Goal: Contribute content: Contribute content

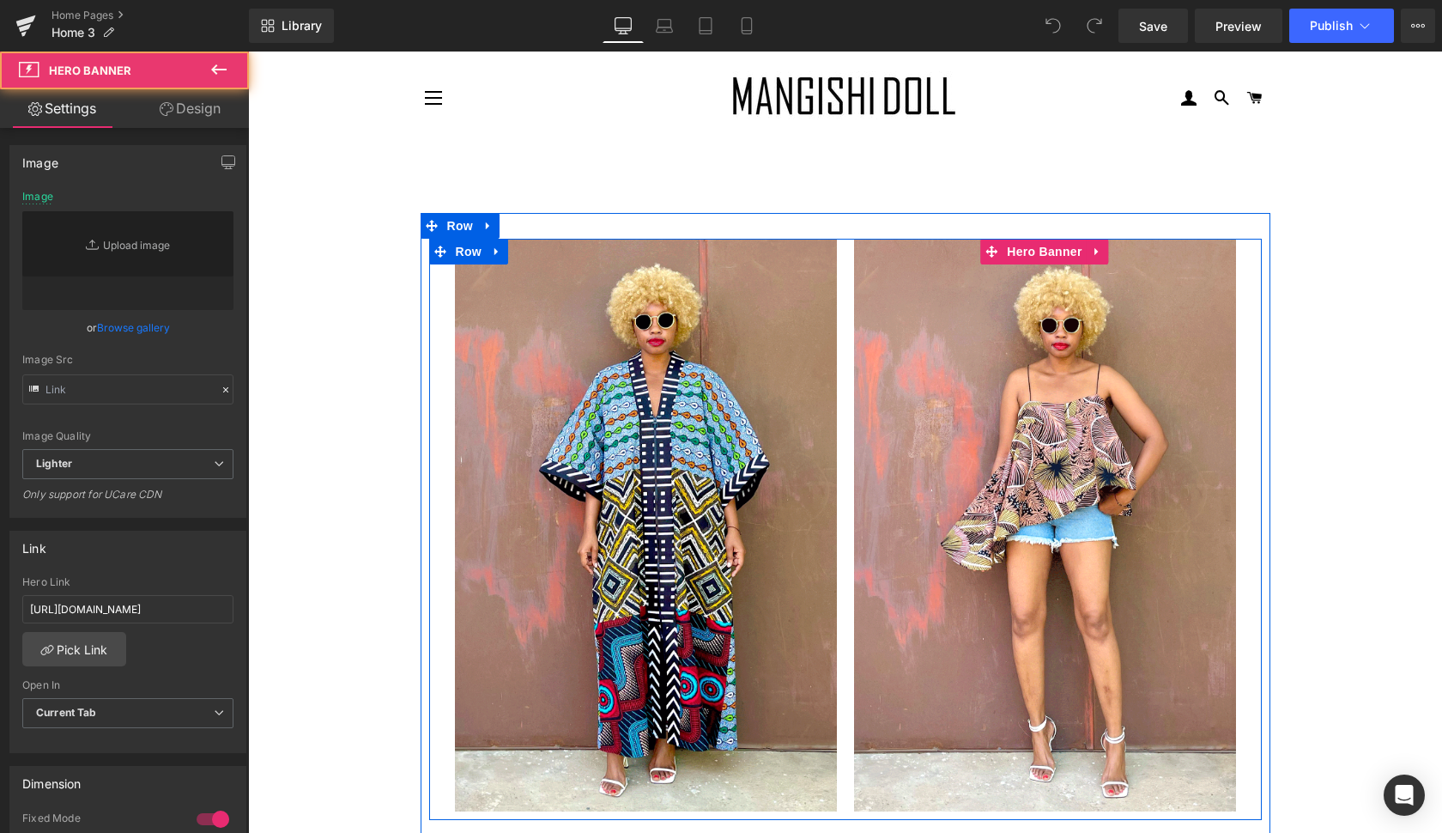
click at [1197, 313] on div at bounding box center [1045, 525] width 382 height 573
type input "[URL][DOMAIN_NAME]"
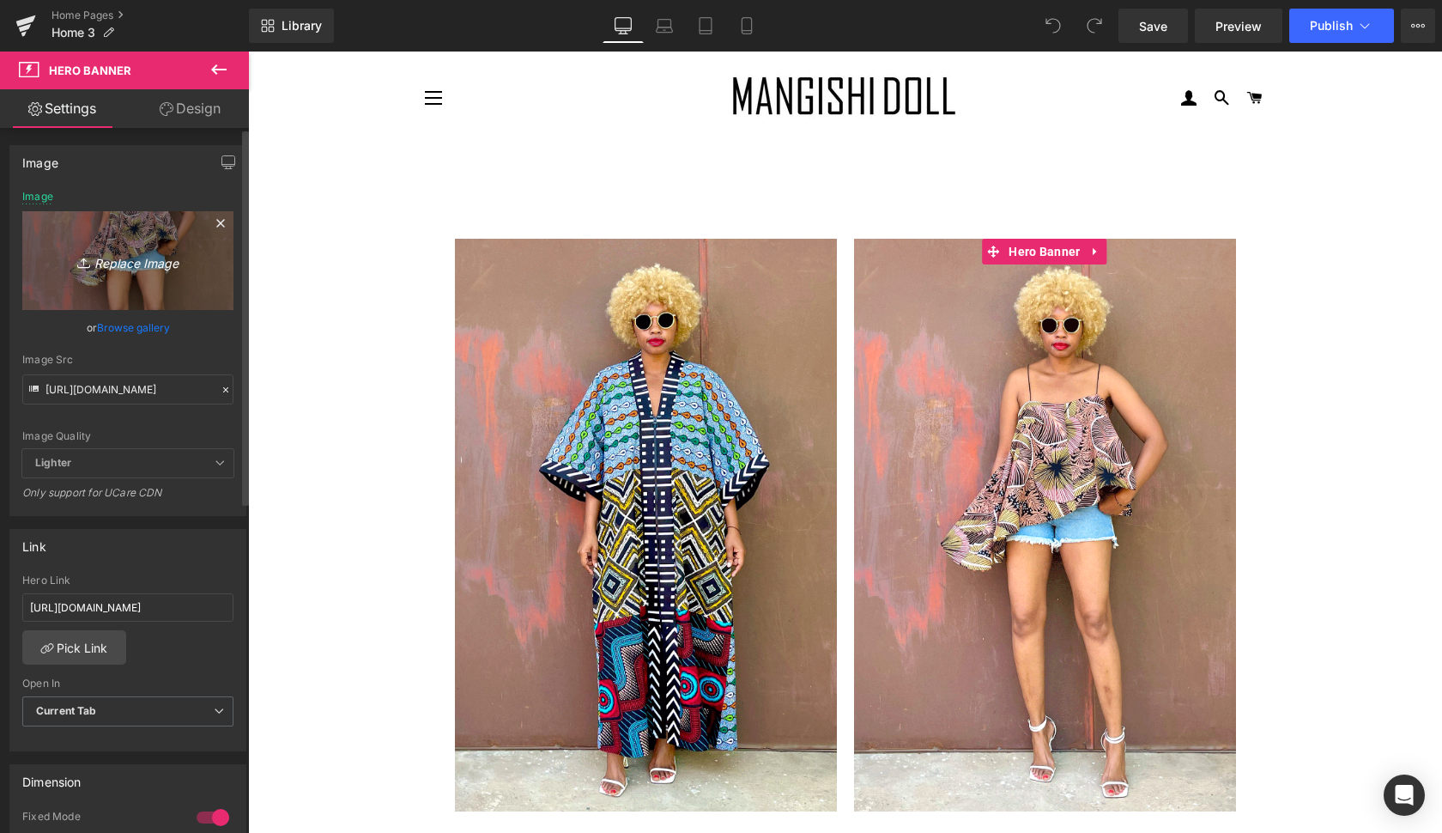
click at [143, 258] on icon "Replace Image" at bounding box center [127, 260] width 137 height 21
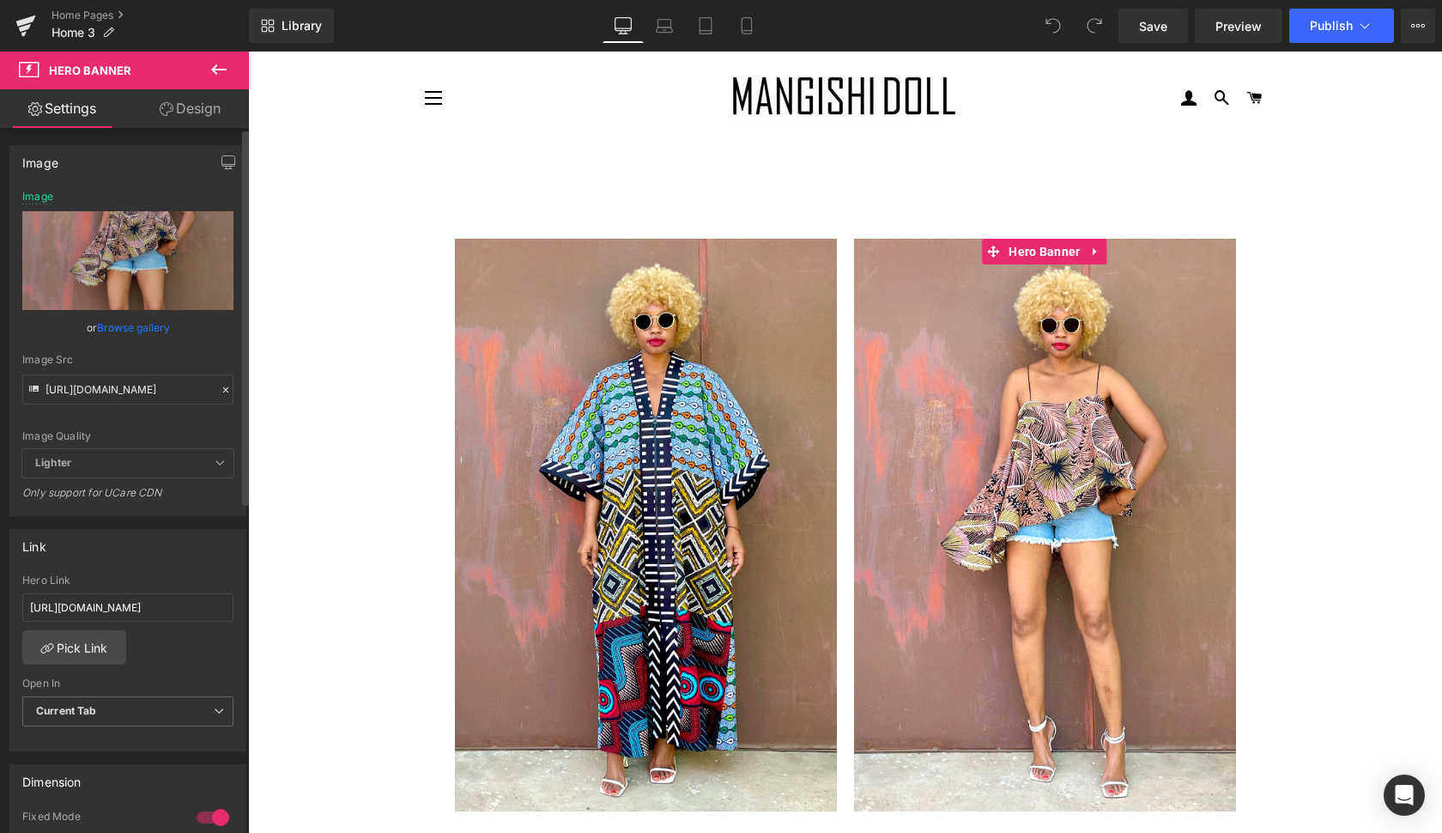
click at [131, 331] on link "Browse gallery" at bounding box center [133, 328] width 73 height 30
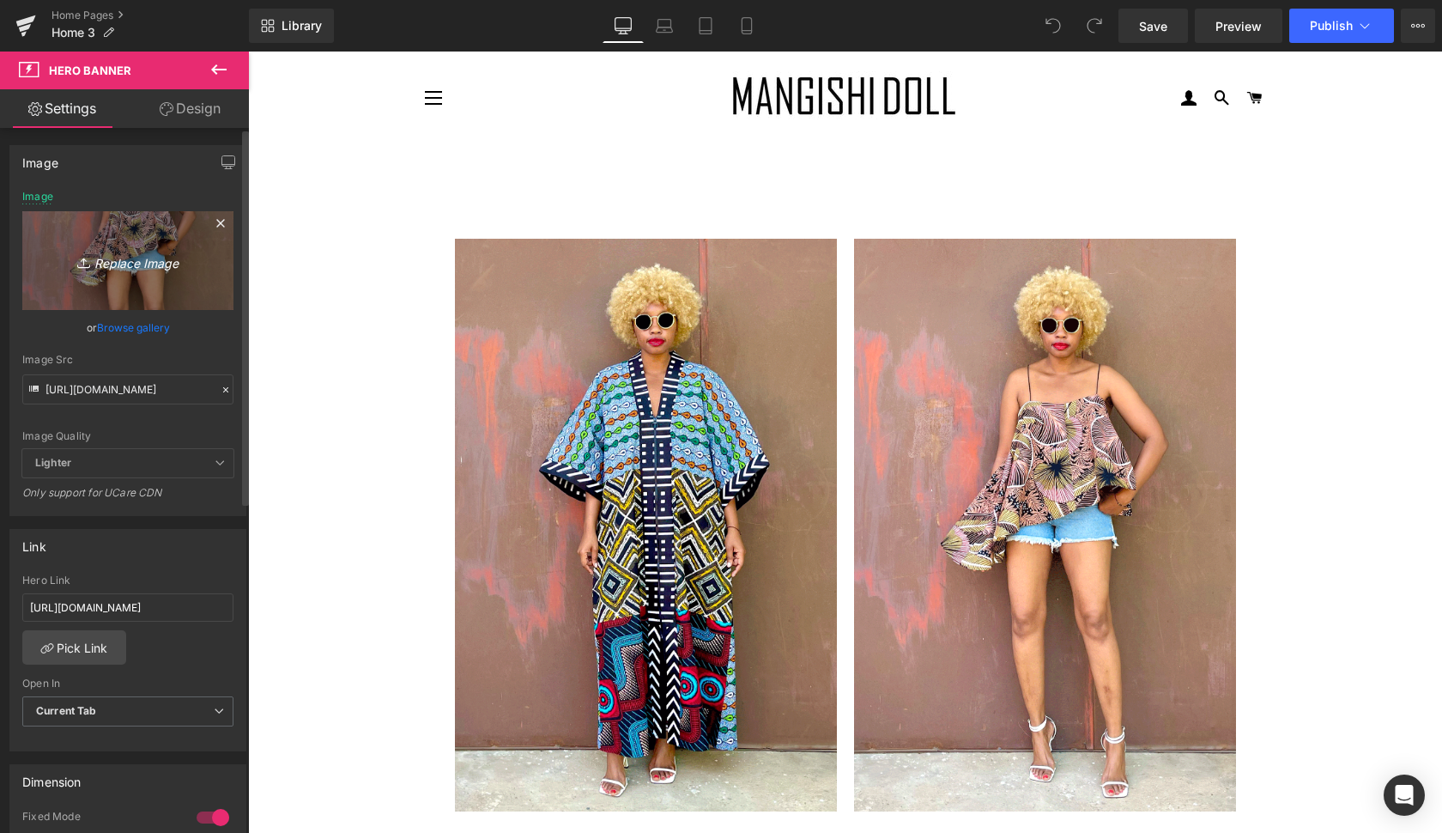
click at [130, 0] on div "You are previewing how the will restyle your page. You can not edit Elements in…" at bounding box center [721, 0] width 1442 height 0
click at [136, 259] on link "Replace Image" at bounding box center [127, 260] width 211 height 99
type input "C:\fakepath\musa2.gif"
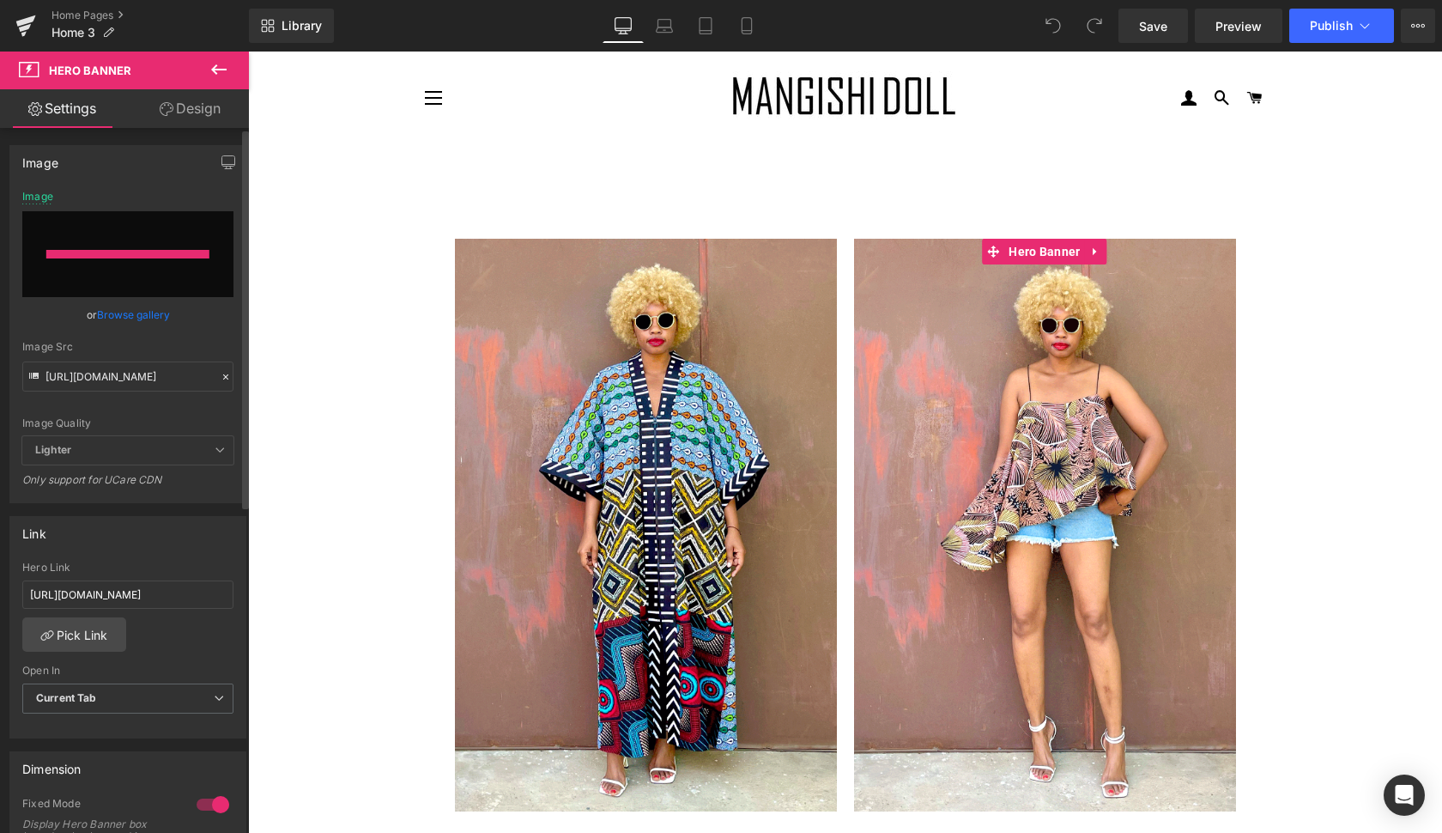
type input "[URL][DOMAIN_NAME]"
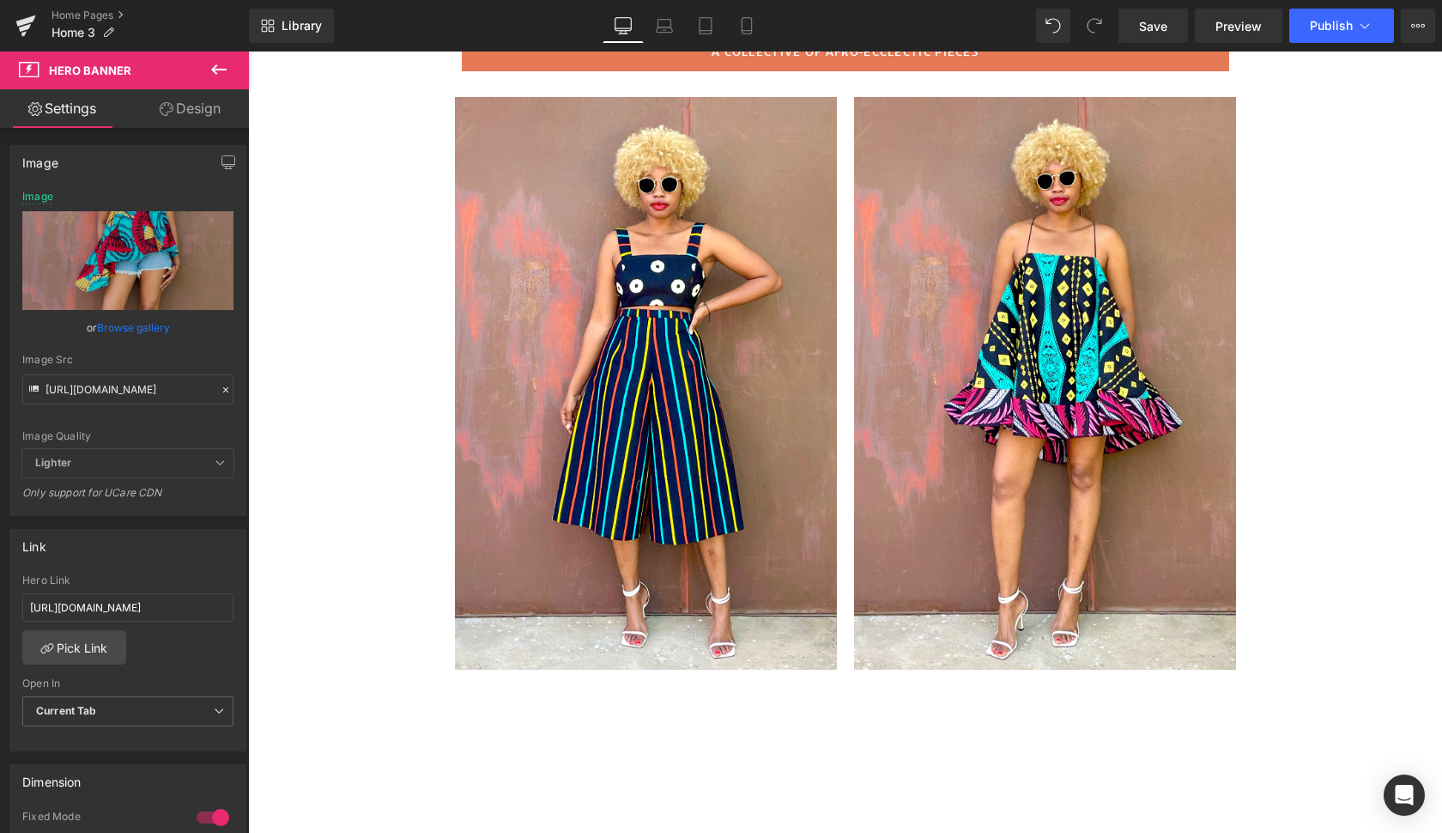
scroll to position [816, 0]
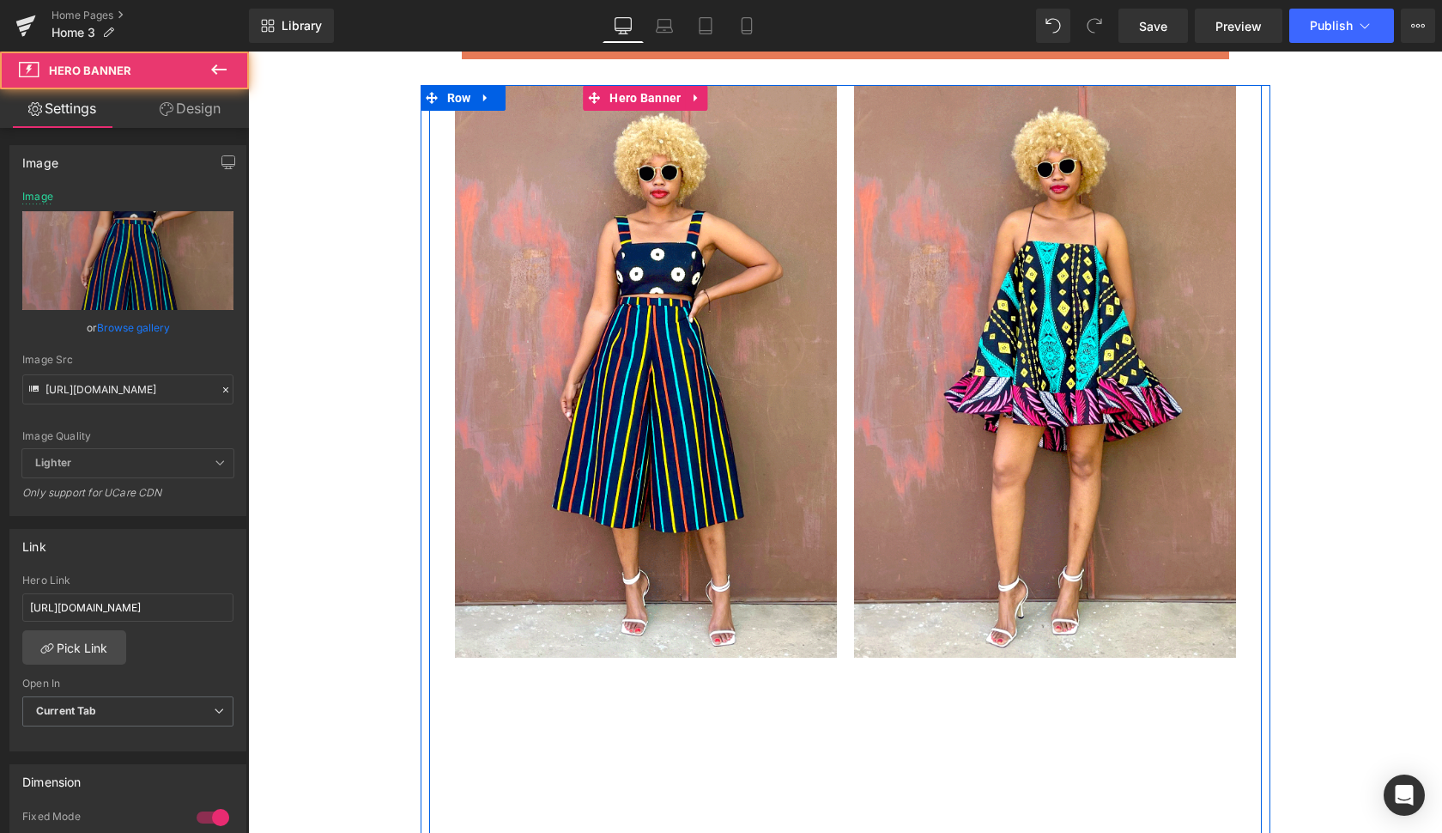
click at [789, 537] on div at bounding box center [646, 371] width 382 height 573
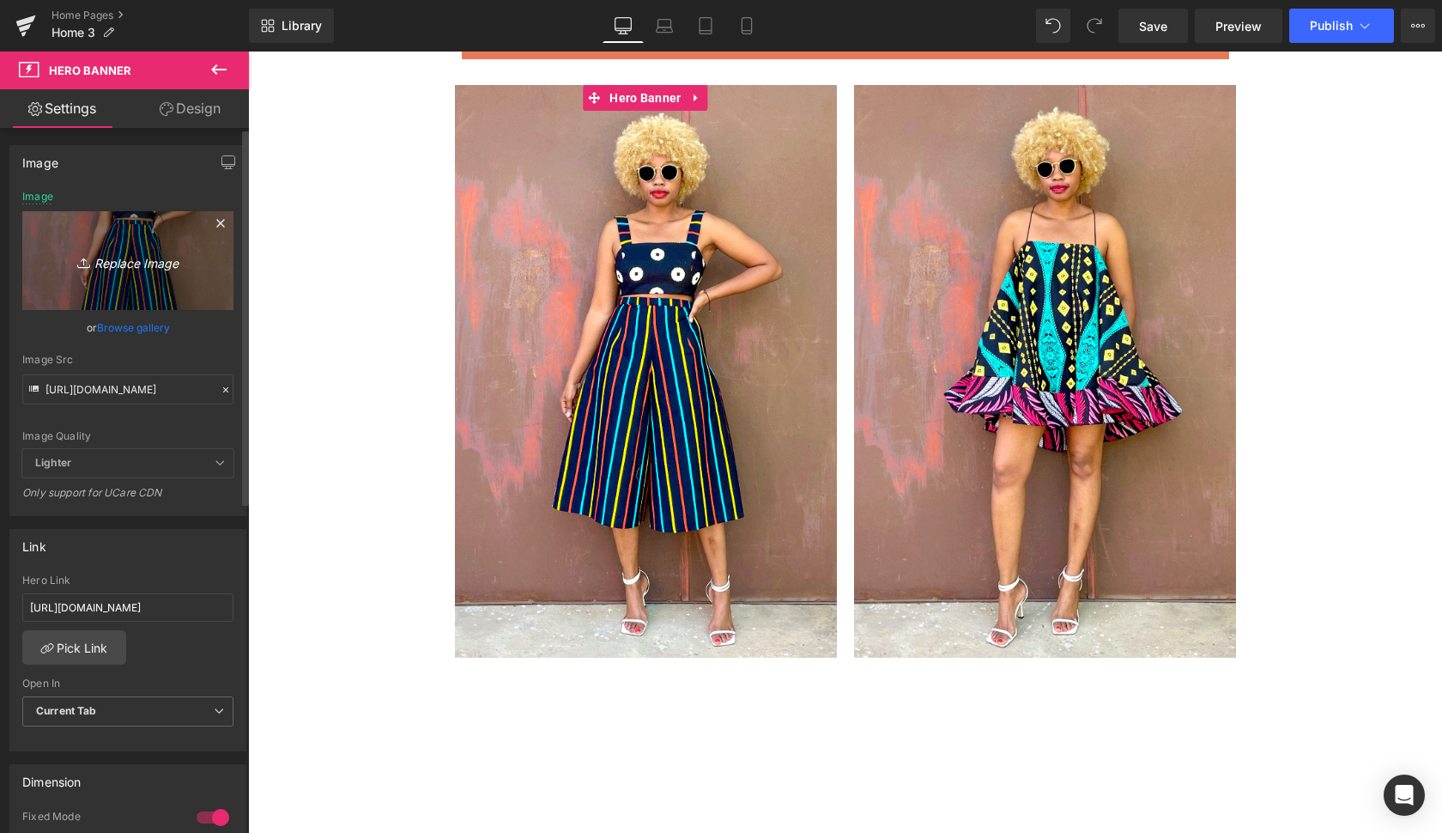
click at [124, 264] on icon "Replace Image" at bounding box center [127, 260] width 137 height 21
type input "C:\fakepath\golap.gif"
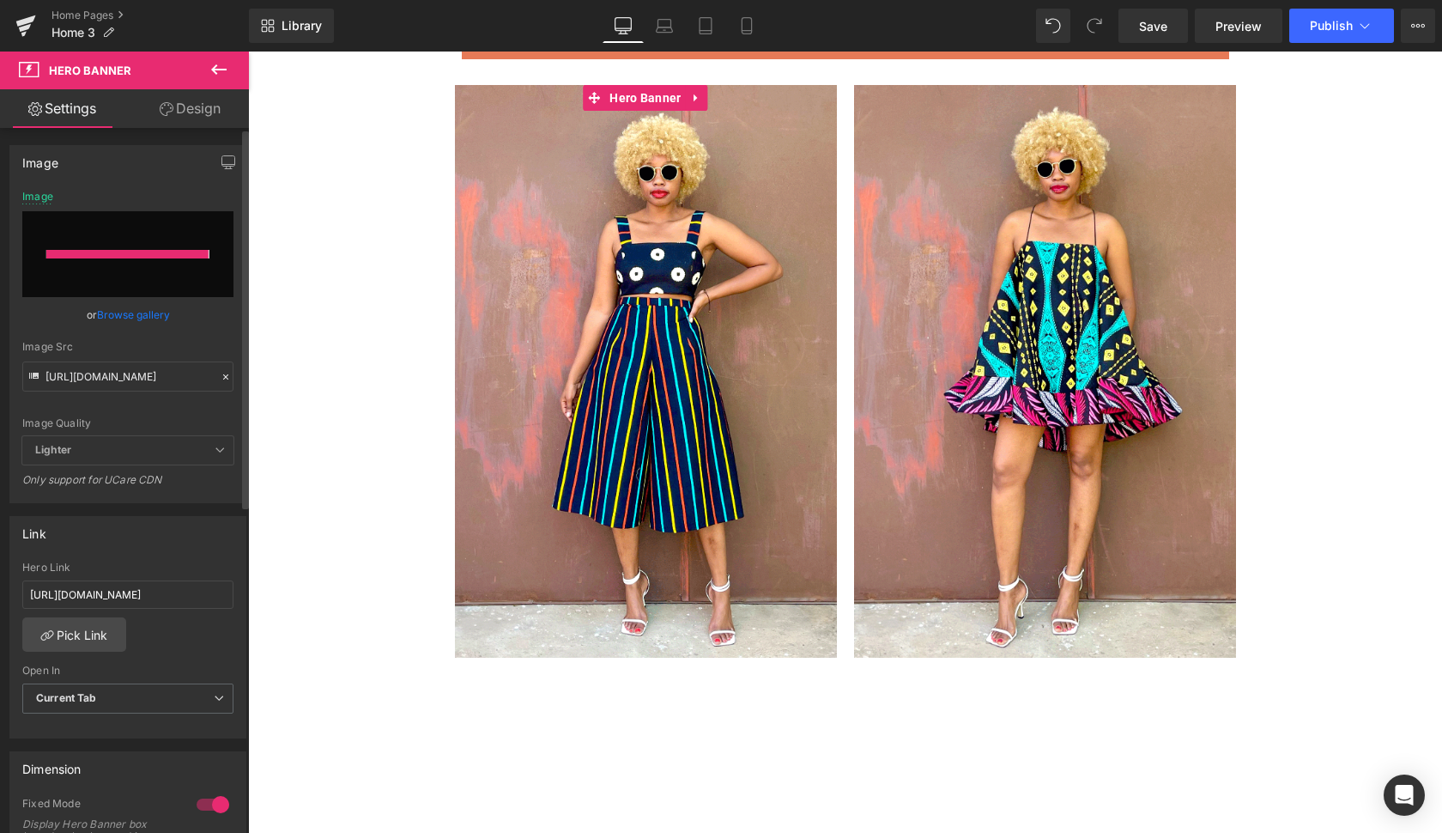
type input "[URL][DOMAIN_NAME]"
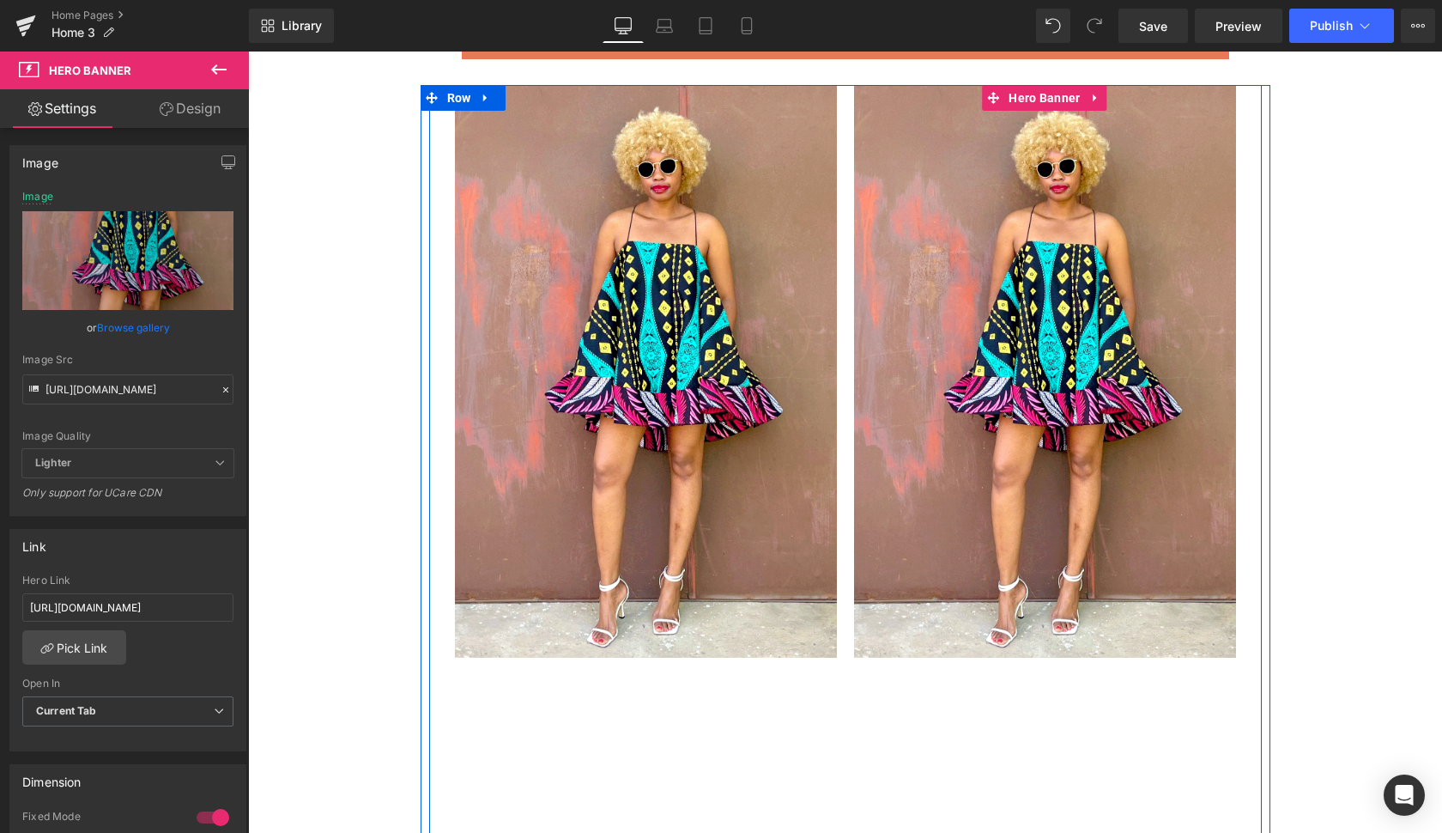
click at [1163, 576] on div at bounding box center [1045, 371] width 382 height 573
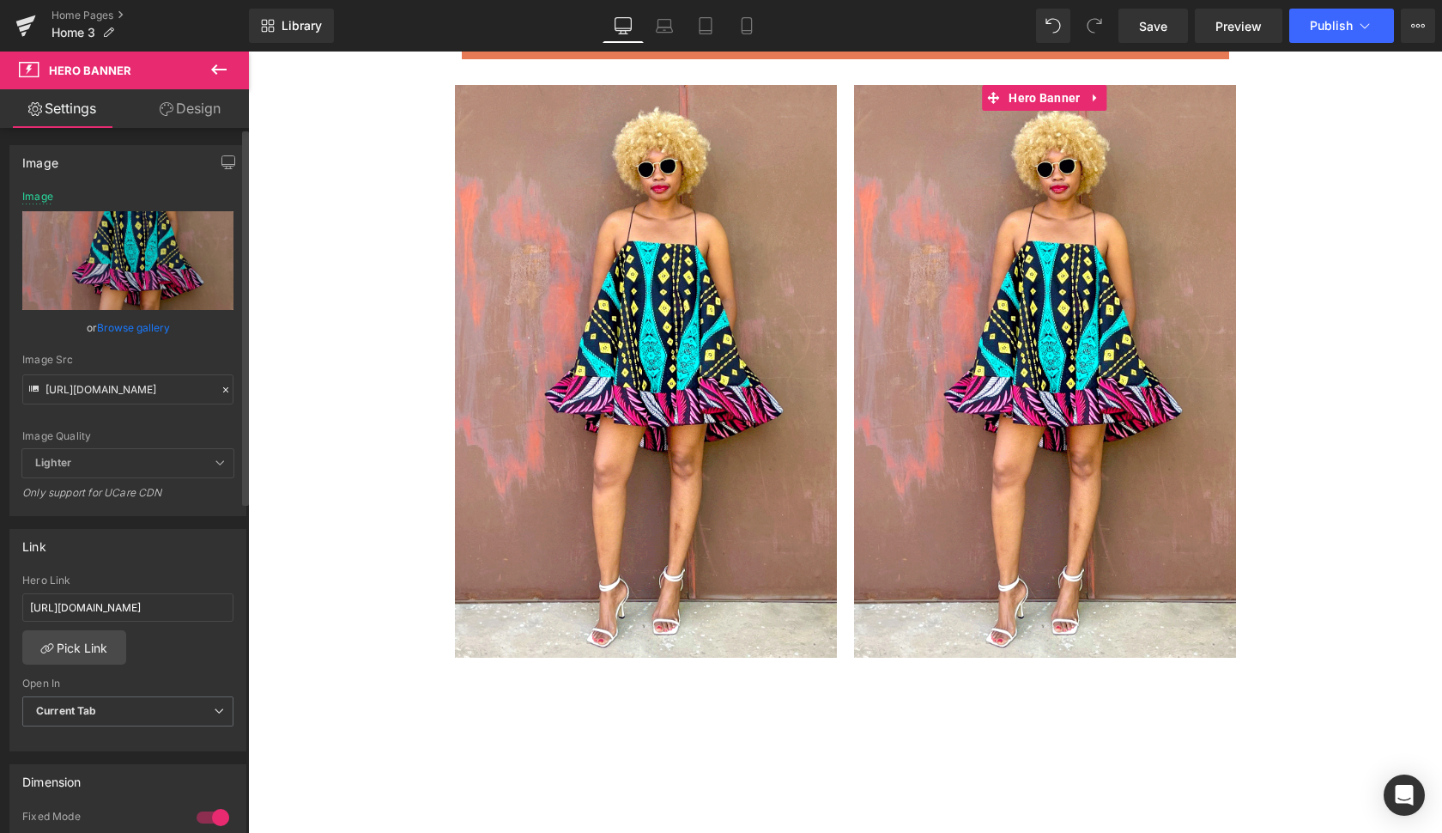
click at [148, 325] on link "Browse gallery" at bounding box center [133, 328] width 73 height 30
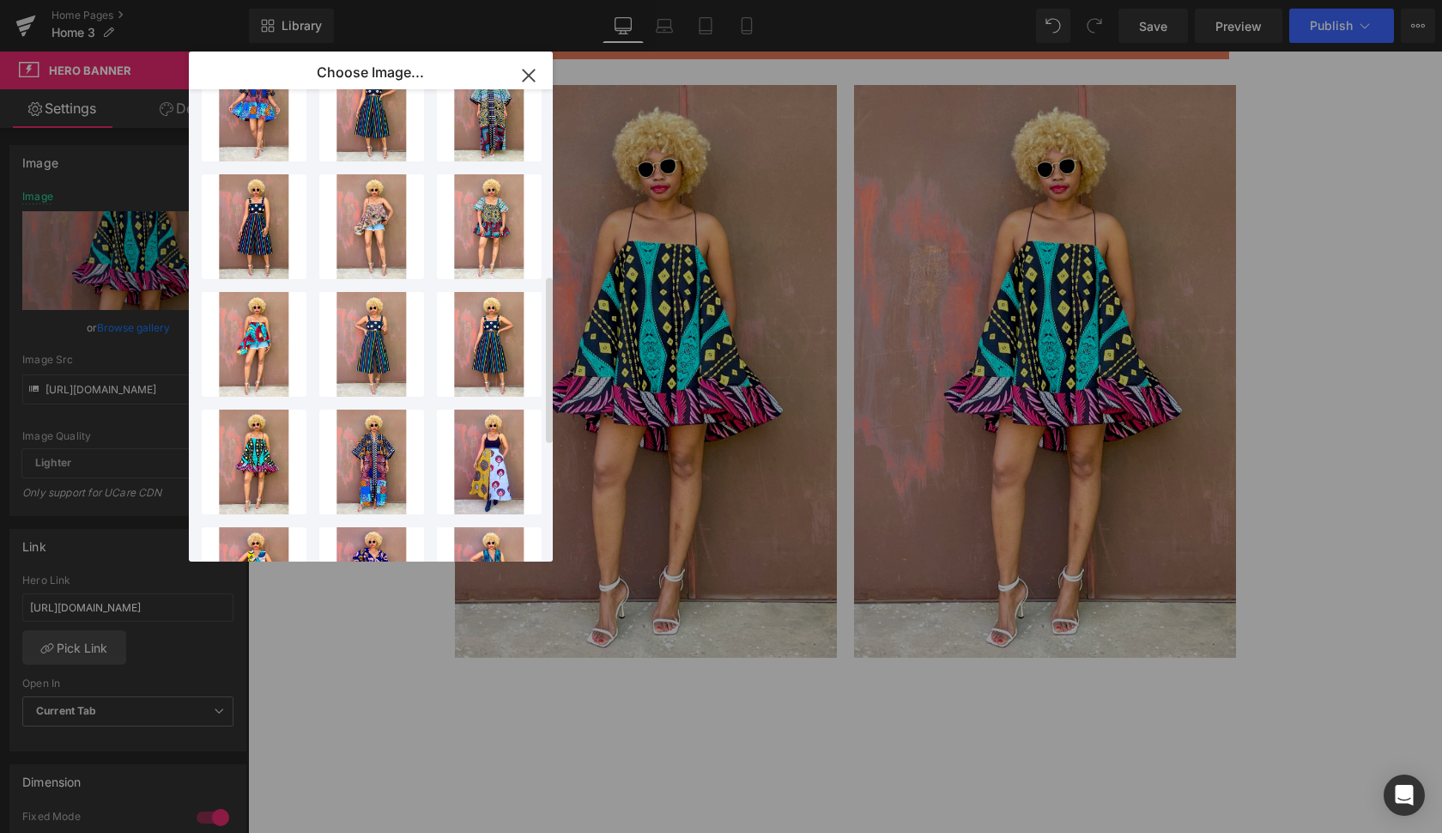
scroll to position [518, 0]
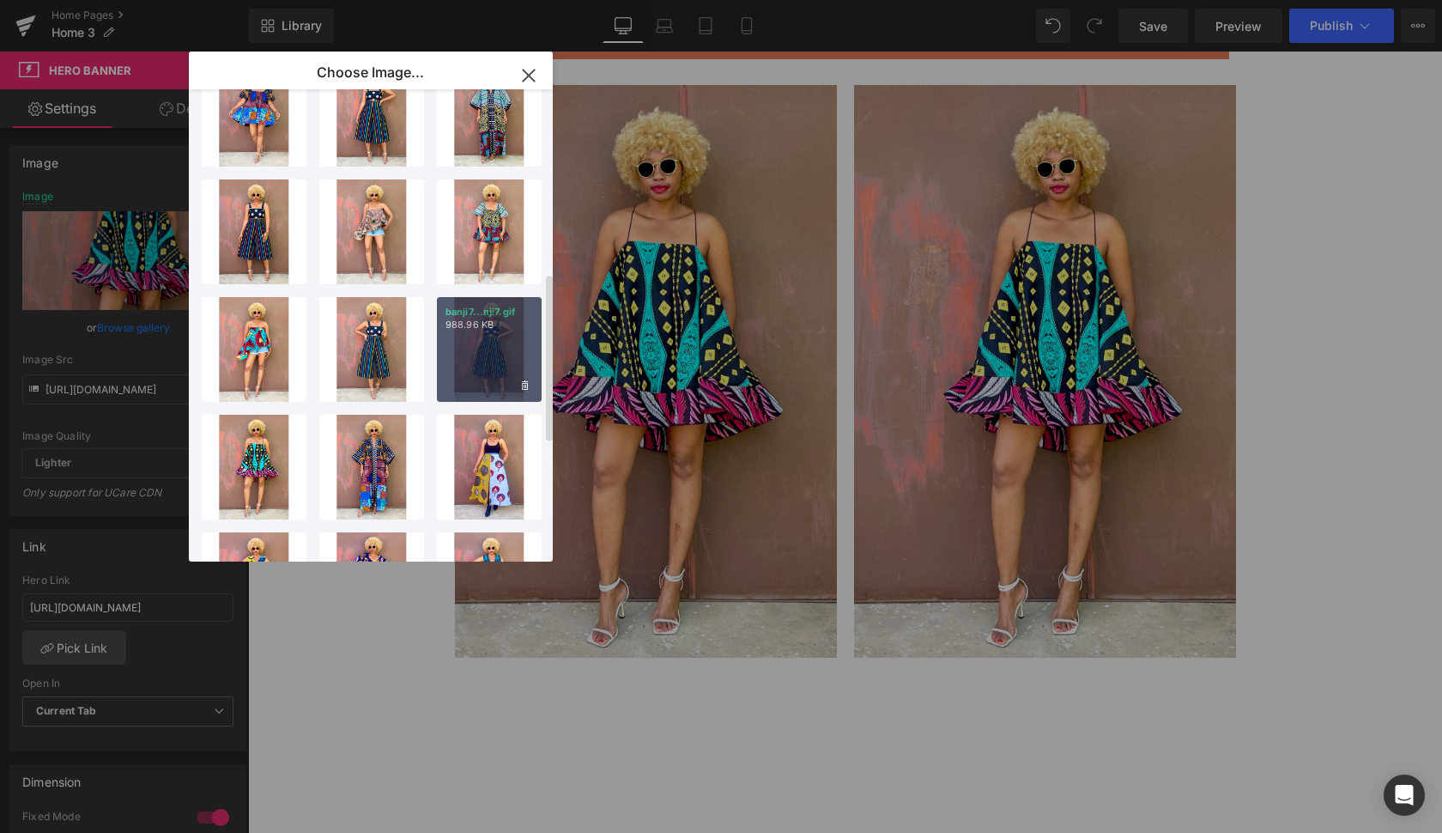
click at [489, 355] on div "banji7...nji7.gif 988.96 KB" at bounding box center [489, 349] width 105 height 105
type input "[URL][DOMAIN_NAME]"
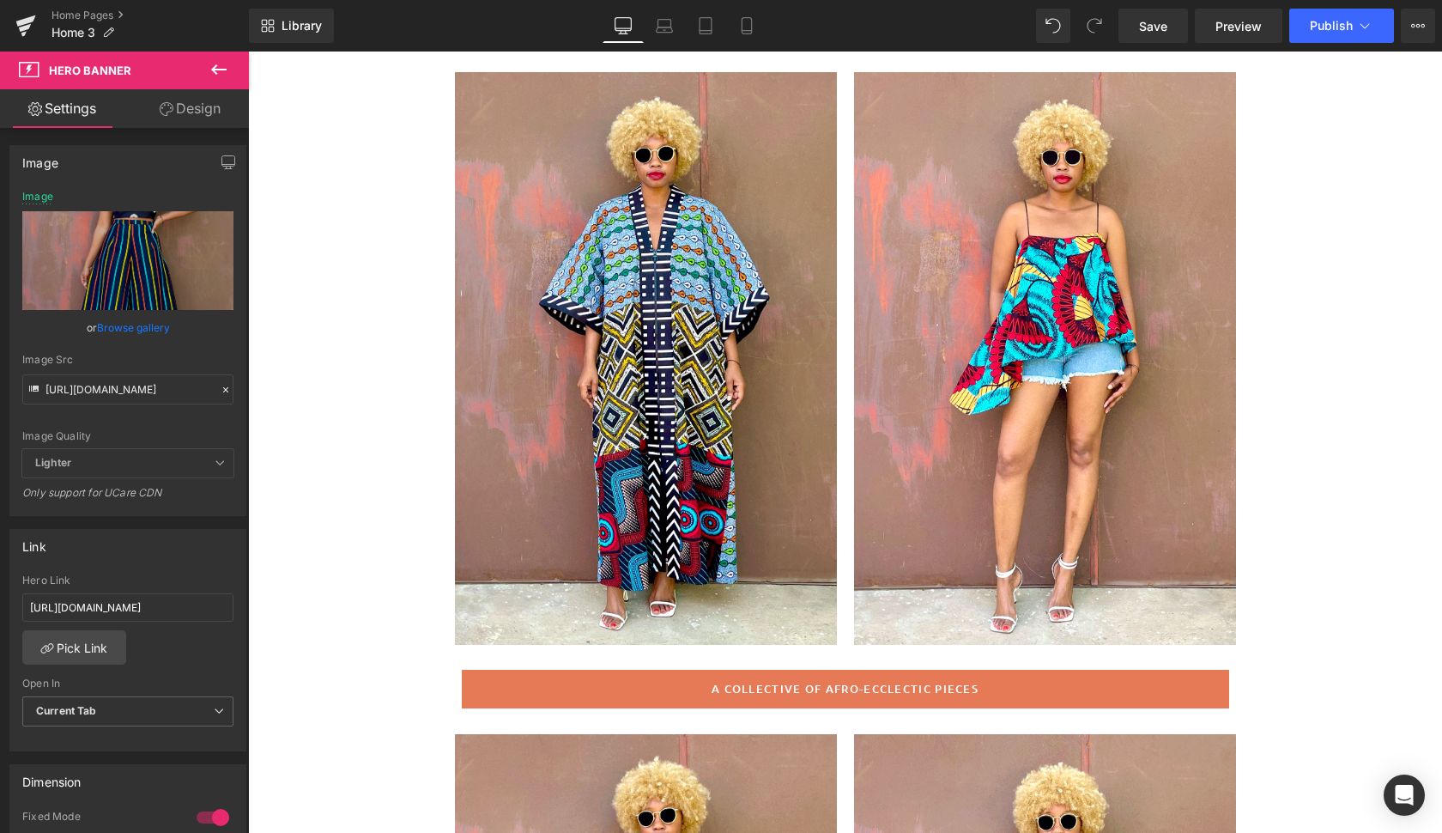
scroll to position [165, 0]
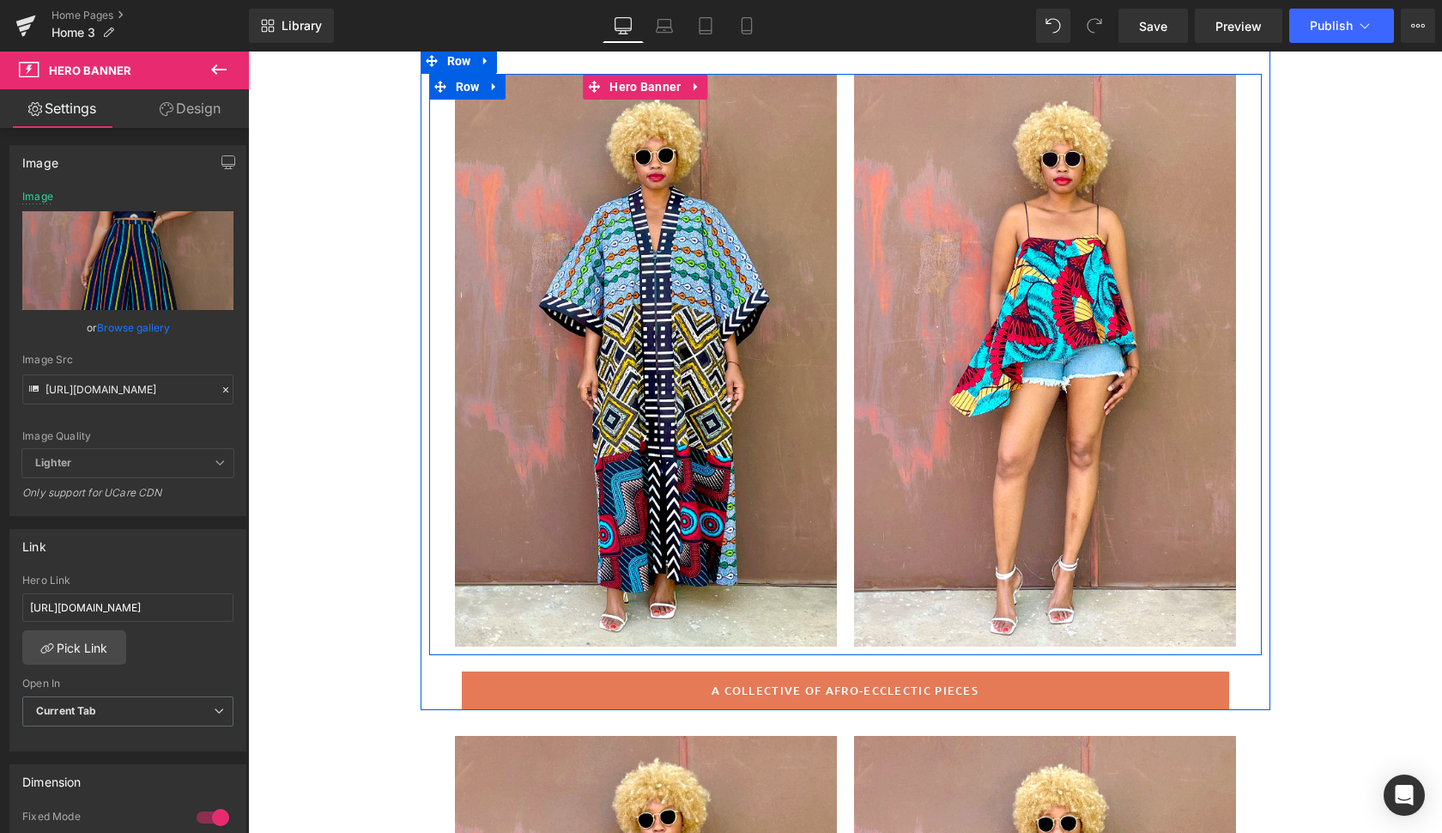
click at [782, 428] on div at bounding box center [646, 360] width 382 height 573
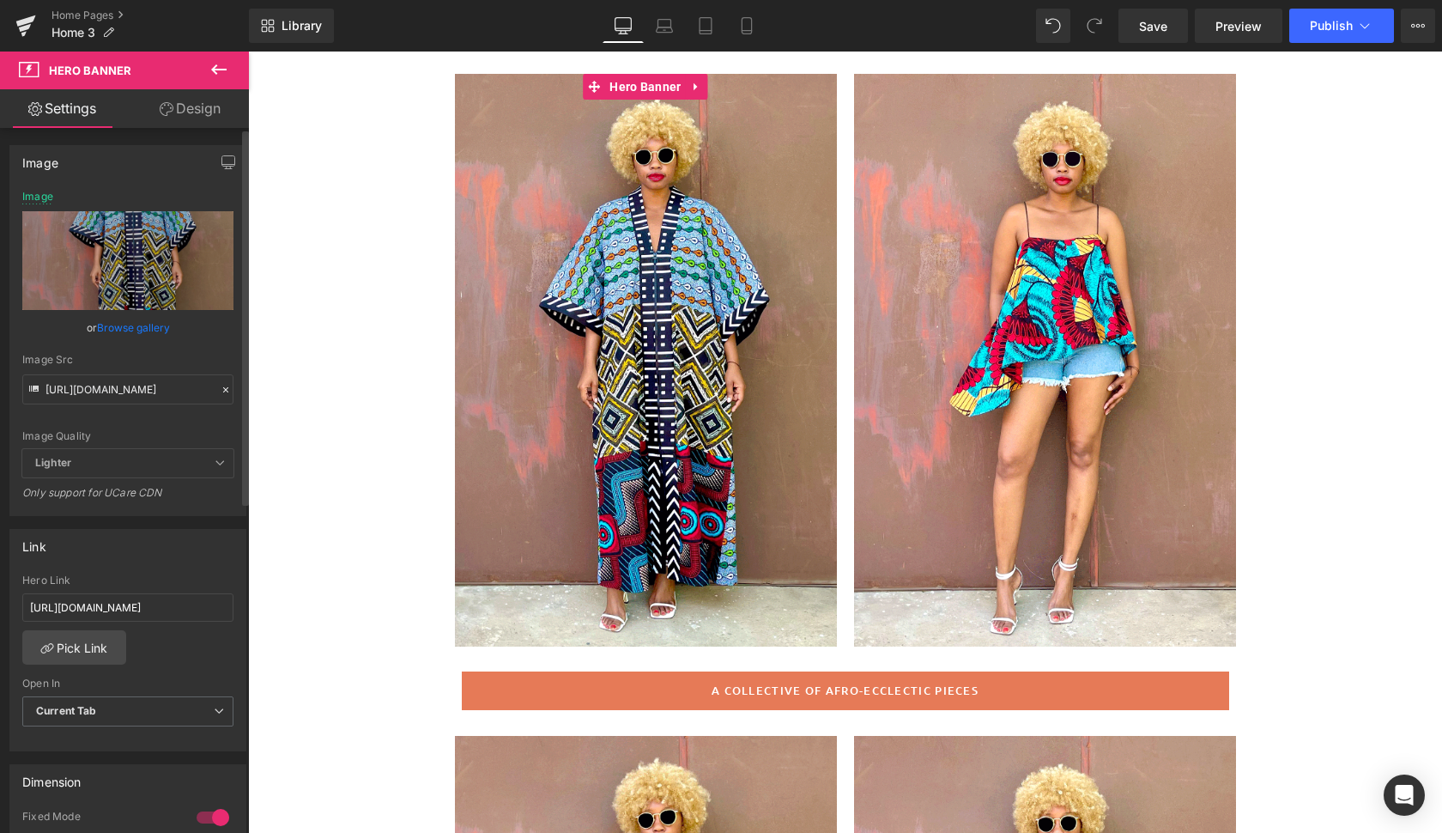
click at [134, 327] on link "Browse gallery" at bounding box center [133, 328] width 73 height 30
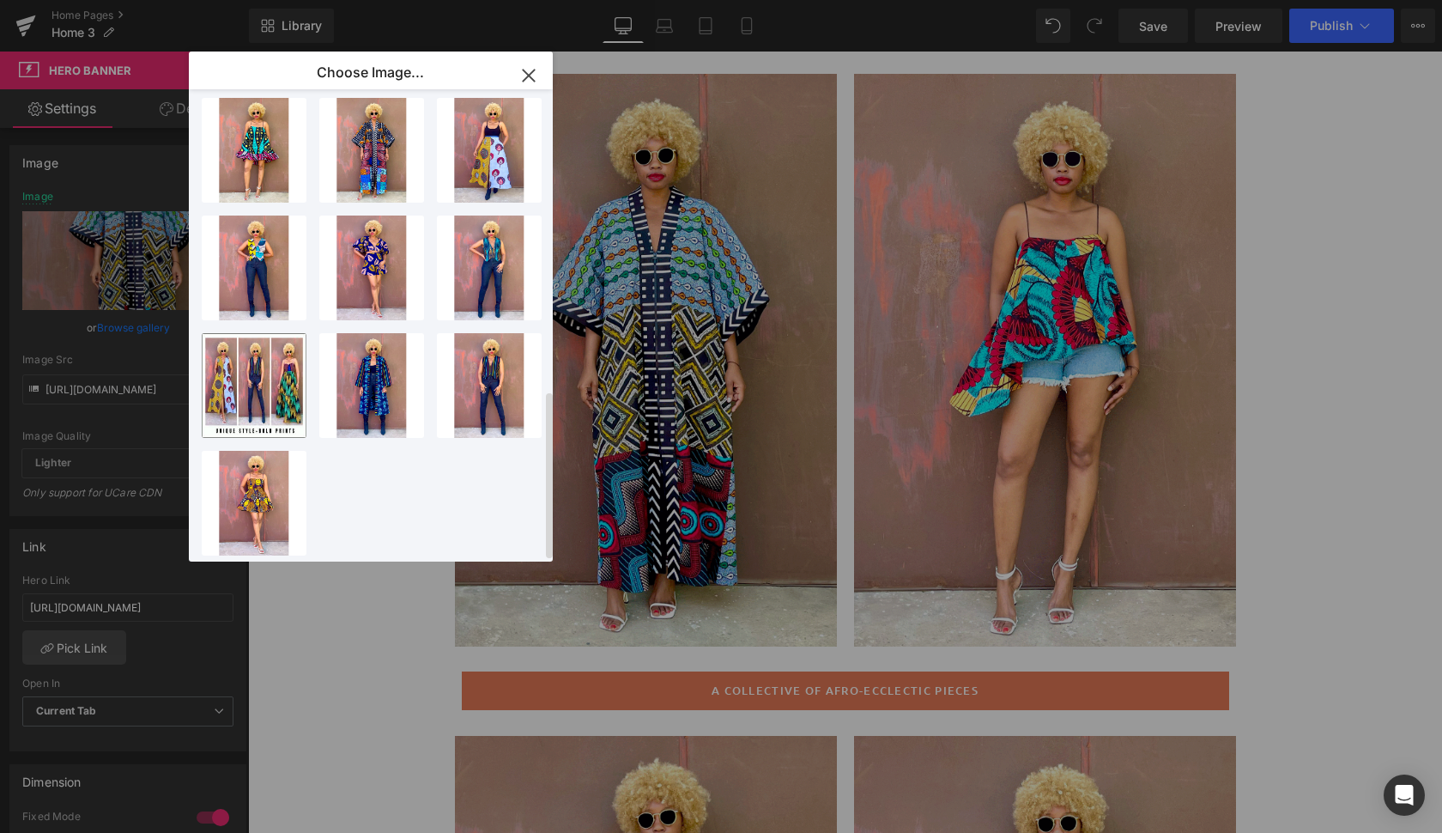
scroll to position [848, 0]
click at [383, 160] on div "jose2...ose2.gif 1.09 MB" at bounding box center [371, 150] width 105 height 105
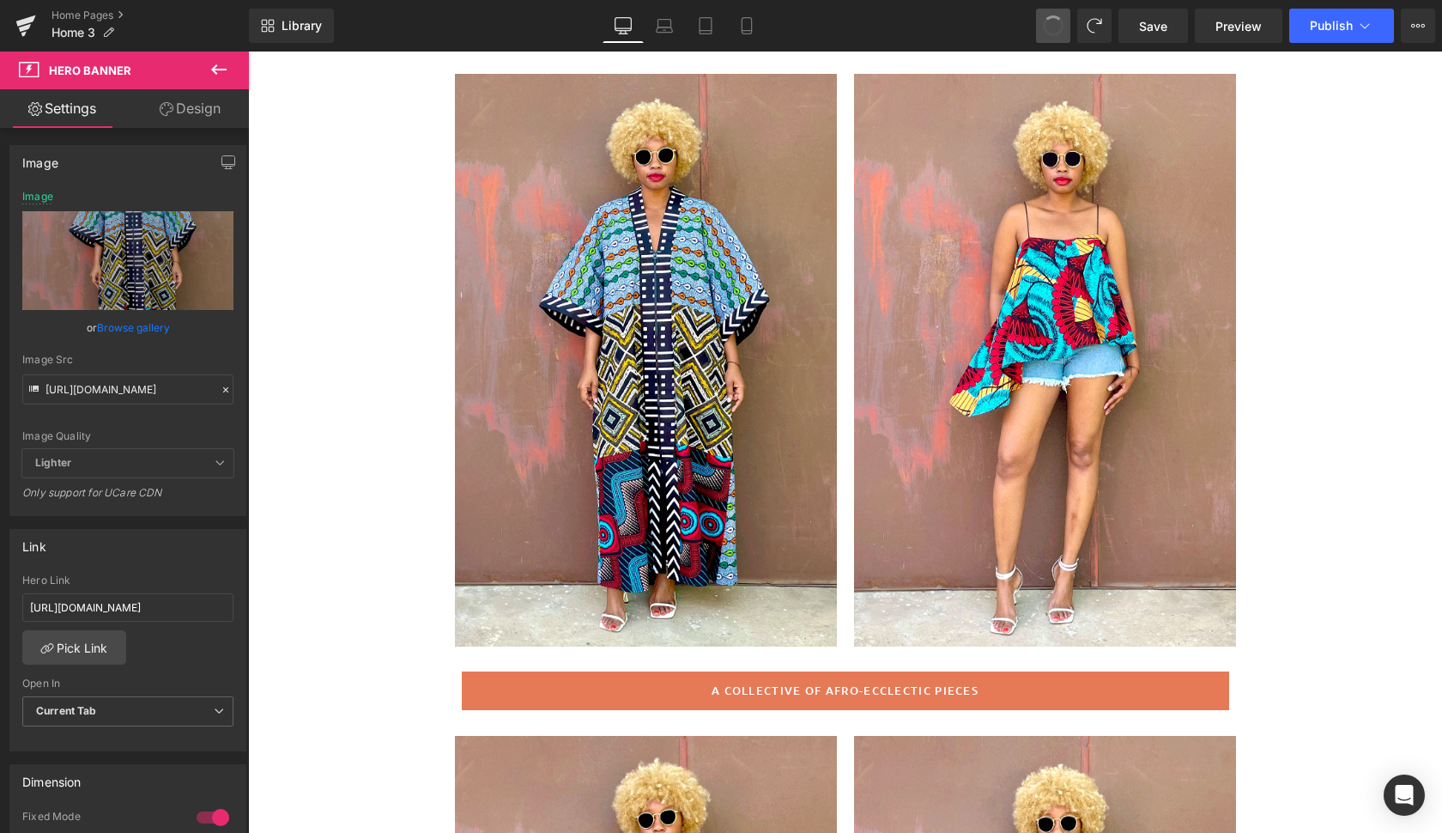
type input "[URL][DOMAIN_NAME]"
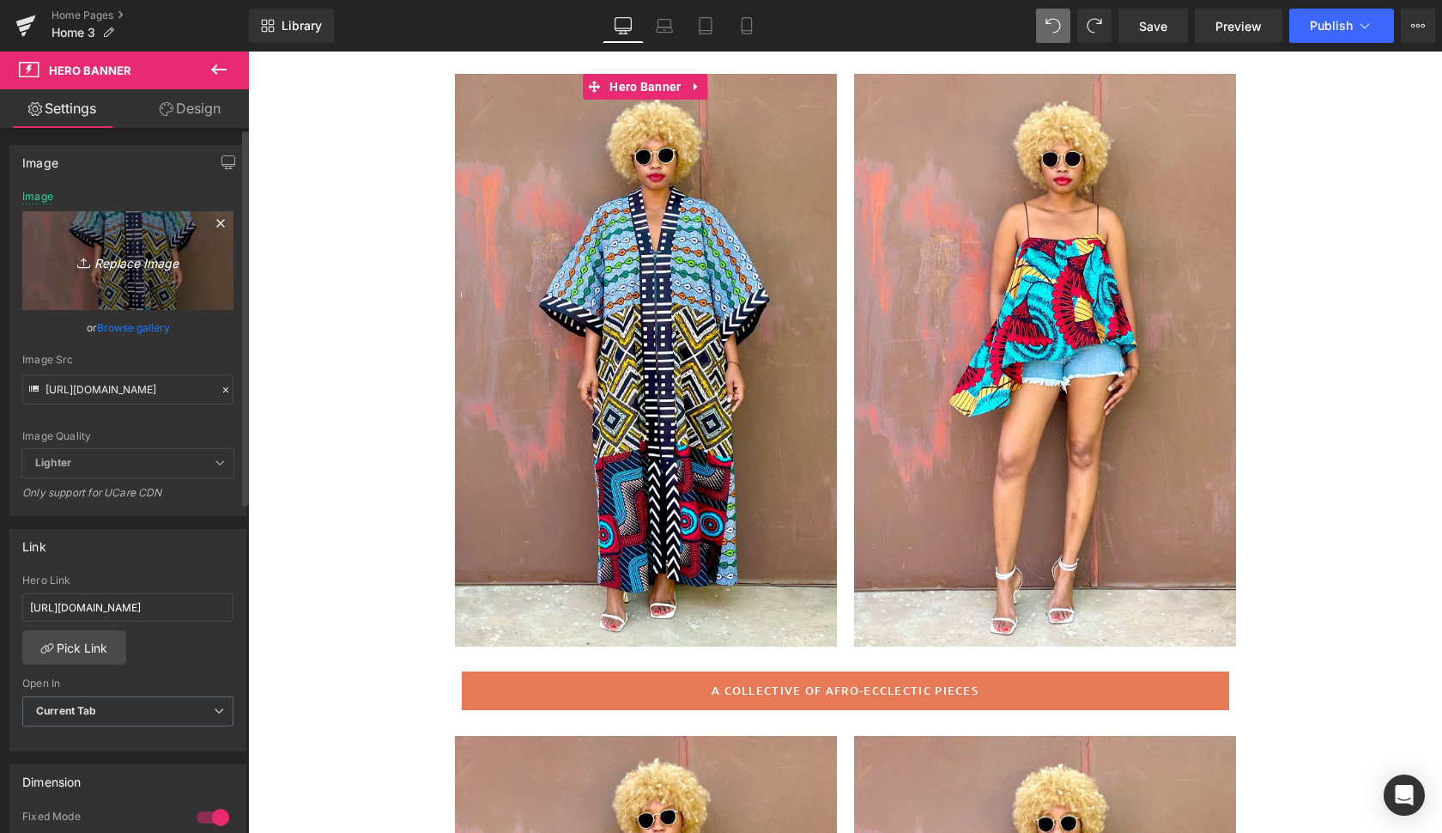
click at [132, 258] on icon "Replace Image" at bounding box center [127, 260] width 137 height 21
type input "C:\fakepath\jose10.gif"
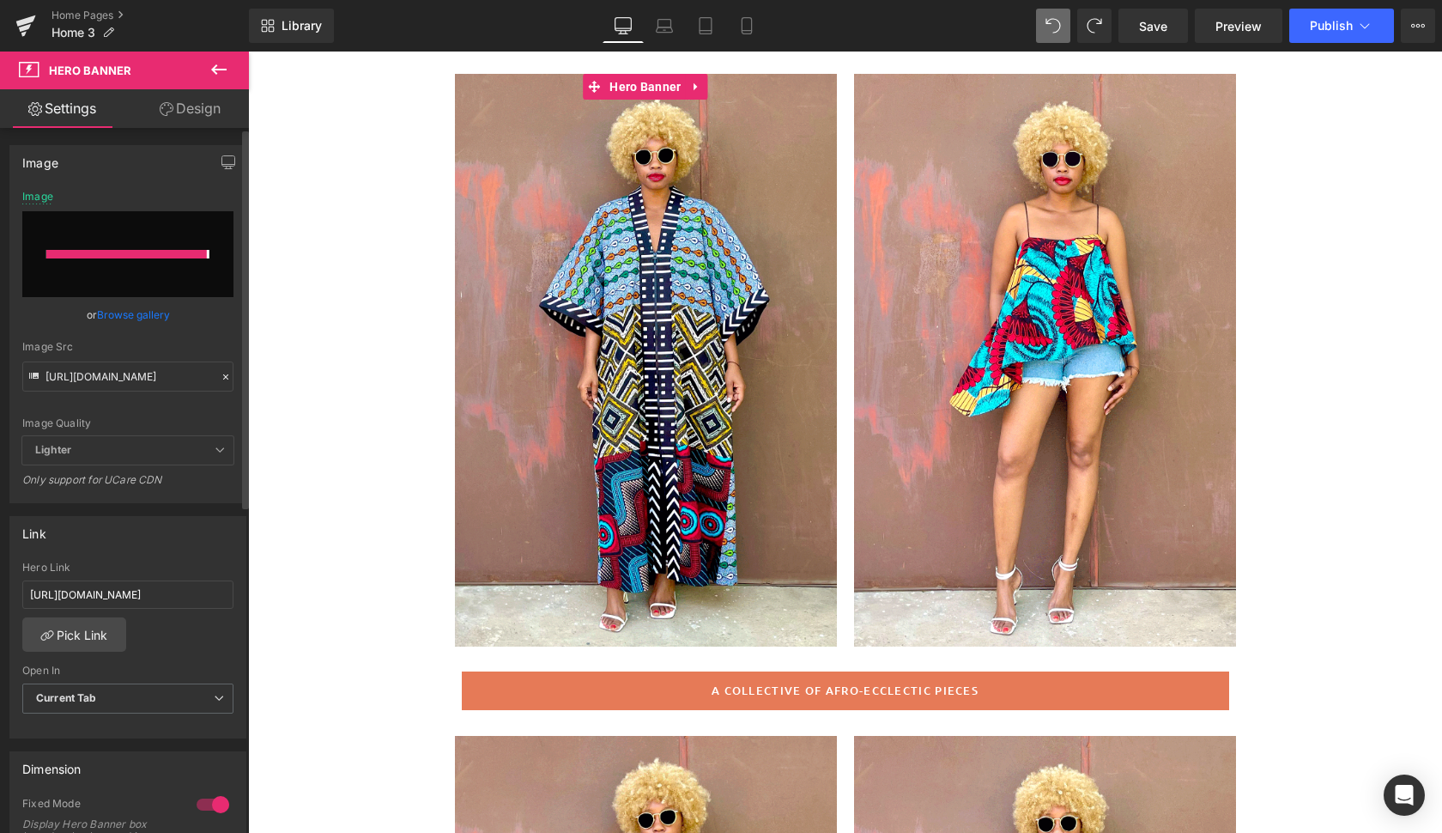
type input "[URL][DOMAIN_NAME]"
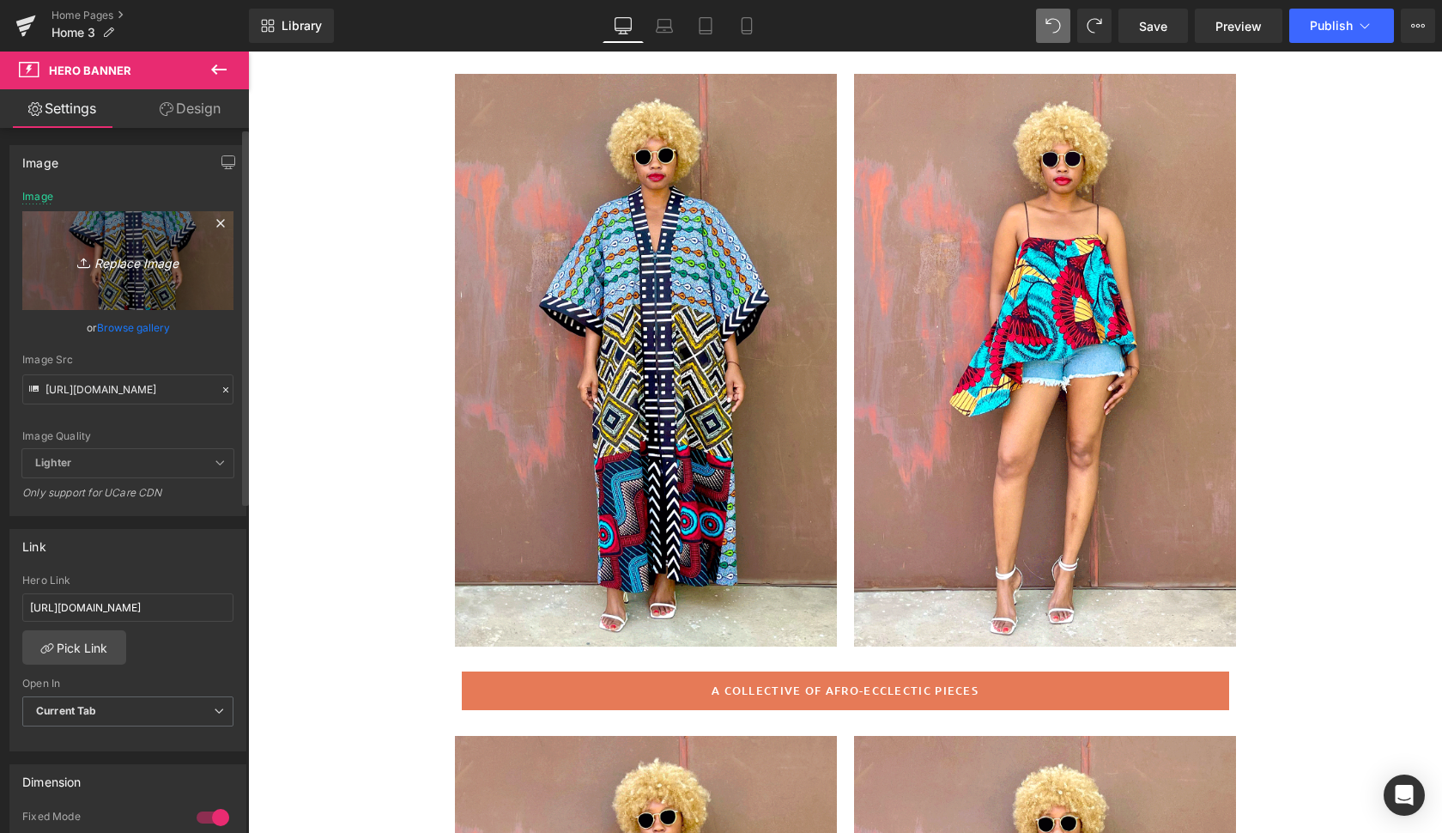
click at [136, 263] on icon "Replace Image" at bounding box center [127, 260] width 137 height 21
type input "C:\fakepath\jose8.gif"
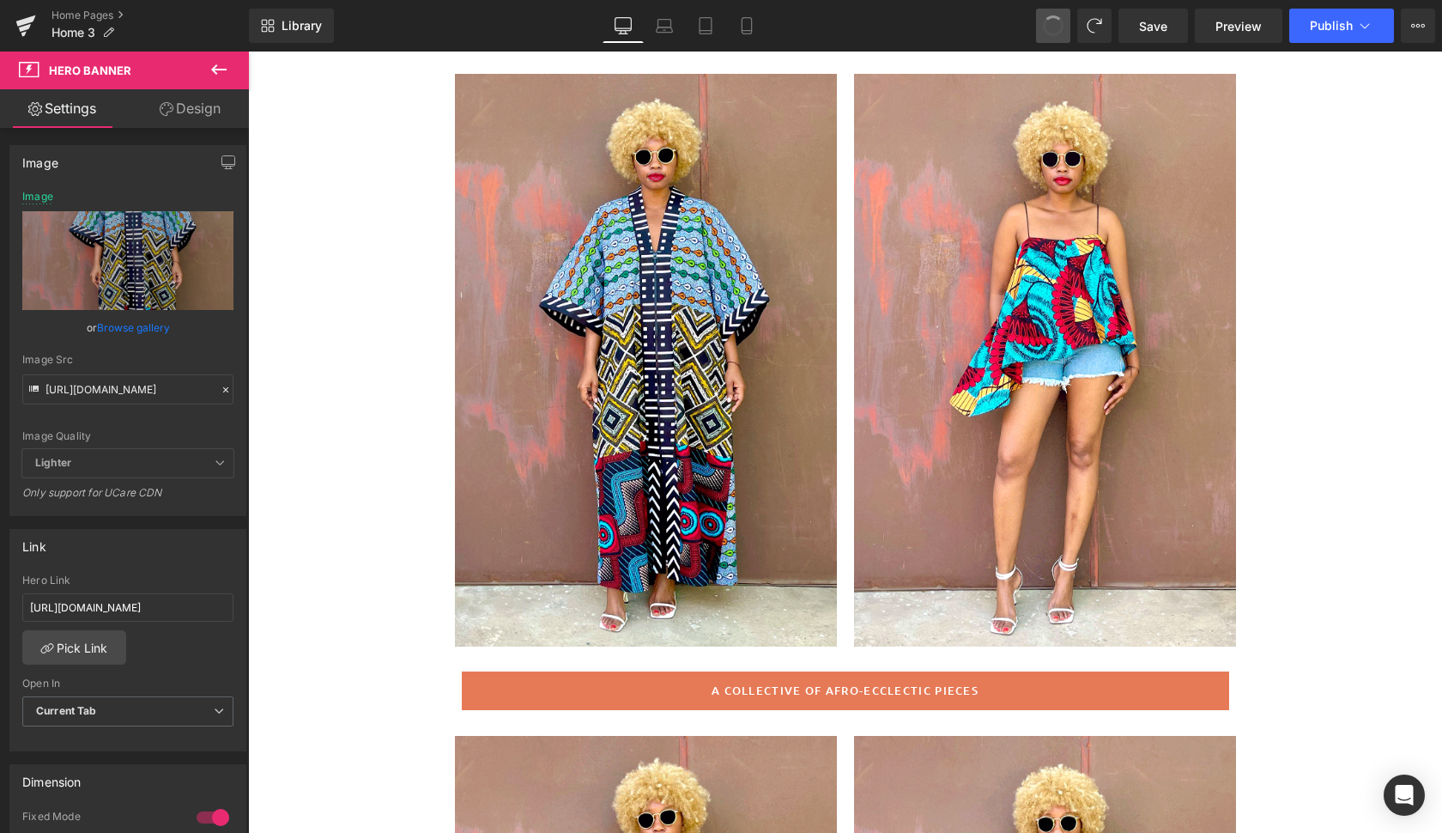
type input "[URL][DOMAIN_NAME]"
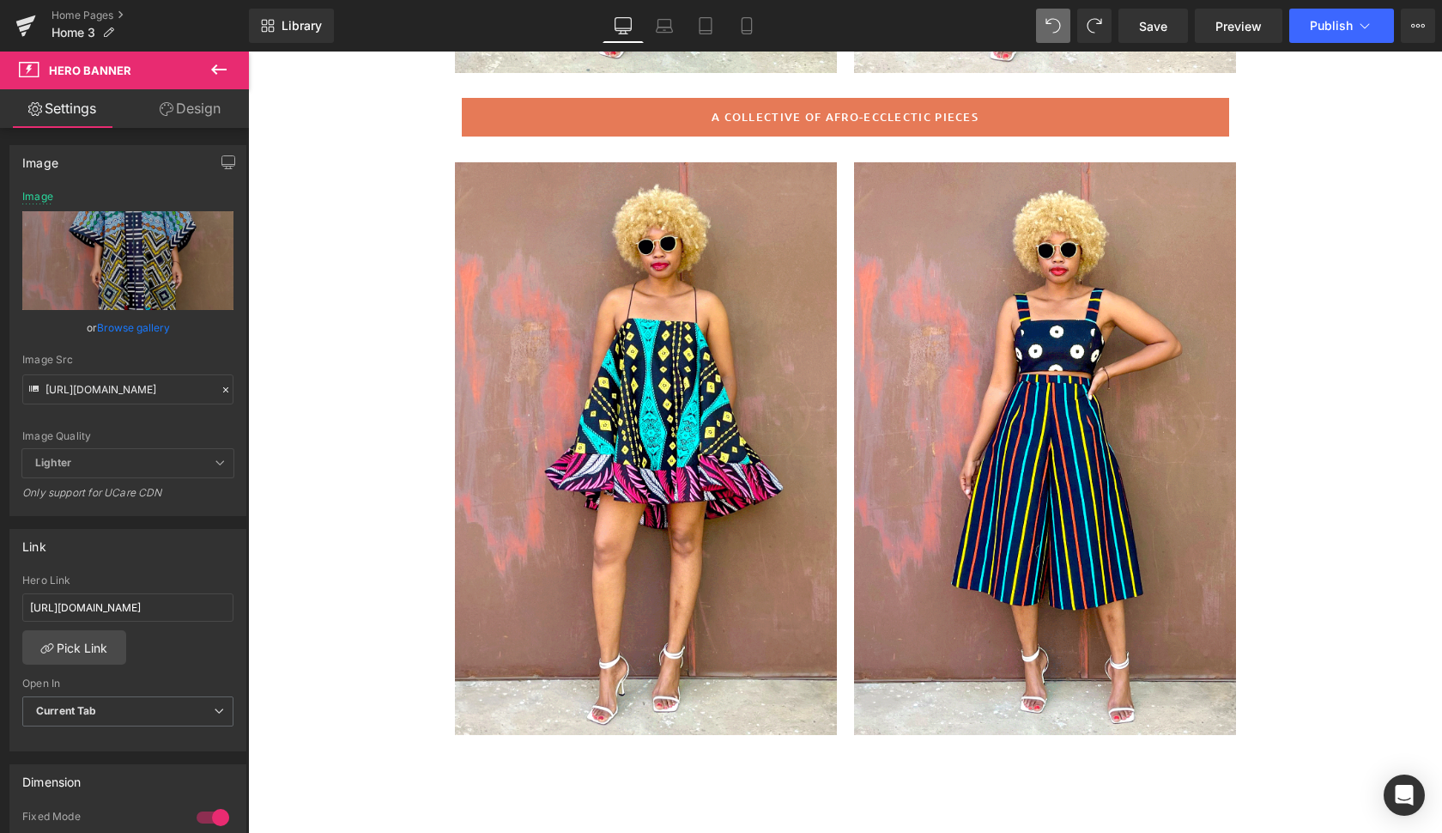
scroll to position [742, 0]
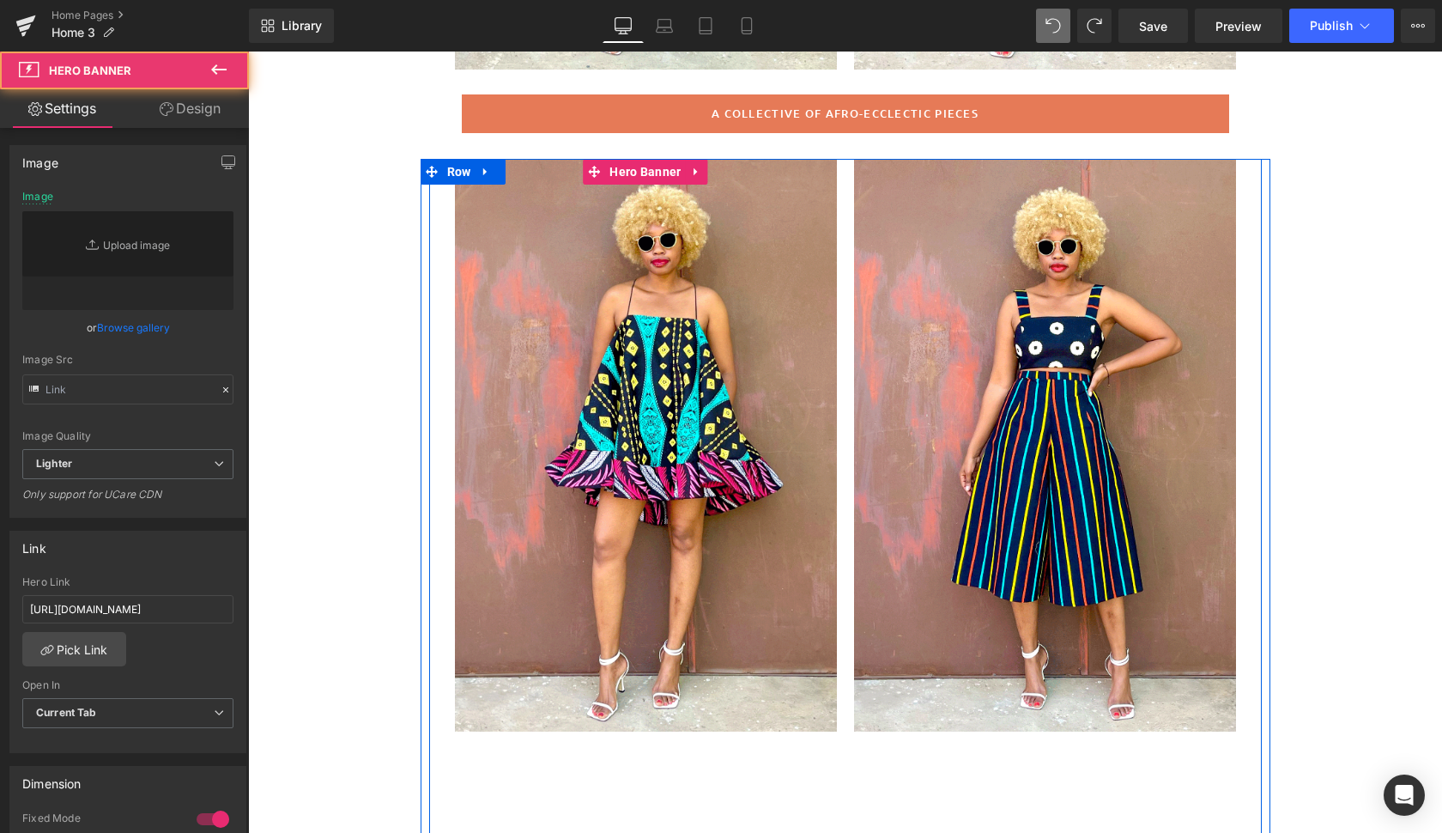
click at [798, 566] on div at bounding box center [646, 445] width 382 height 573
type input "[URL][DOMAIN_NAME]"
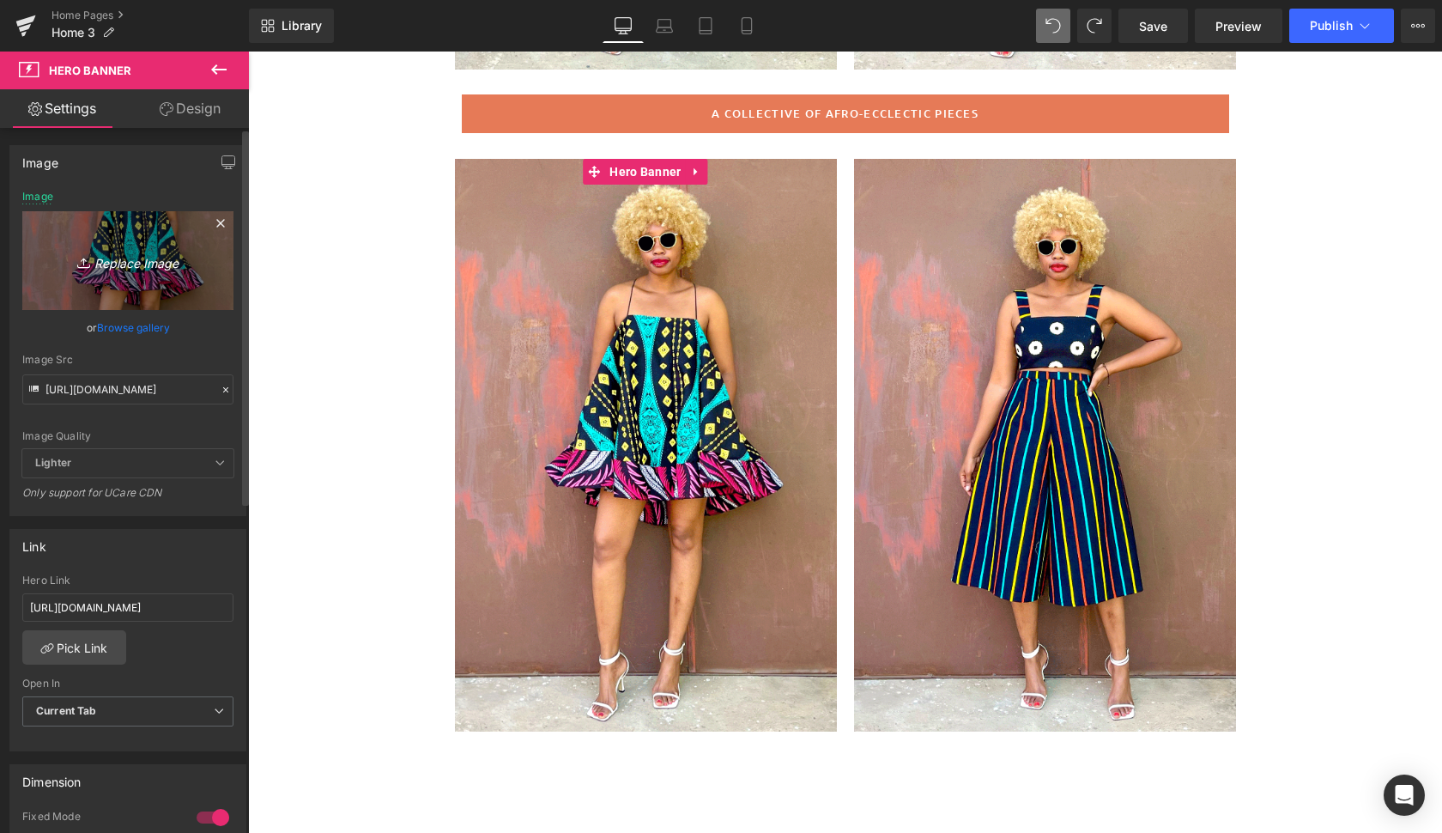
click at [146, 264] on icon "Replace Image" at bounding box center [127, 260] width 137 height 21
type input "C:\fakepath\kasongo8.gif"
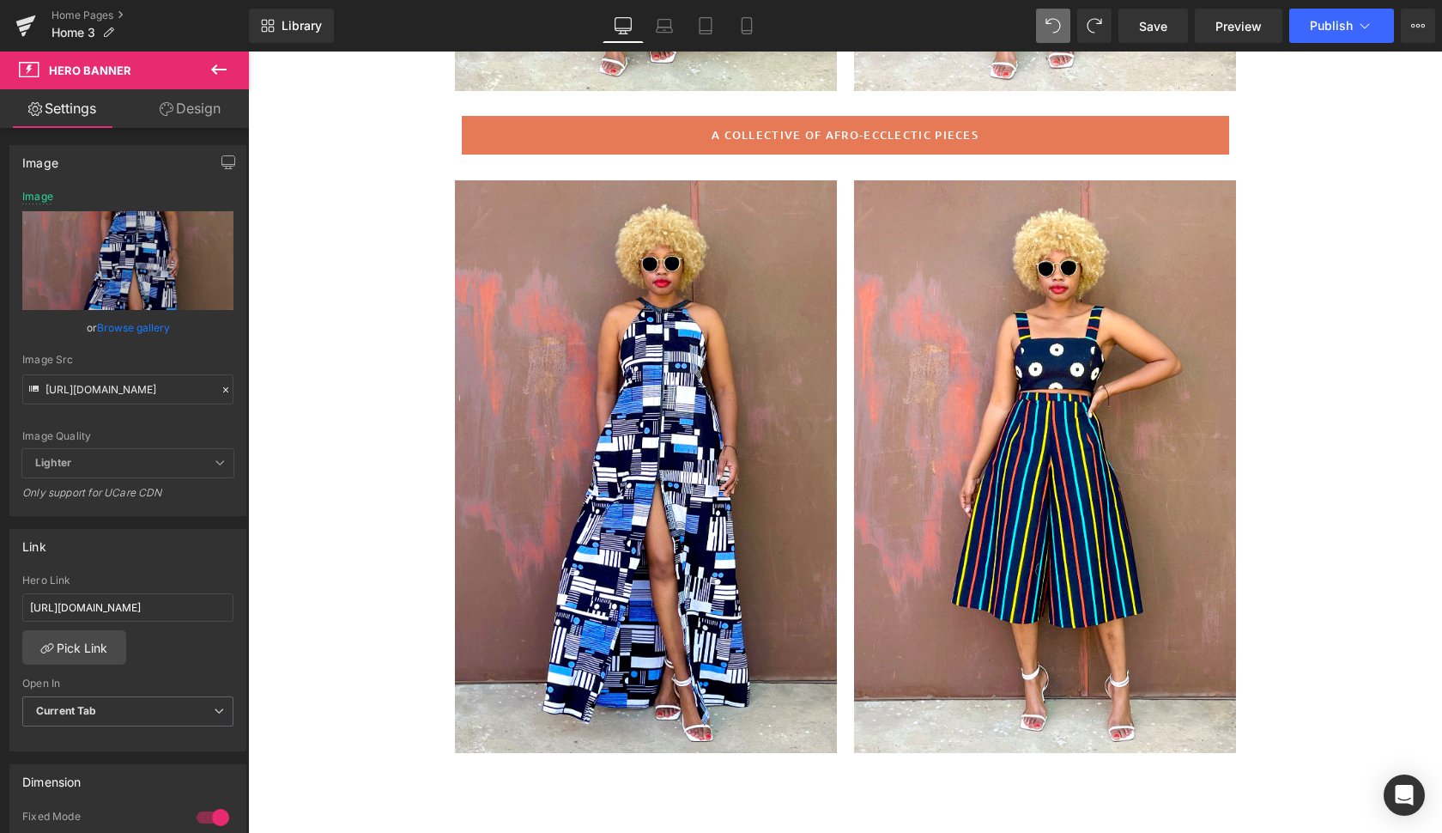
scroll to position [722, 0]
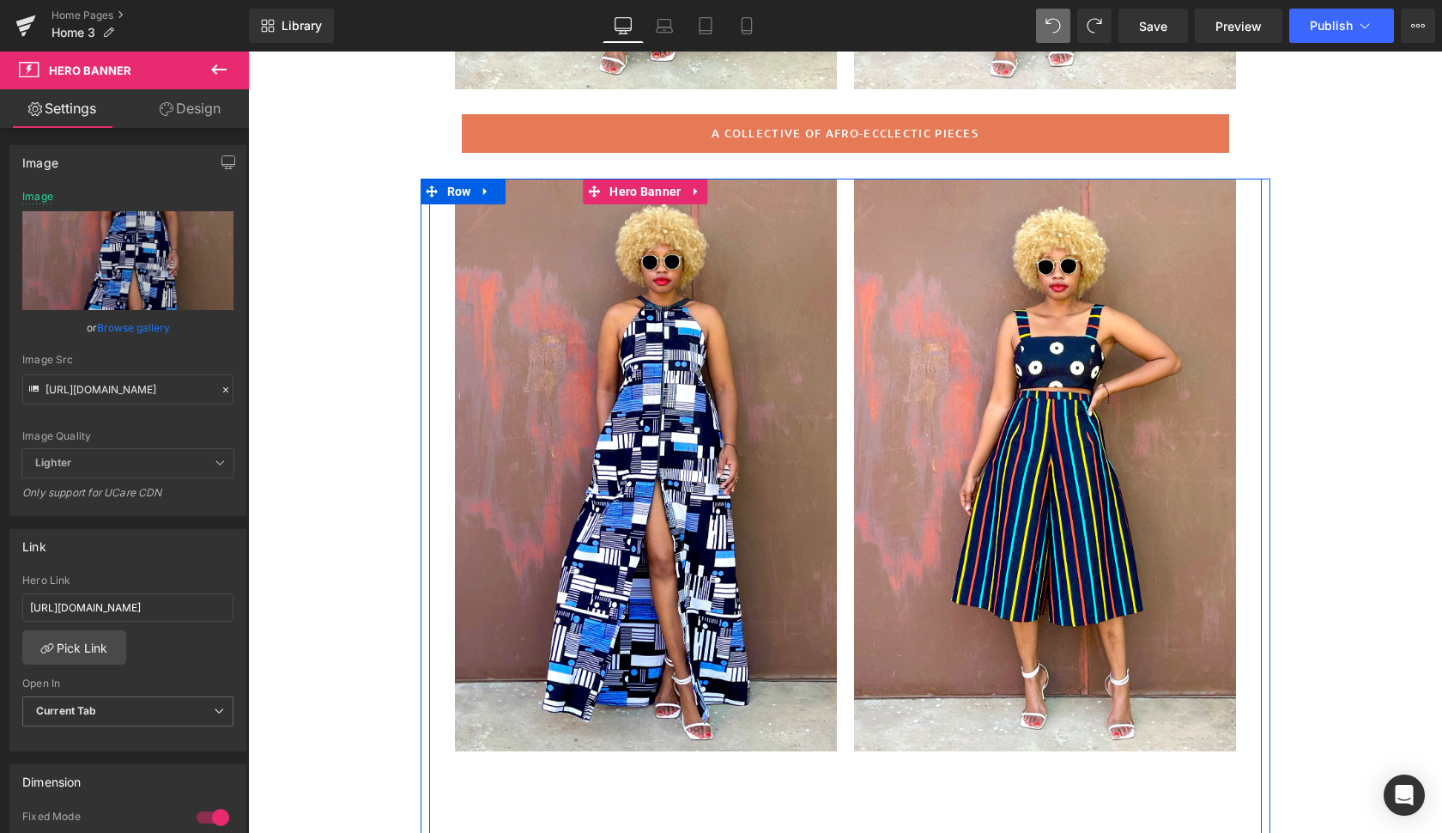
click at [795, 410] on div at bounding box center [646, 465] width 382 height 573
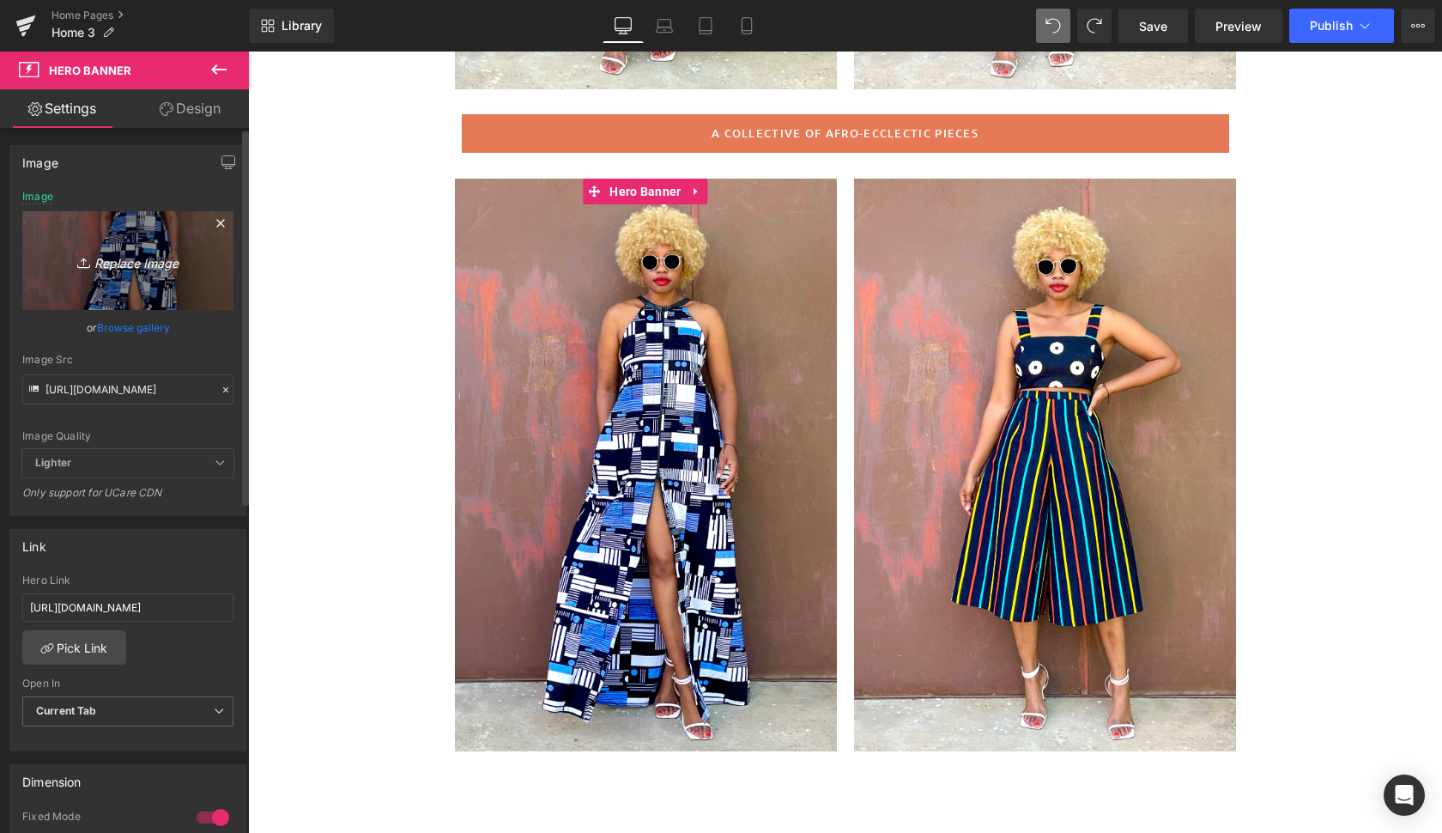
click at [116, 262] on icon "Replace Image" at bounding box center [127, 260] width 137 height 21
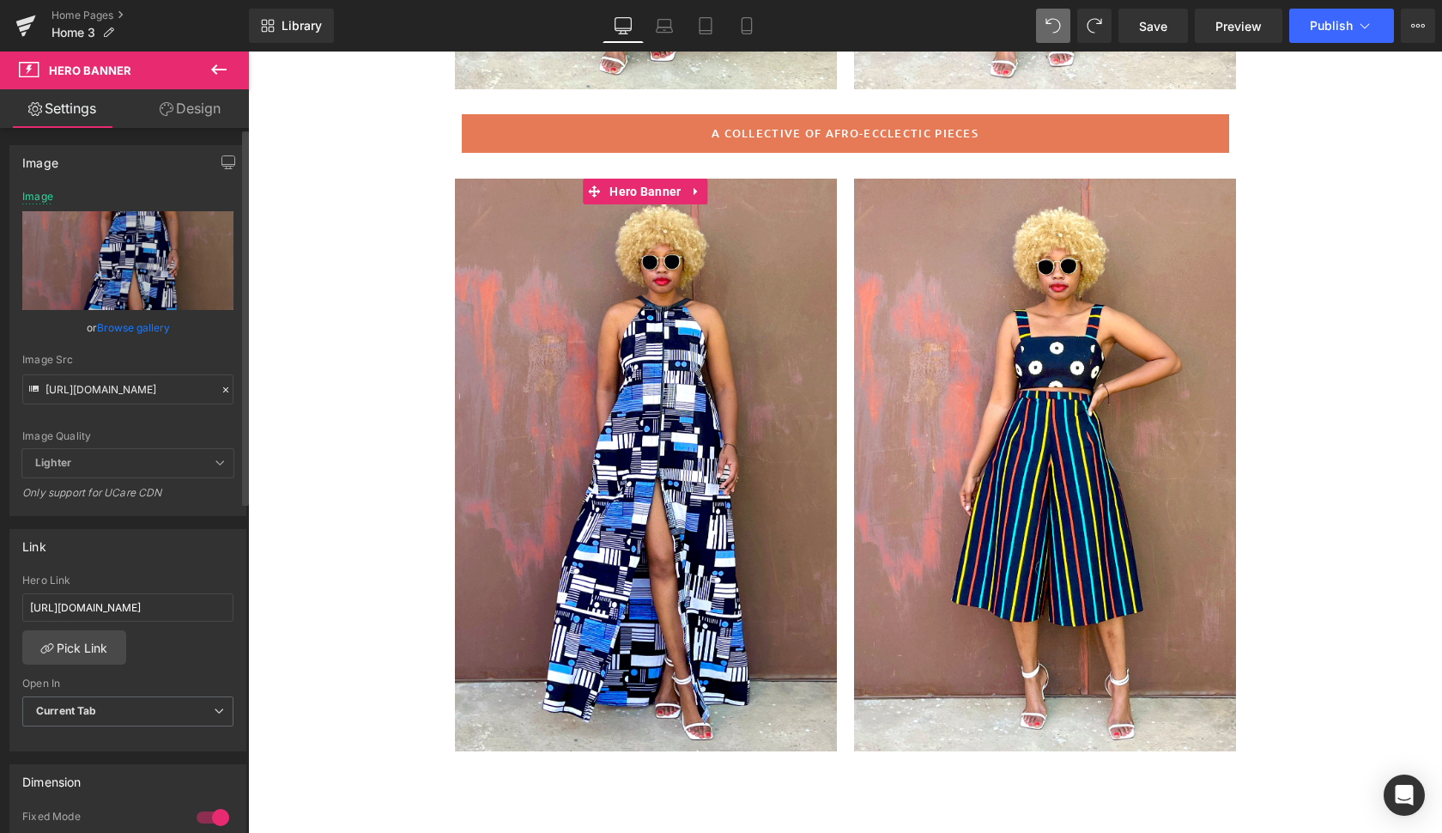
click at [143, 331] on link "Browse gallery" at bounding box center [133, 328] width 73 height 30
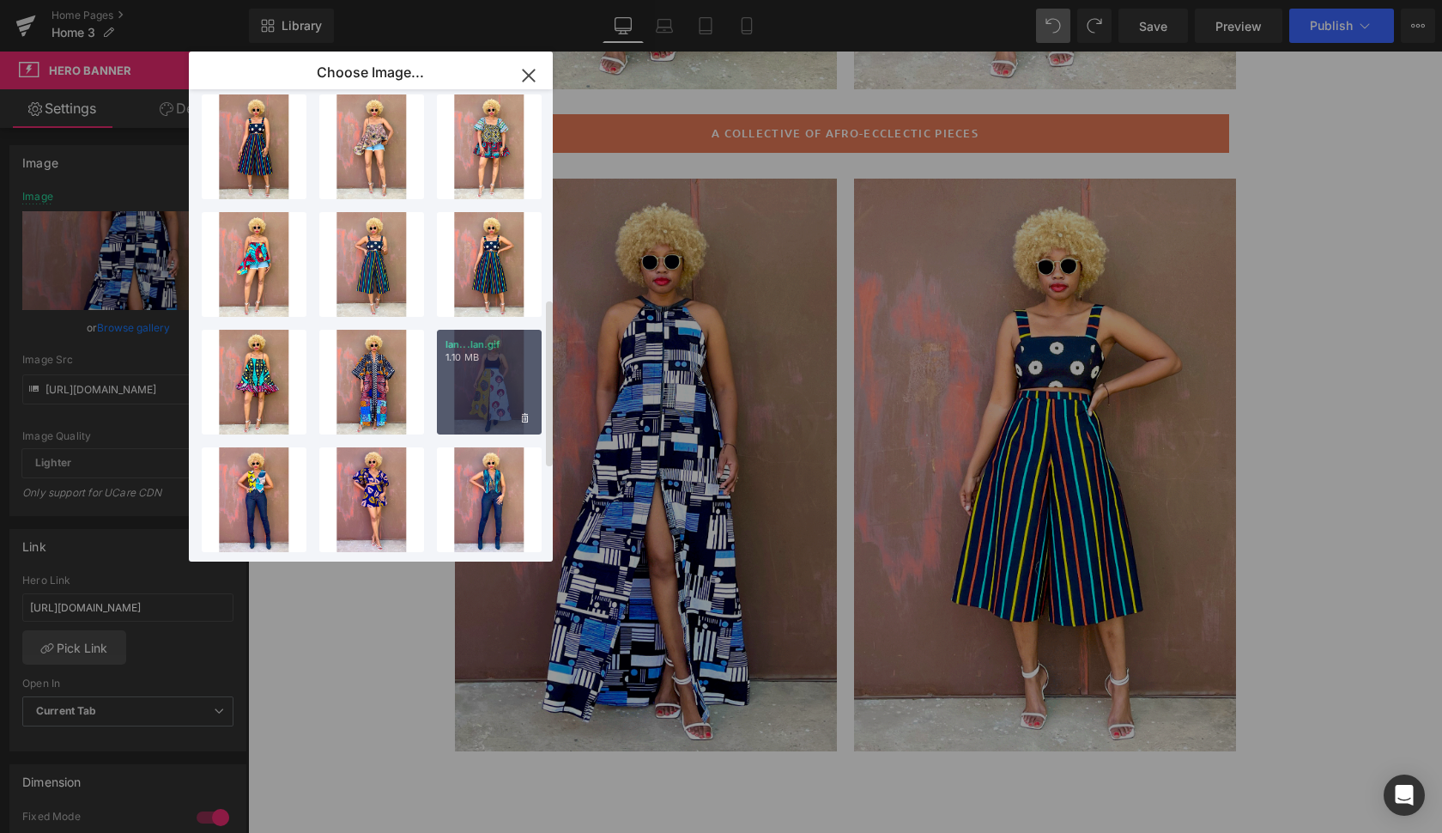
scroll to position [570, 0]
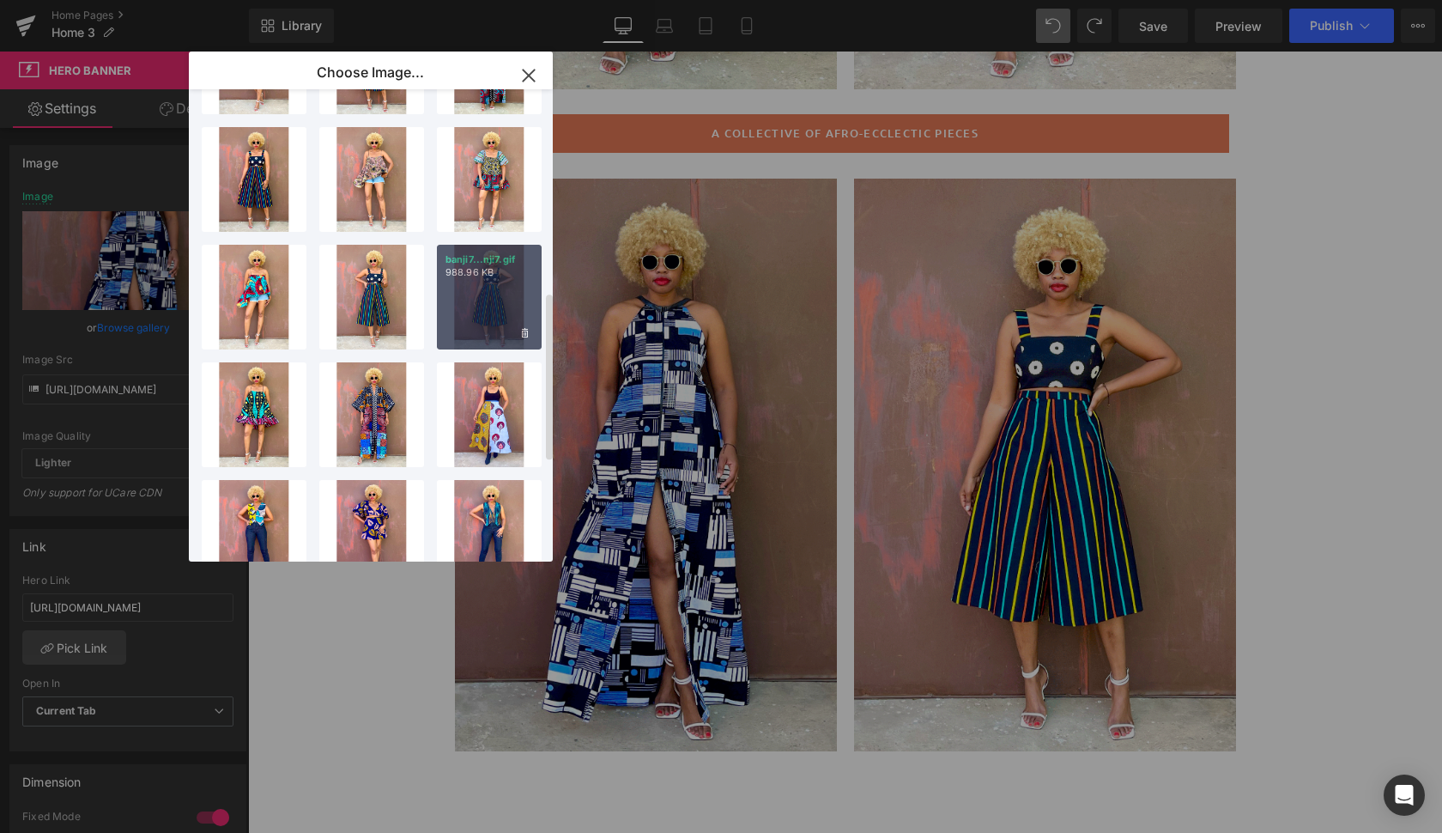
click at [479, 286] on div "banji7...nji7.gif 988.96 KB" at bounding box center [489, 297] width 105 height 105
type input "[URL][DOMAIN_NAME]"
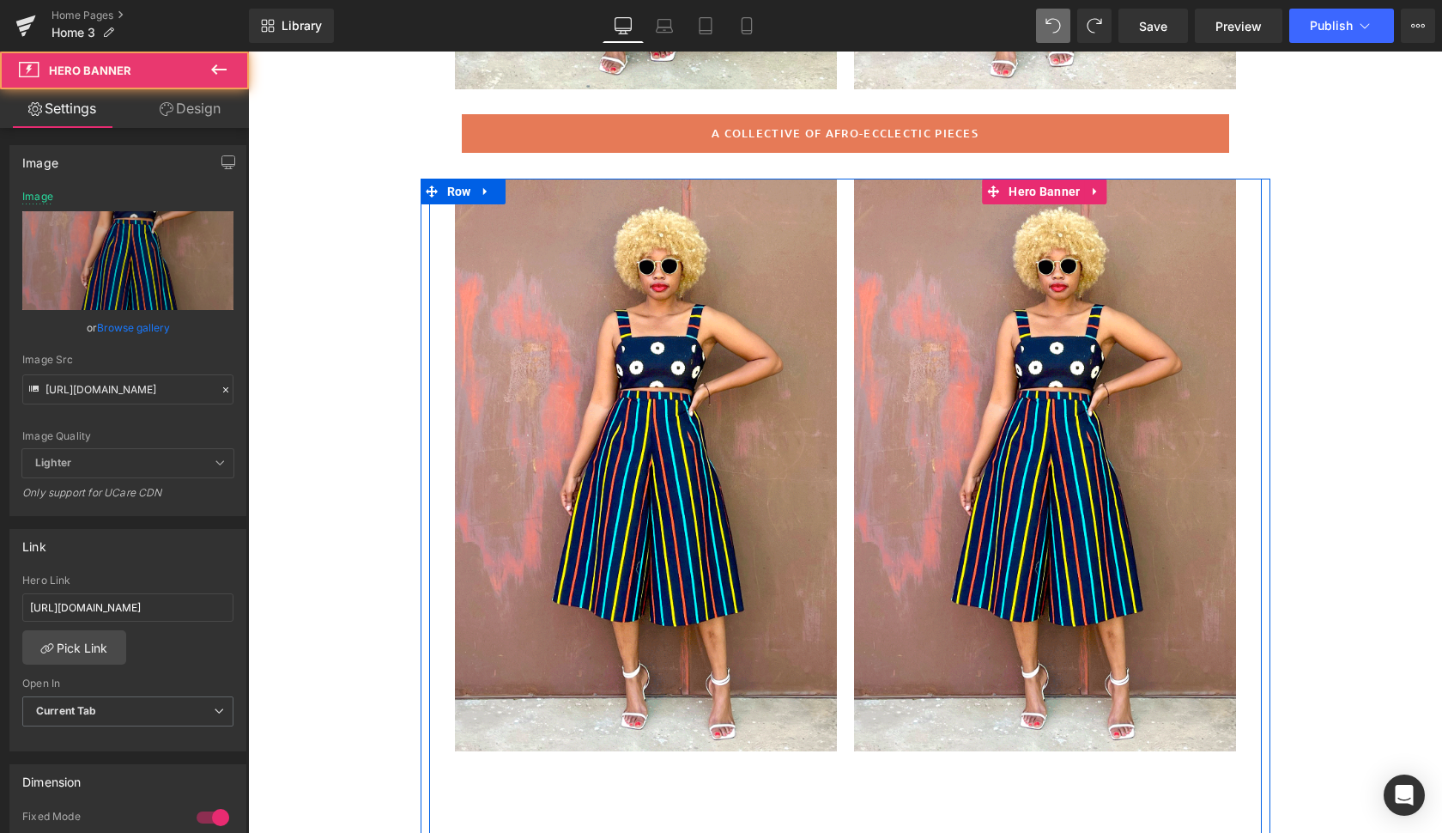
click at [927, 392] on div at bounding box center [1045, 465] width 382 height 573
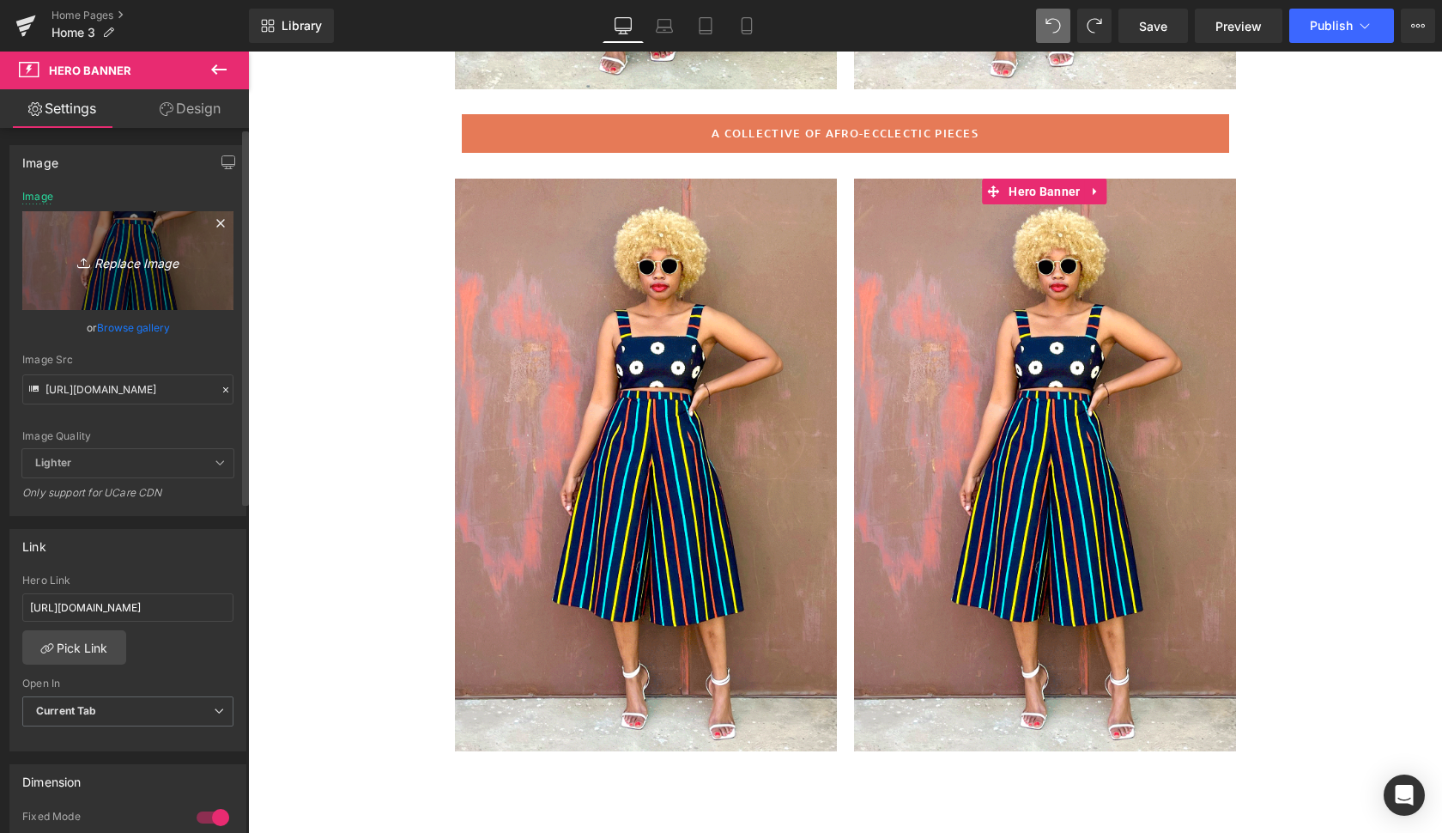
click at [126, 263] on icon "Replace Image" at bounding box center [127, 260] width 137 height 21
type input "C:\fakepath\kasongo8.gif"
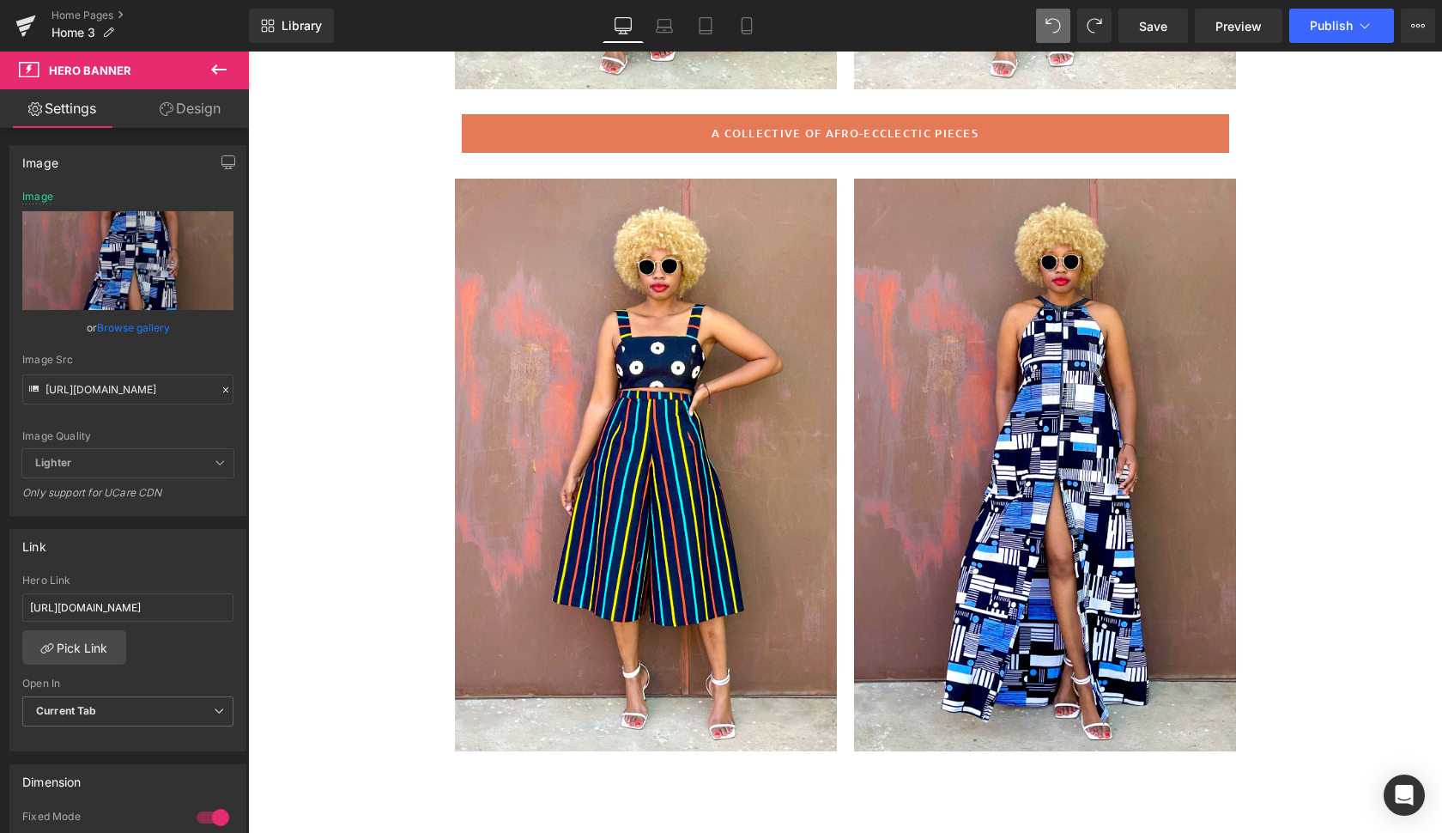
type input "[URL][DOMAIN_NAME]"
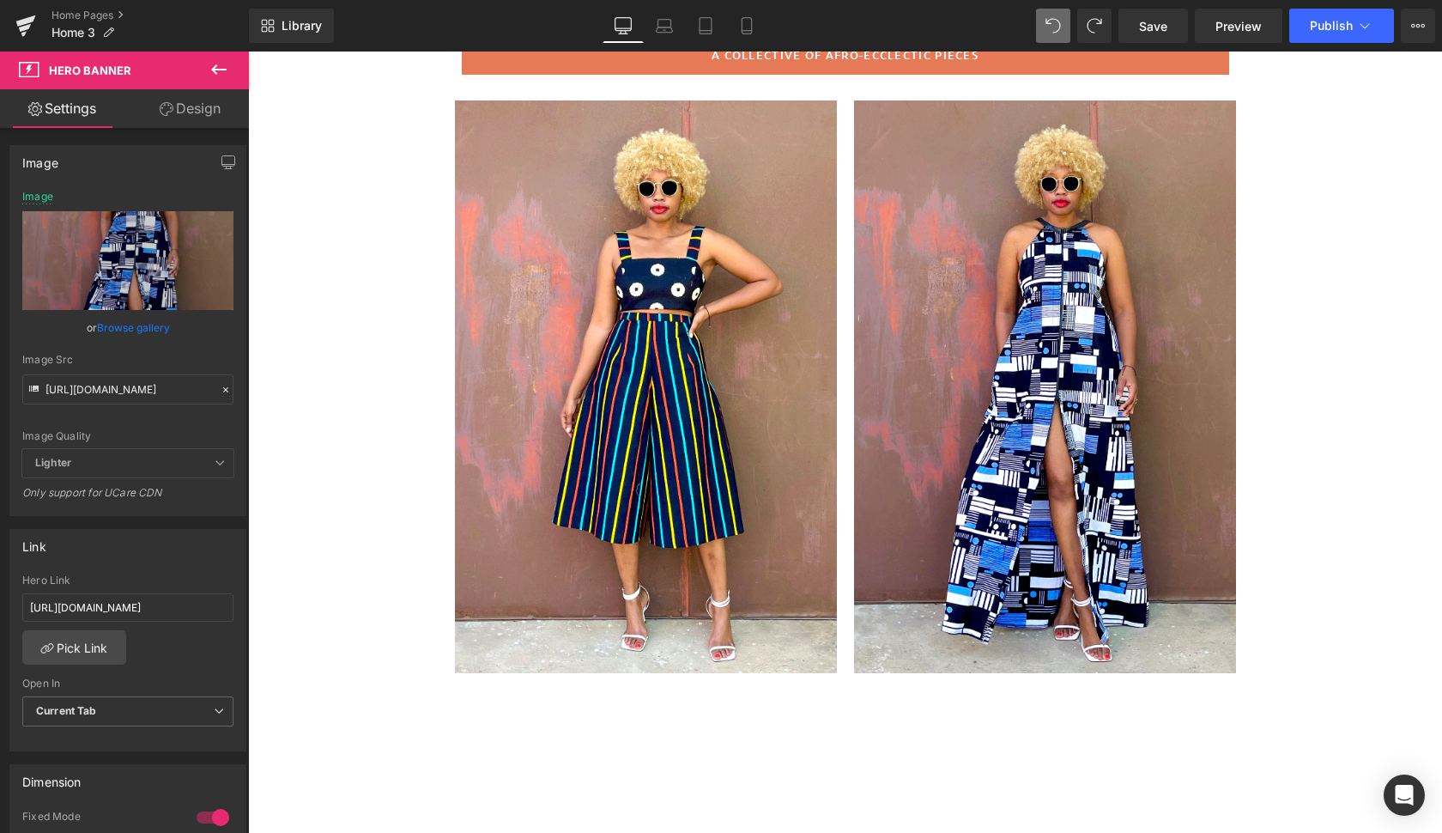
scroll to position [806, 0]
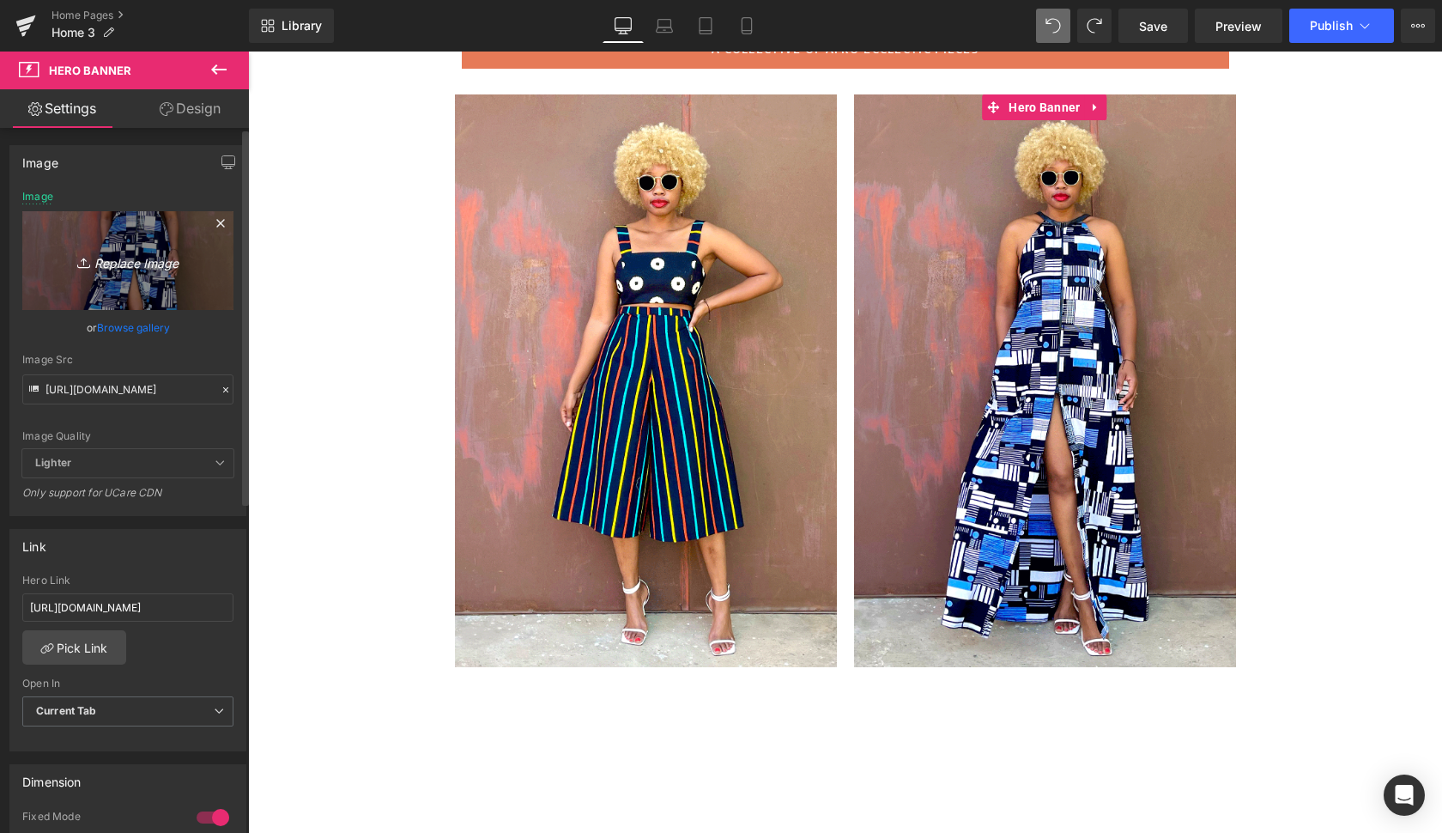
click at [127, 261] on icon "Replace Image" at bounding box center [127, 260] width 137 height 21
type input "C:\fakepath\kasongo6.gif"
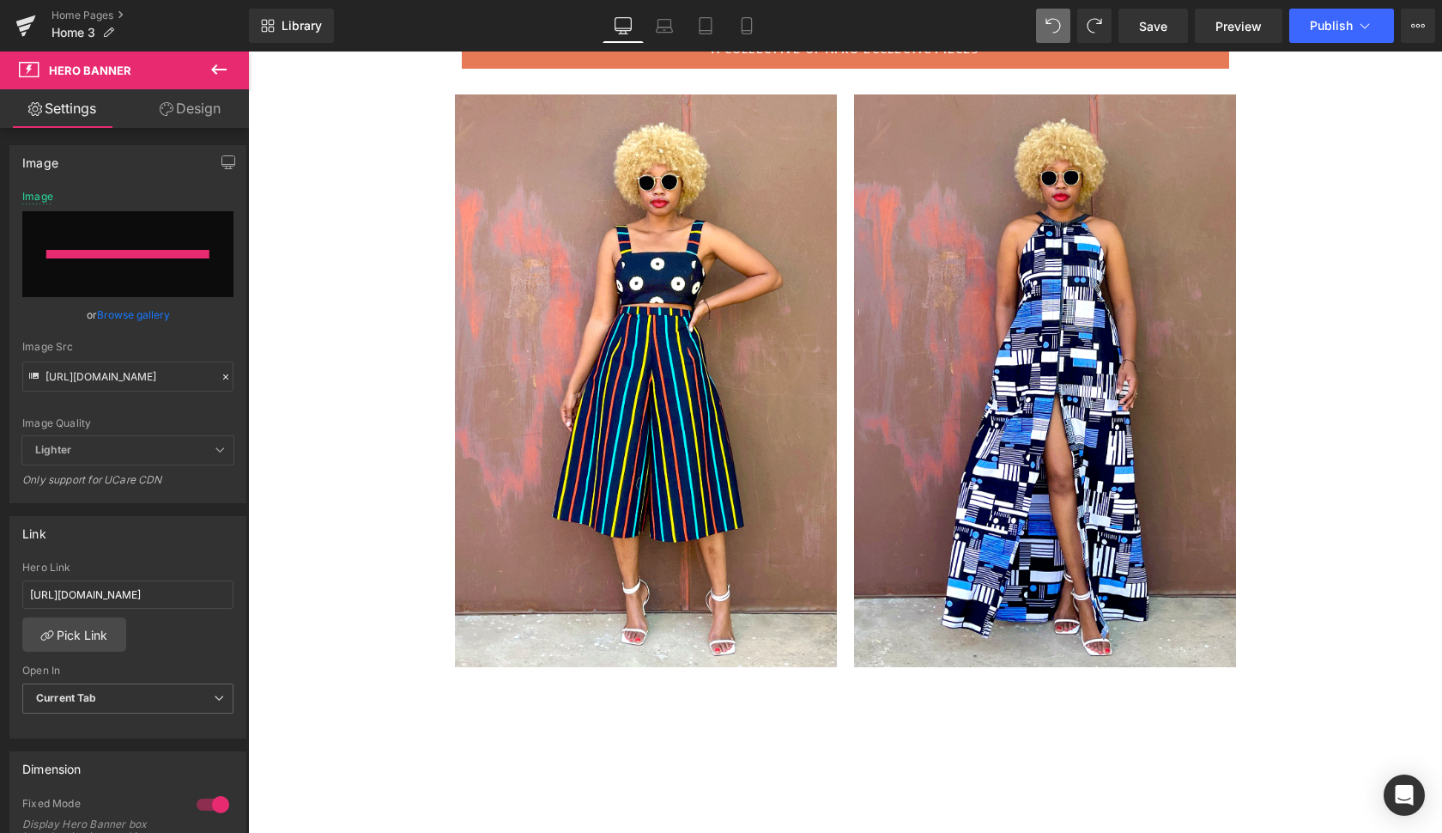
type input "[URL][DOMAIN_NAME]"
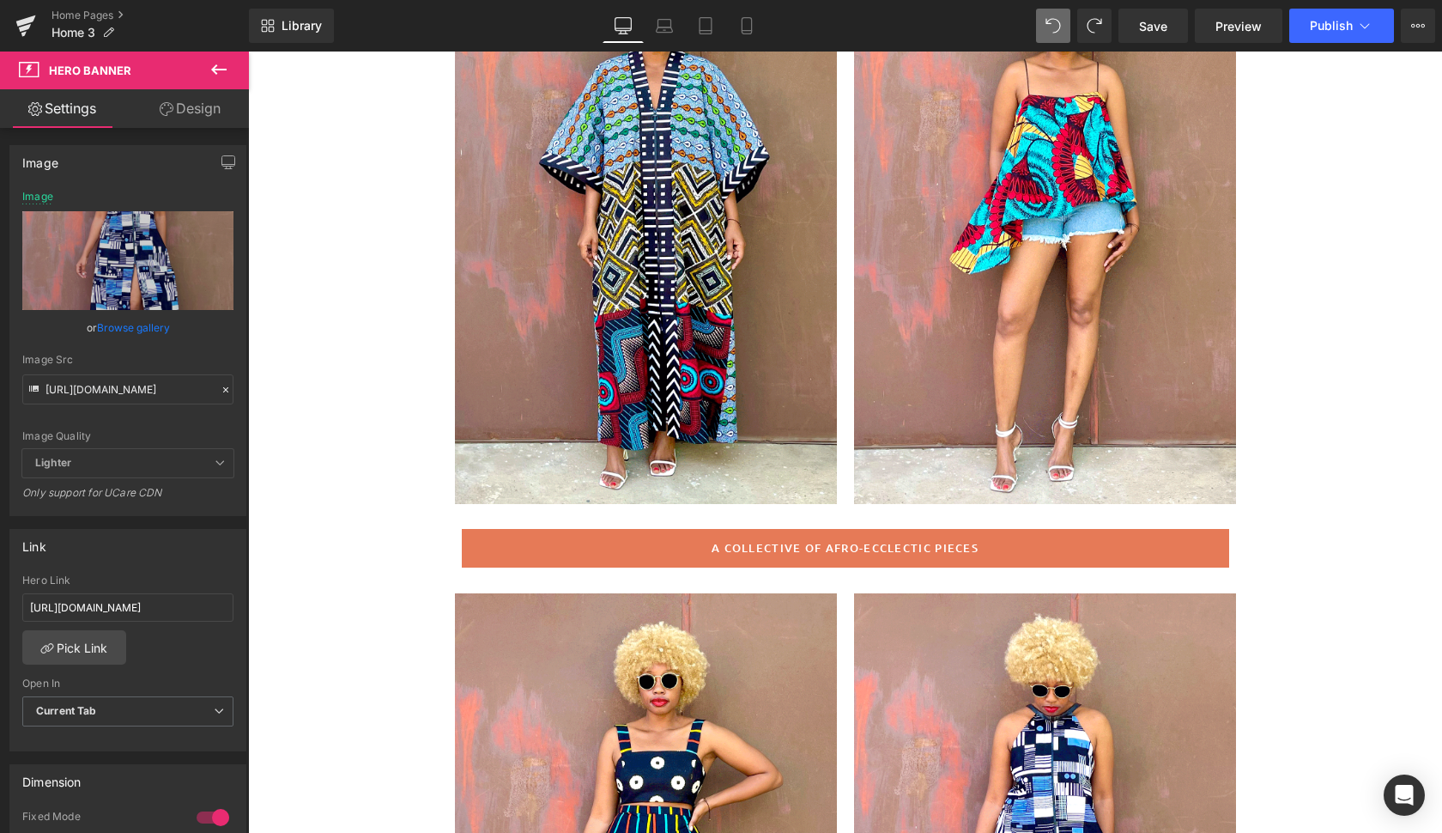
scroll to position [271, 0]
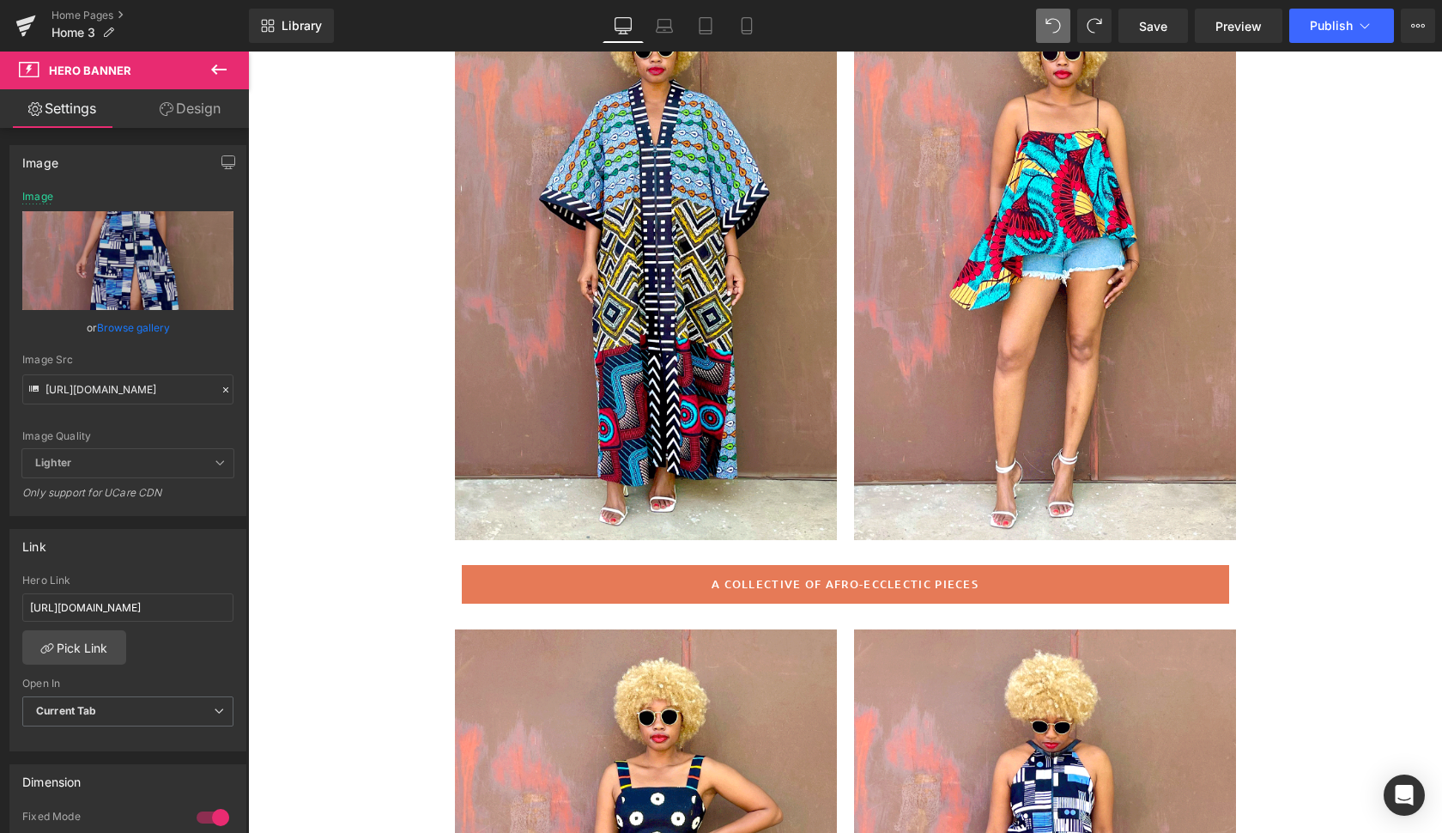
click at [1164, 437] on div at bounding box center [1045, 253] width 382 height 573
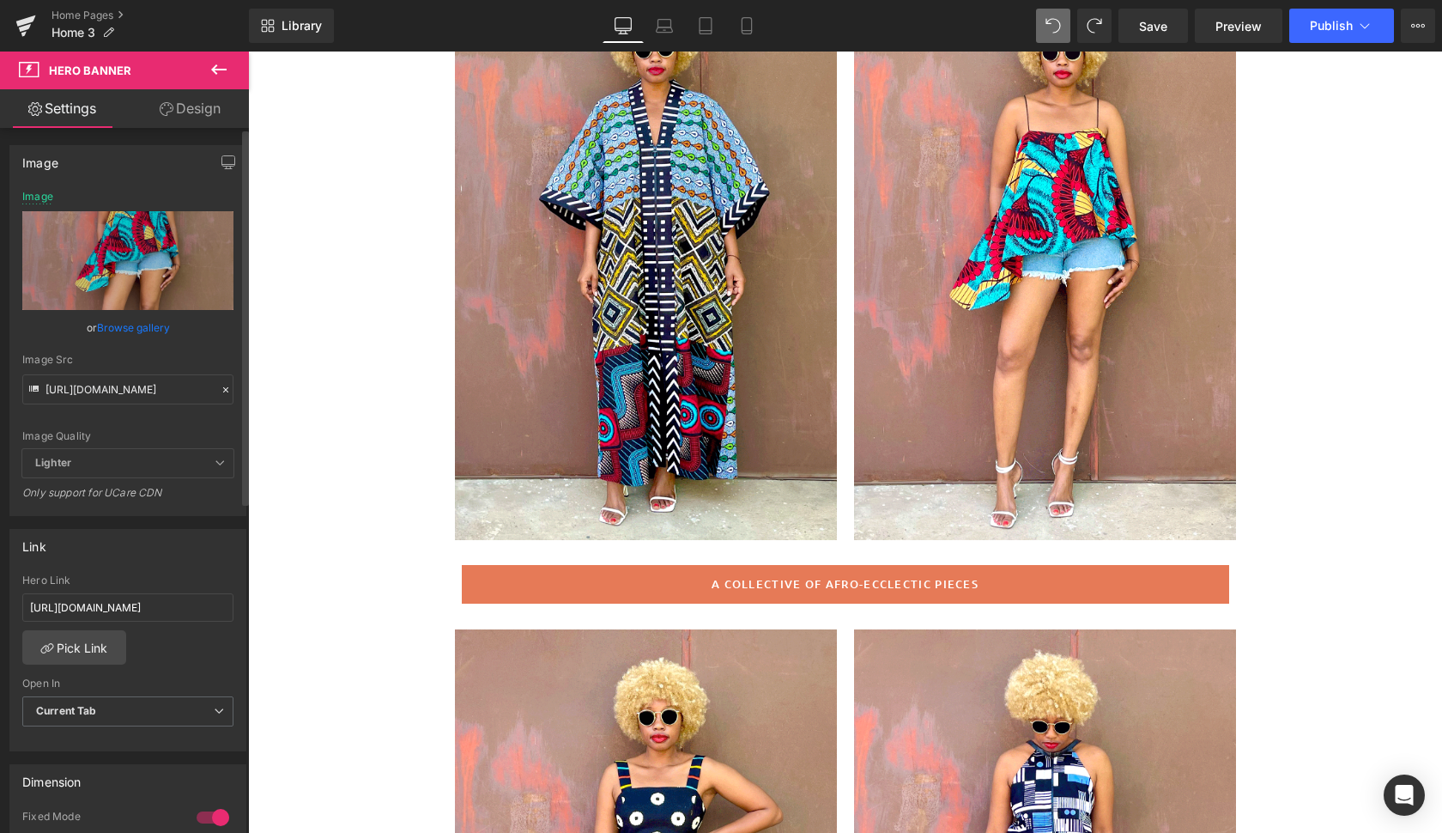
click at [124, 326] on link "Browse gallery" at bounding box center [133, 328] width 73 height 30
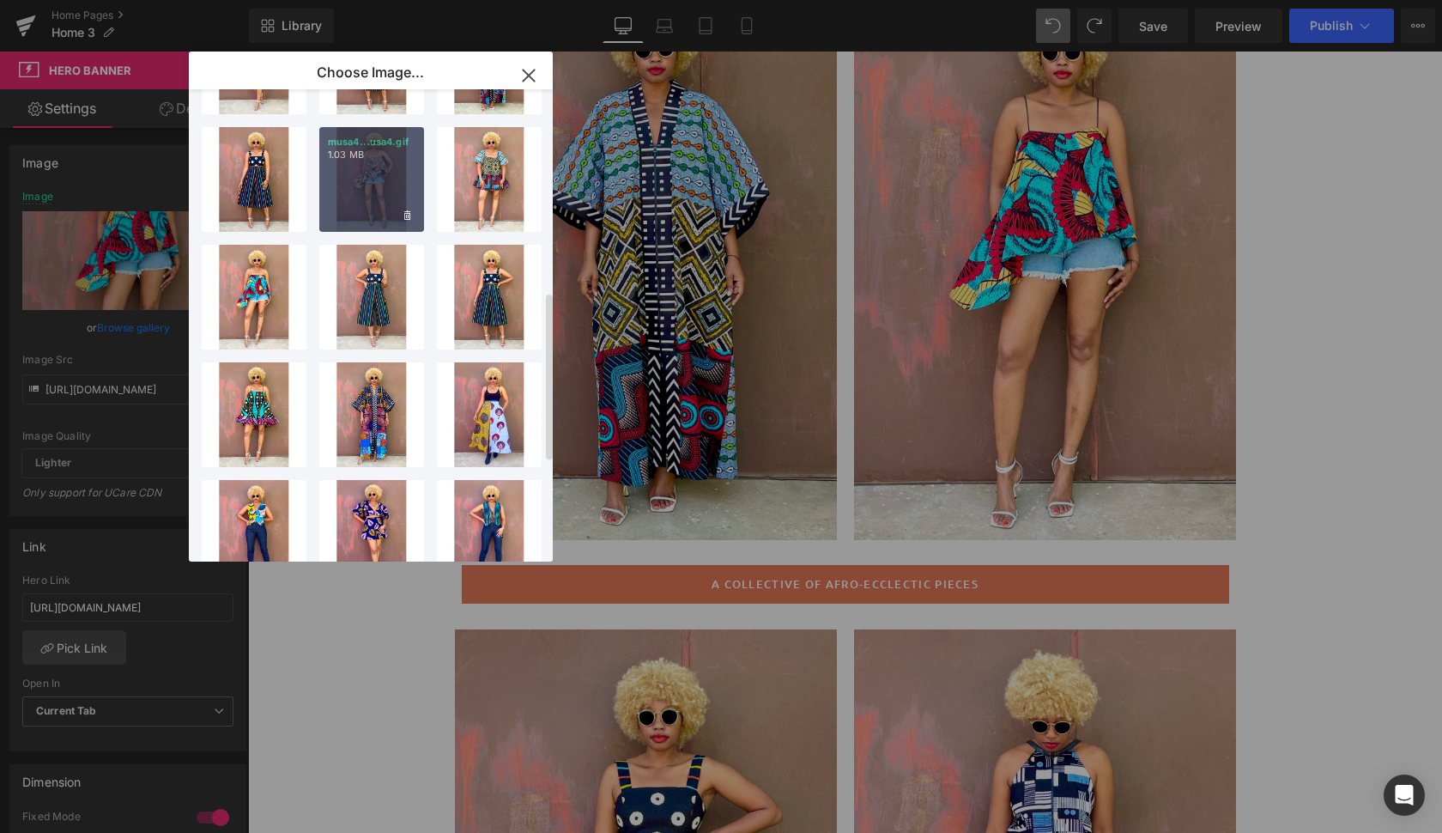
click at [361, 199] on div "musa4...usa4.gif 1.03 MB" at bounding box center [371, 179] width 105 height 105
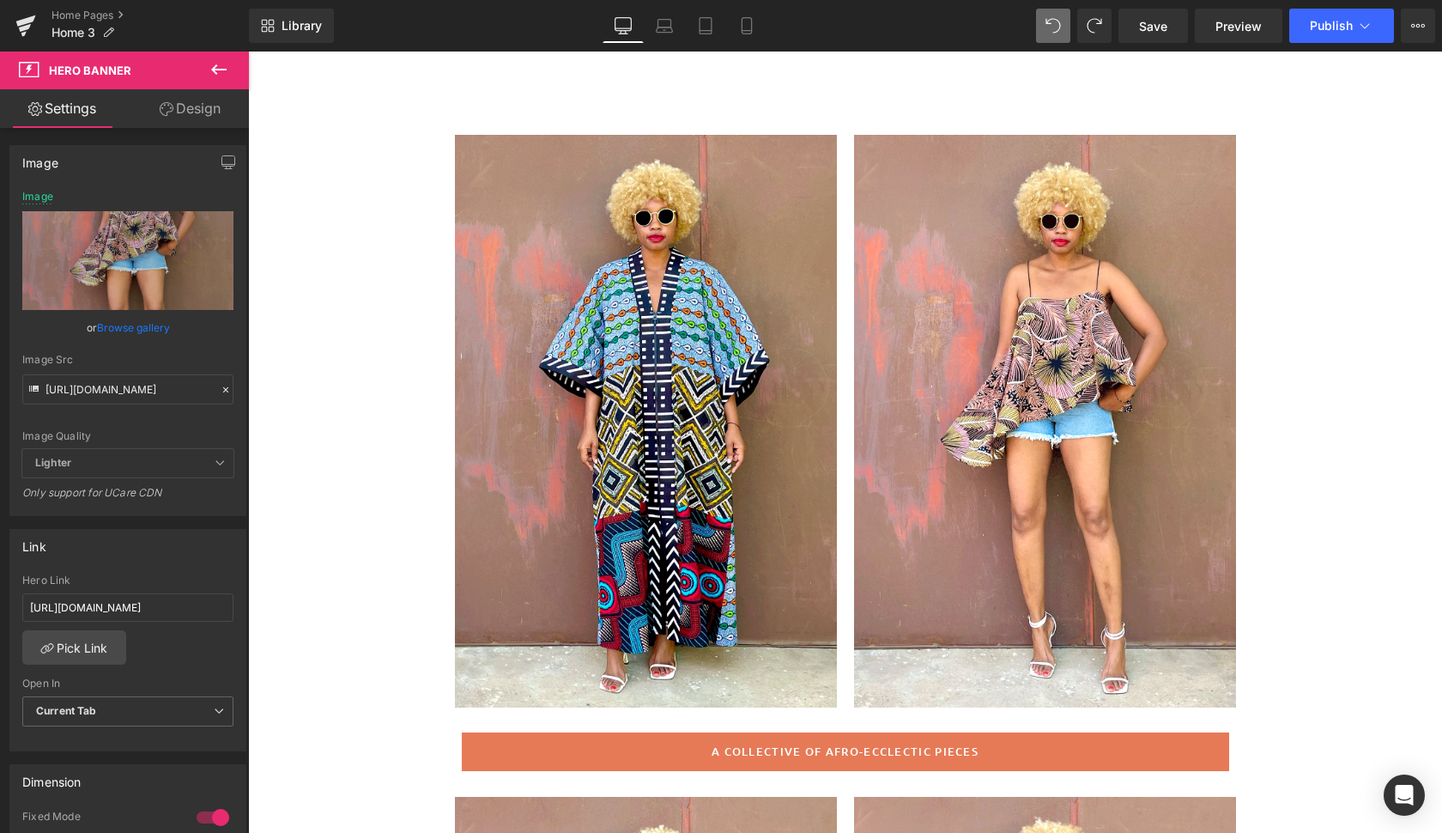
scroll to position [94, 0]
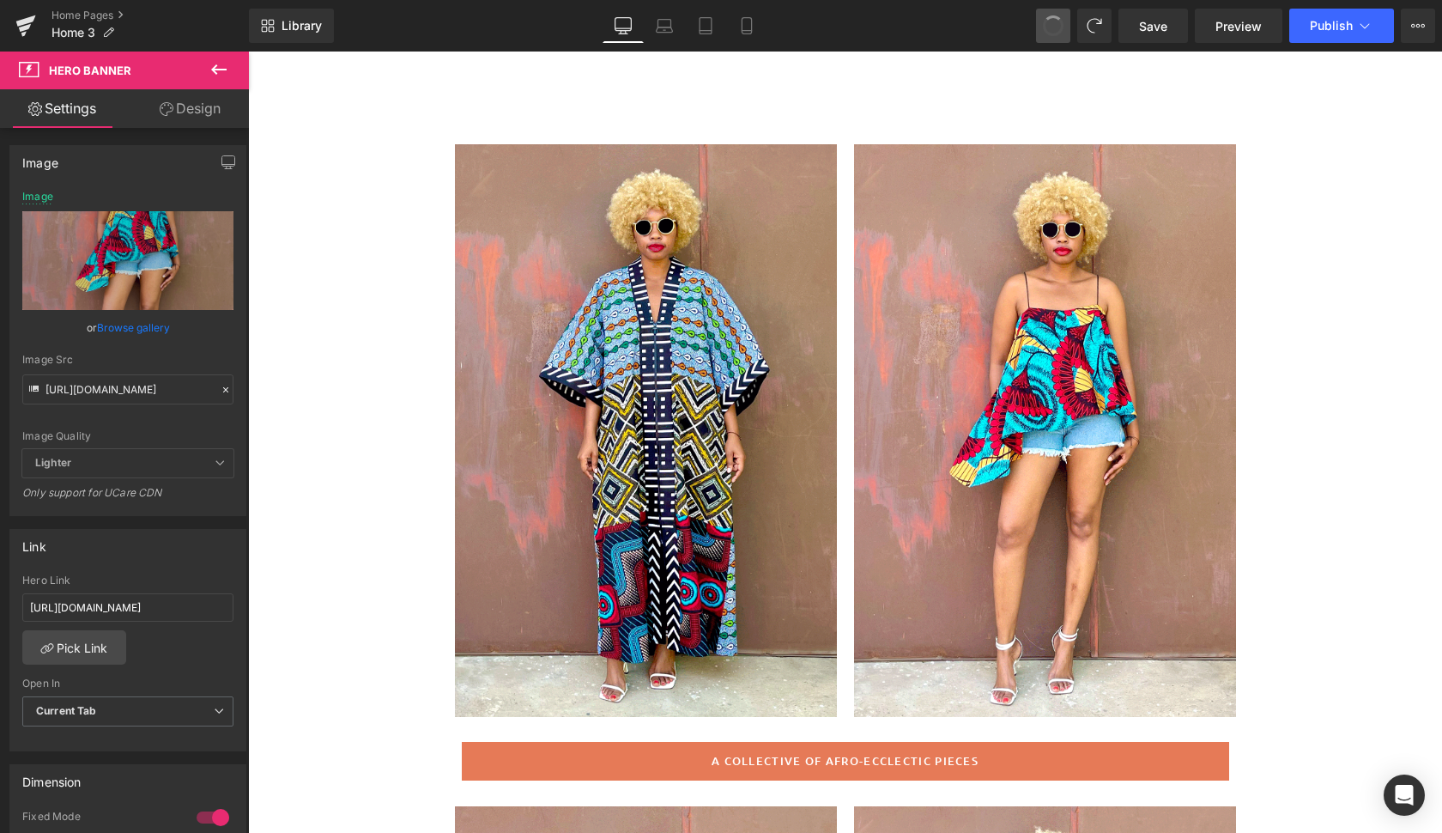
type input "[URL][DOMAIN_NAME]"
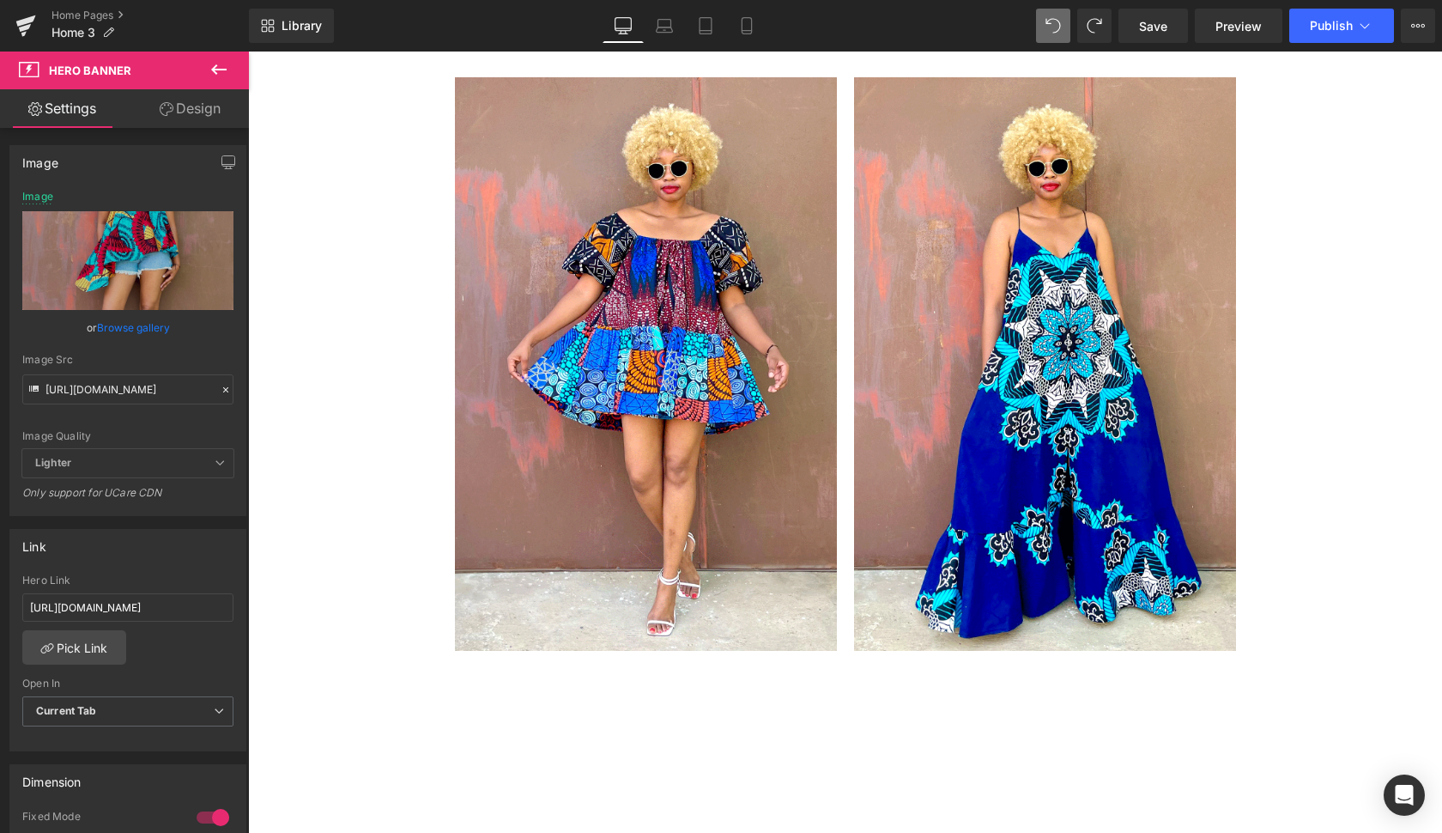
scroll to position [4114, 0]
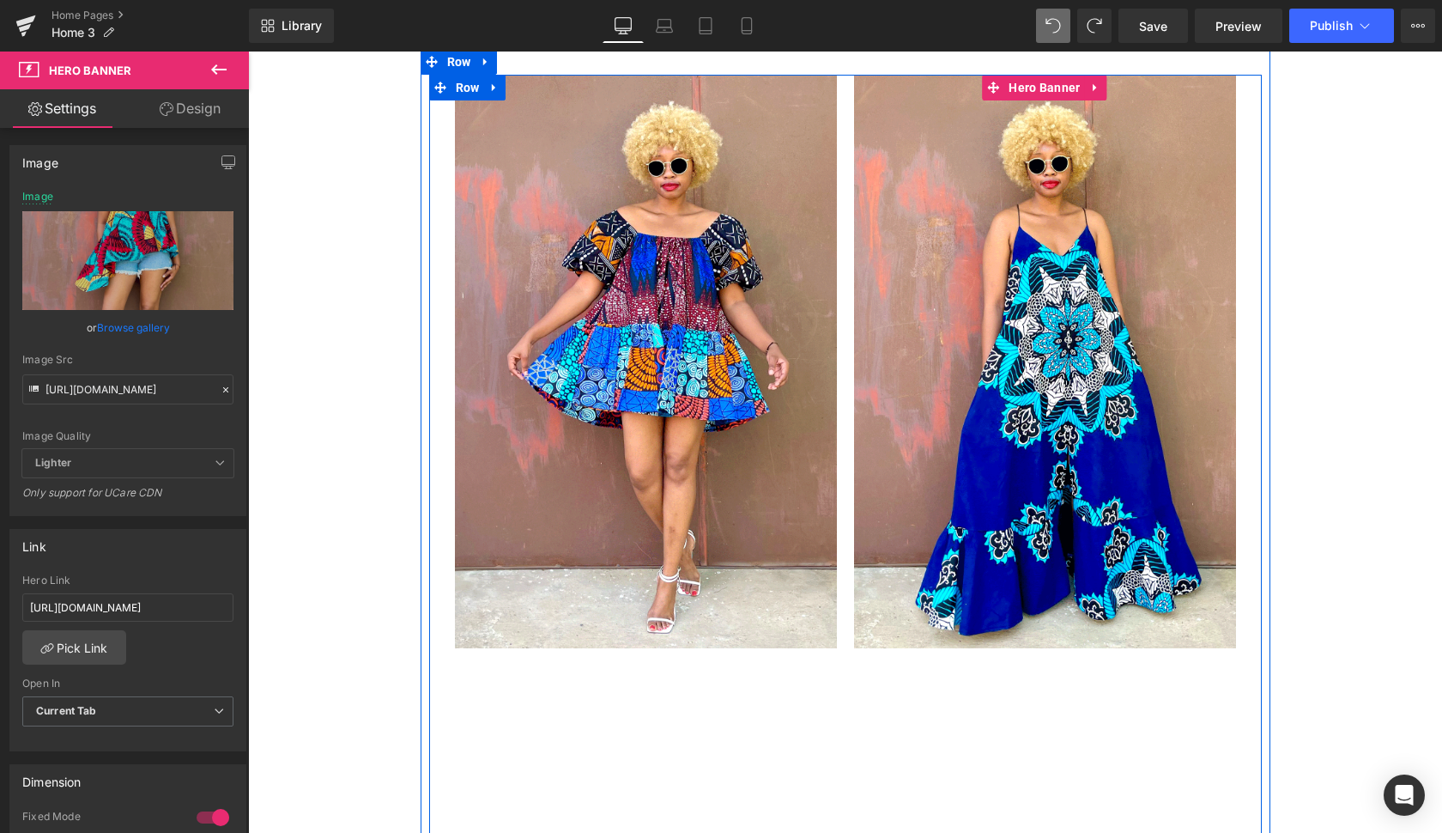
click at [1200, 461] on div at bounding box center [1045, 361] width 382 height 573
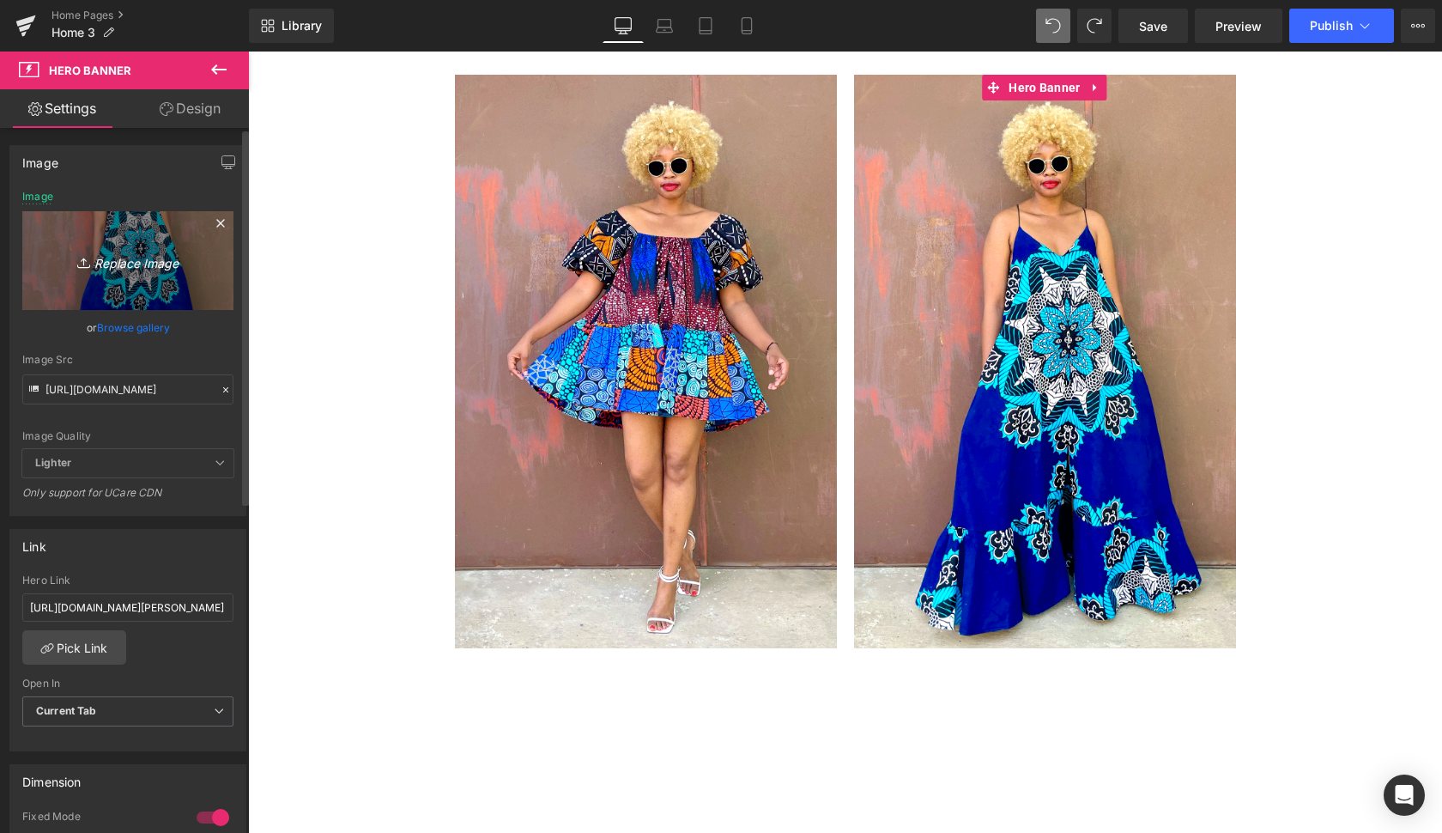
click at [159, 262] on icon "Replace Image" at bounding box center [127, 260] width 137 height 21
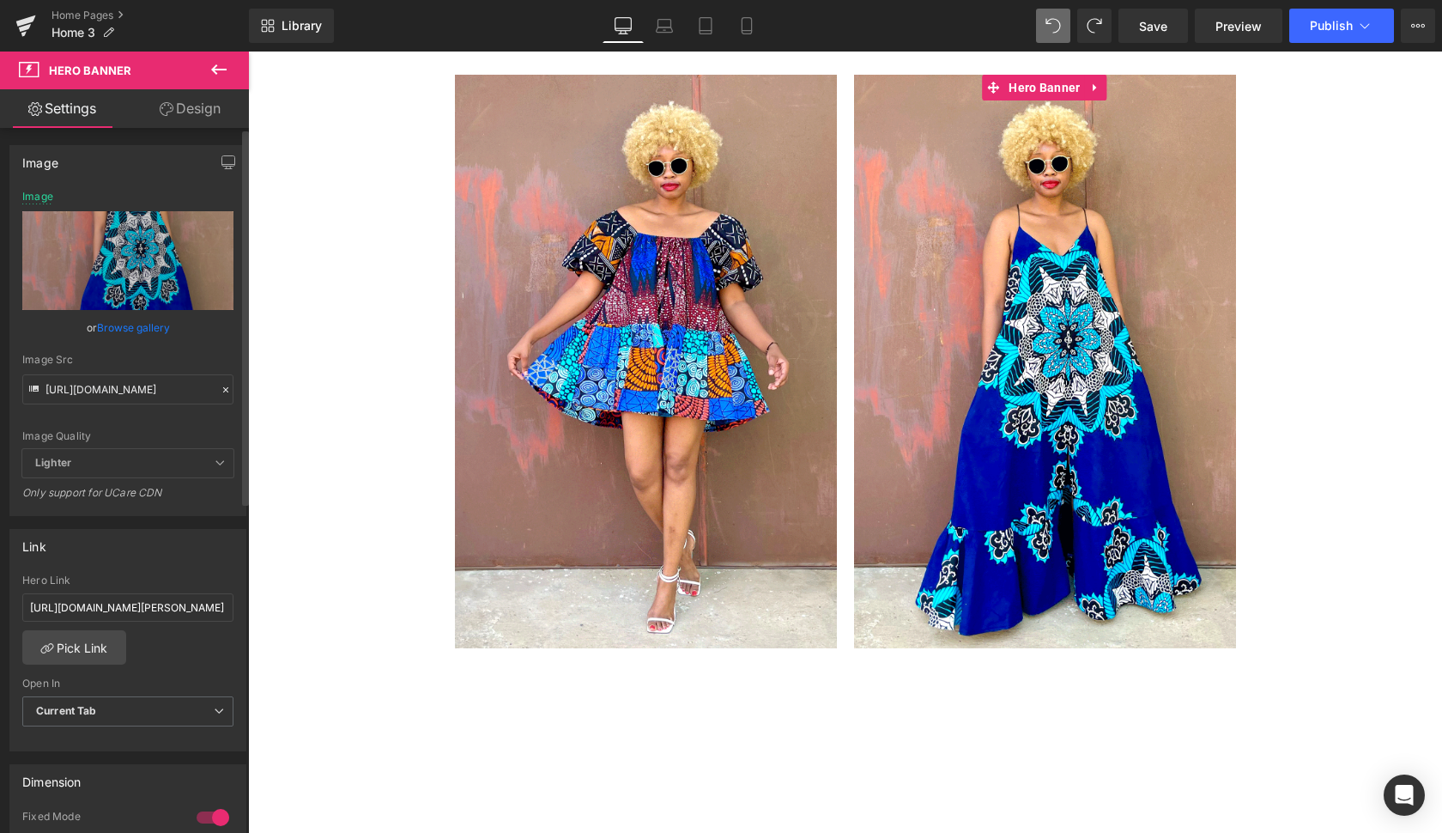
click at [131, 321] on link "Browse gallery" at bounding box center [133, 328] width 73 height 30
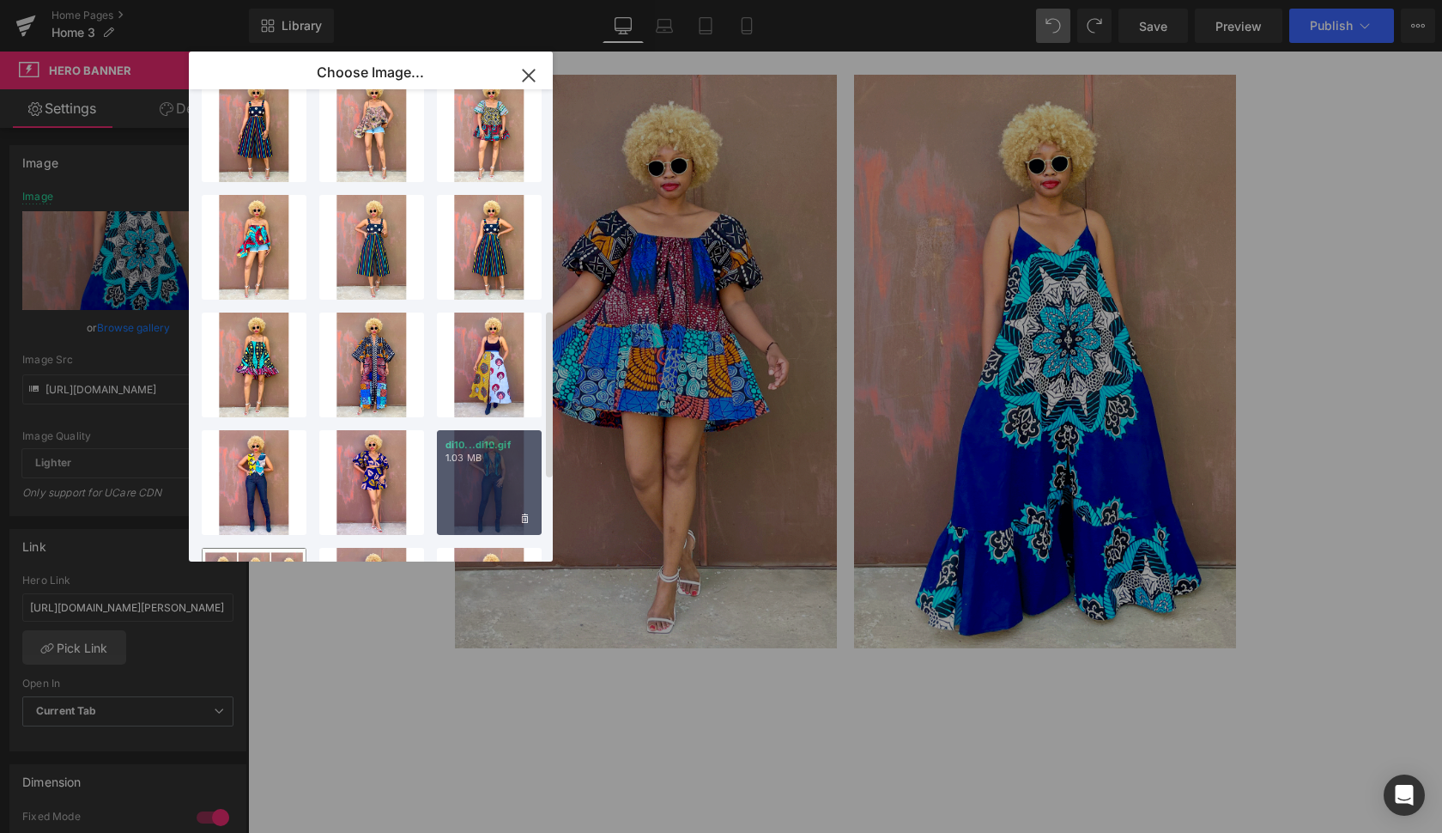
scroll to position [609, 0]
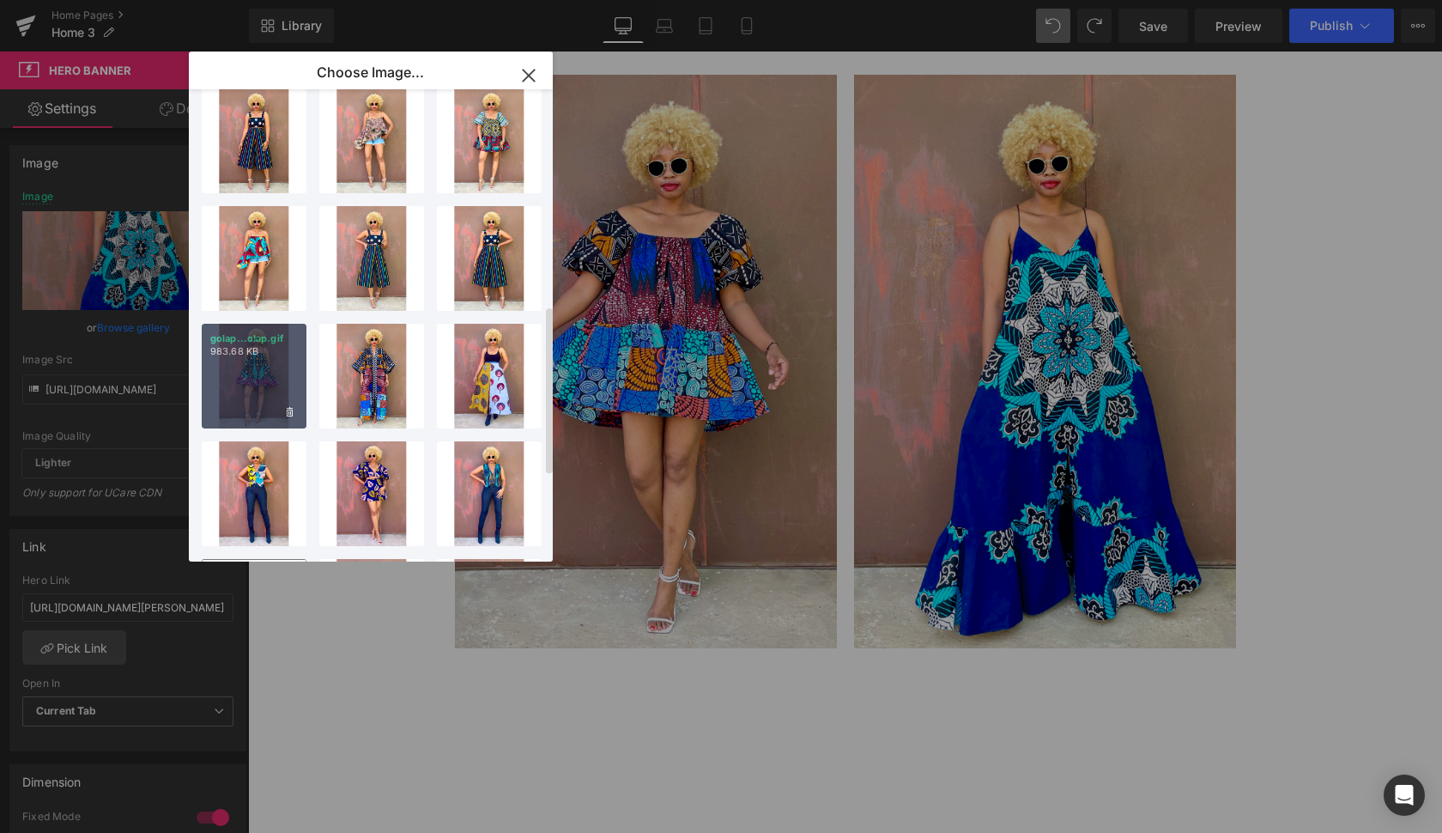
click at [268, 353] on p "983.68 KB" at bounding box center [254, 351] width 88 height 13
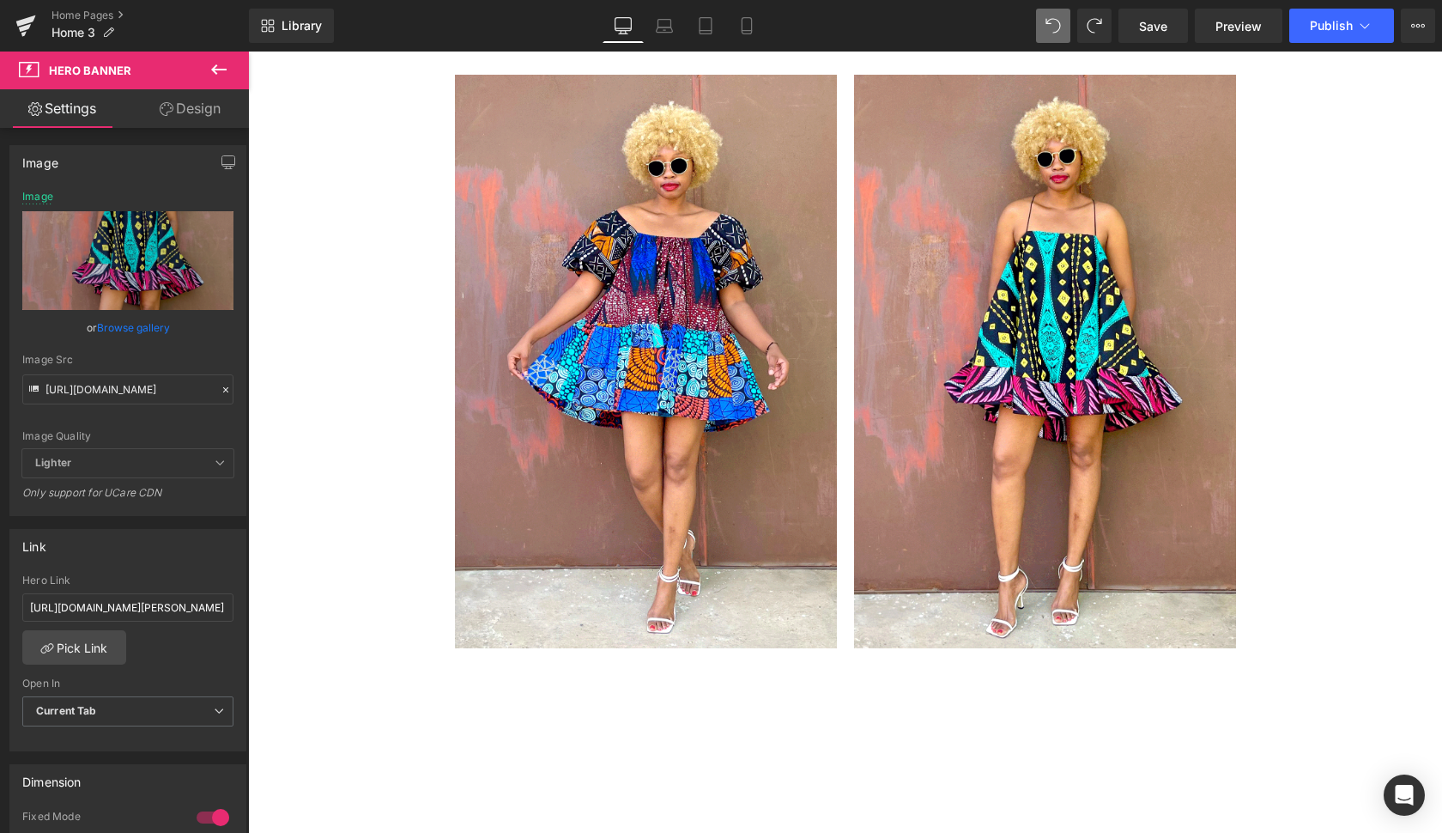
type input "[URL][DOMAIN_NAME]"
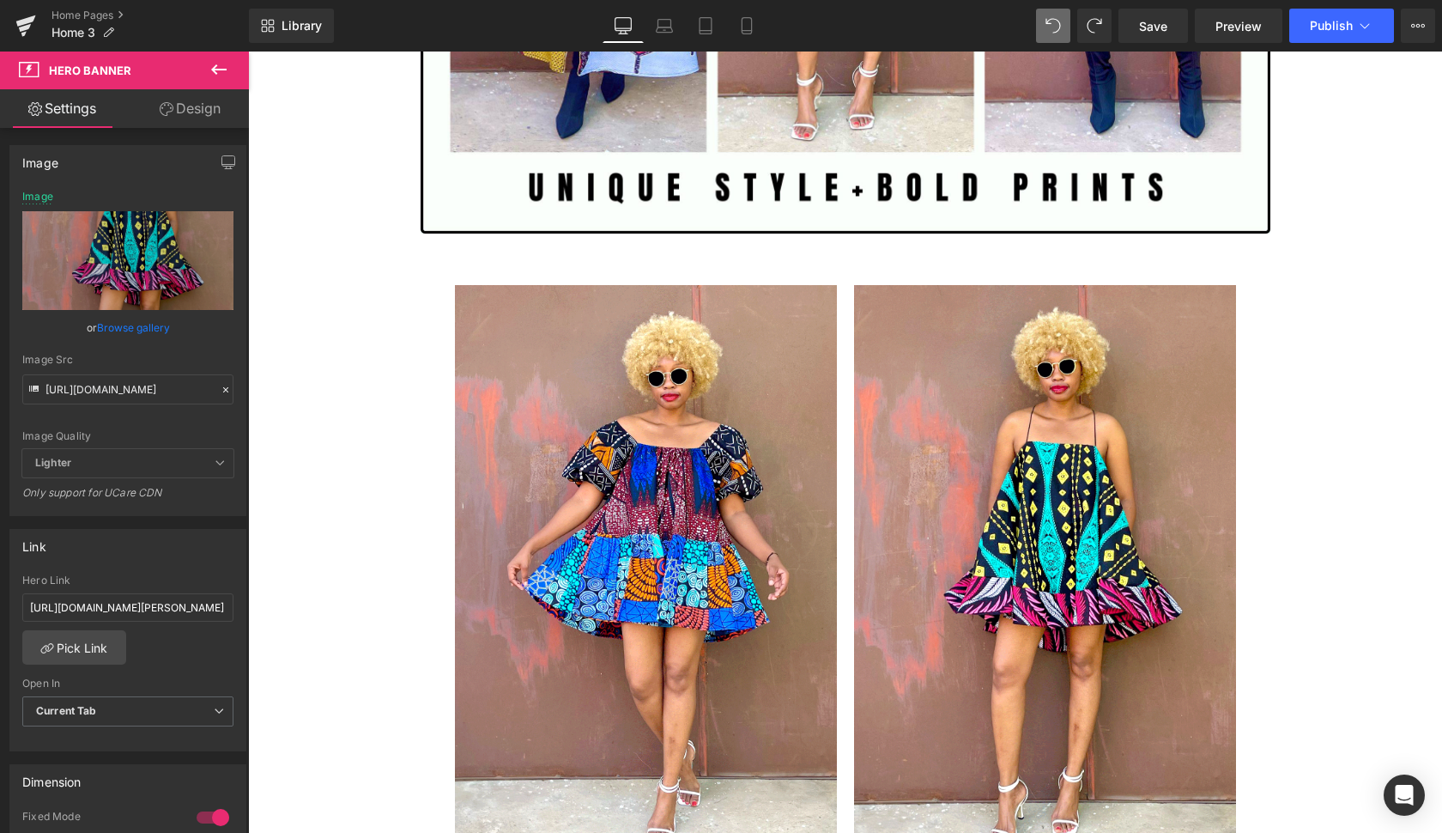
scroll to position [3903, 0]
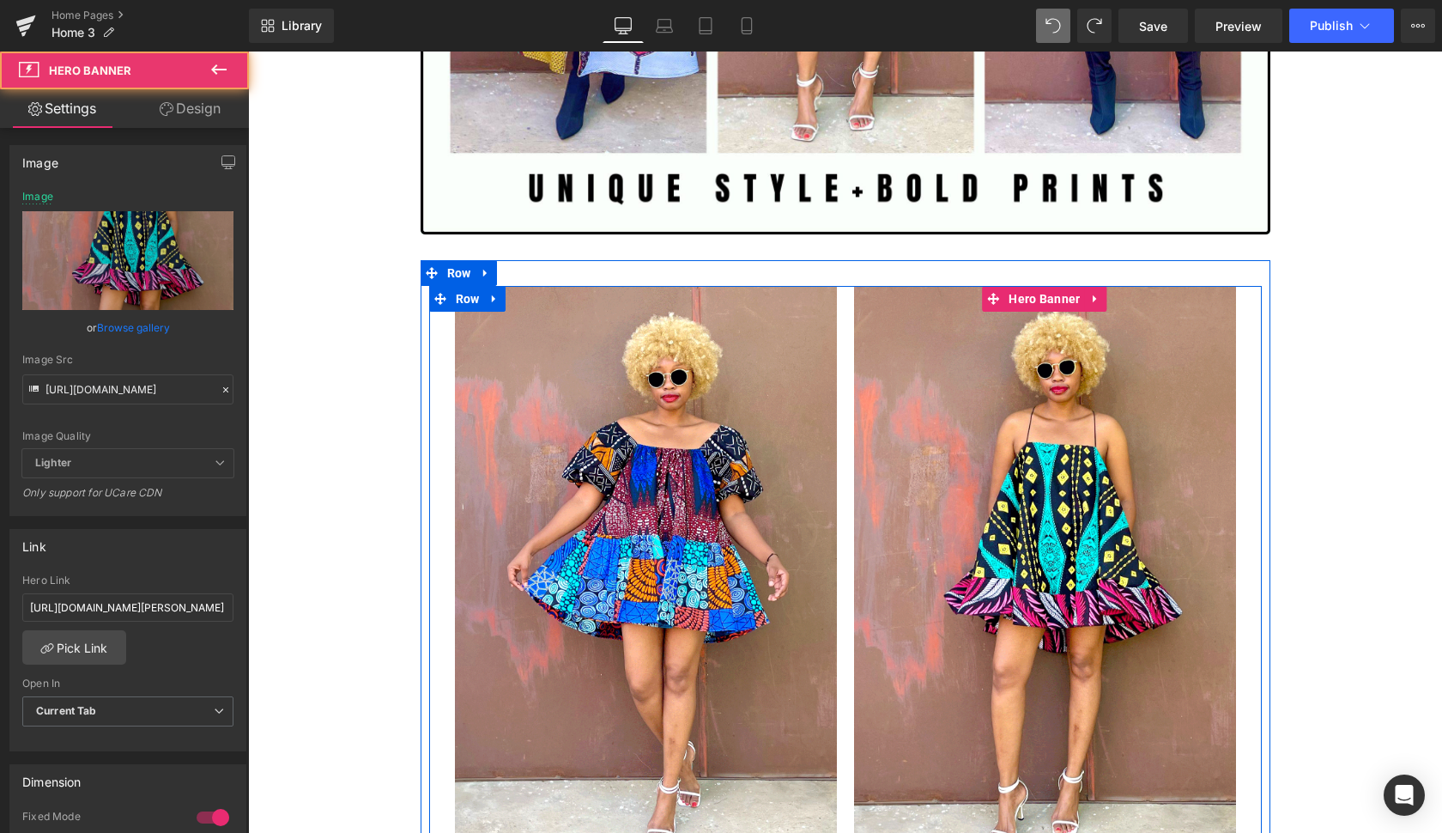
click at [1202, 678] on div at bounding box center [1045, 572] width 382 height 573
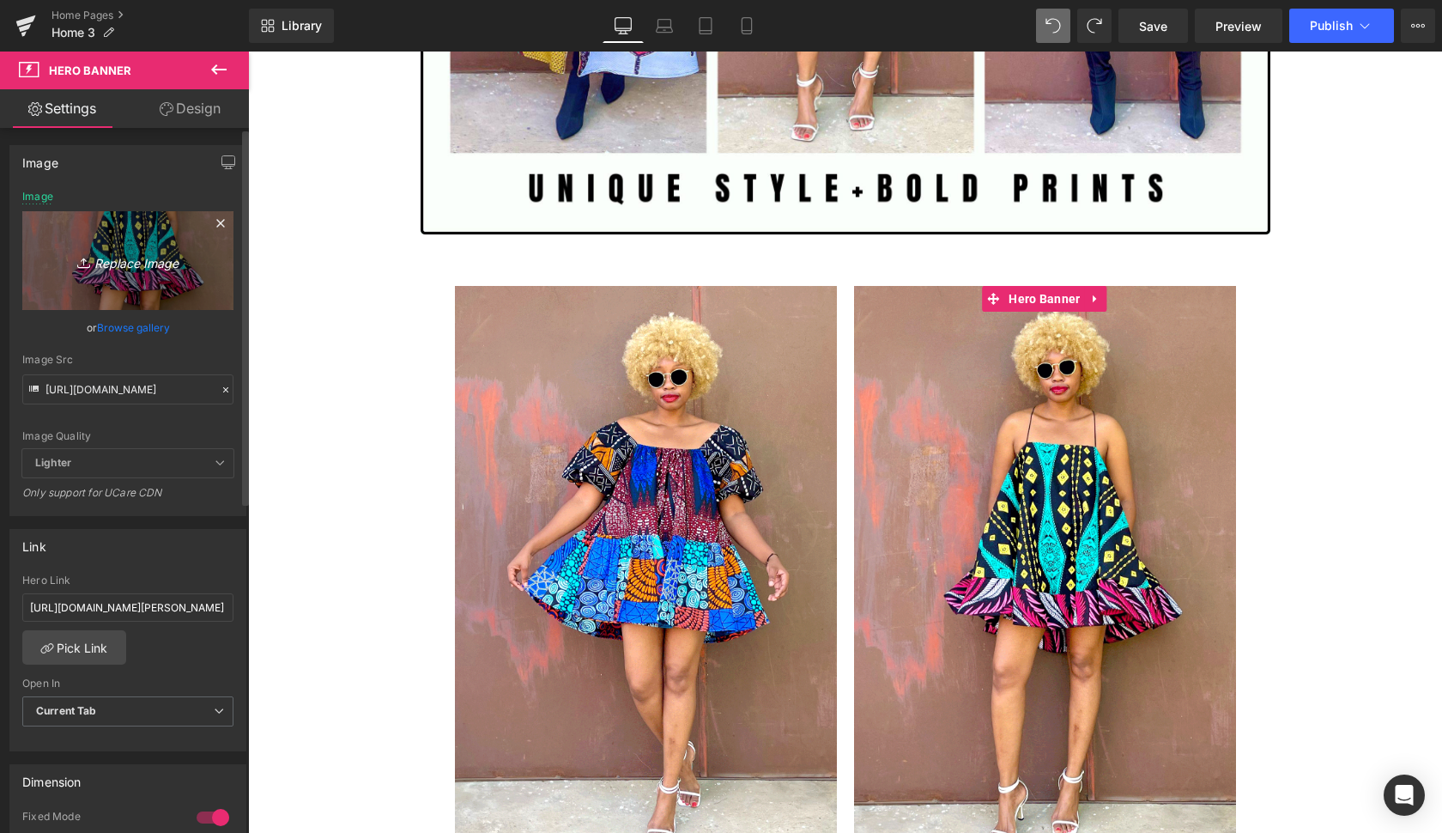
click at [141, 259] on icon "Replace Image" at bounding box center [127, 260] width 137 height 21
type input "C:\fakepath\kasongo6.gif"
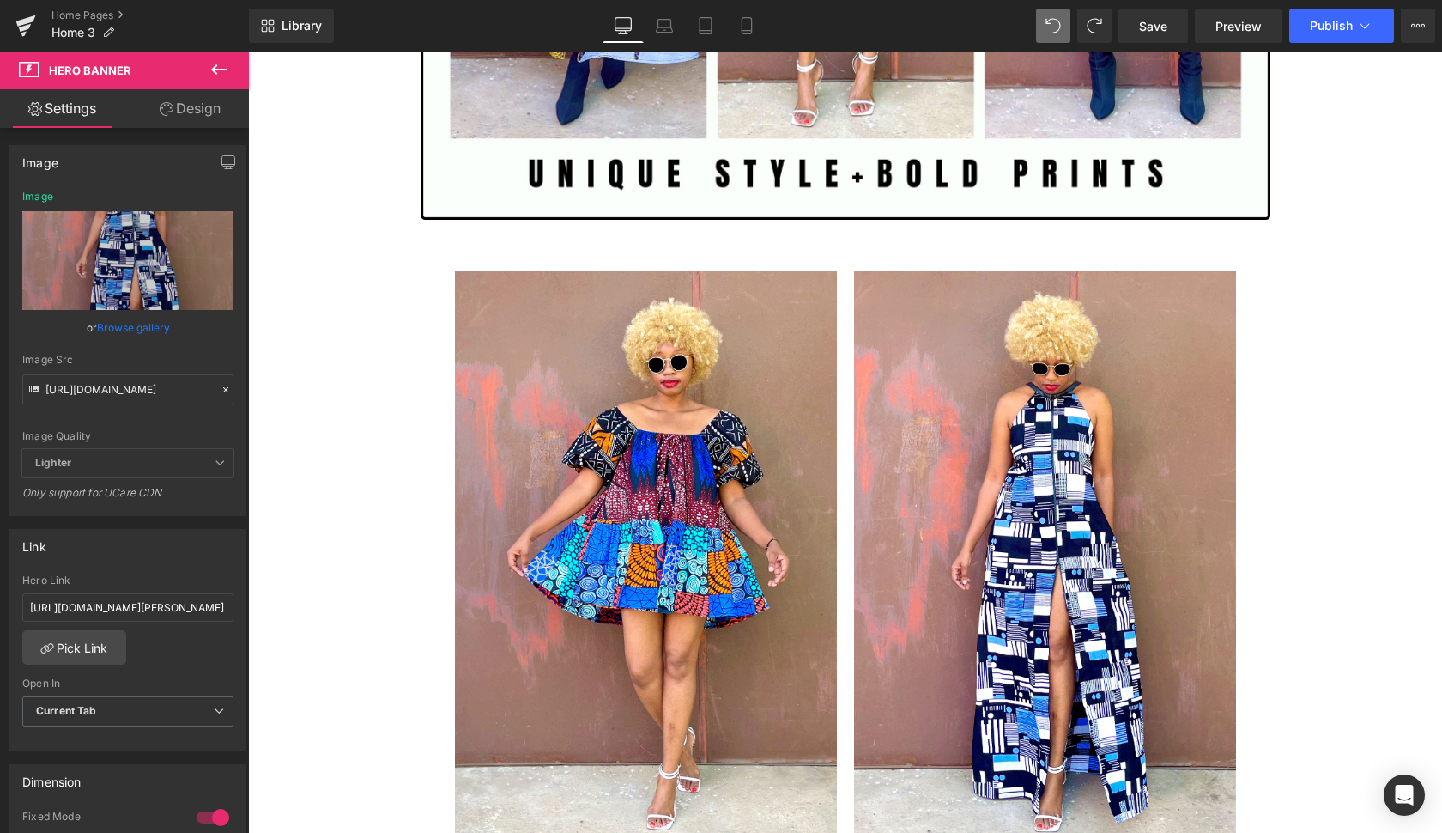
scroll to position [3921, 0]
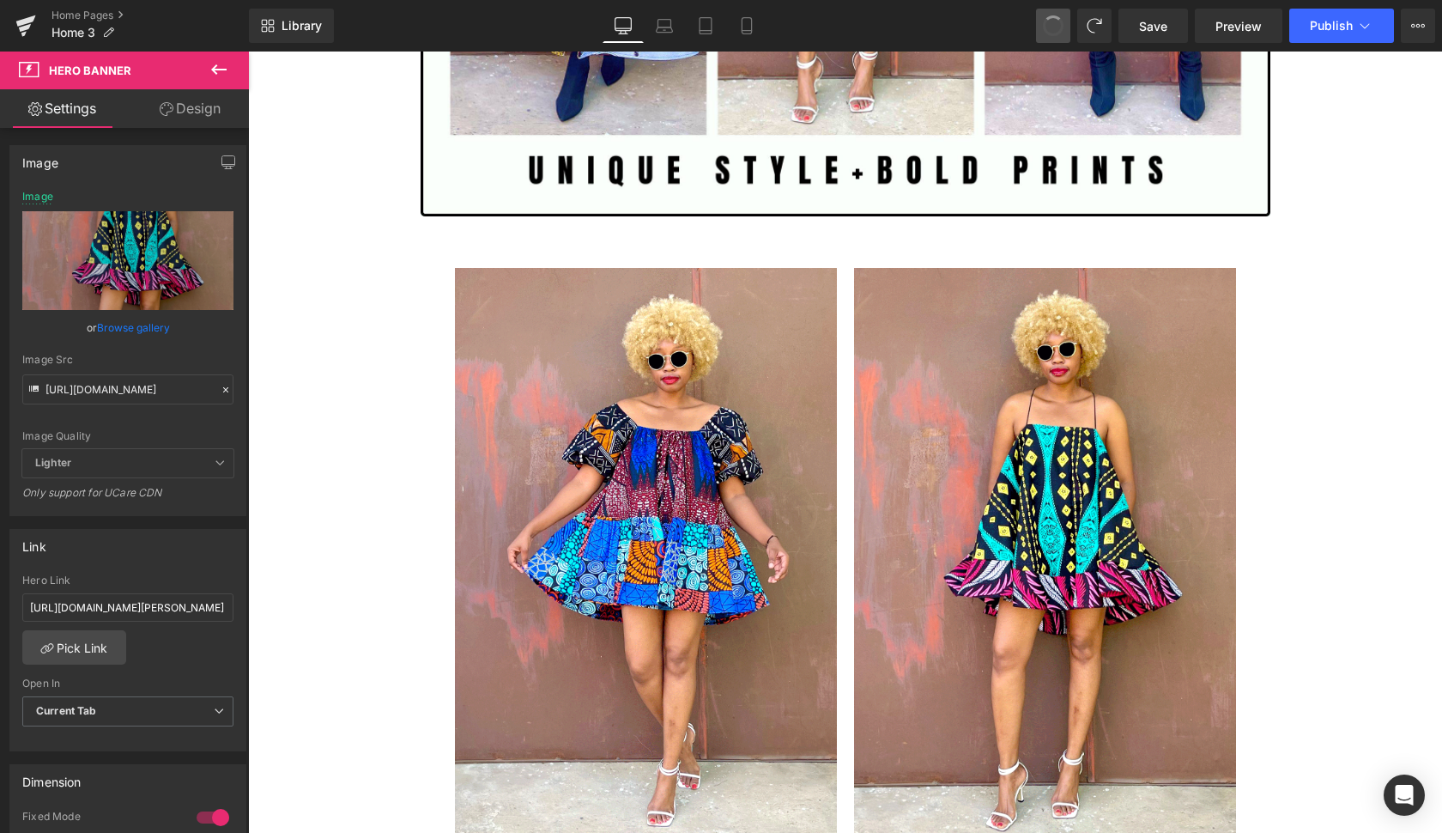
type input "[URL][DOMAIN_NAME]"
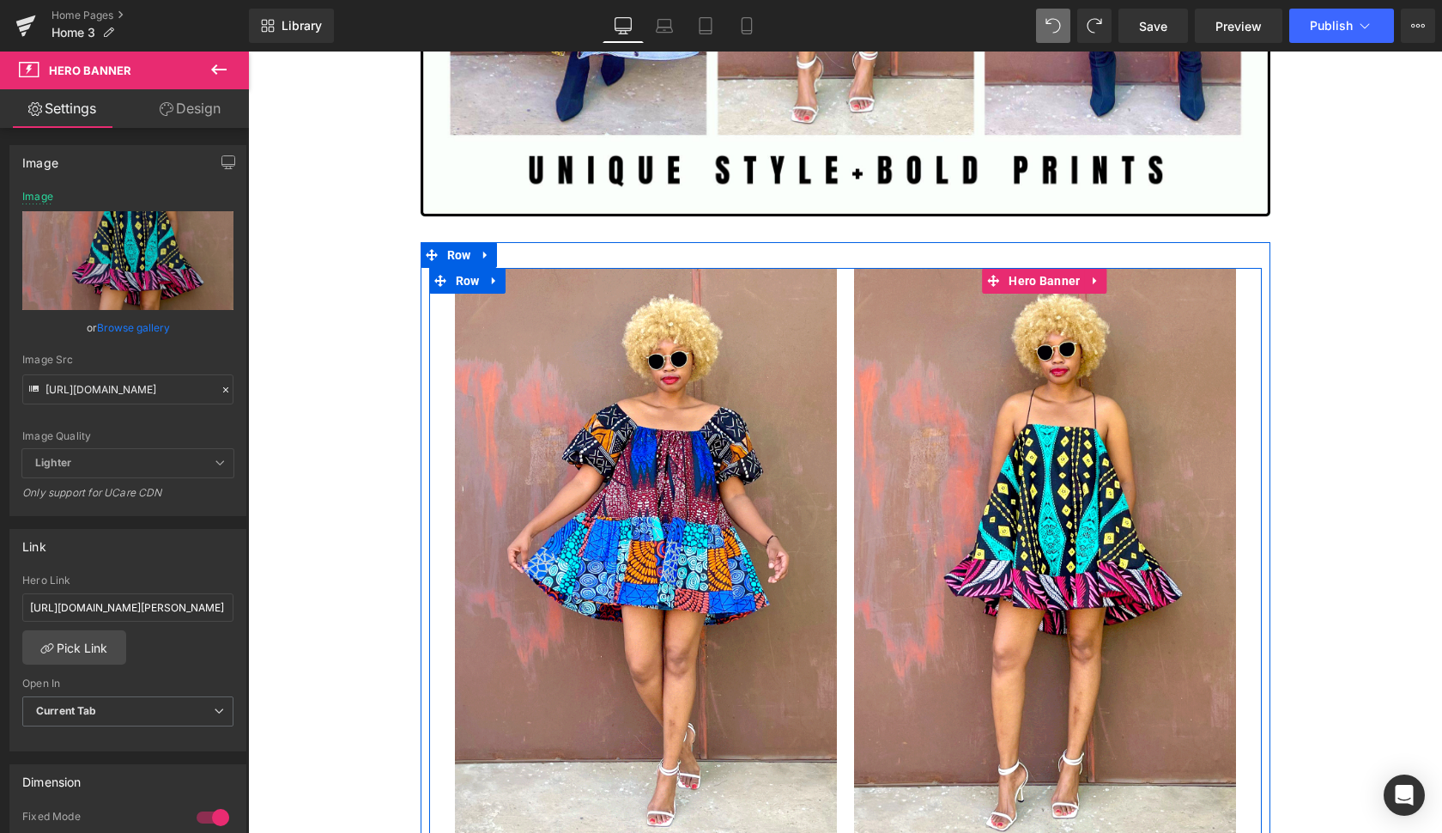
click at [909, 714] on div at bounding box center [1045, 554] width 382 height 573
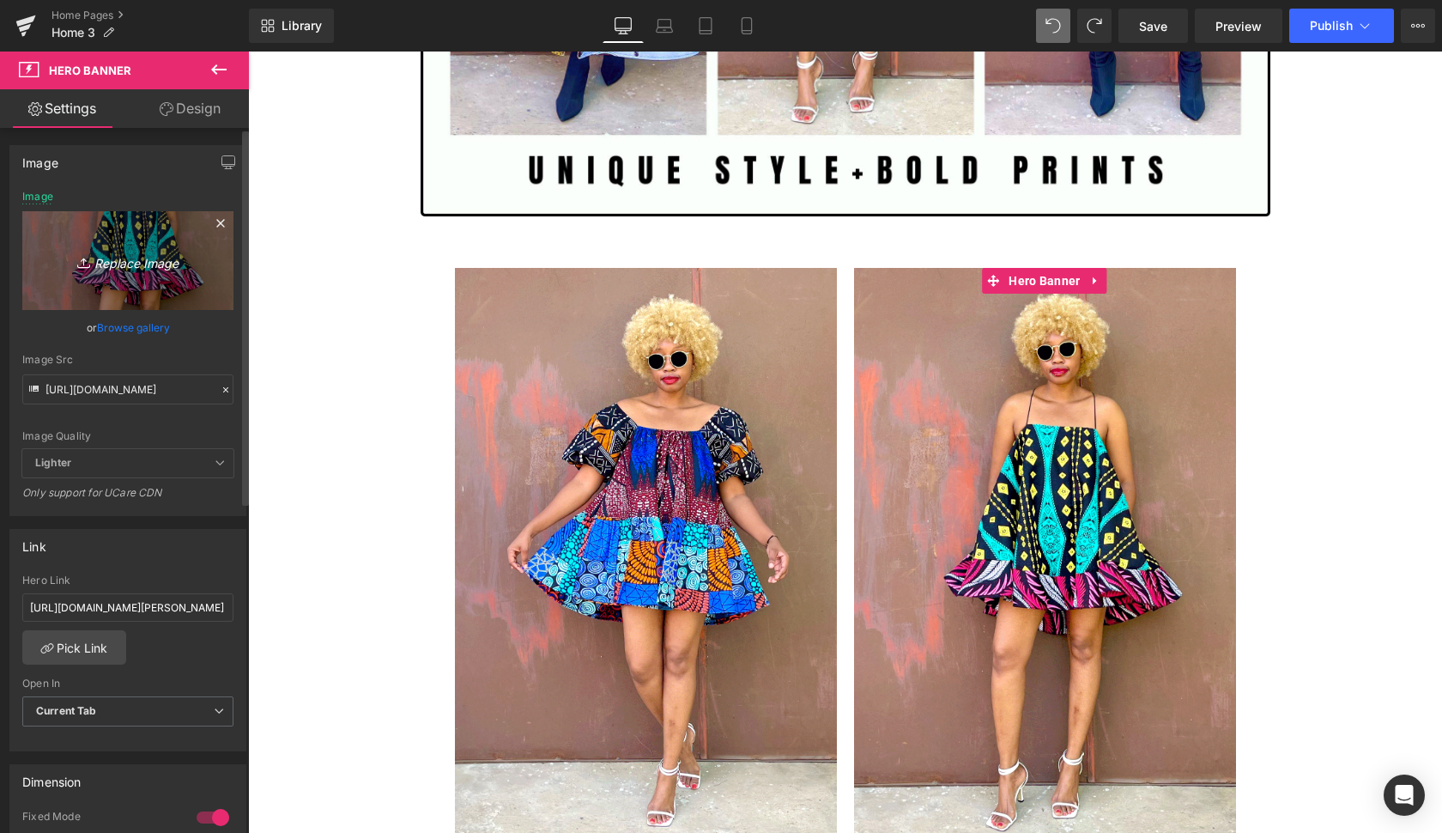
click at [143, 258] on icon "Replace Image" at bounding box center [127, 260] width 137 height 21
type input "C:\fakepath\musa5.gif"
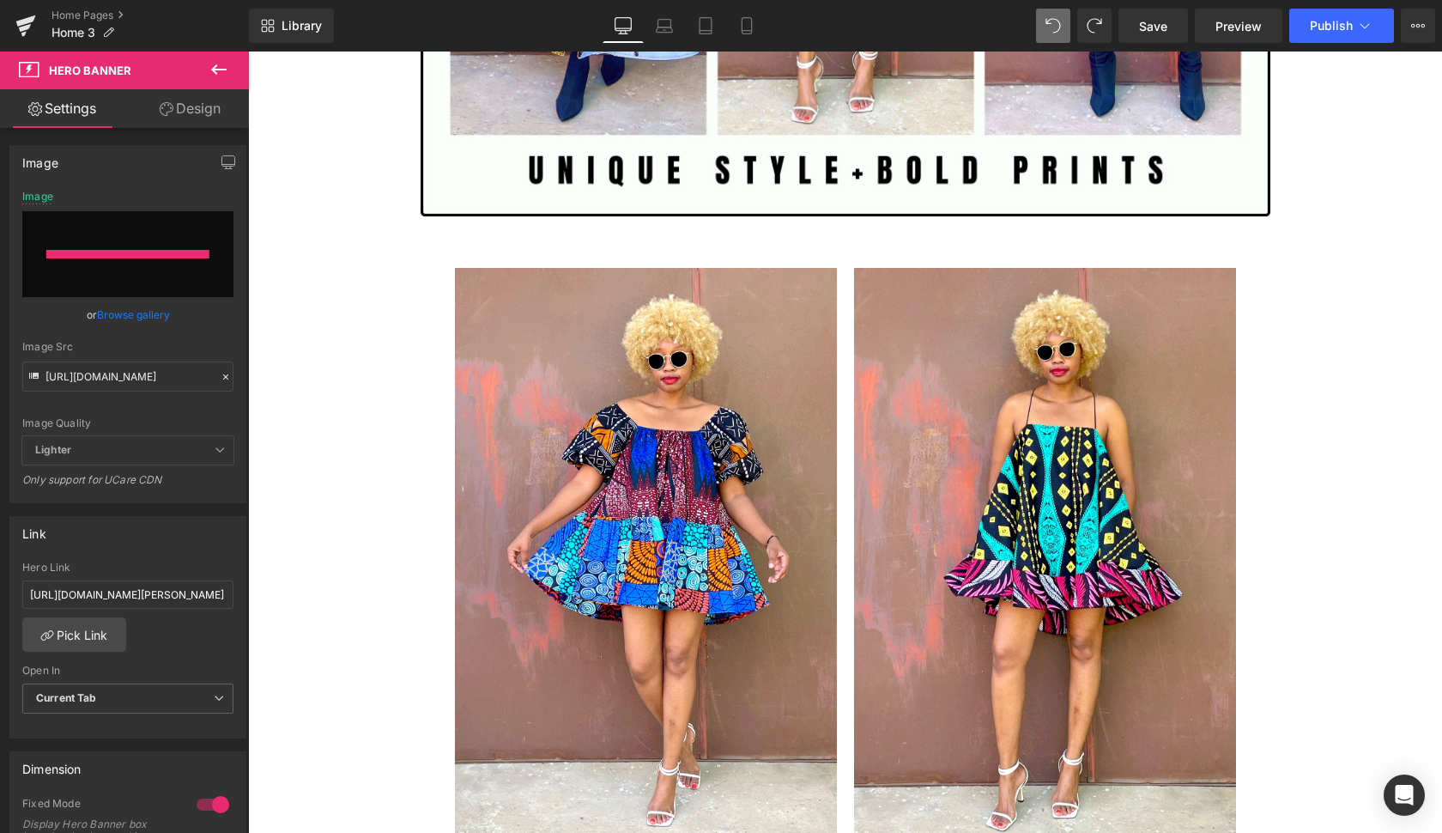
type input "[URL][DOMAIN_NAME]"
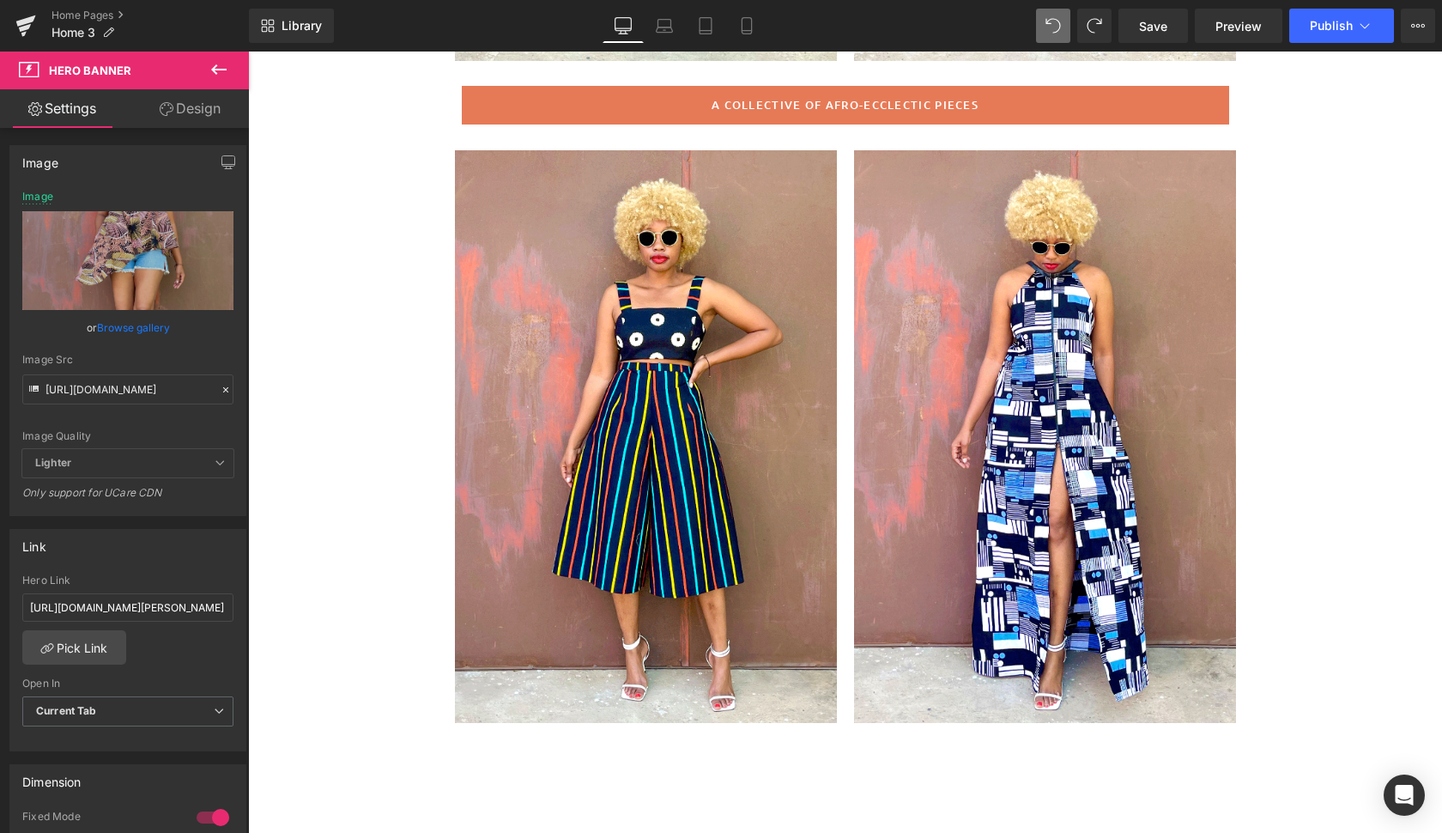
scroll to position [798, 0]
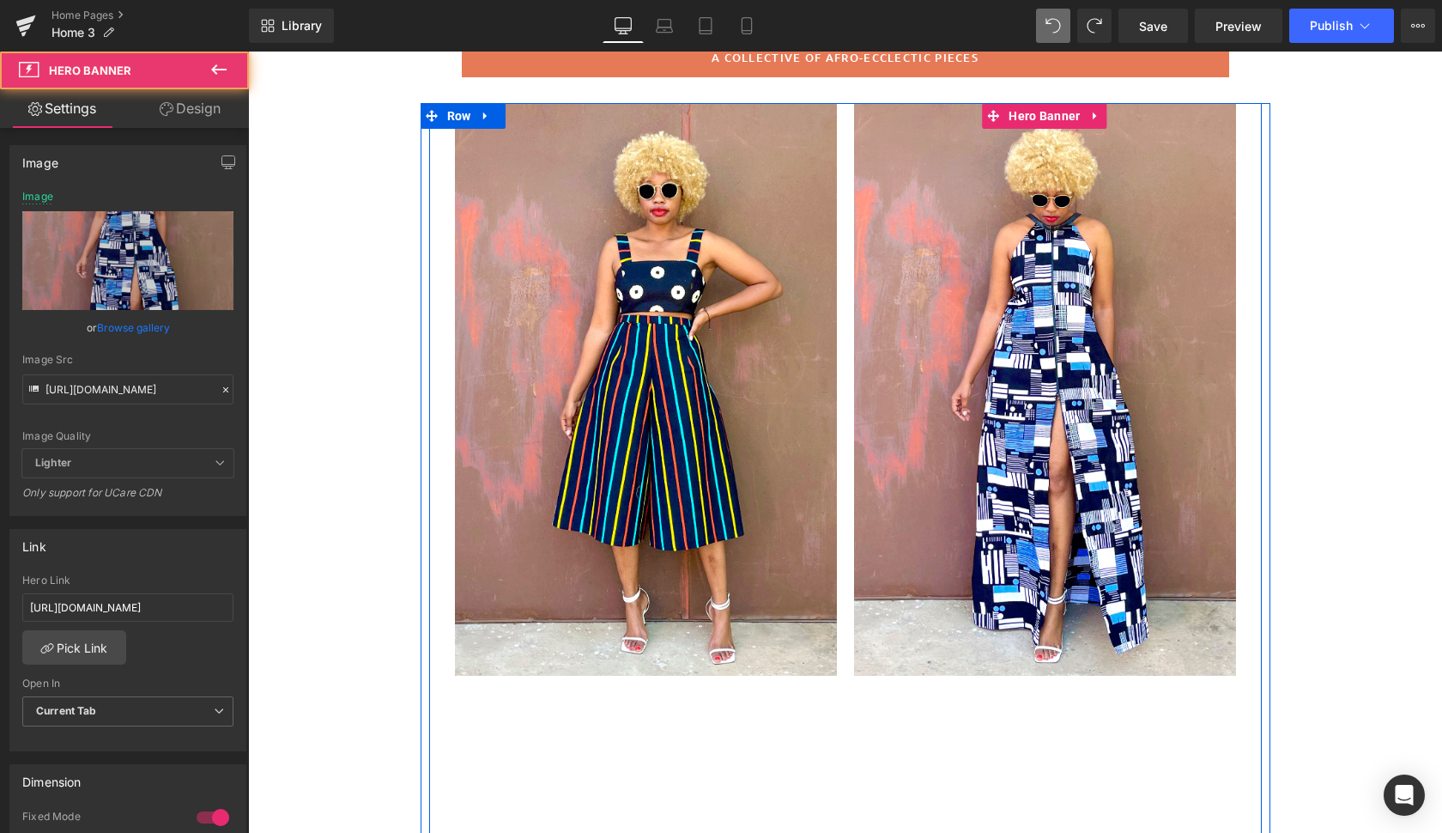
click at [1216, 548] on div at bounding box center [1045, 389] width 382 height 573
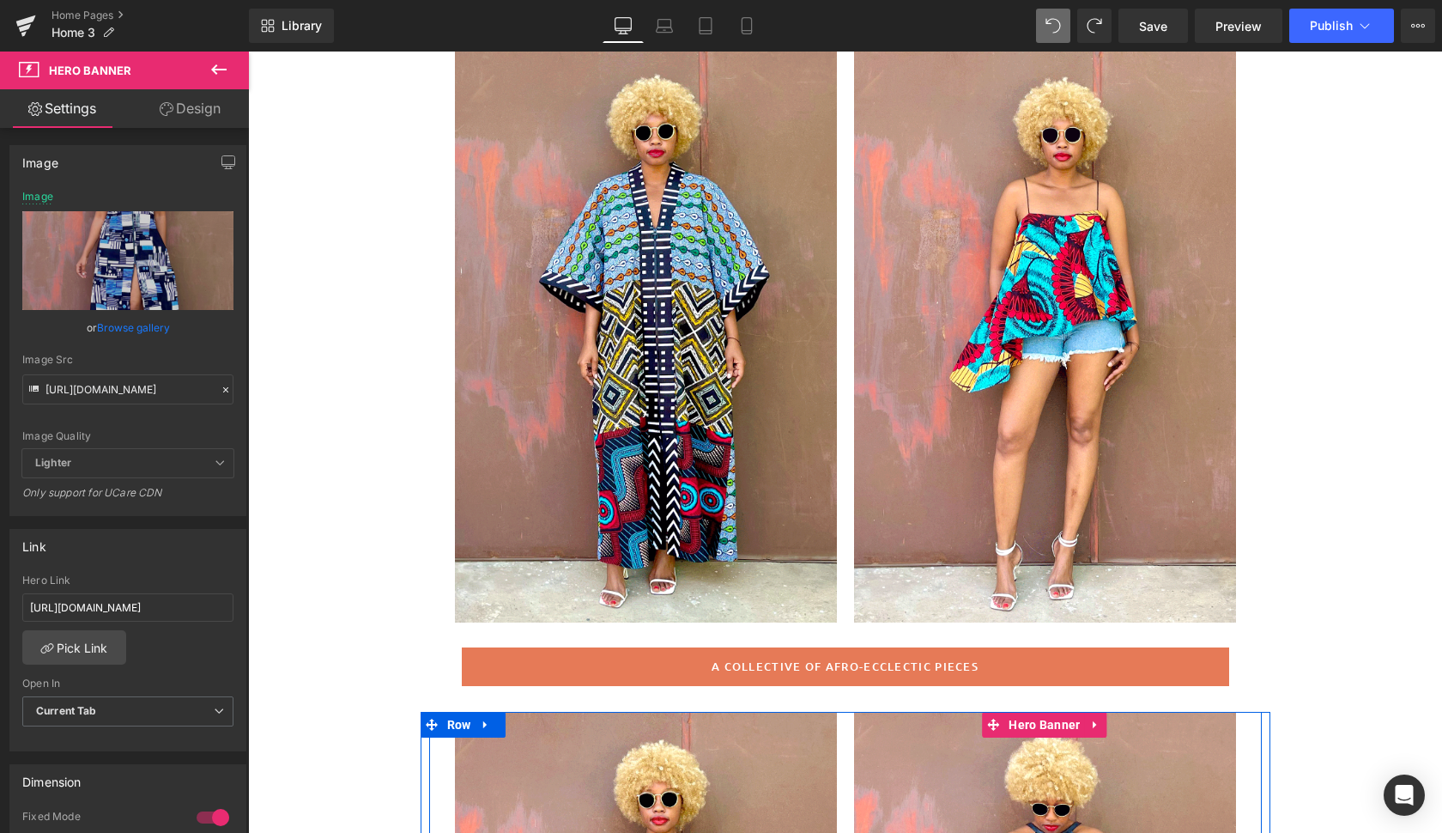
scroll to position [151, 0]
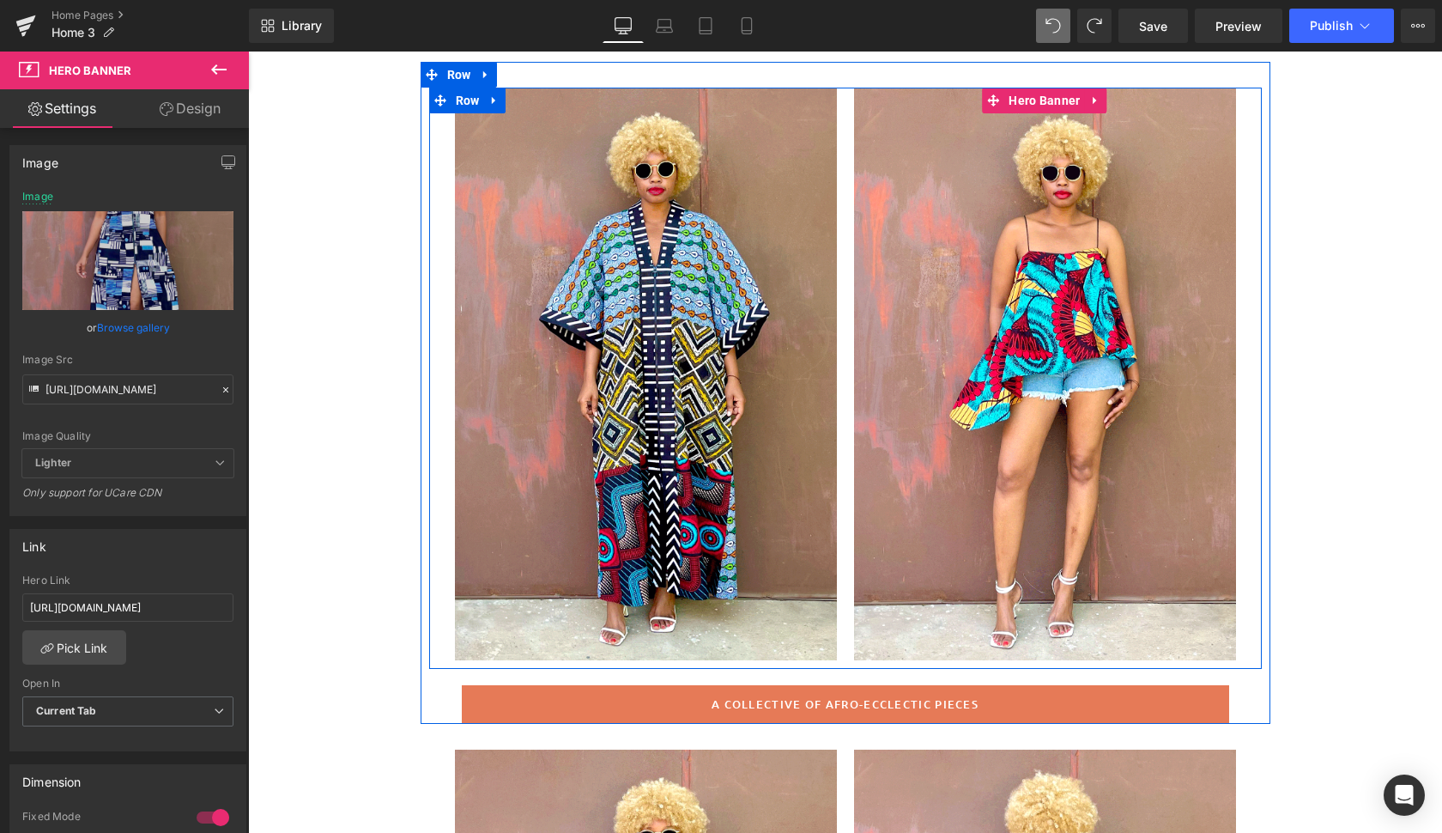
click at [1184, 502] on div at bounding box center [1045, 374] width 382 height 573
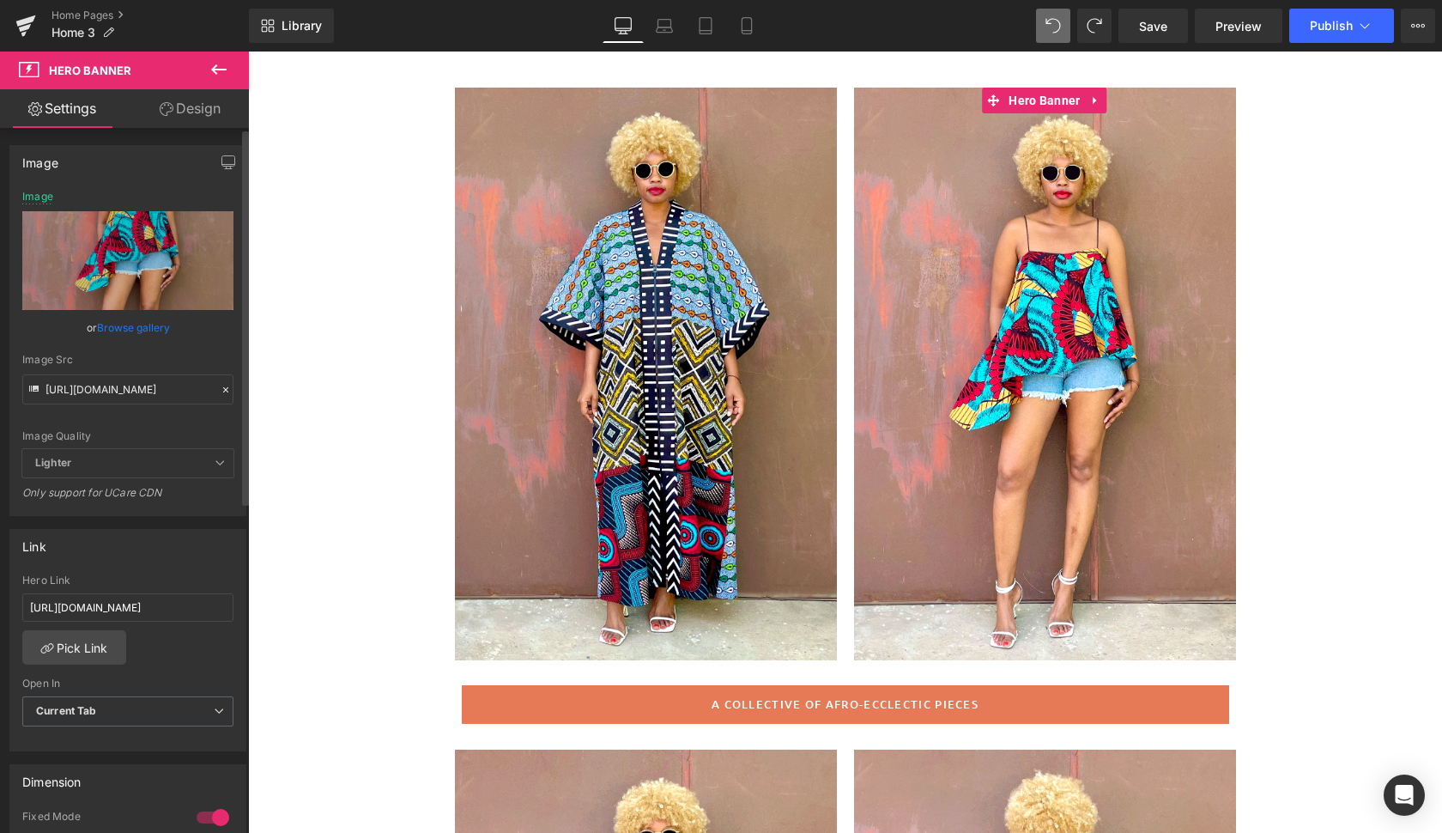
click at [131, 325] on link "Browse gallery" at bounding box center [133, 328] width 73 height 30
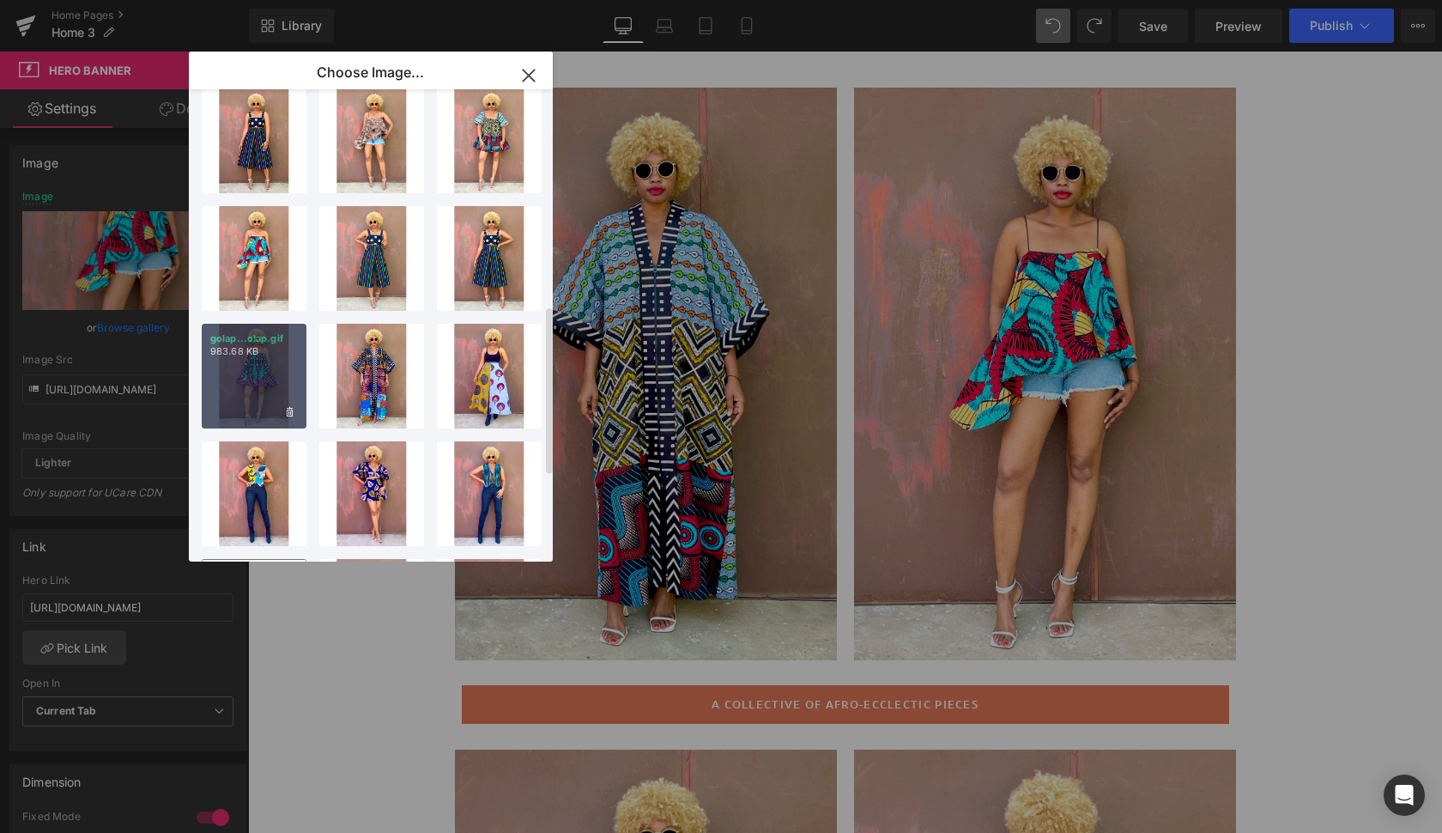
click at [266, 375] on div "golap...olap.gif 983.68 KB" at bounding box center [254, 376] width 105 height 105
type input "[URL][DOMAIN_NAME]"
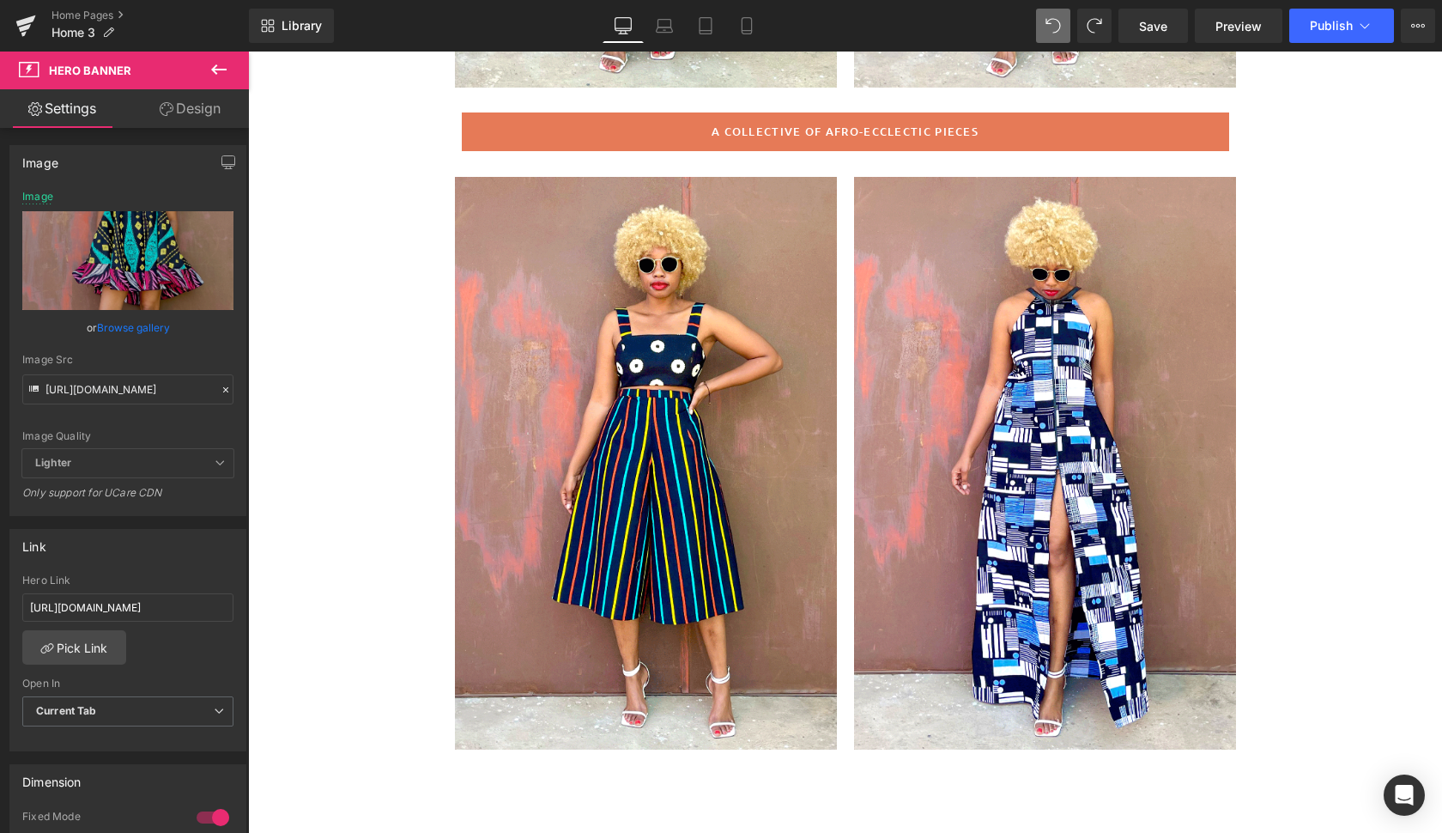
scroll to position [695, 0]
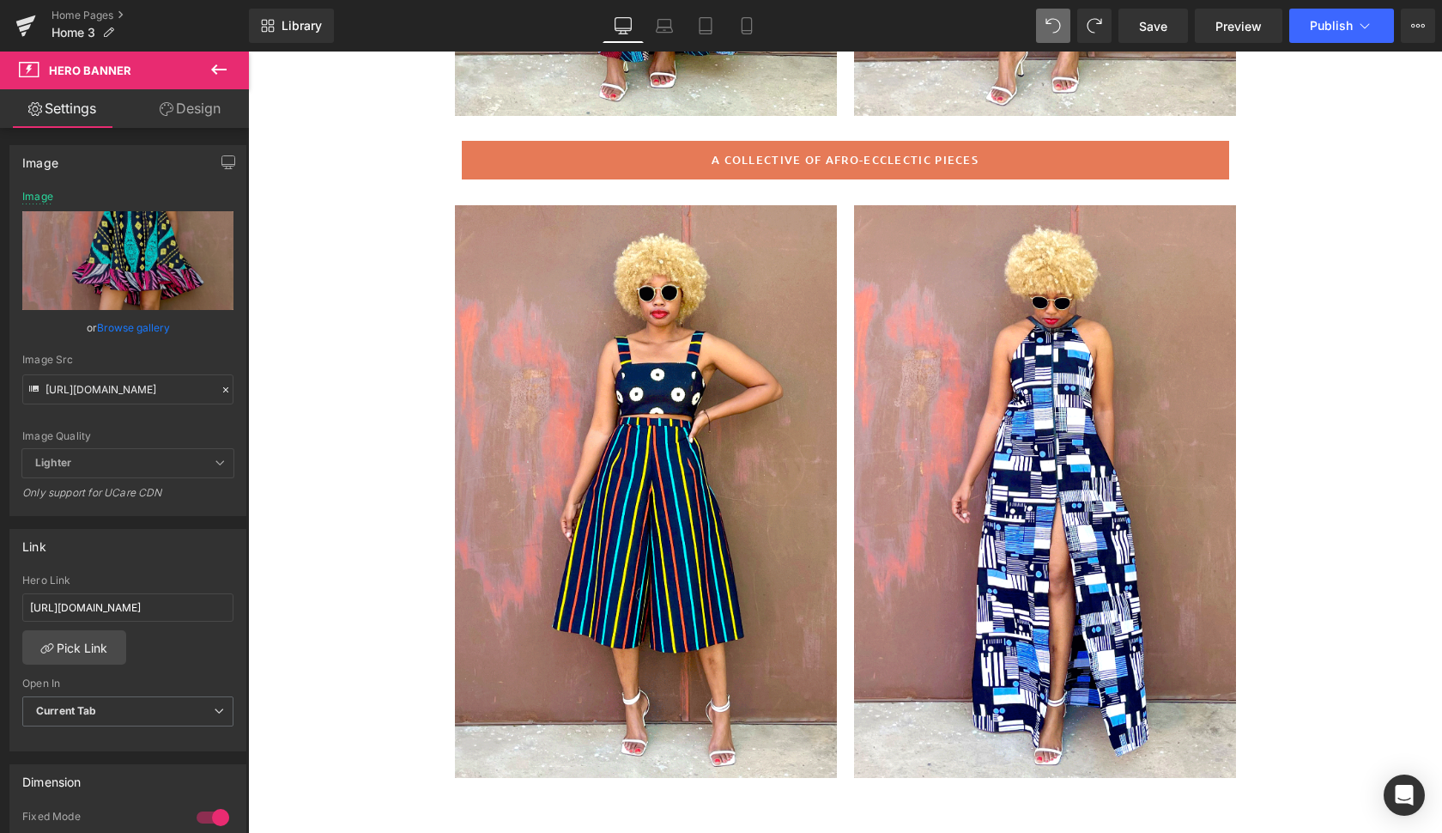
click at [1171, 620] on div at bounding box center [1045, 491] width 382 height 573
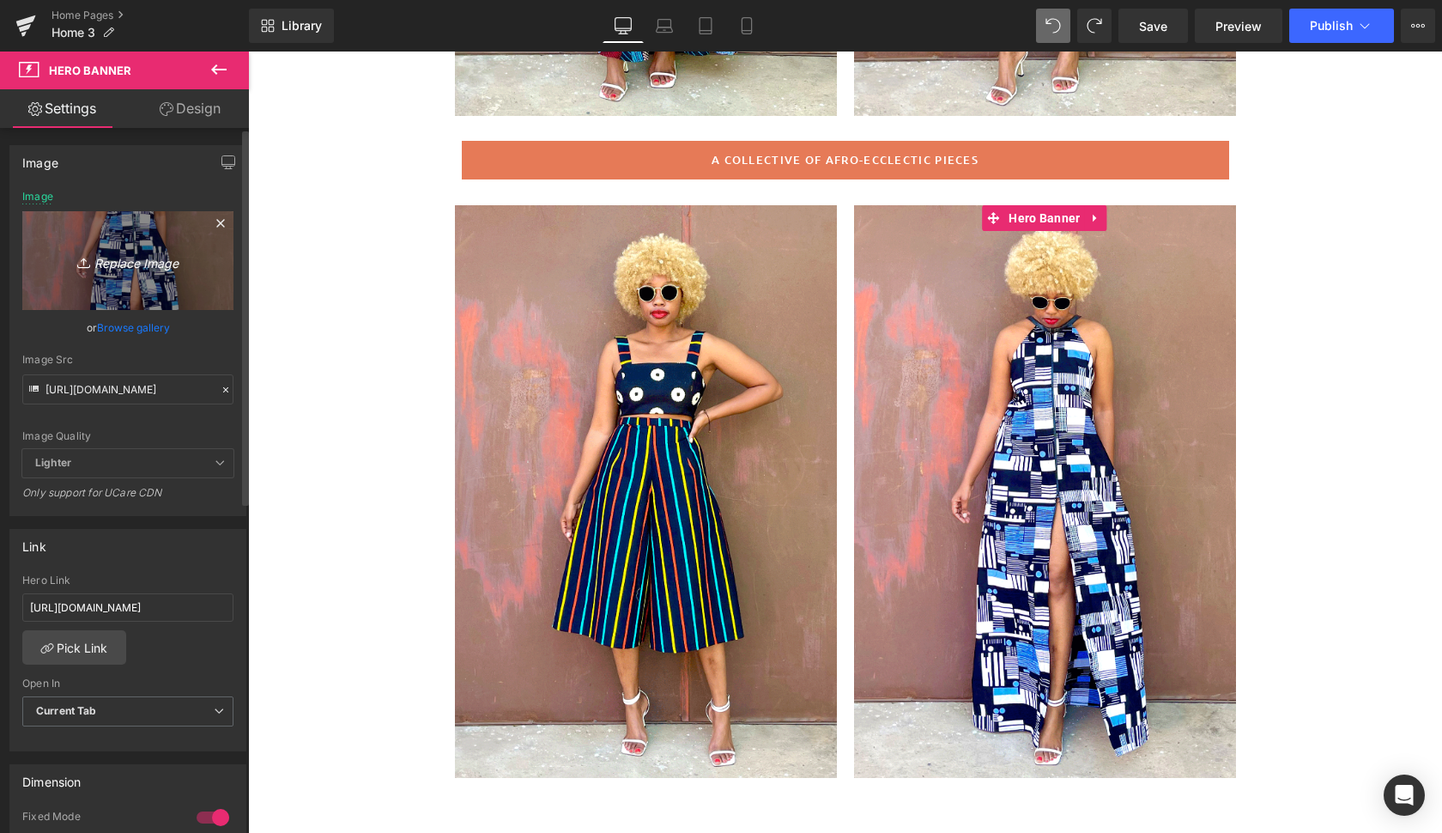
click at [139, 260] on icon "Replace Image" at bounding box center [127, 260] width 137 height 21
type input "C:\fakepath\lom6.gif"
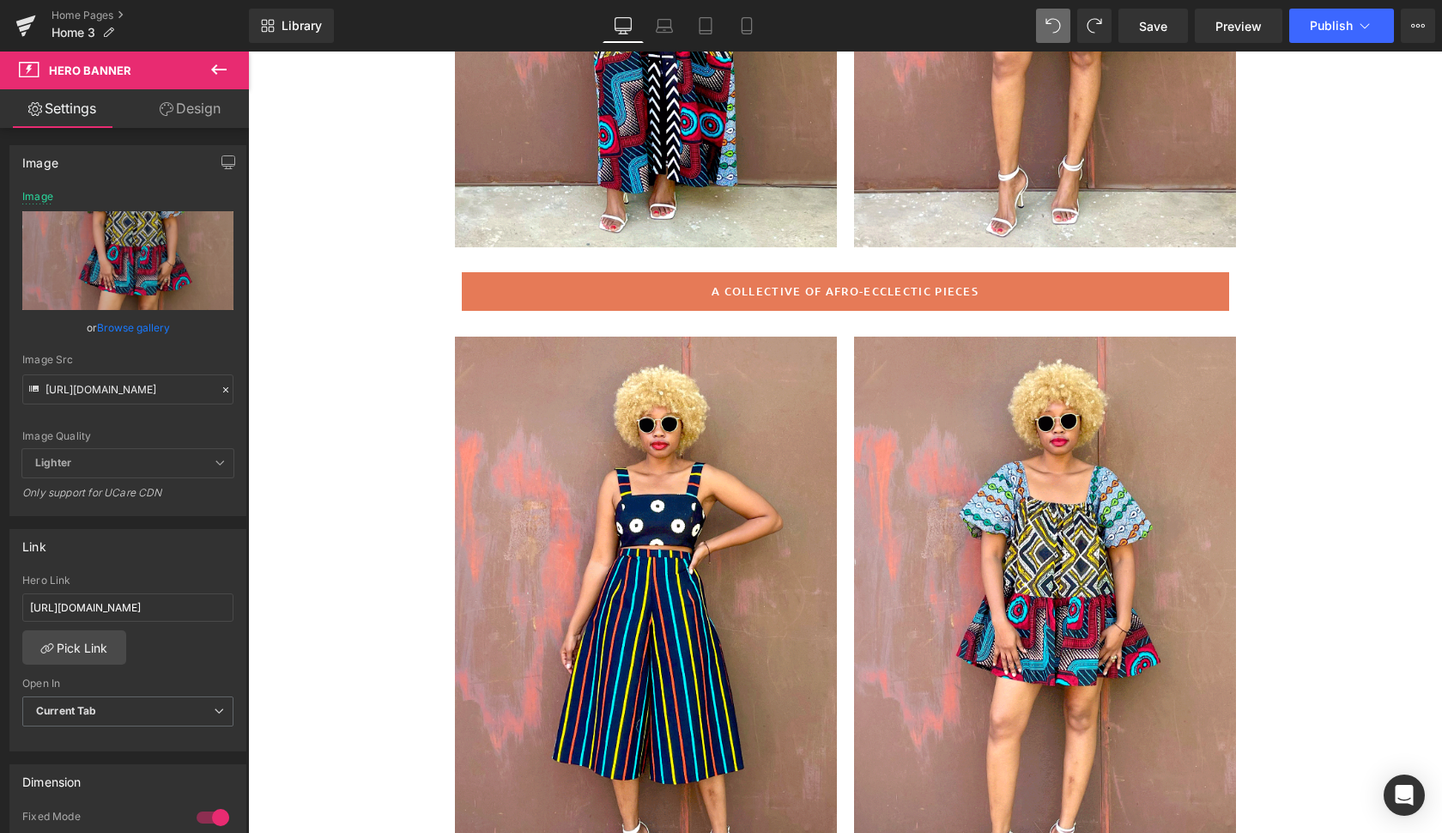
scroll to position [601, 0]
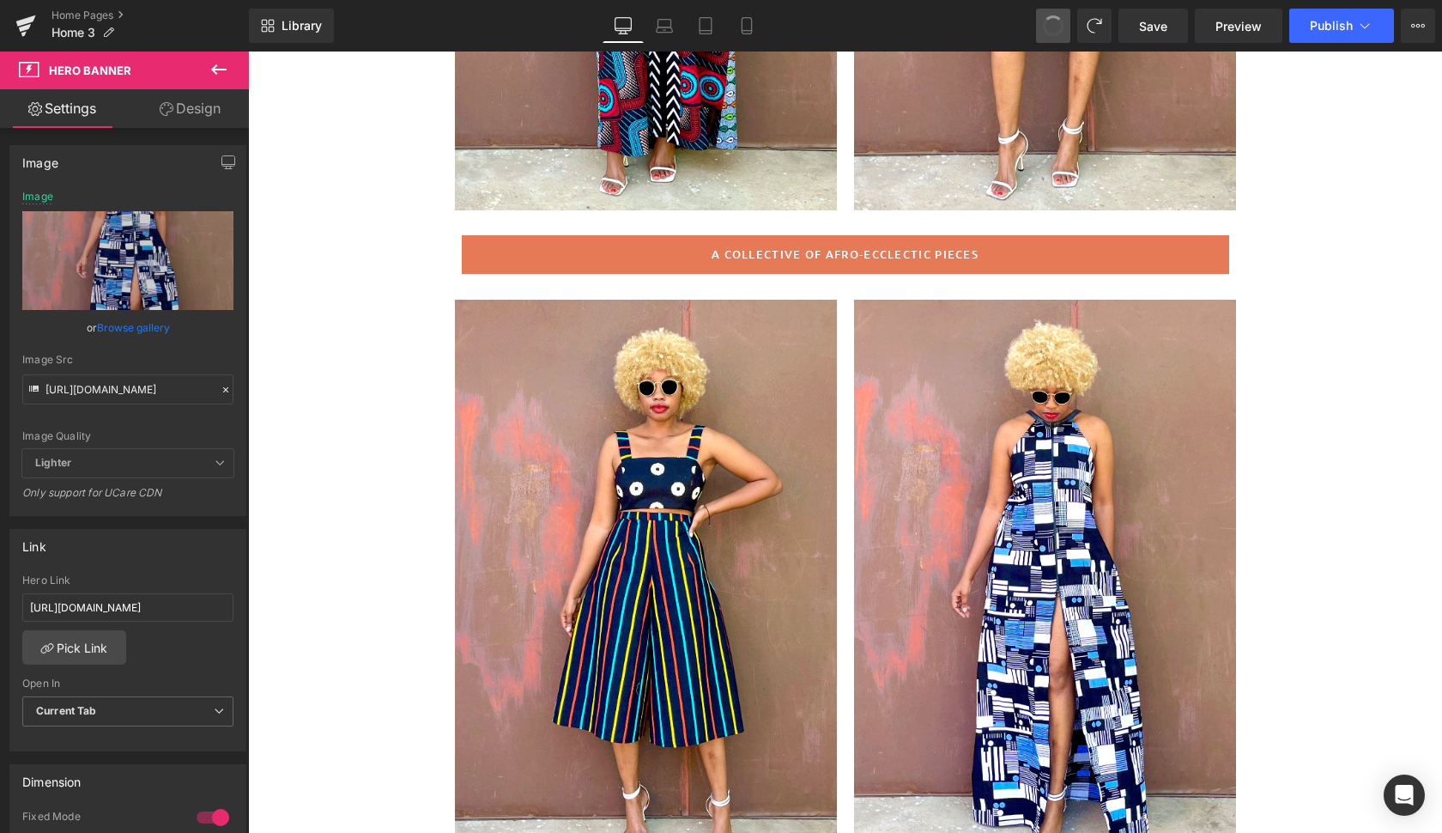
type input "[URL][DOMAIN_NAME]"
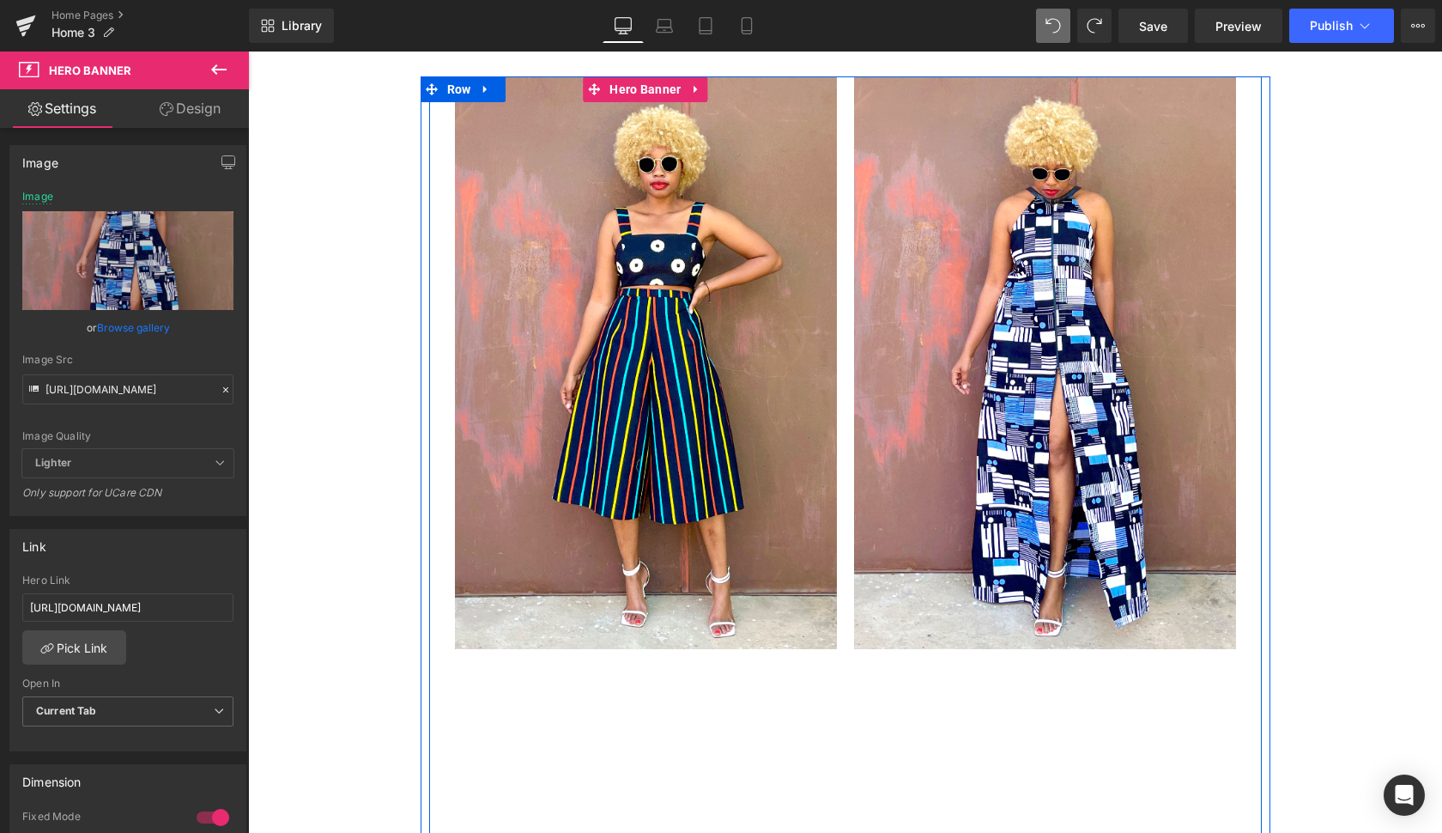
scroll to position [827, 0]
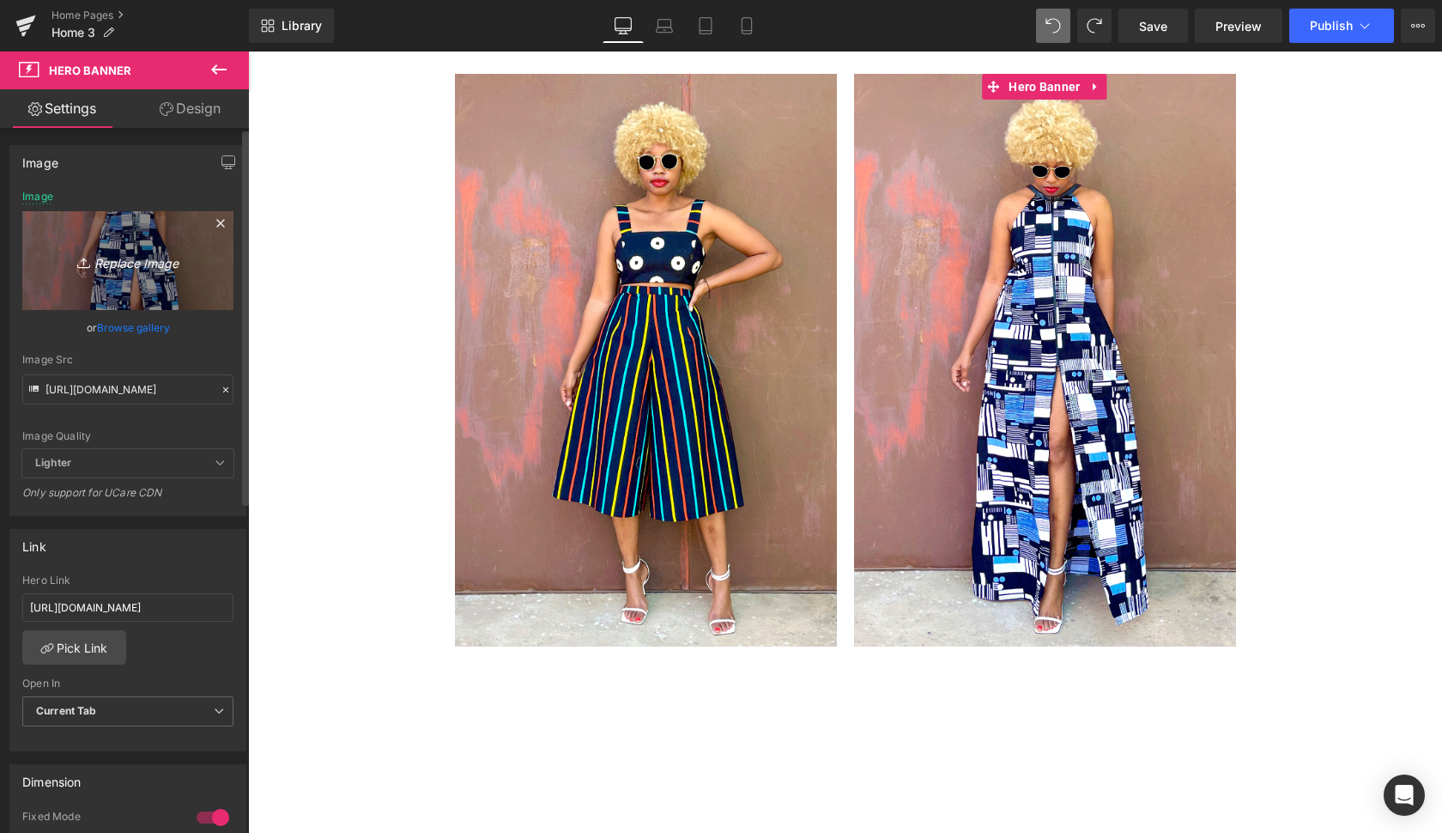
click at [131, 259] on icon "Replace Image" at bounding box center [127, 260] width 137 height 21
type input "C:\fakepath\kasongo7.gif"
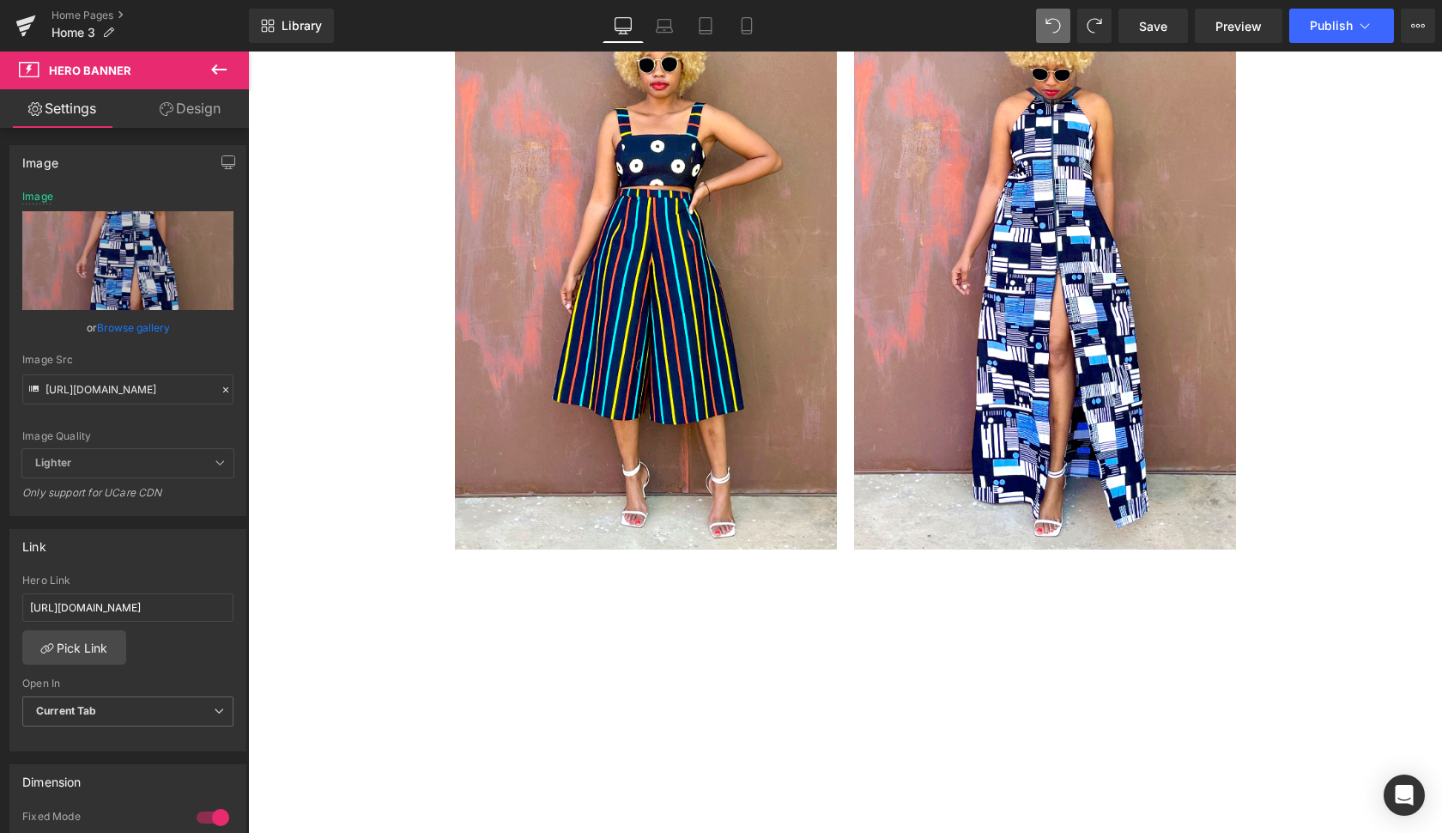
scroll to position [932, 0]
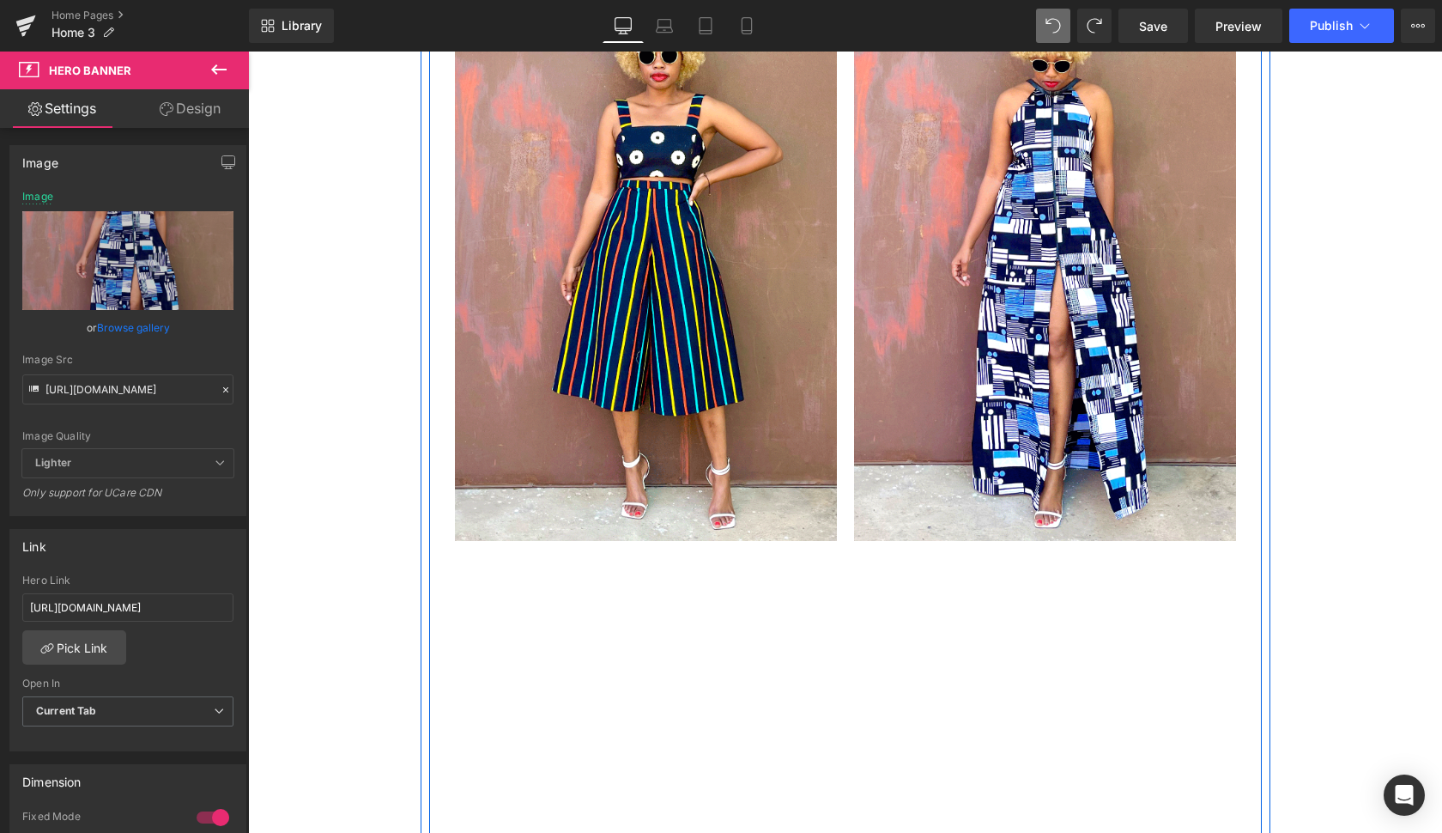
click at [1196, 366] on div at bounding box center [1045, 254] width 382 height 573
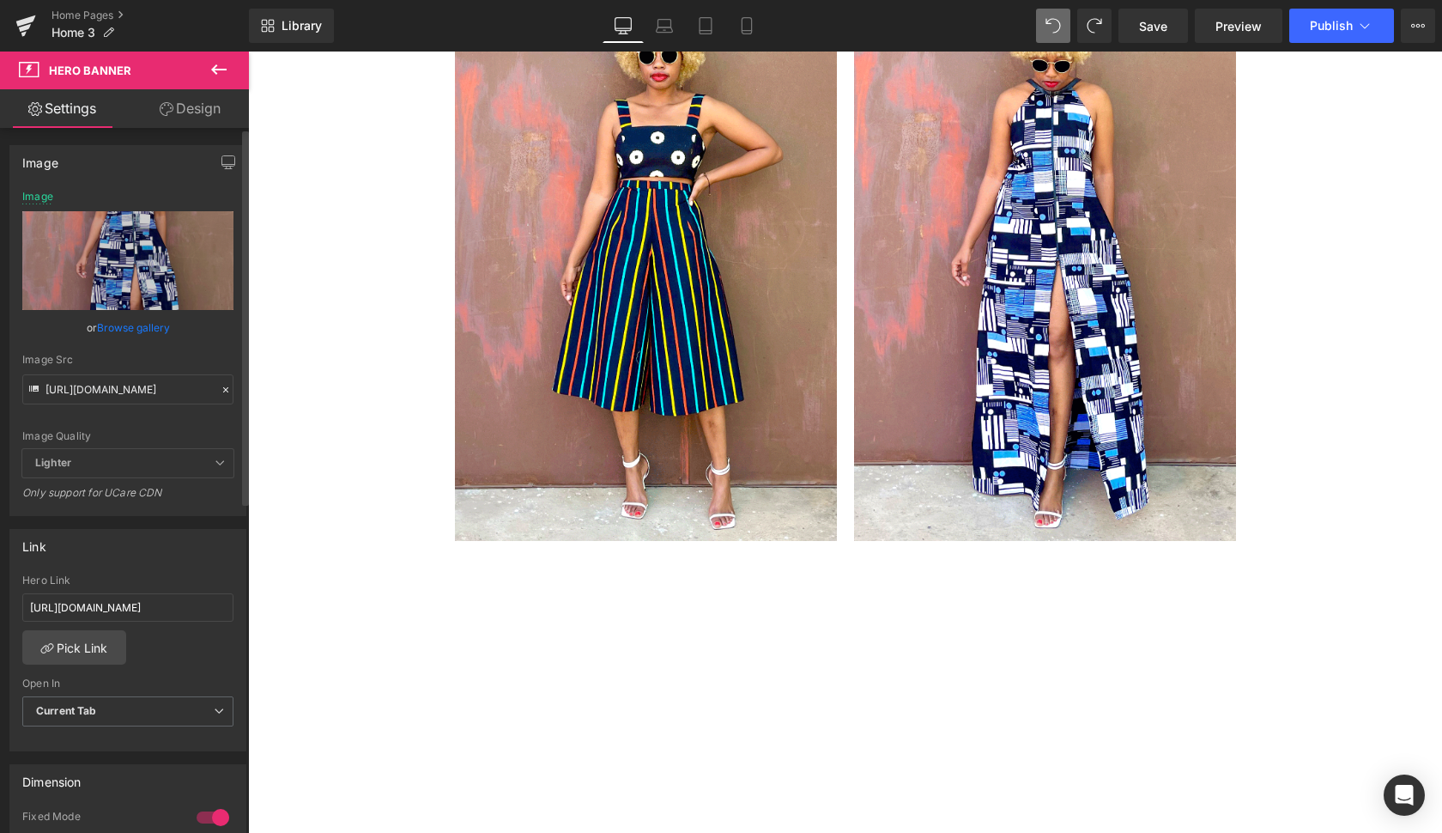
click at [124, 333] on link "Browse gallery" at bounding box center [133, 328] width 73 height 30
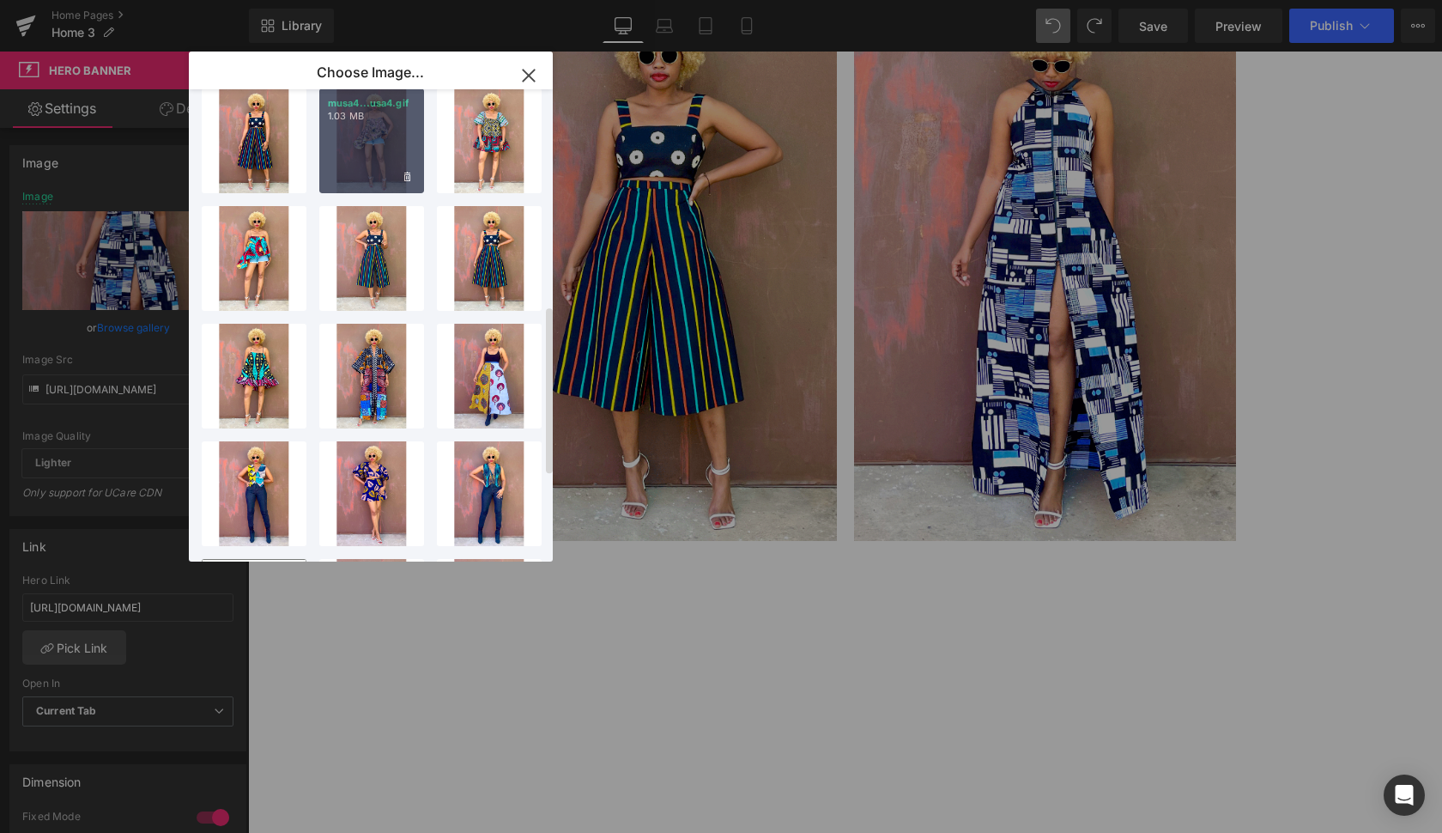
click at [381, 151] on div "musa4...usa4.gif 1.03 MB" at bounding box center [371, 140] width 105 height 105
type input "[URL][DOMAIN_NAME]"
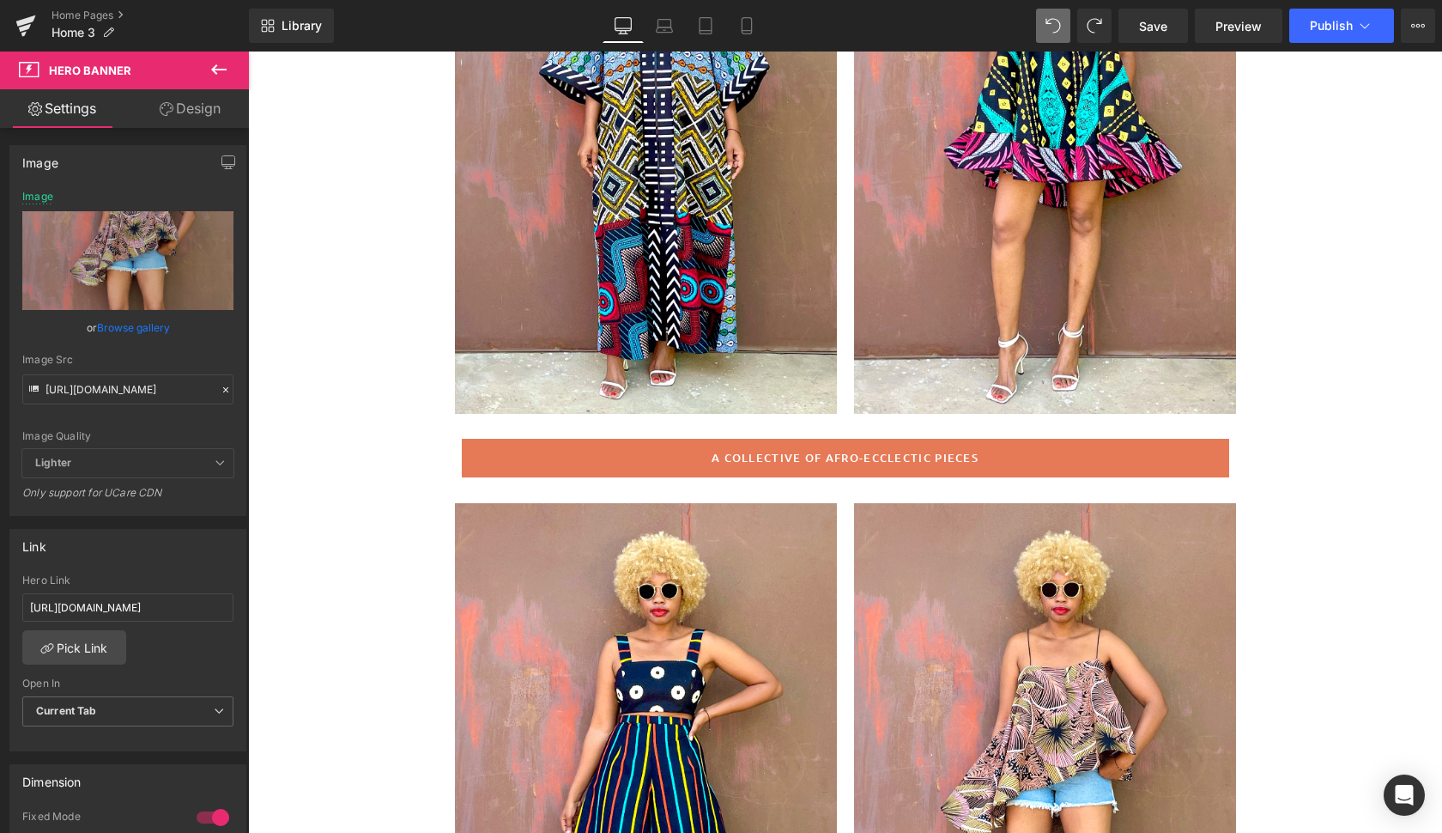
scroll to position [398, 0]
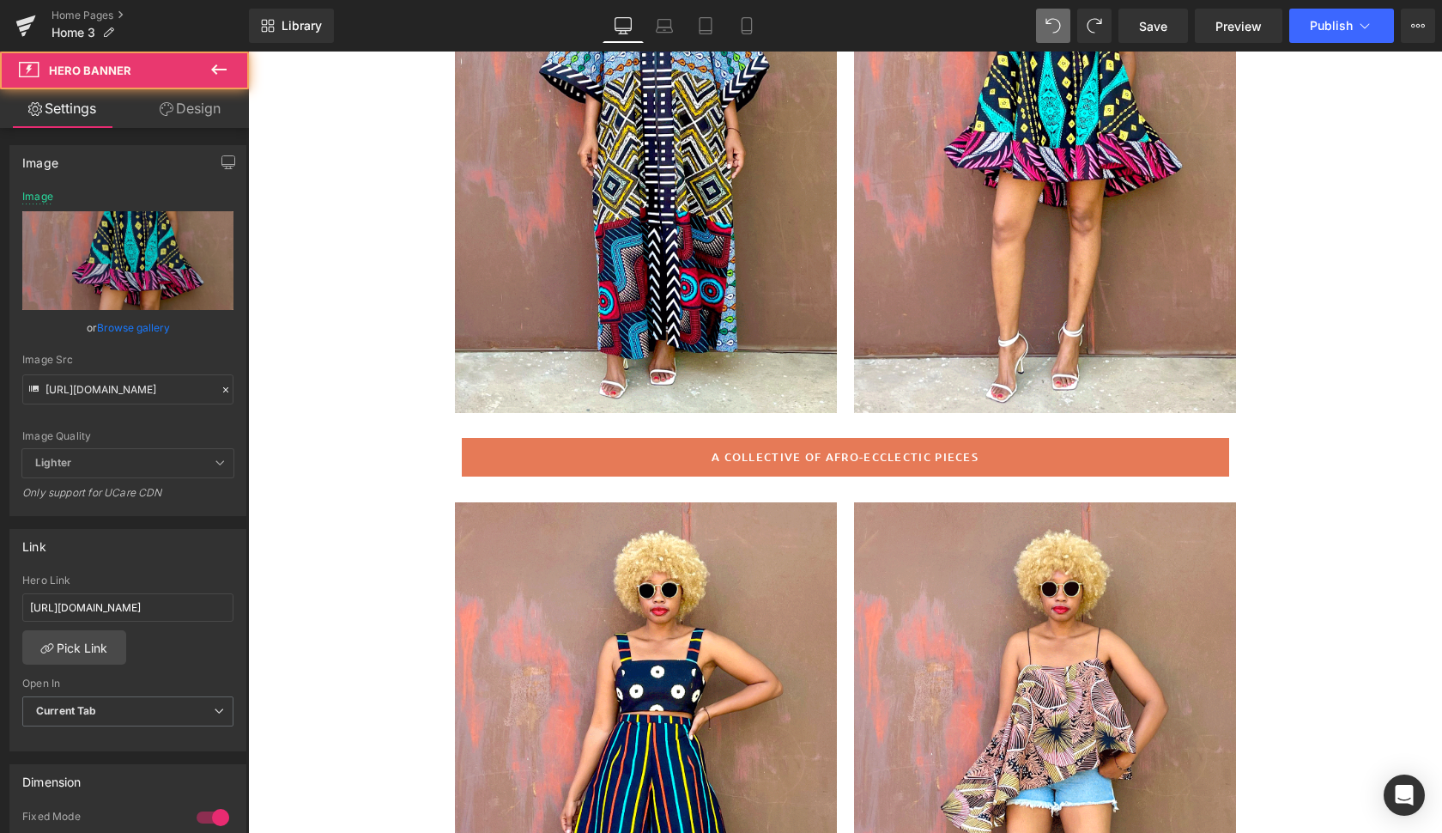
click at [1151, 350] on div at bounding box center [1045, 126] width 382 height 573
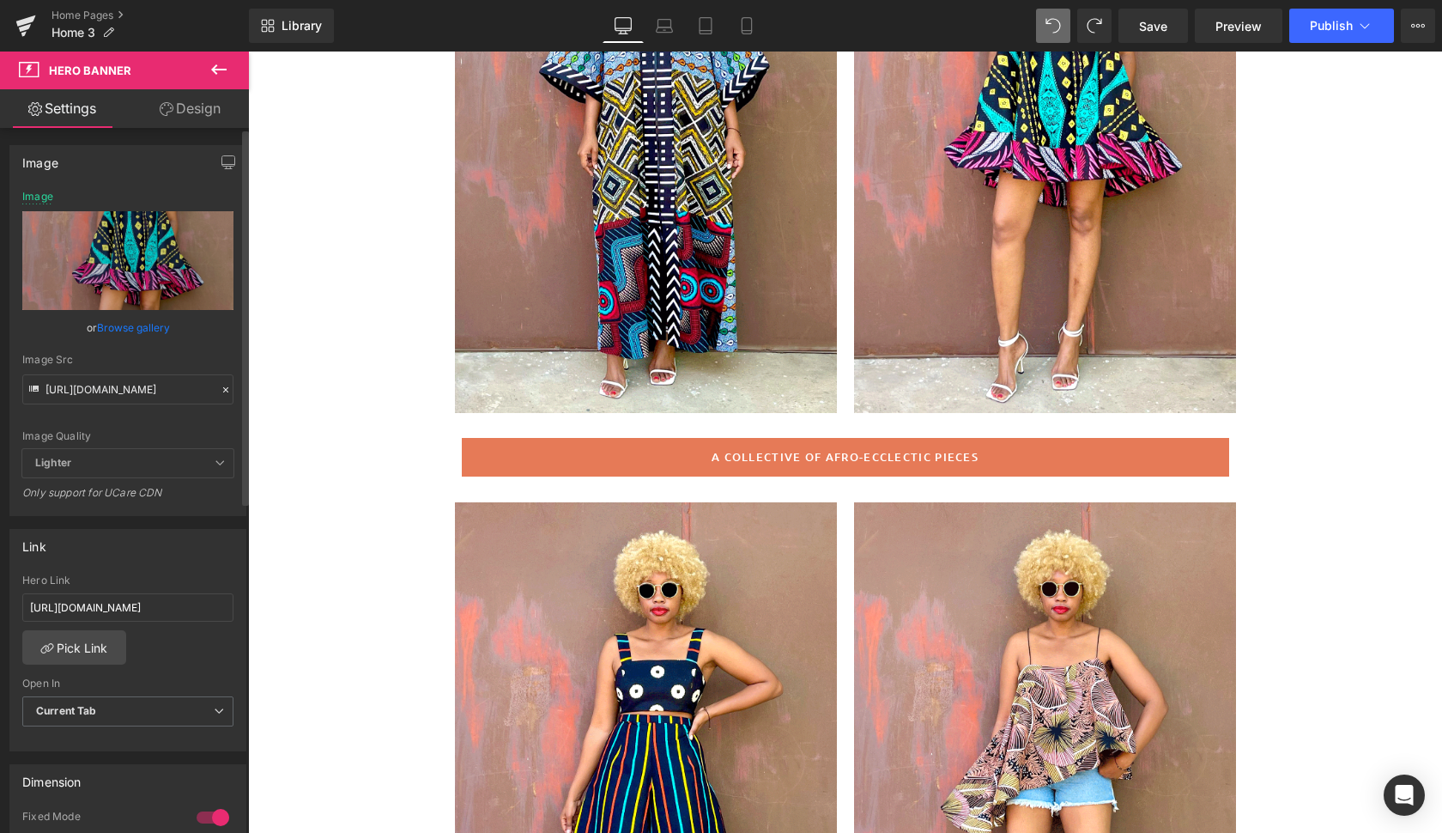
click at [137, 324] on link "Browse gallery" at bounding box center [133, 328] width 73 height 30
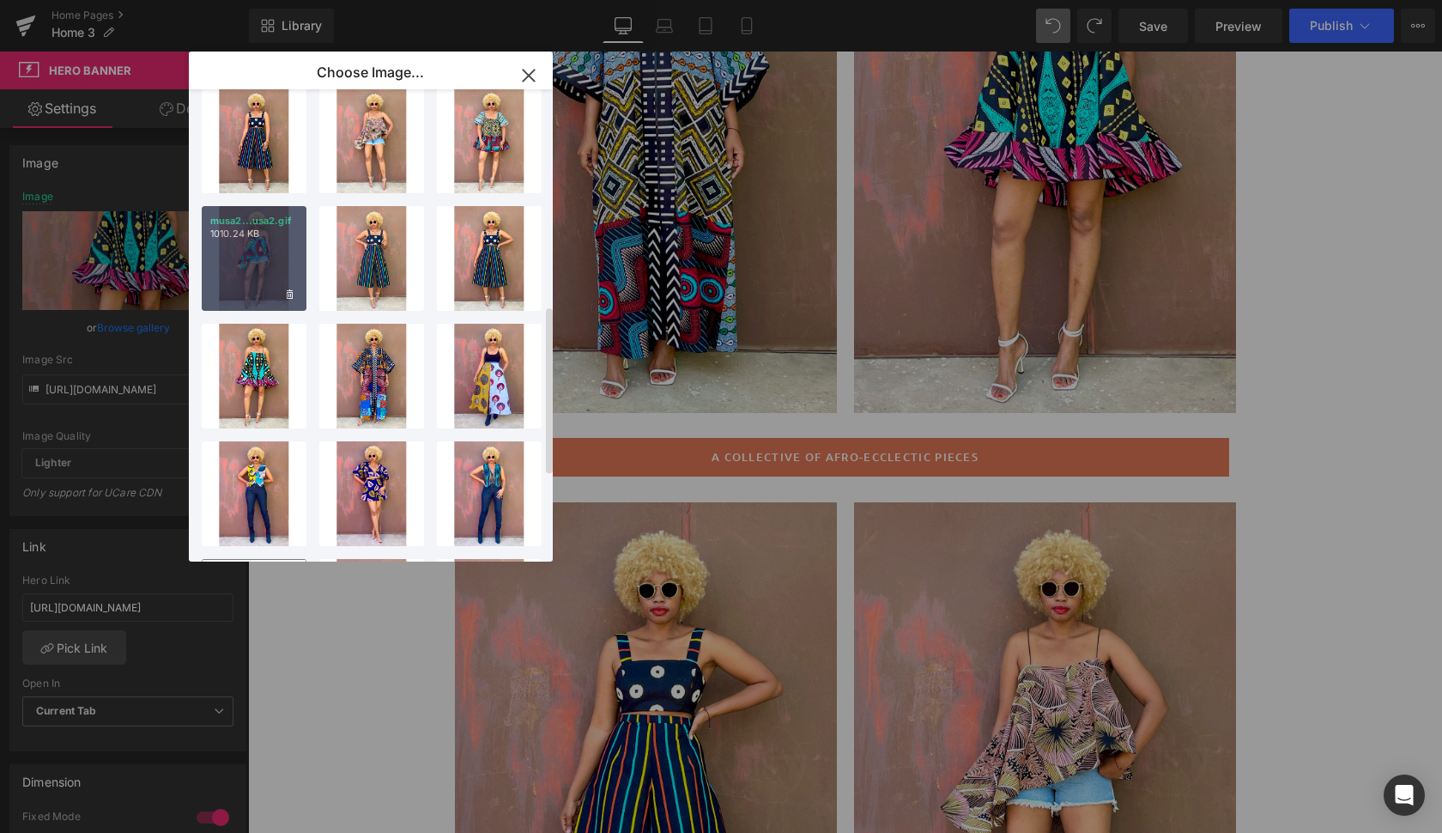
click at [258, 275] on div "musa2...usa2.gif 1010.24 KB" at bounding box center [254, 258] width 105 height 105
type input "[URL][DOMAIN_NAME]"
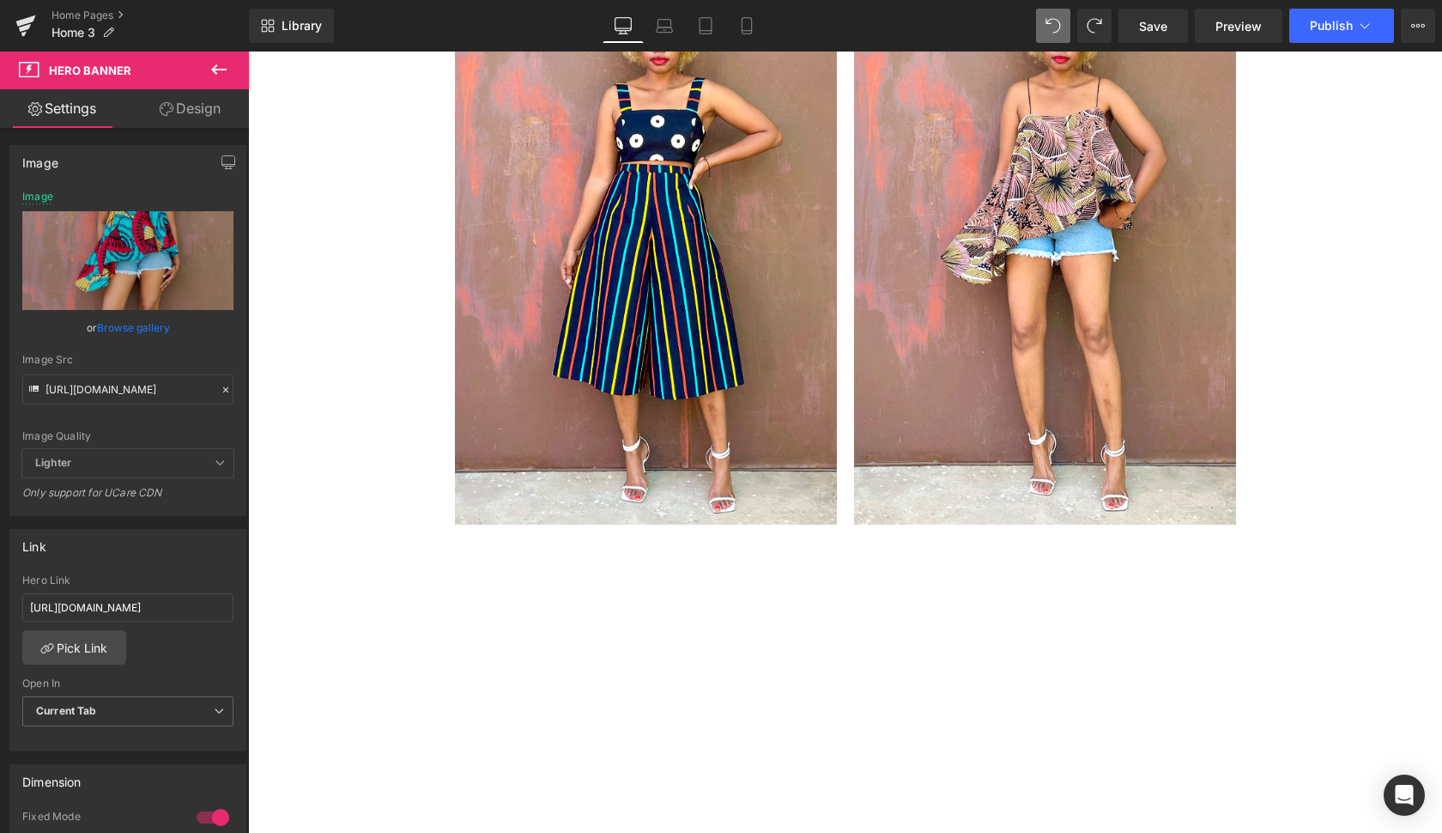
scroll to position [967, 0]
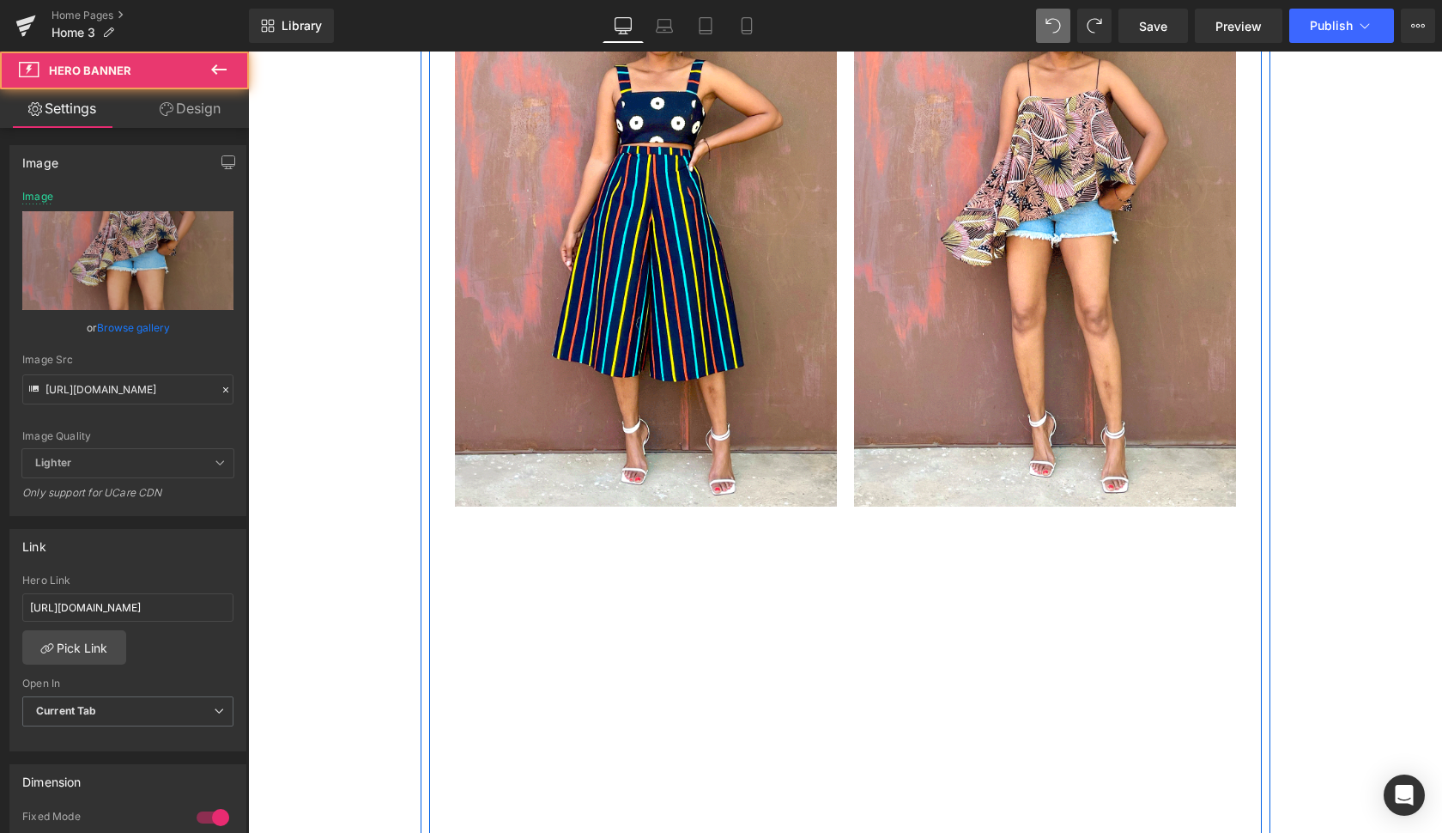
drag, startPoint x: 962, startPoint y: 422, endPoint x: 925, endPoint y: 422, distance: 36.9
click at [962, 422] on div at bounding box center [1045, 220] width 382 height 573
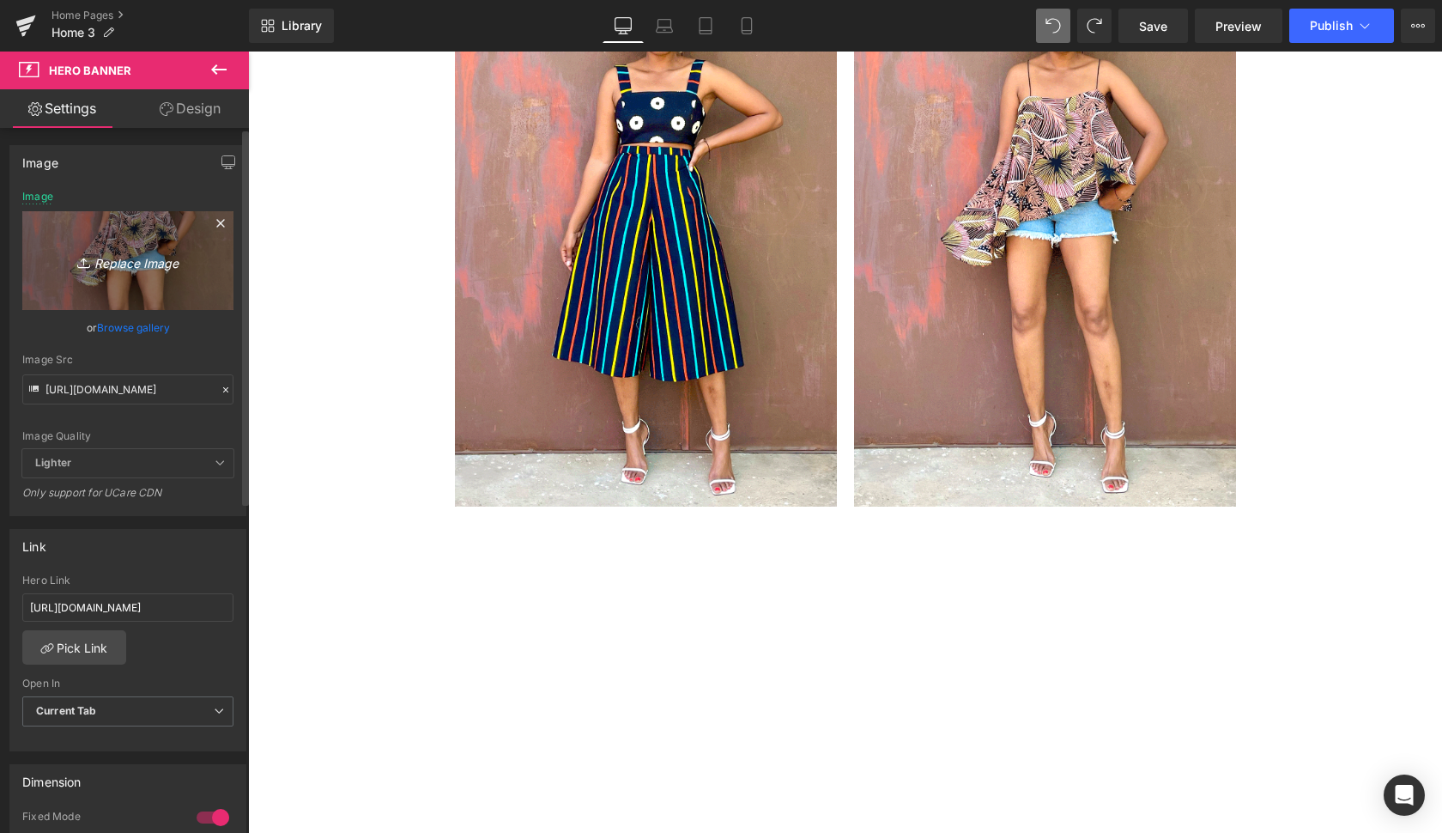
click at [136, 261] on icon "Replace Image" at bounding box center [127, 260] width 137 height 21
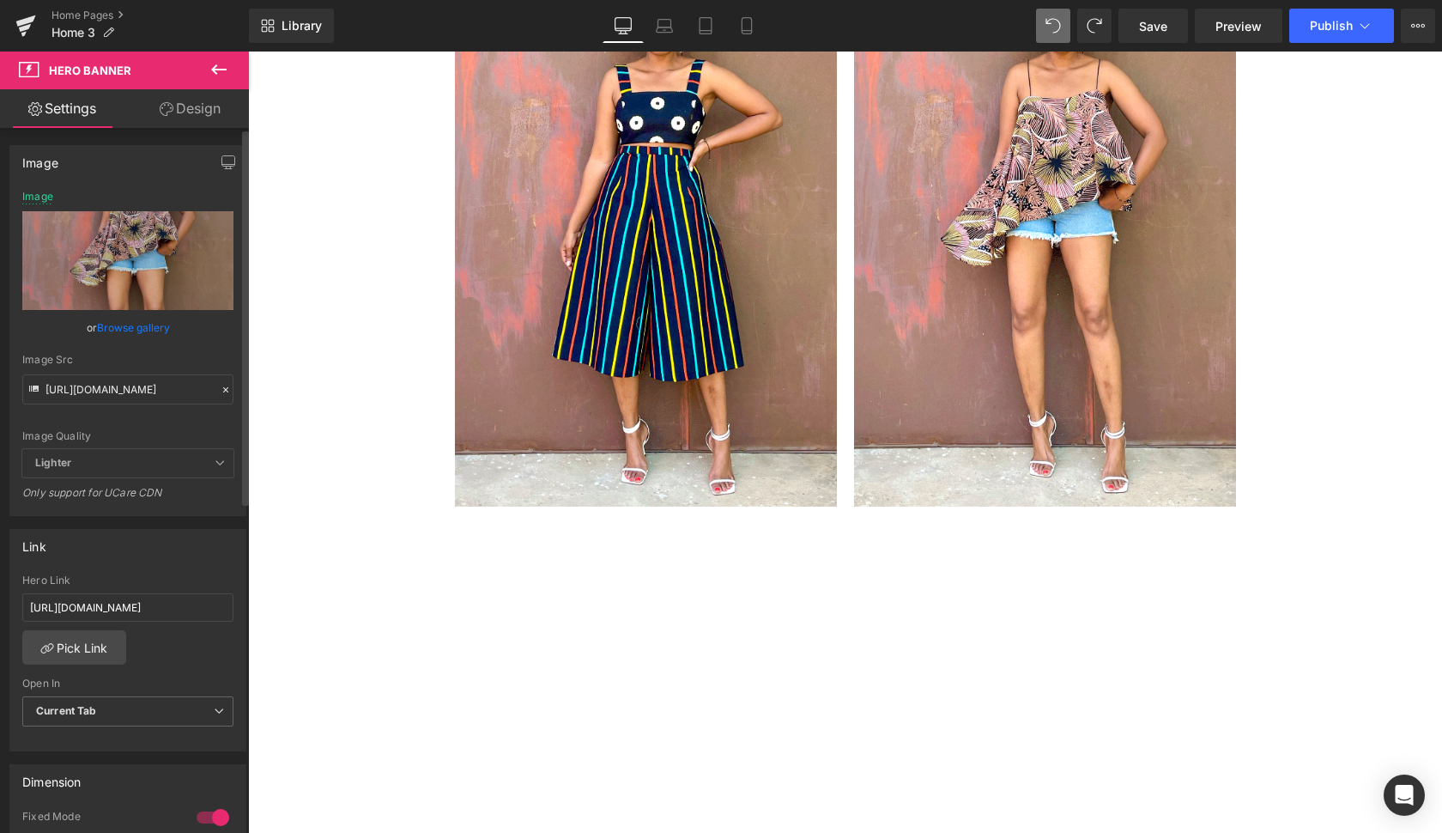
click at [124, 337] on link "Browse gallery" at bounding box center [133, 328] width 73 height 30
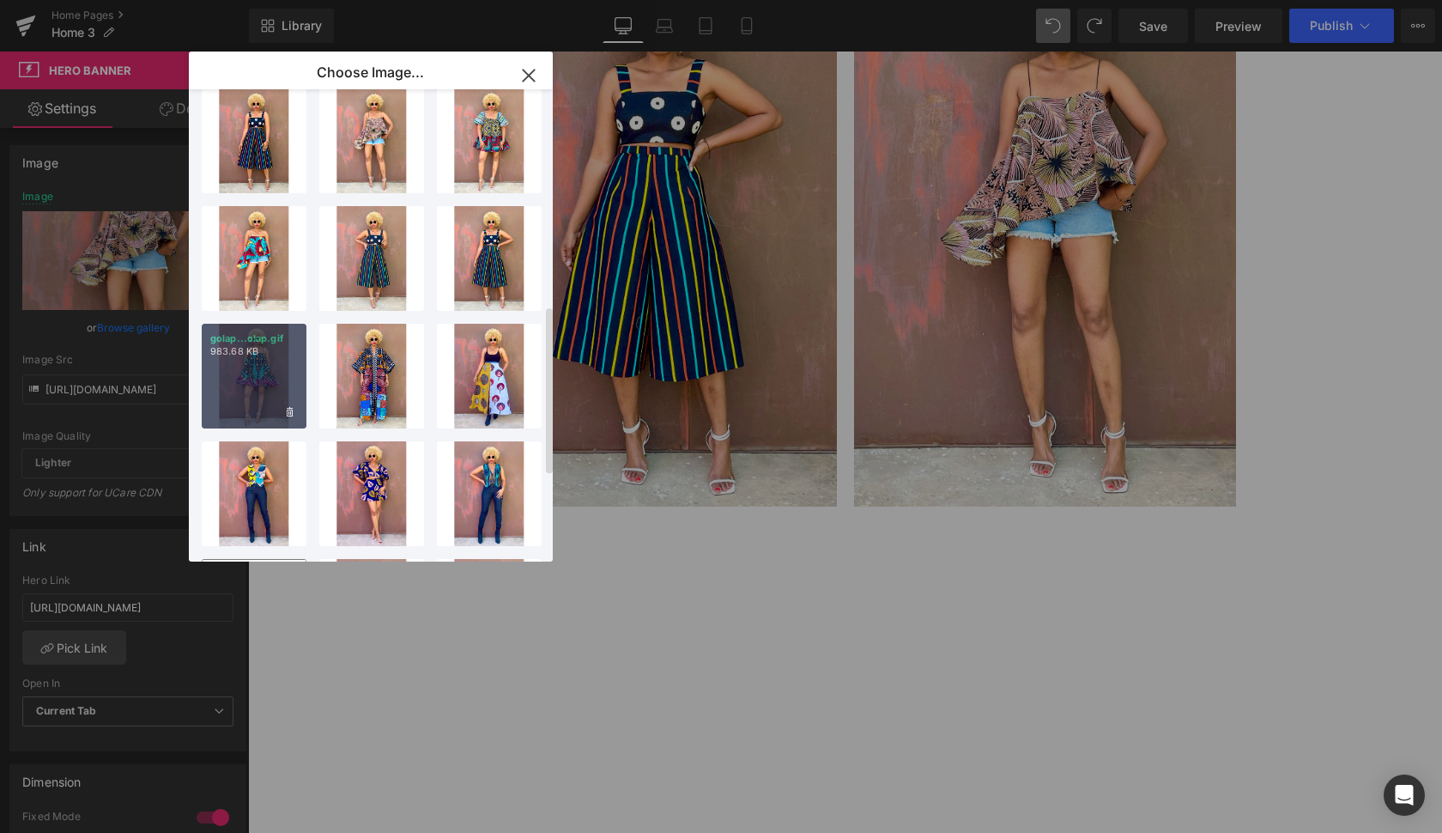
click at [264, 379] on div "golap...olap.gif 983.68 KB" at bounding box center [254, 376] width 105 height 105
type input "[URL][DOMAIN_NAME]"
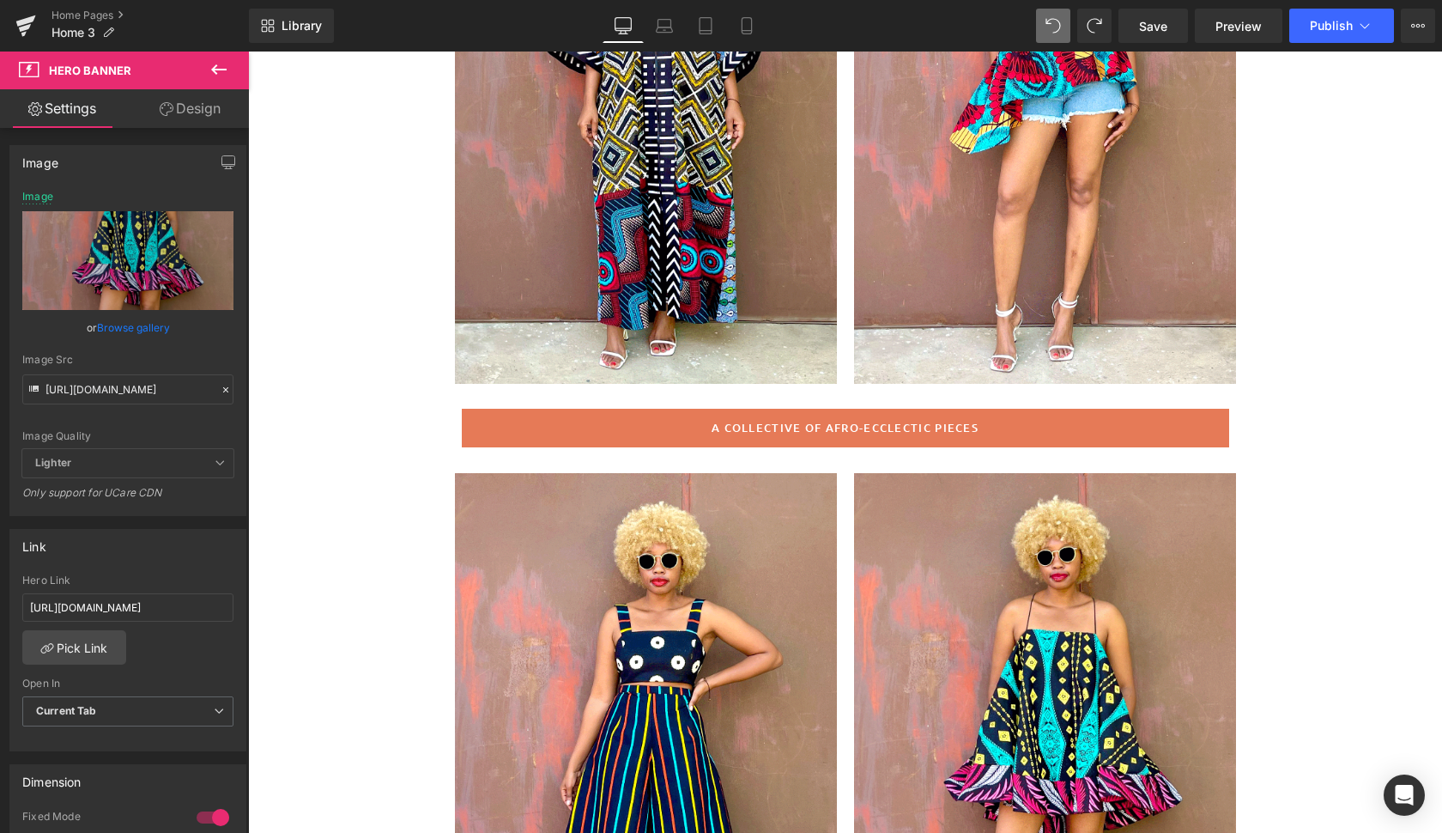
scroll to position [429, 0]
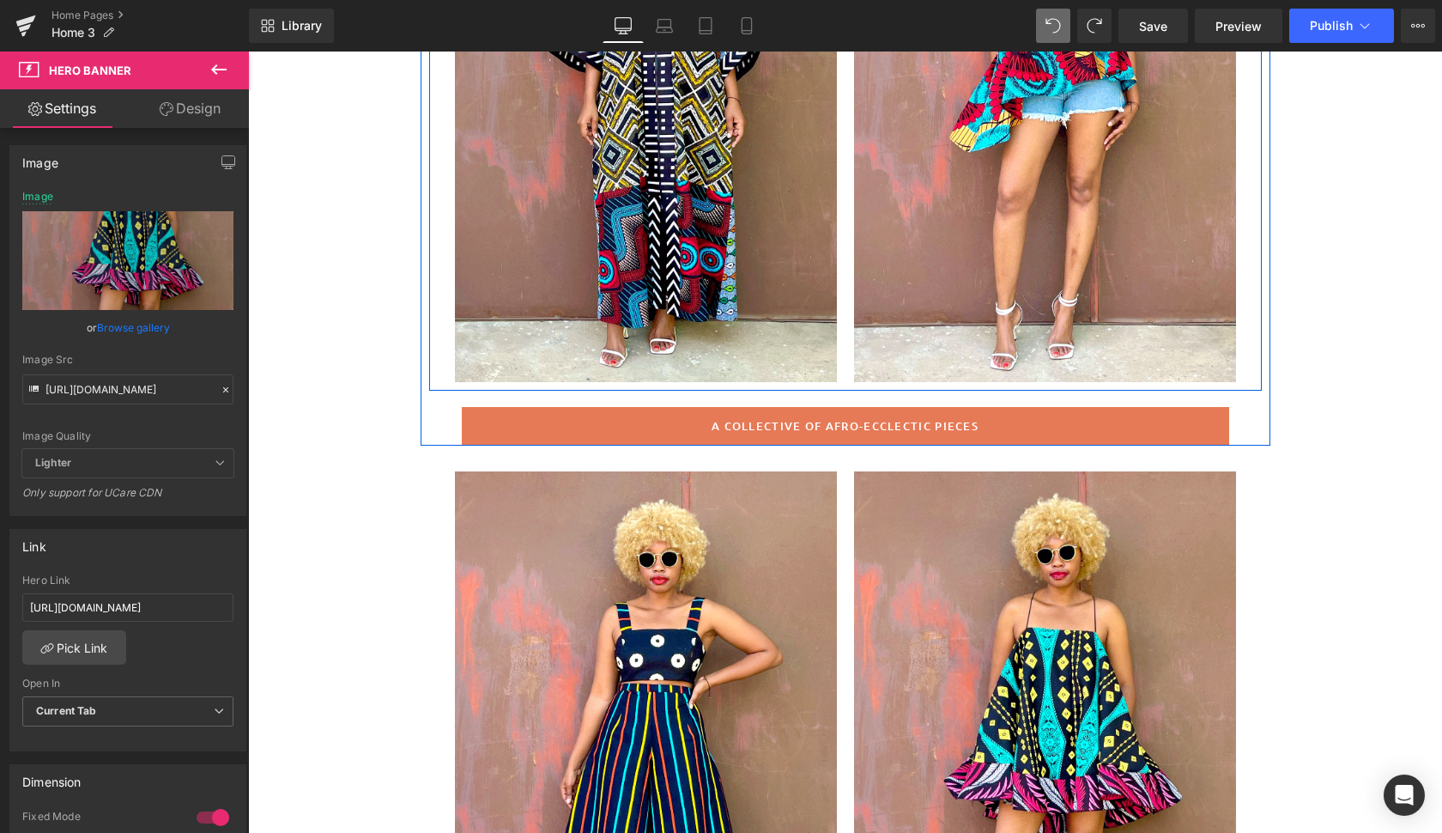
click at [1113, 349] on div at bounding box center [1045, 95] width 382 height 573
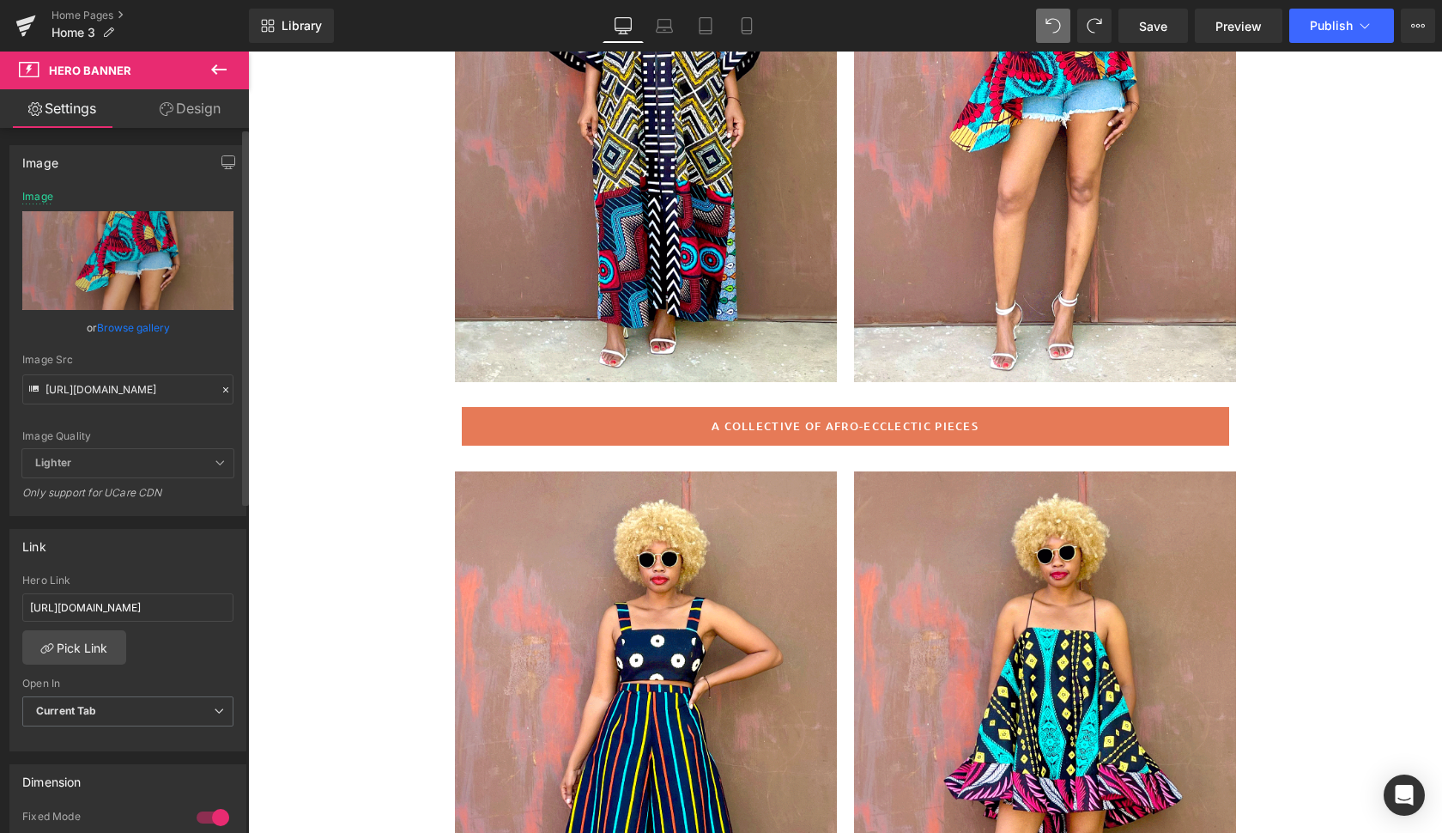
click at [140, 330] on link "Browse gallery" at bounding box center [133, 328] width 73 height 30
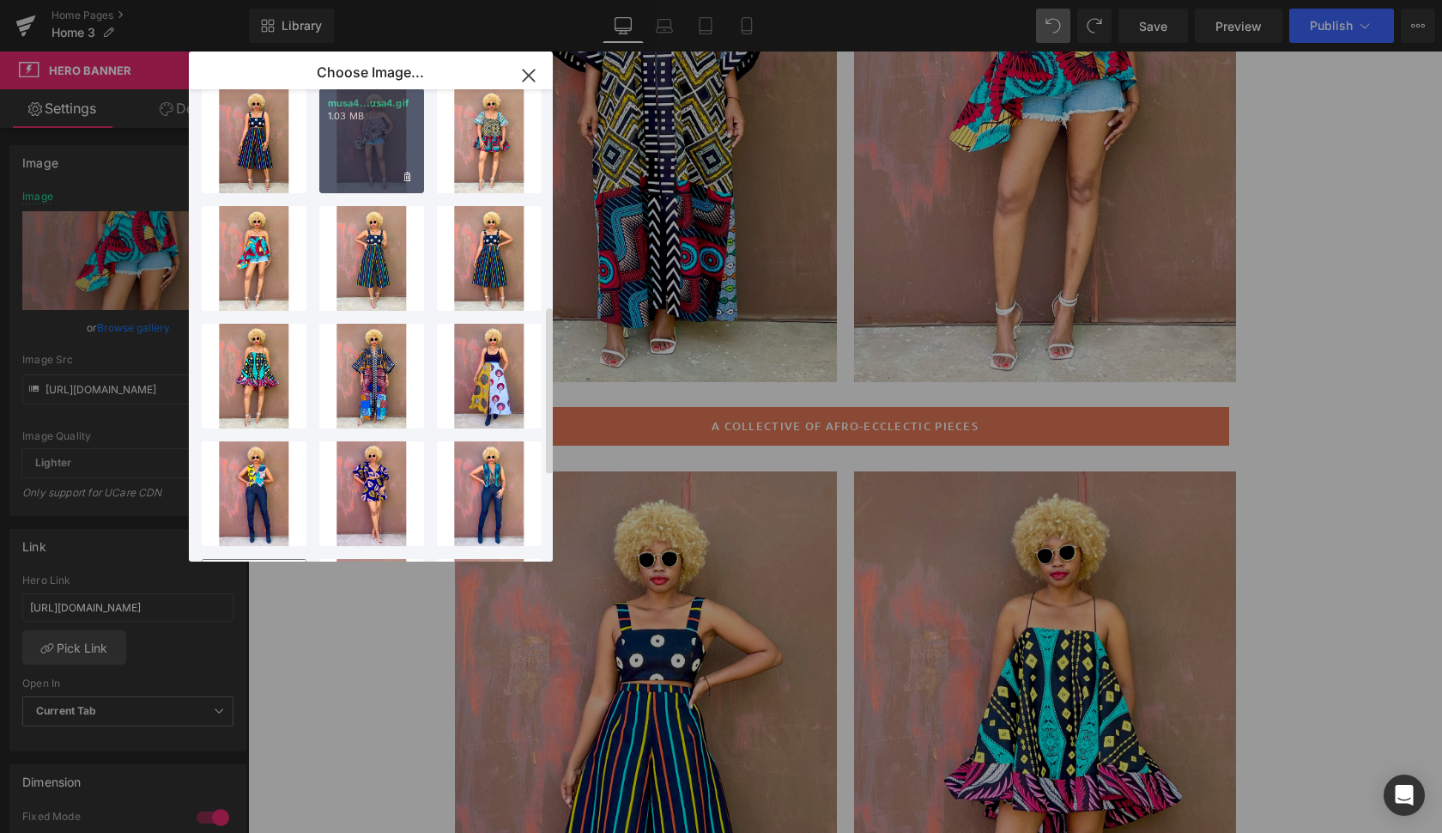
click at [372, 148] on div "musa4...usa4.gif 1.03 MB" at bounding box center [371, 140] width 105 height 105
type input "[URL][DOMAIN_NAME]"
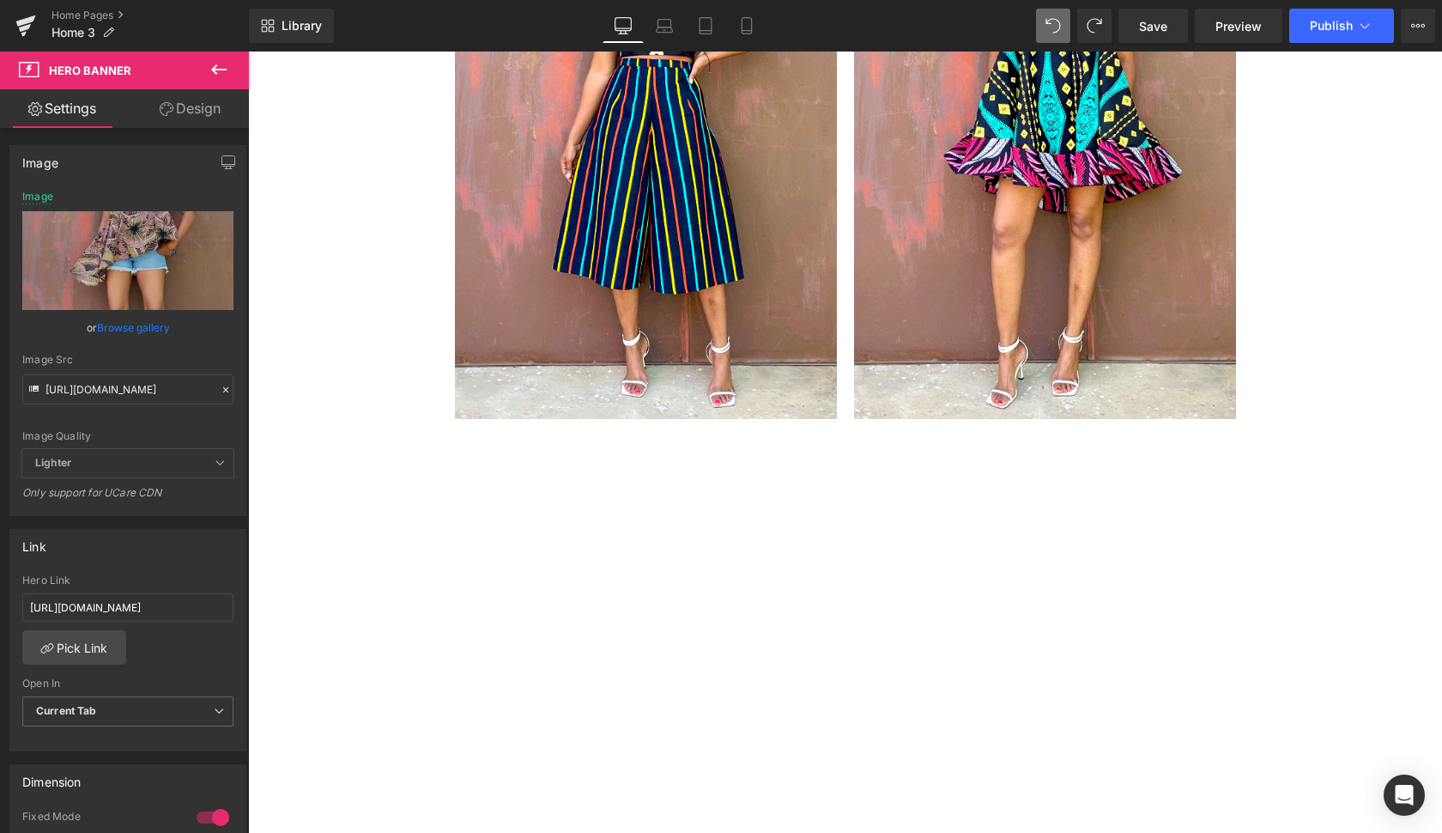
scroll to position [863, 0]
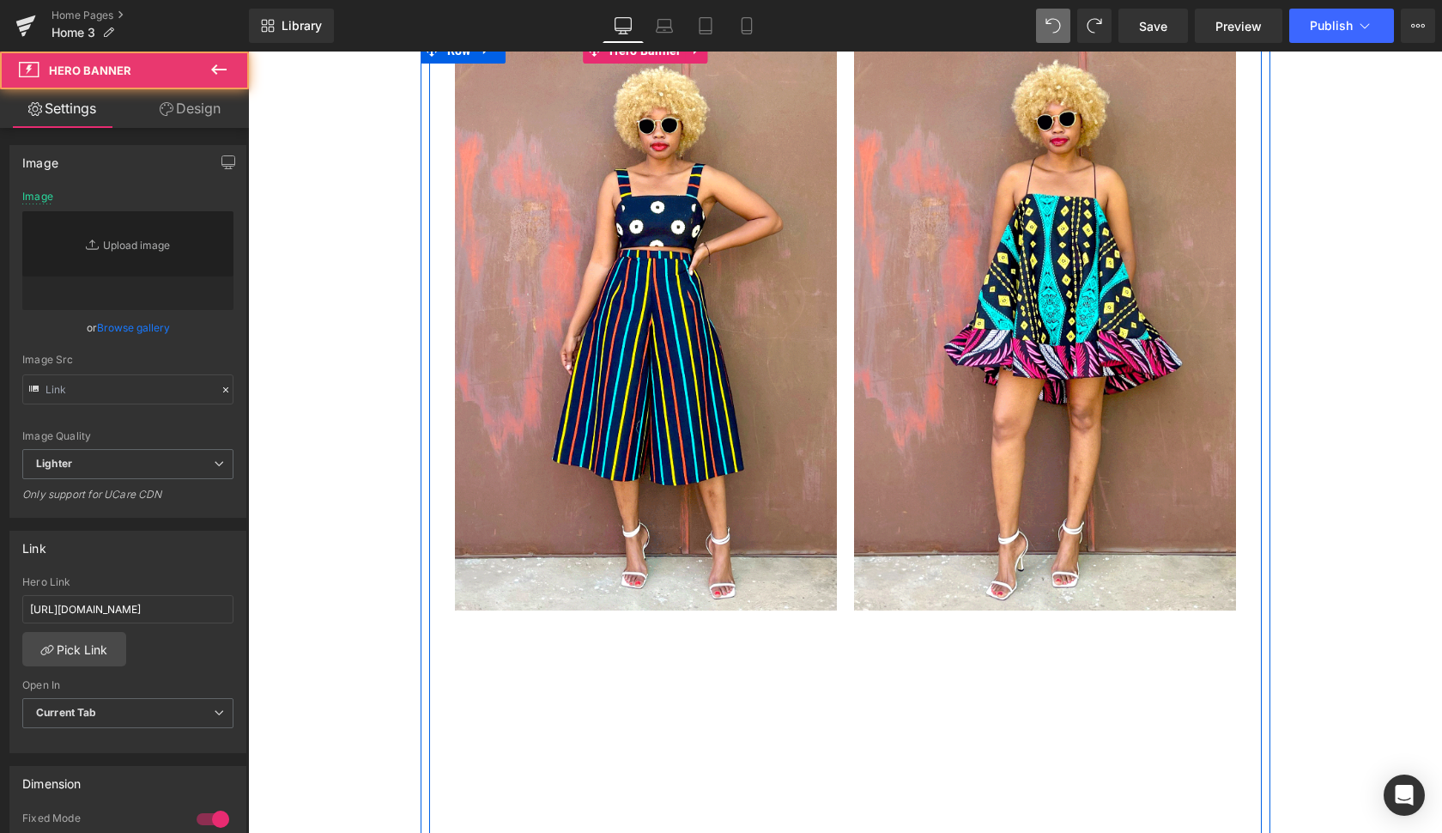
click at [789, 439] on div at bounding box center [646, 324] width 382 height 573
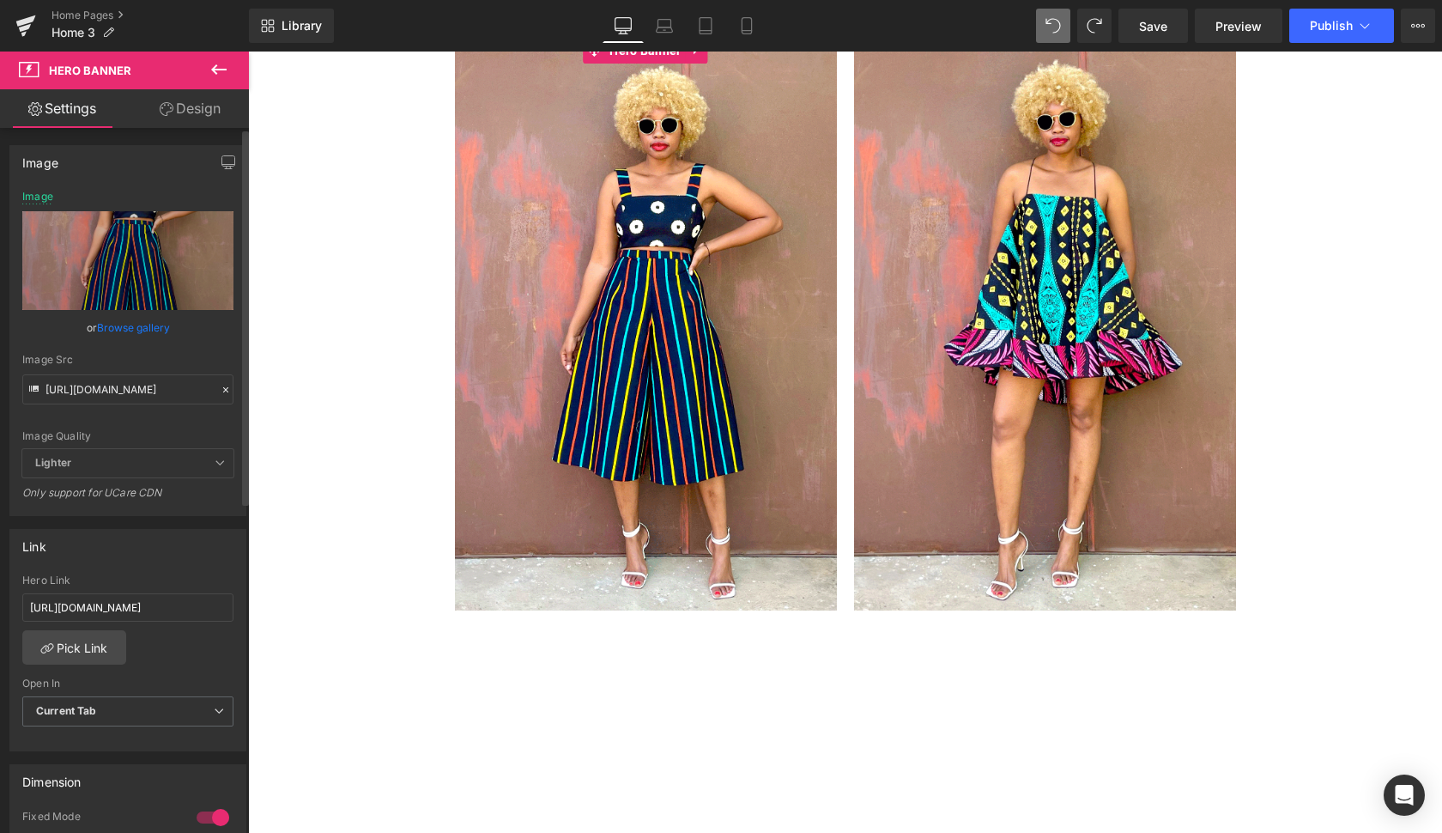
click at [128, 328] on link "Browse gallery" at bounding box center [133, 328] width 73 height 30
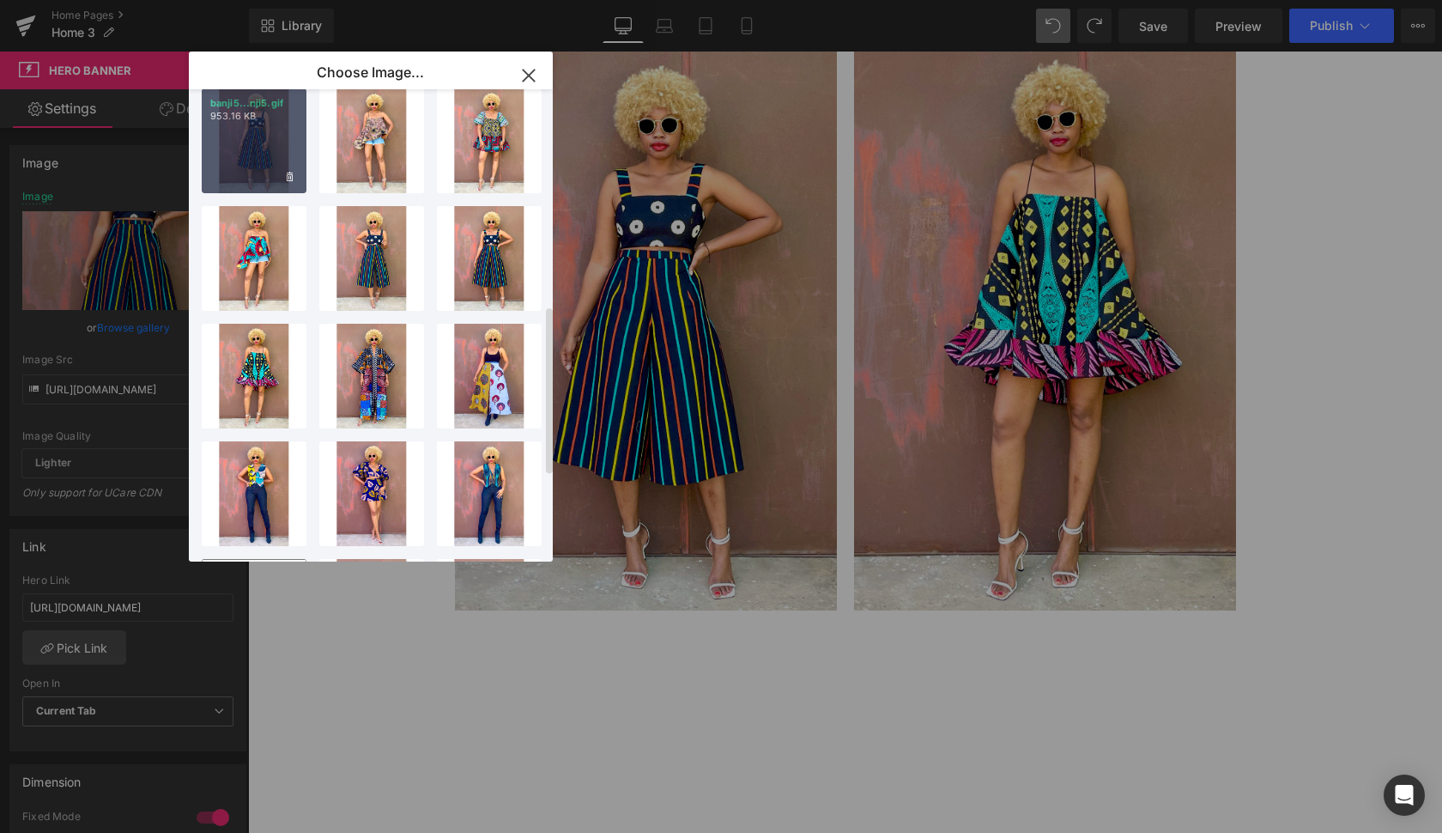
click at [267, 149] on div "banji5...nji5.gif 953.16 KB" at bounding box center [254, 140] width 105 height 105
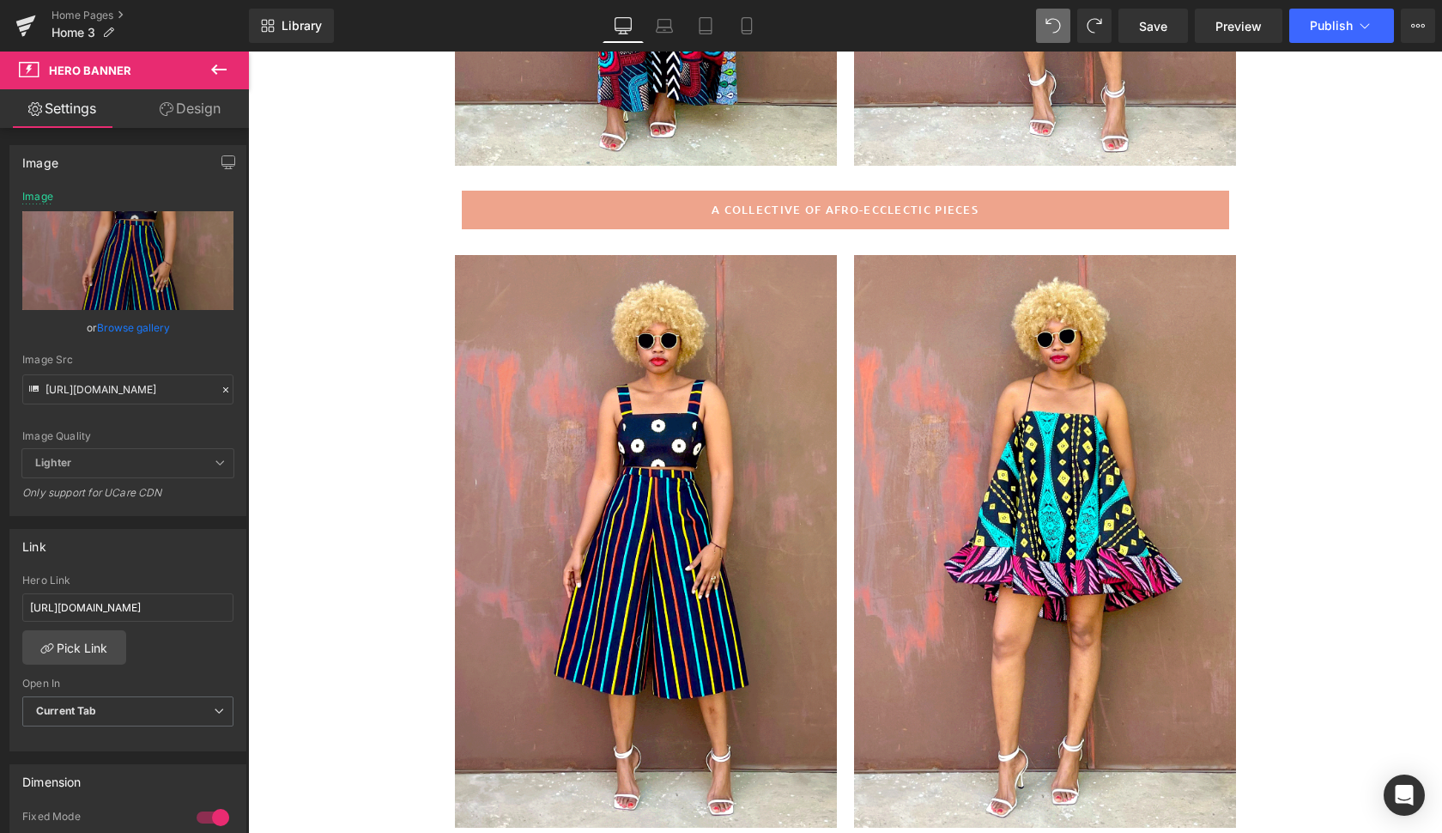
scroll to position [653, 0]
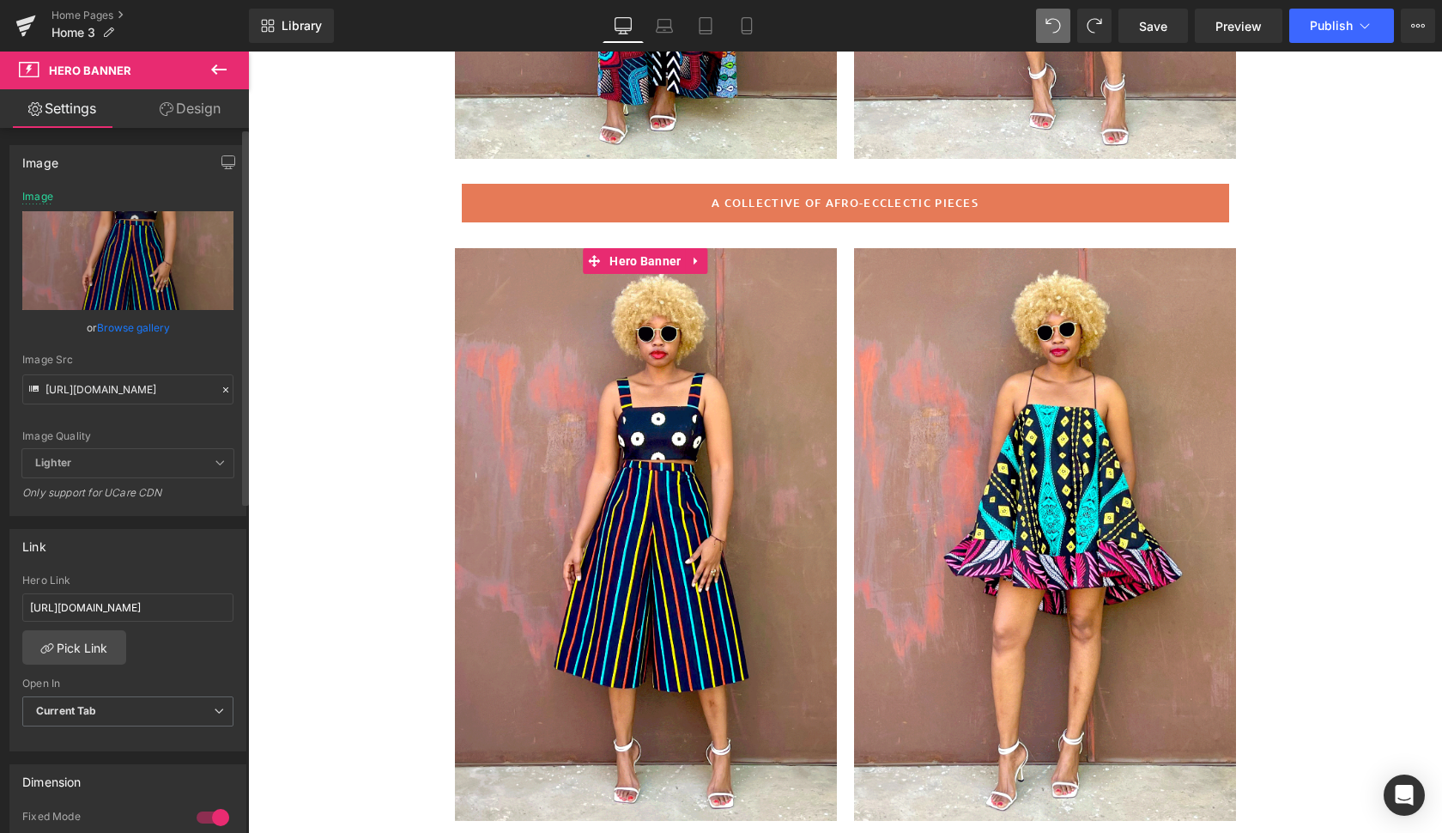
click at [133, 328] on link "Browse gallery" at bounding box center [133, 328] width 73 height 30
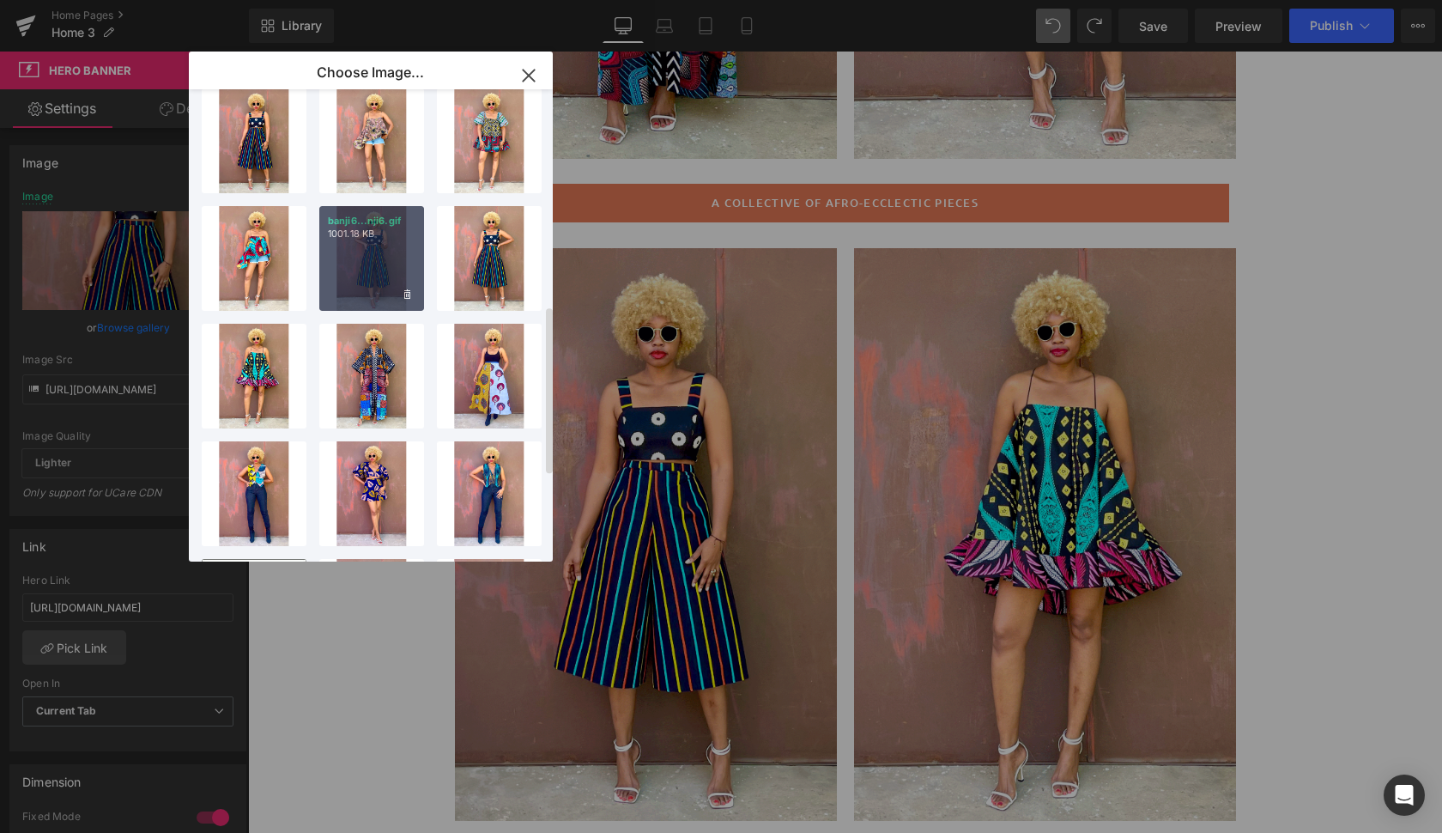
click at [372, 255] on div "banji6...nji6.gif 1001.18 KB" at bounding box center [371, 258] width 105 height 105
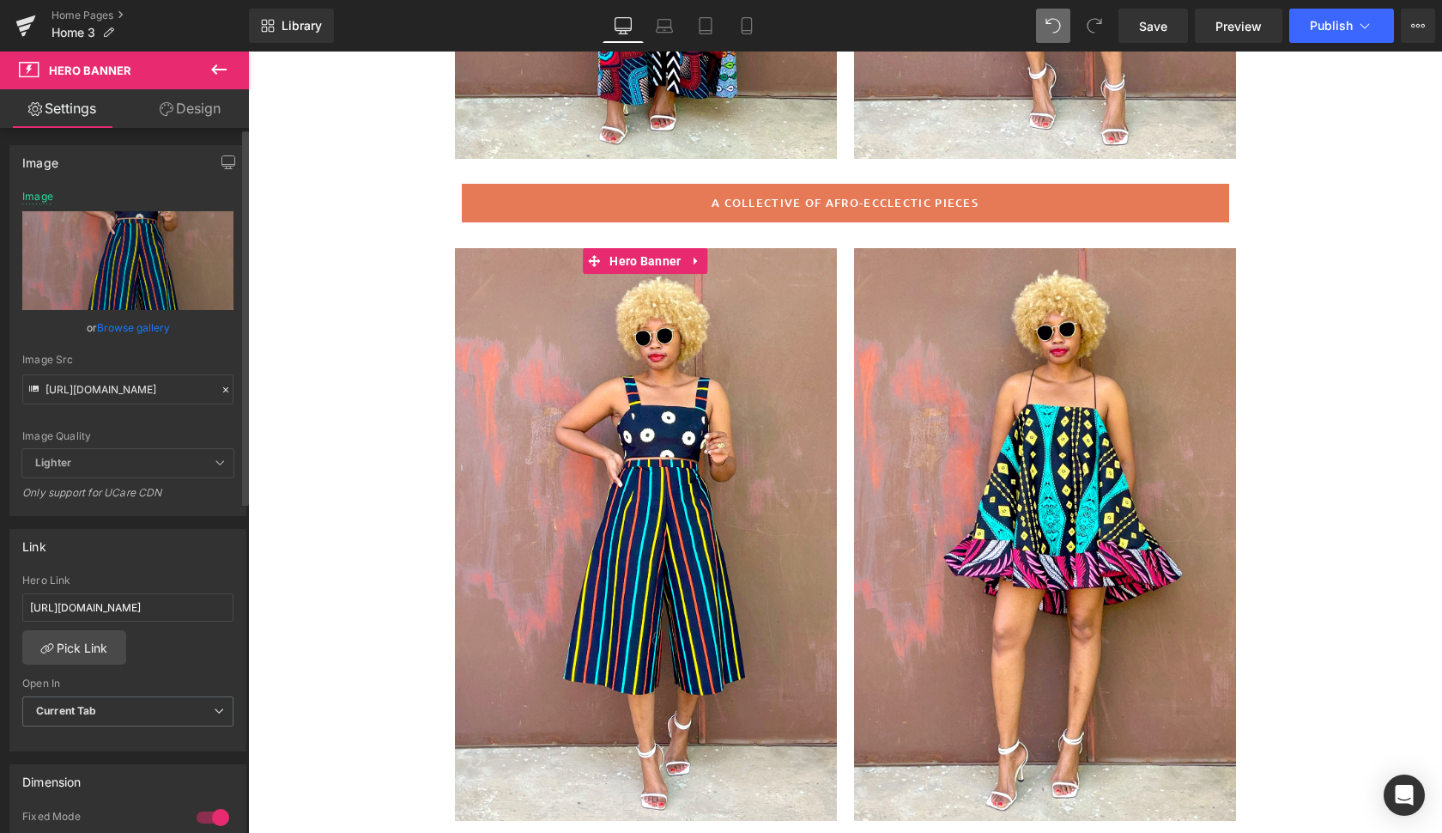
click at [131, 328] on link "Browse gallery" at bounding box center [133, 328] width 73 height 30
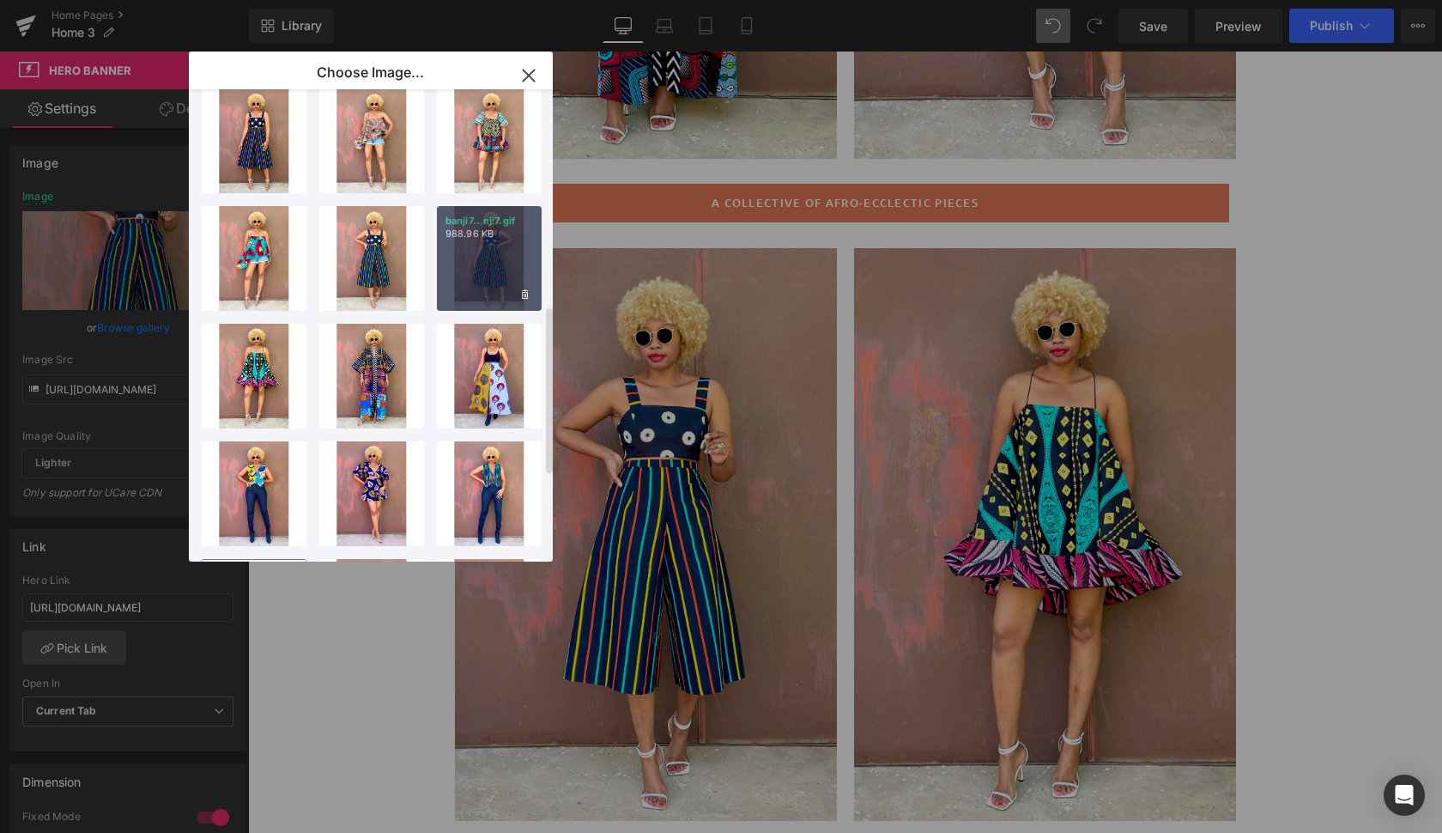
click at [483, 254] on div "banji7...nji7.gif 988.96 KB" at bounding box center [489, 258] width 105 height 105
type input "[URL][DOMAIN_NAME]"
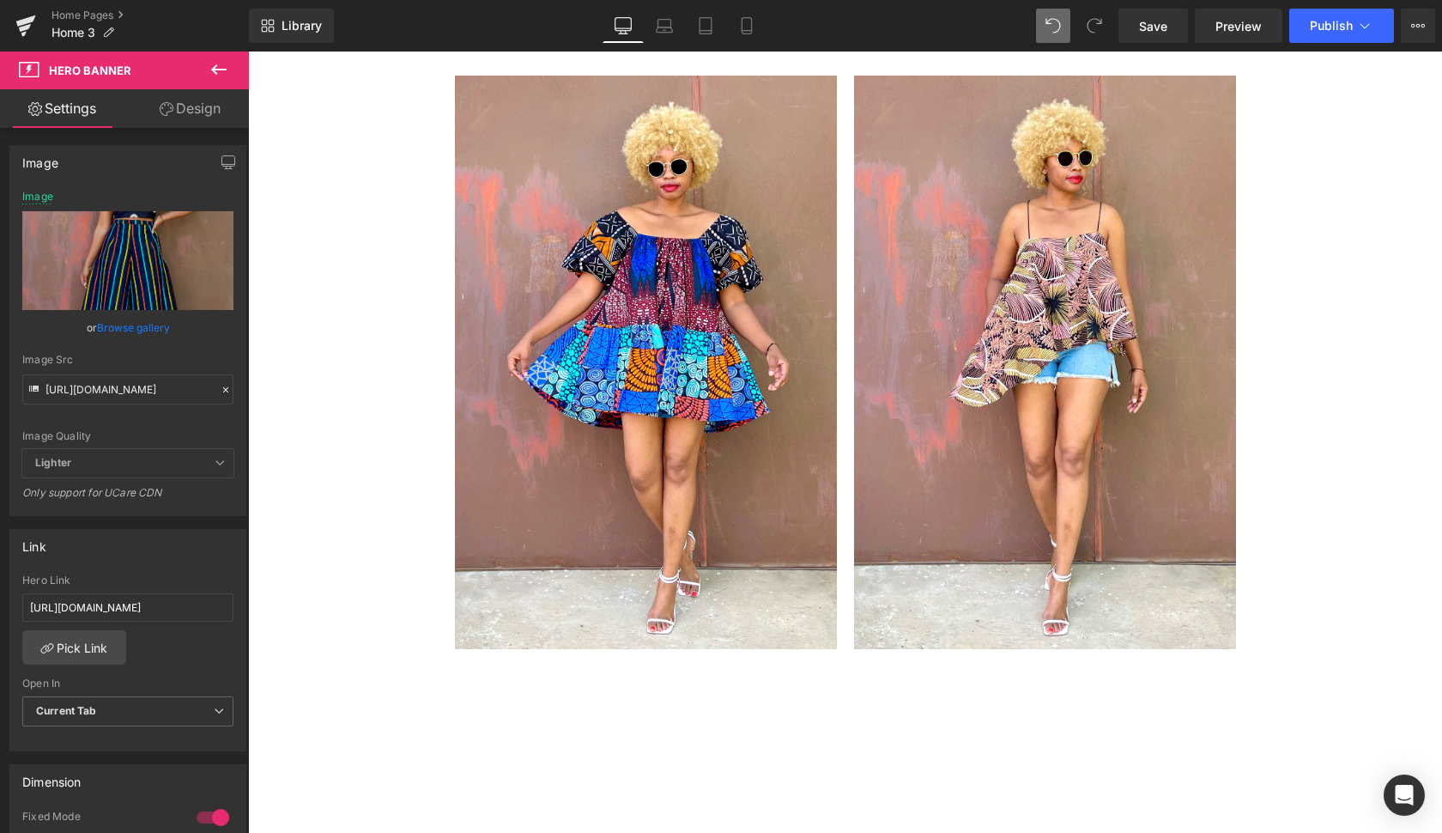
scroll to position [4117, 0]
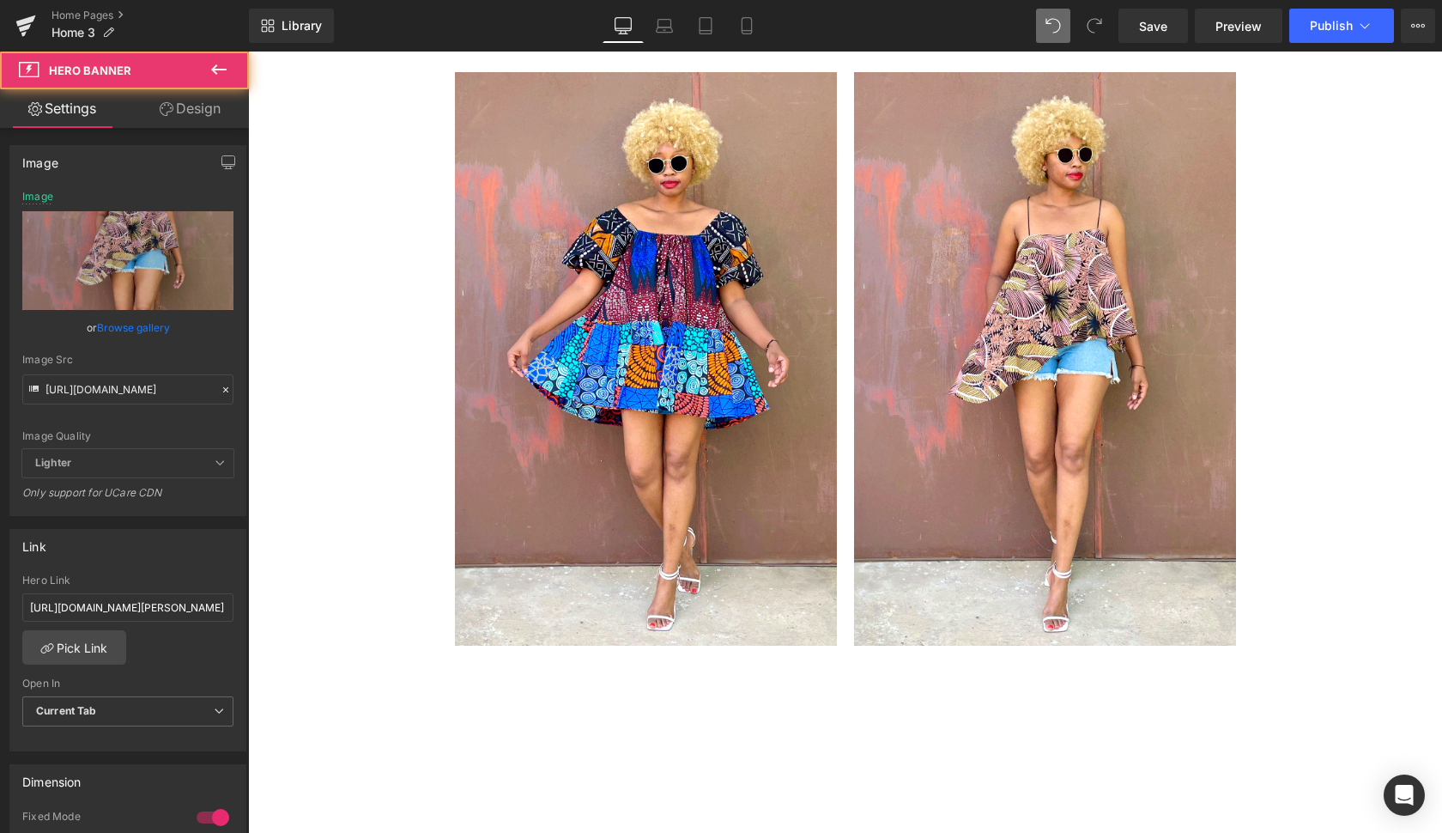
click at [1187, 592] on div at bounding box center [1045, 358] width 382 height 573
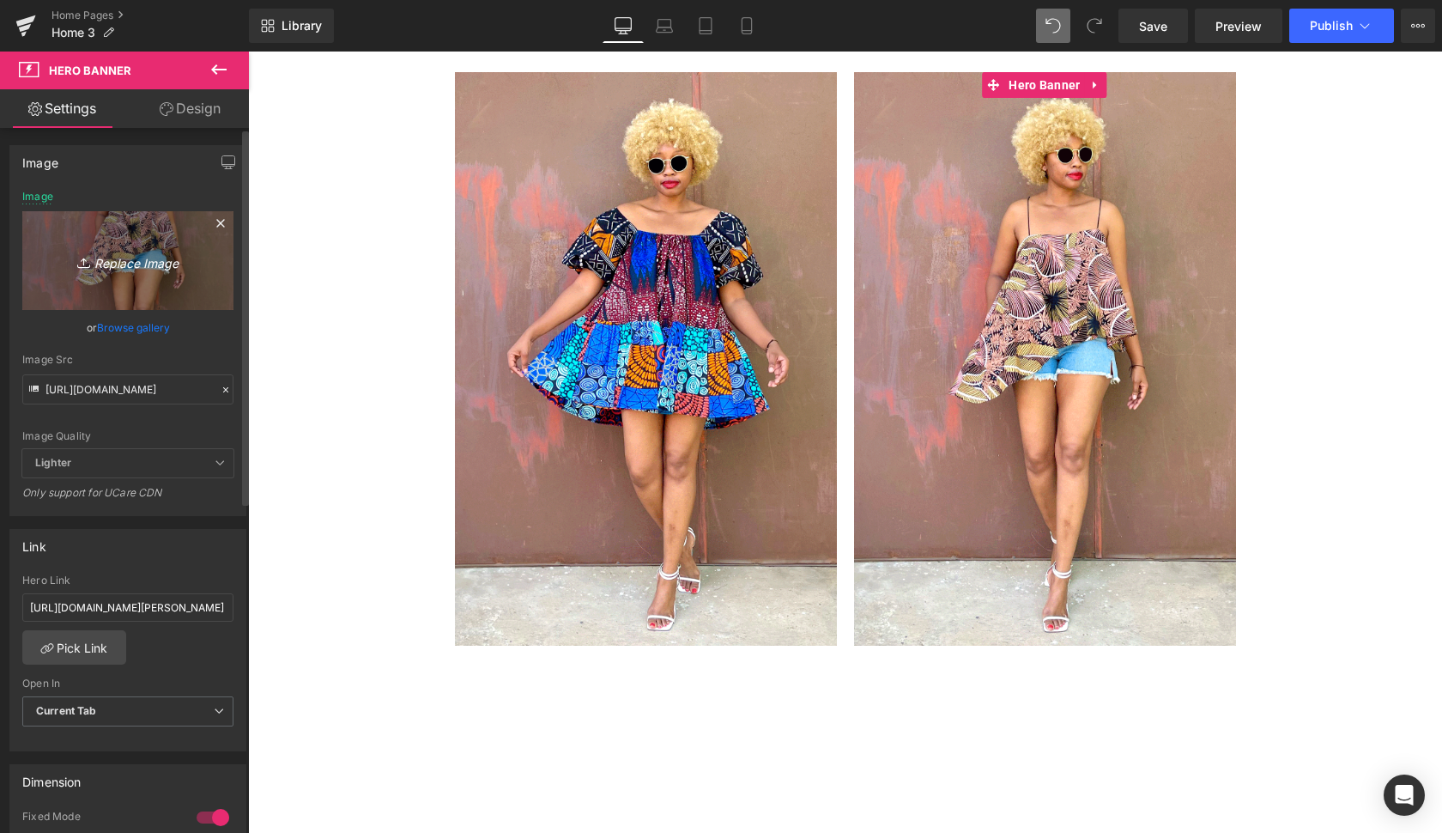
click at [149, 267] on icon "Replace Image" at bounding box center [127, 260] width 137 height 21
type input "C:\fakepath\kasongo6.gif"
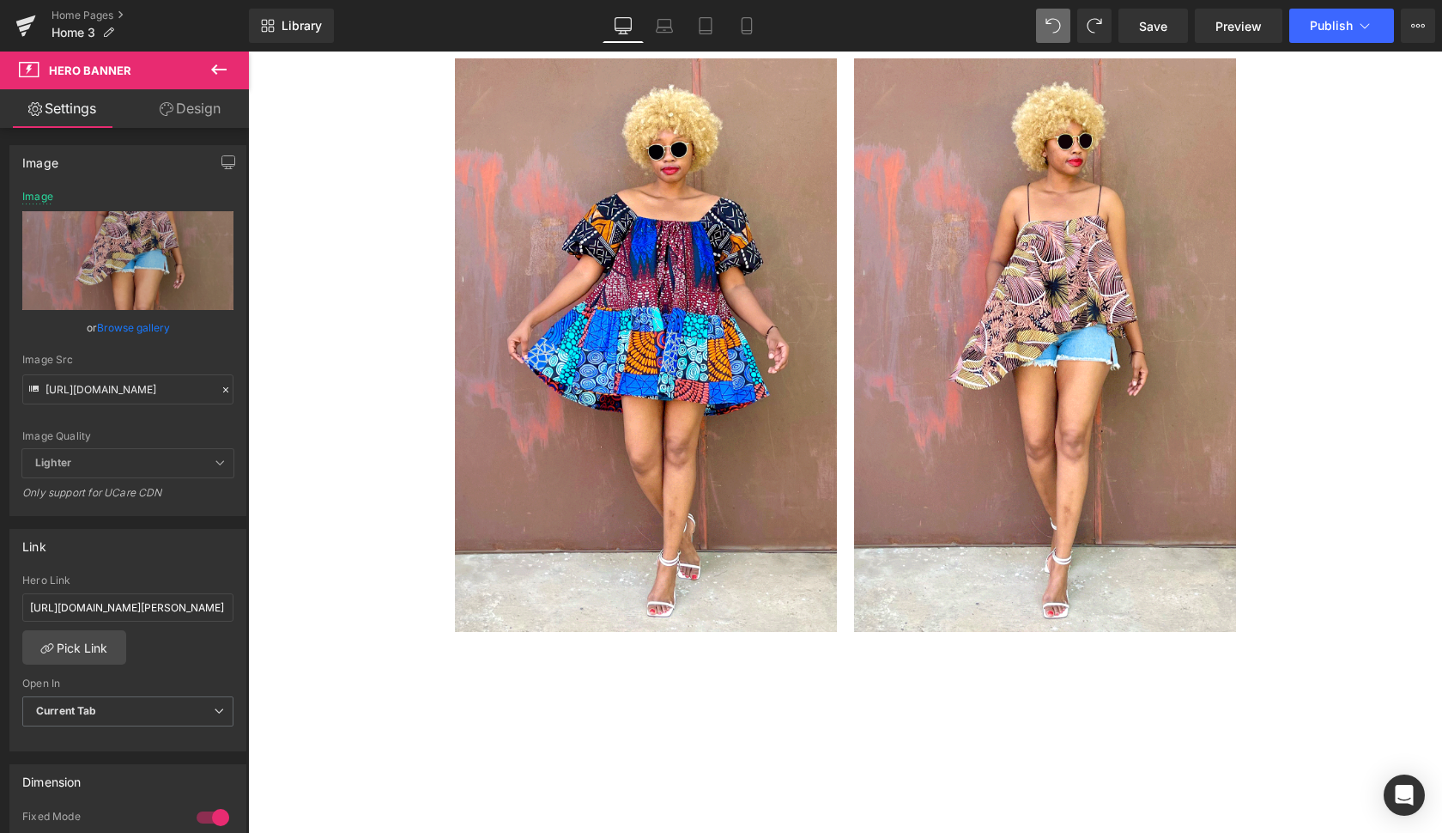
scroll to position [4110, 0]
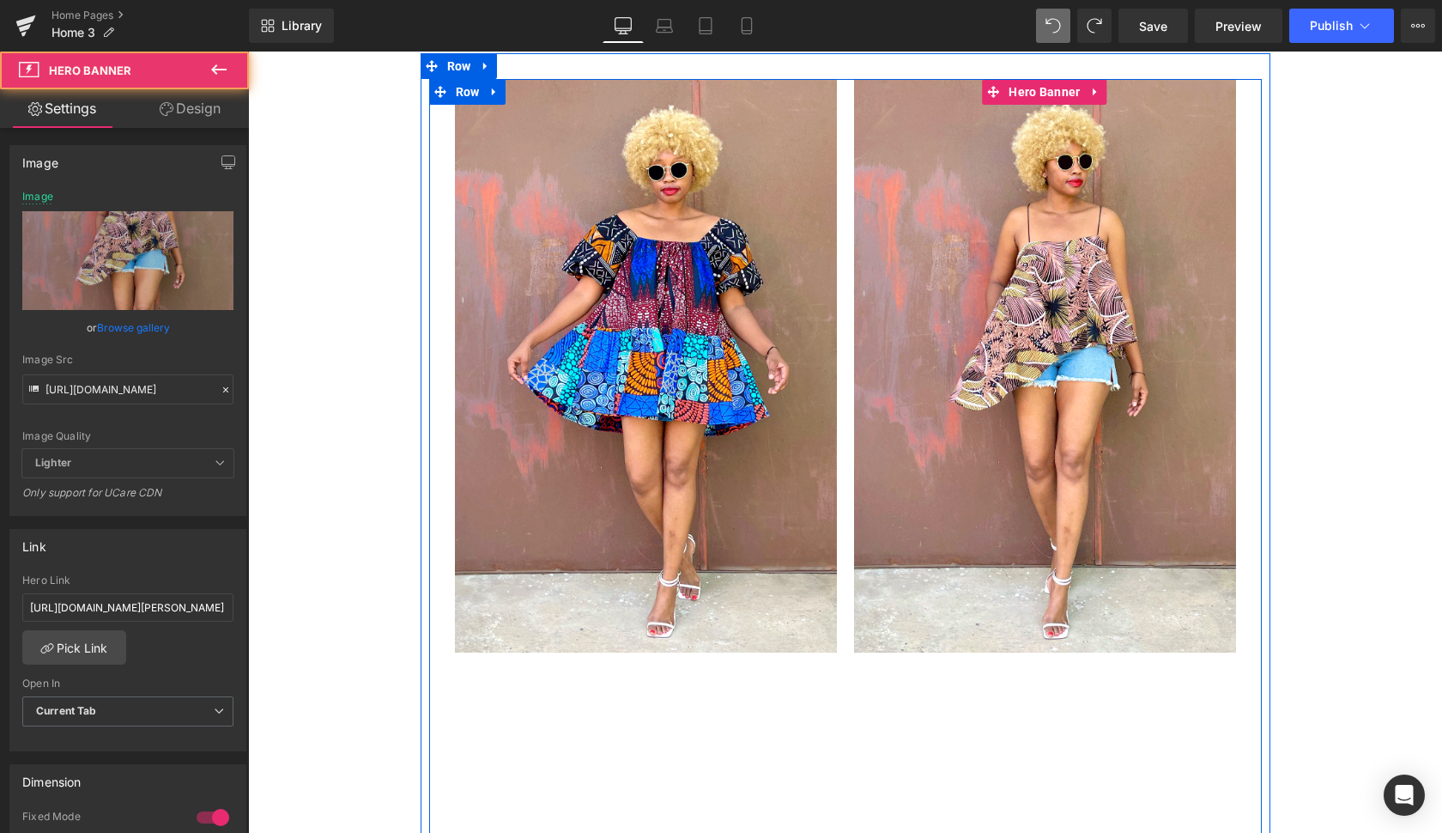
click at [1165, 553] on div at bounding box center [1045, 365] width 382 height 573
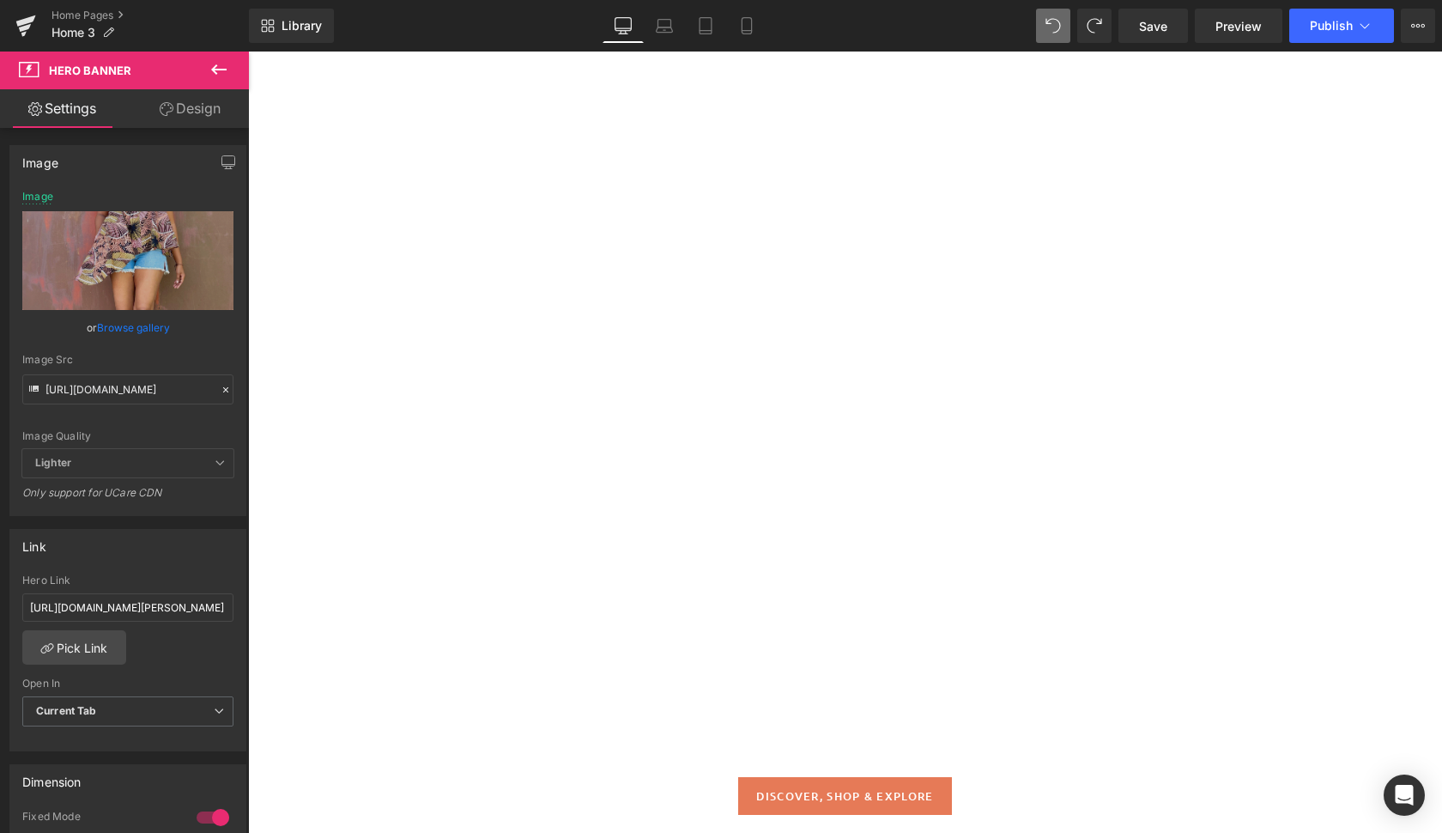
scroll to position [2288, 0]
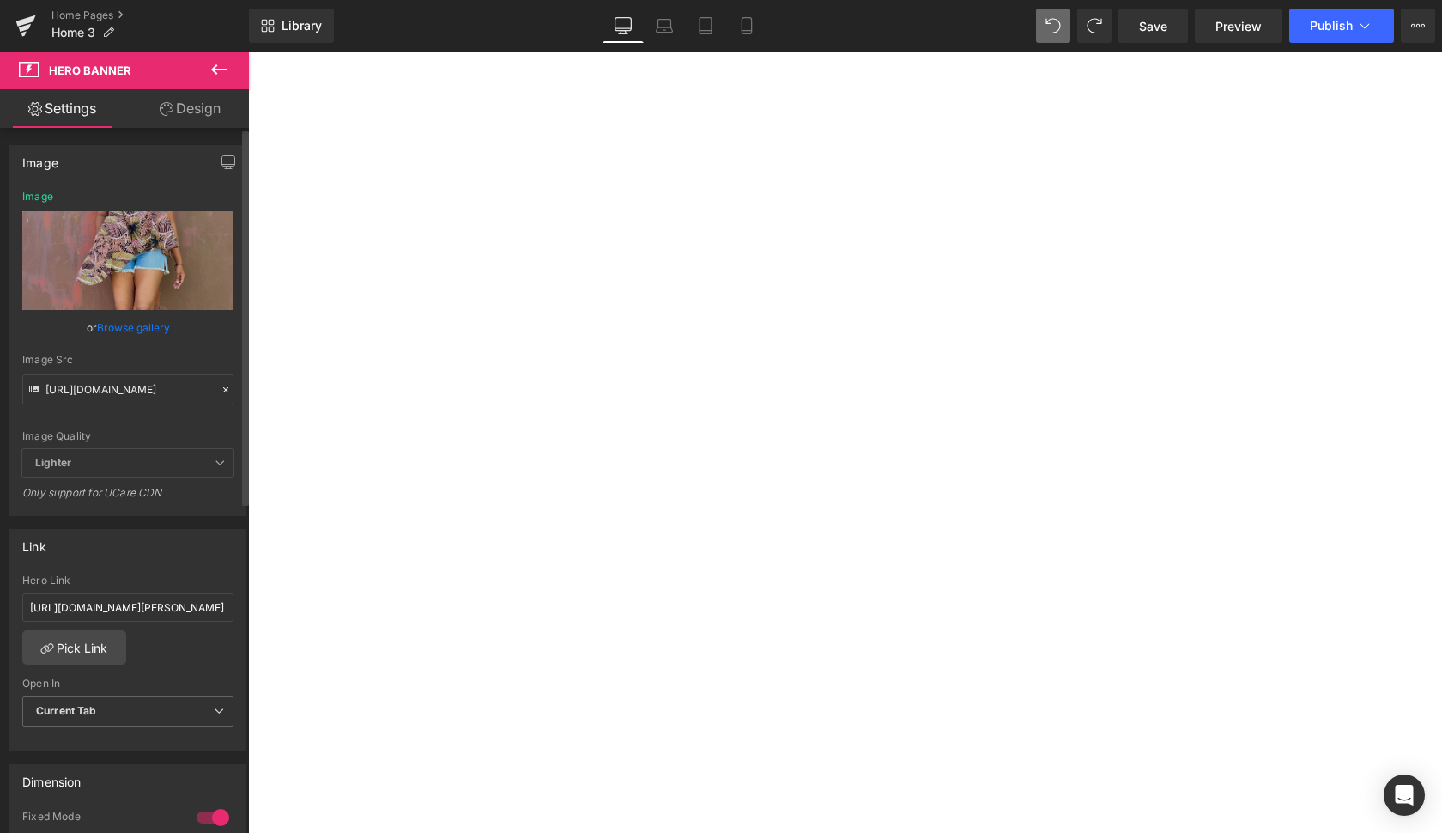
click at [132, 324] on link "Browse gallery" at bounding box center [133, 328] width 73 height 30
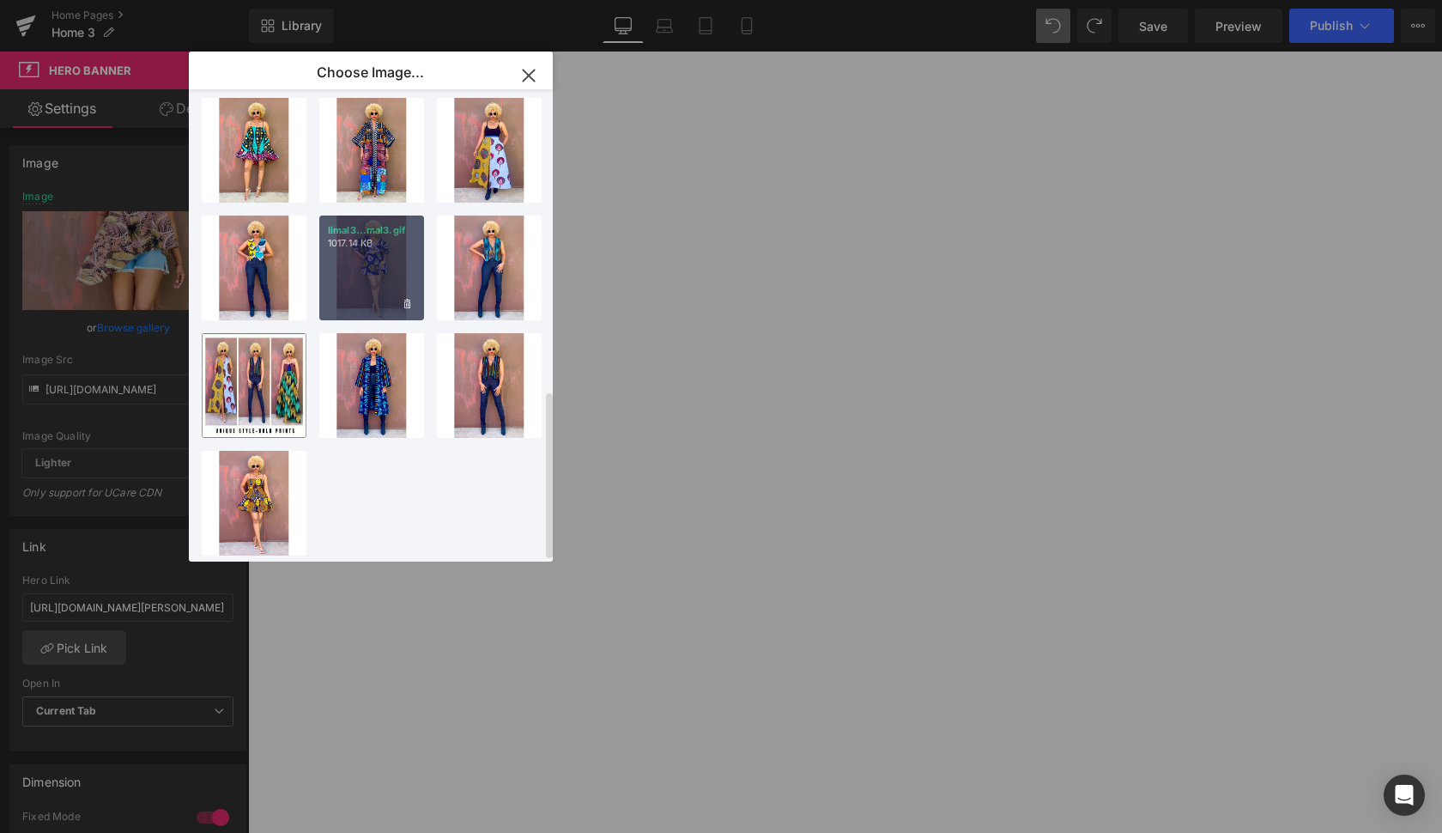
scroll to position [848, 0]
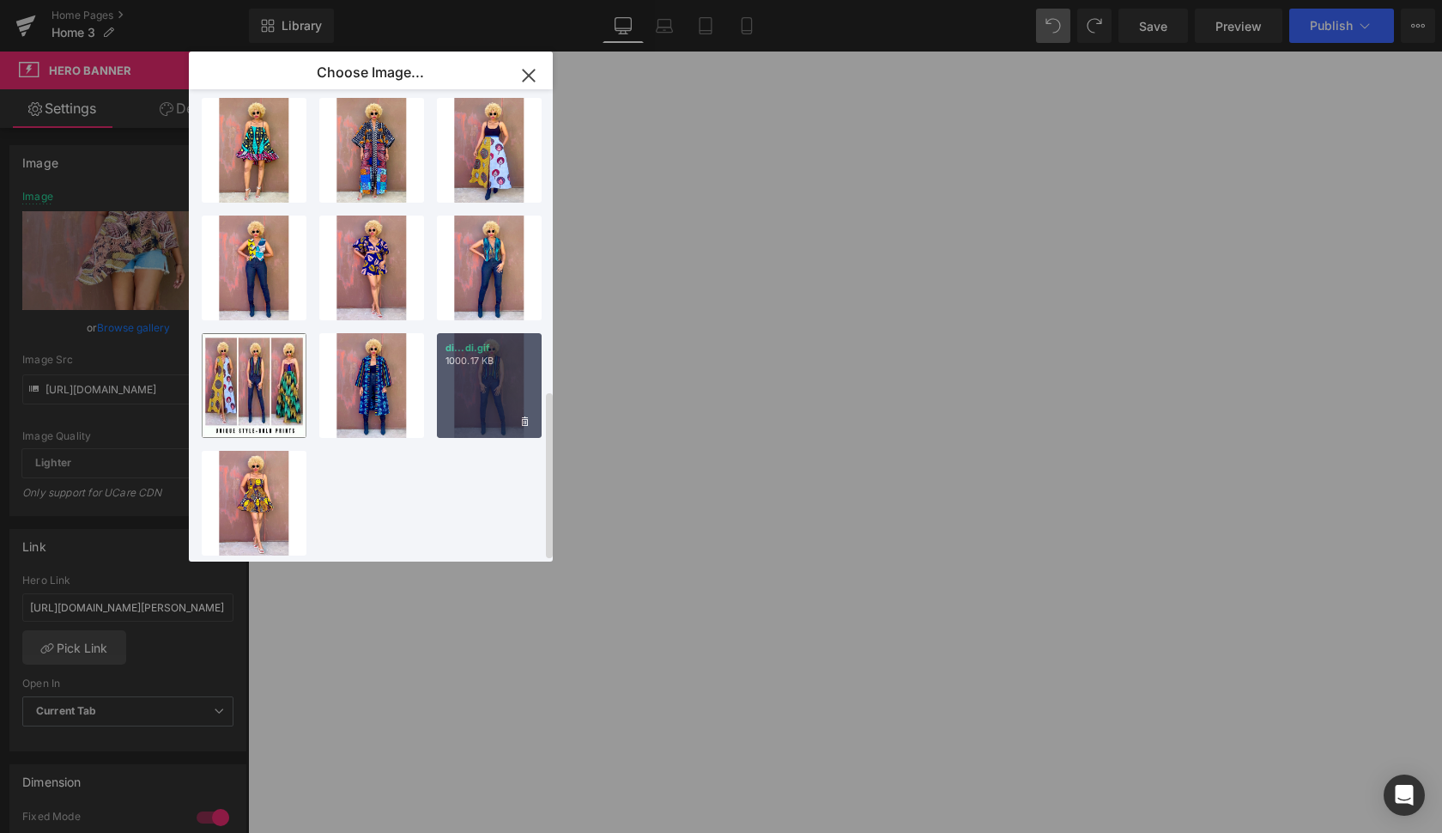
click at [493, 377] on div "di...di.gif 1000.17 KB" at bounding box center [489, 385] width 105 height 105
type input "[URL][DOMAIN_NAME]"
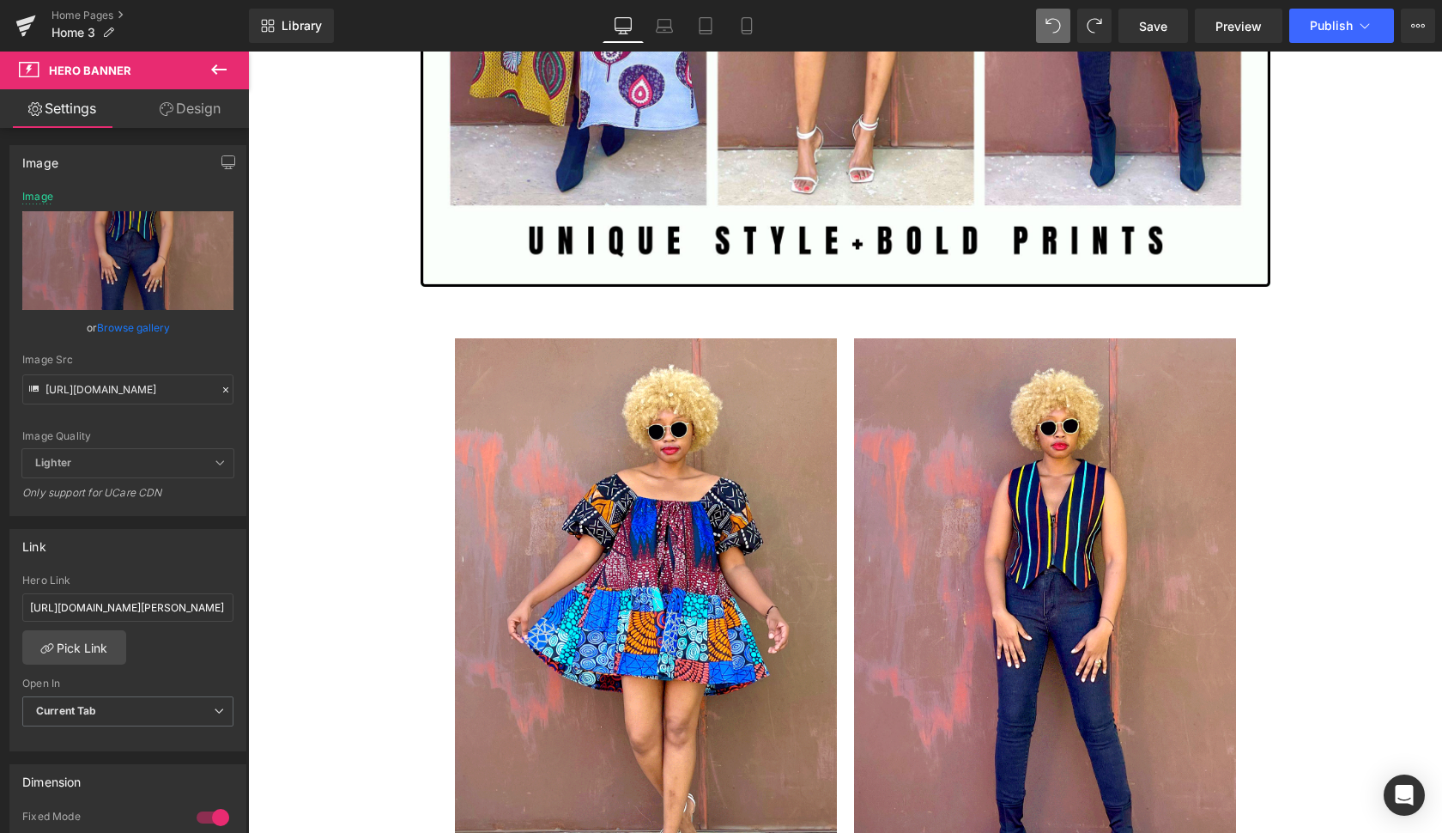
scroll to position [3852, 0]
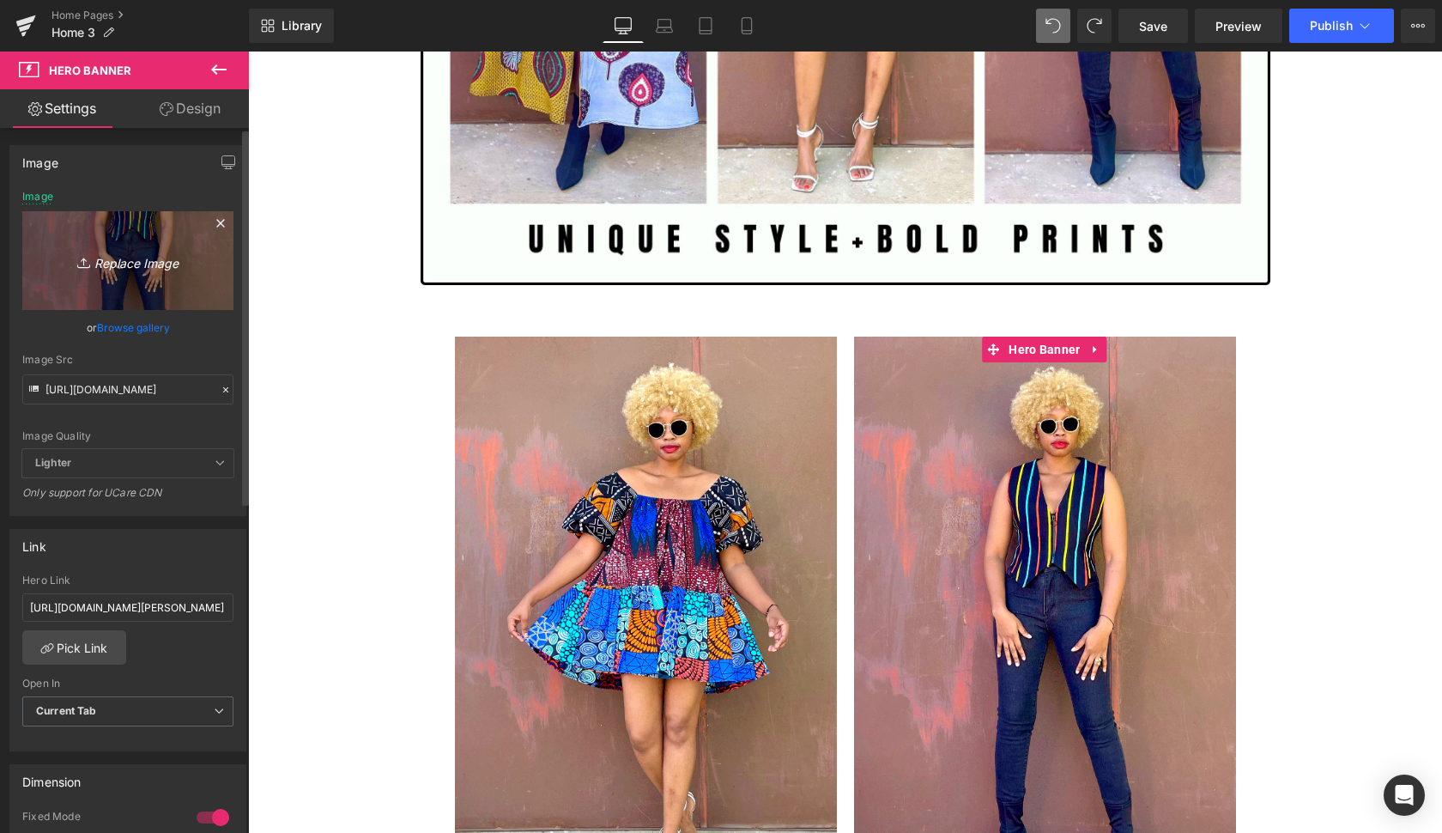
click at [135, 263] on icon "Replace Image" at bounding box center [127, 260] width 137 height 21
type input "C:\fakepath\lang.gif"
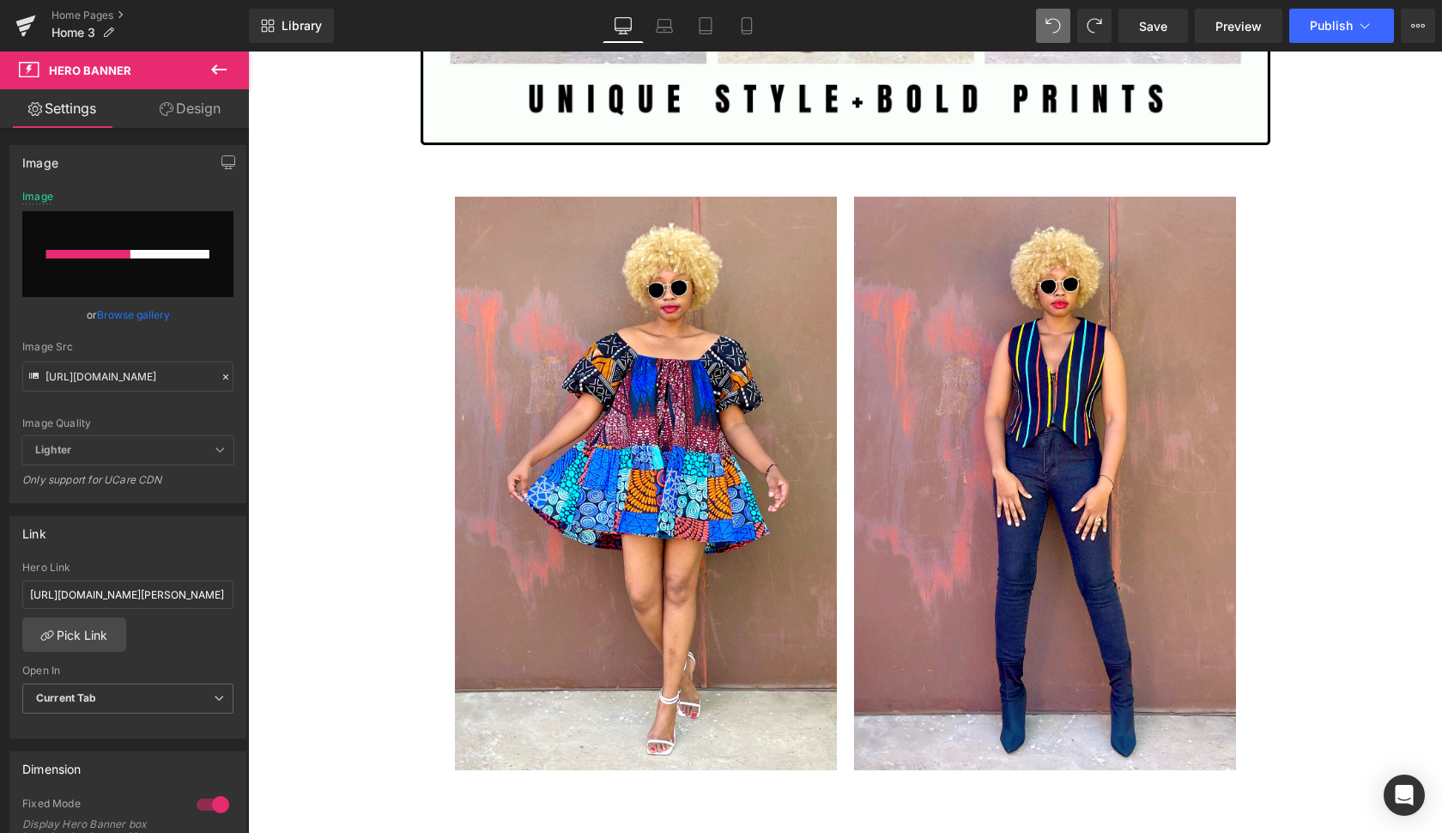
scroll to position [3991, 0]
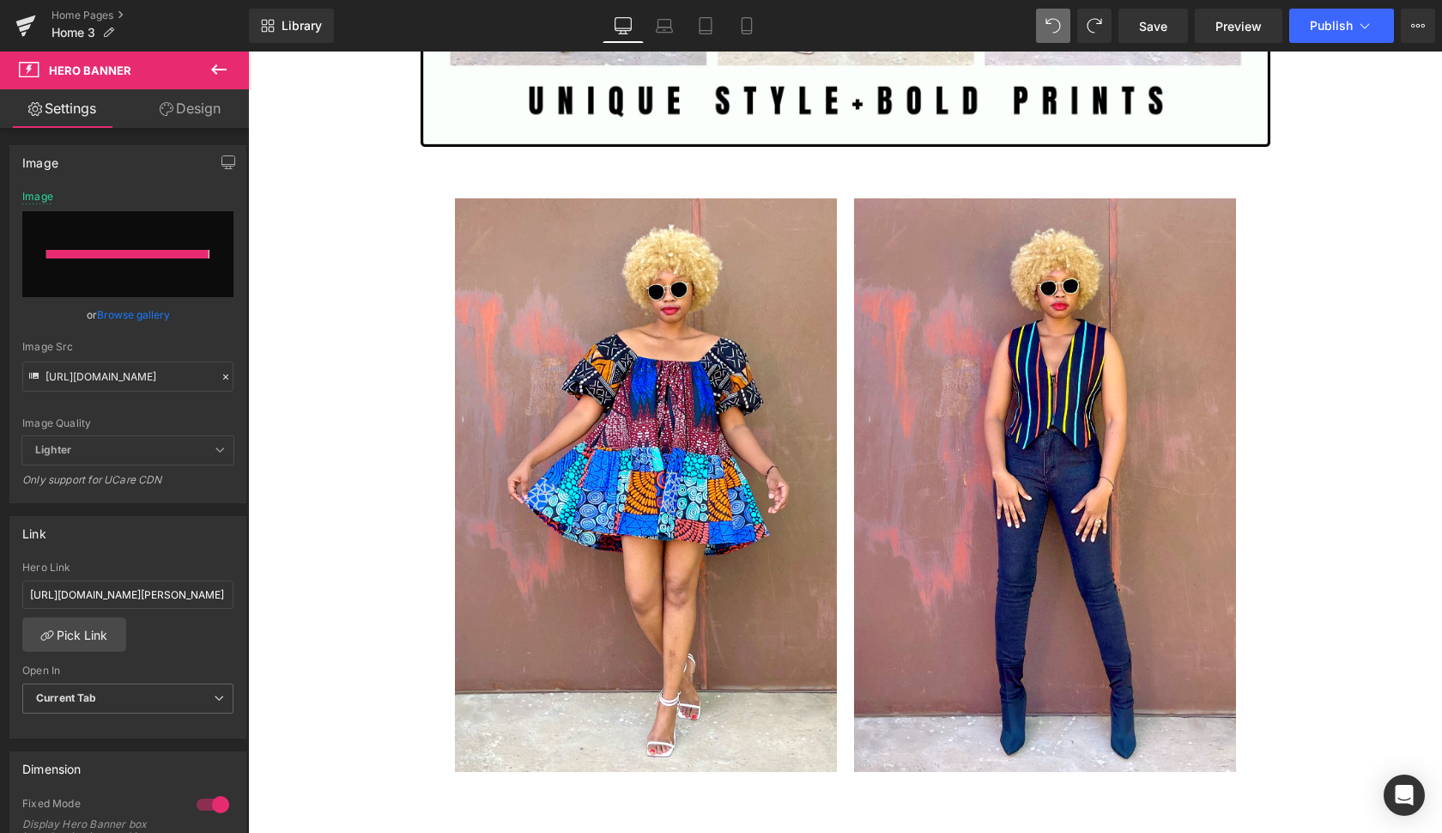
type input "[URL][DOMAIN_NAME]"
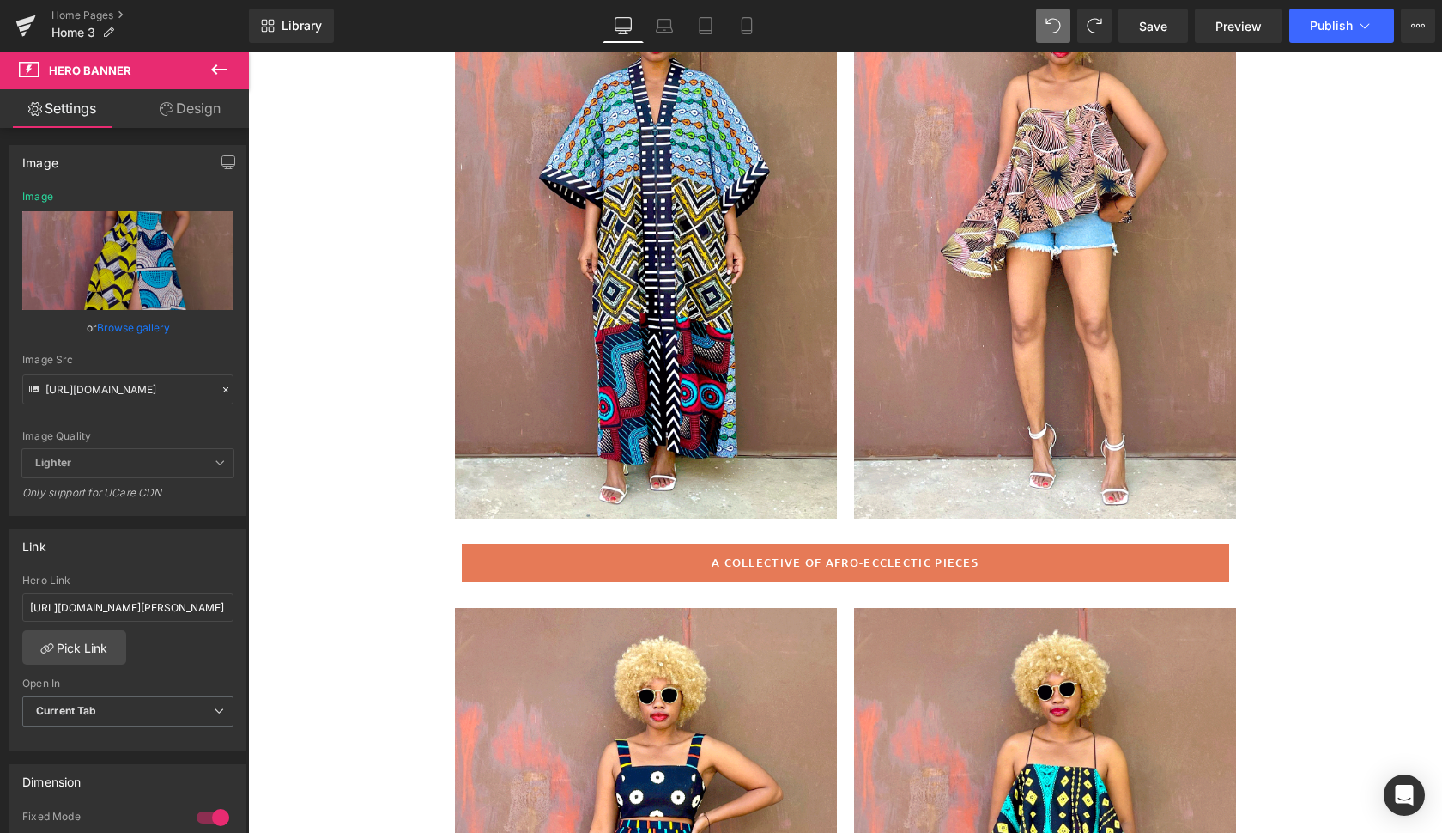
scroll to position [295, 0]
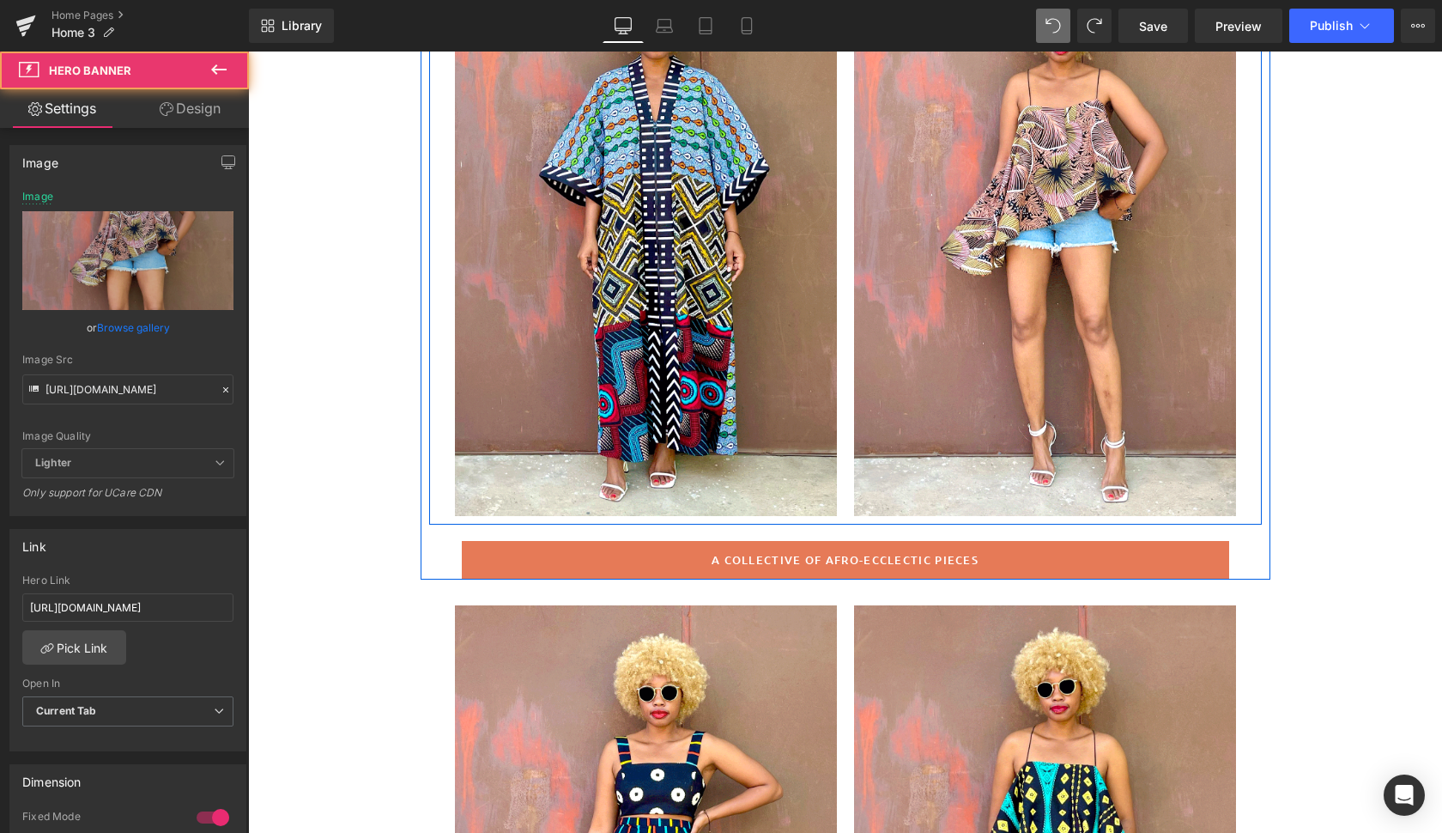
click at [1202, 434] on div at bounding box center [1045, 229] width 382 height 573
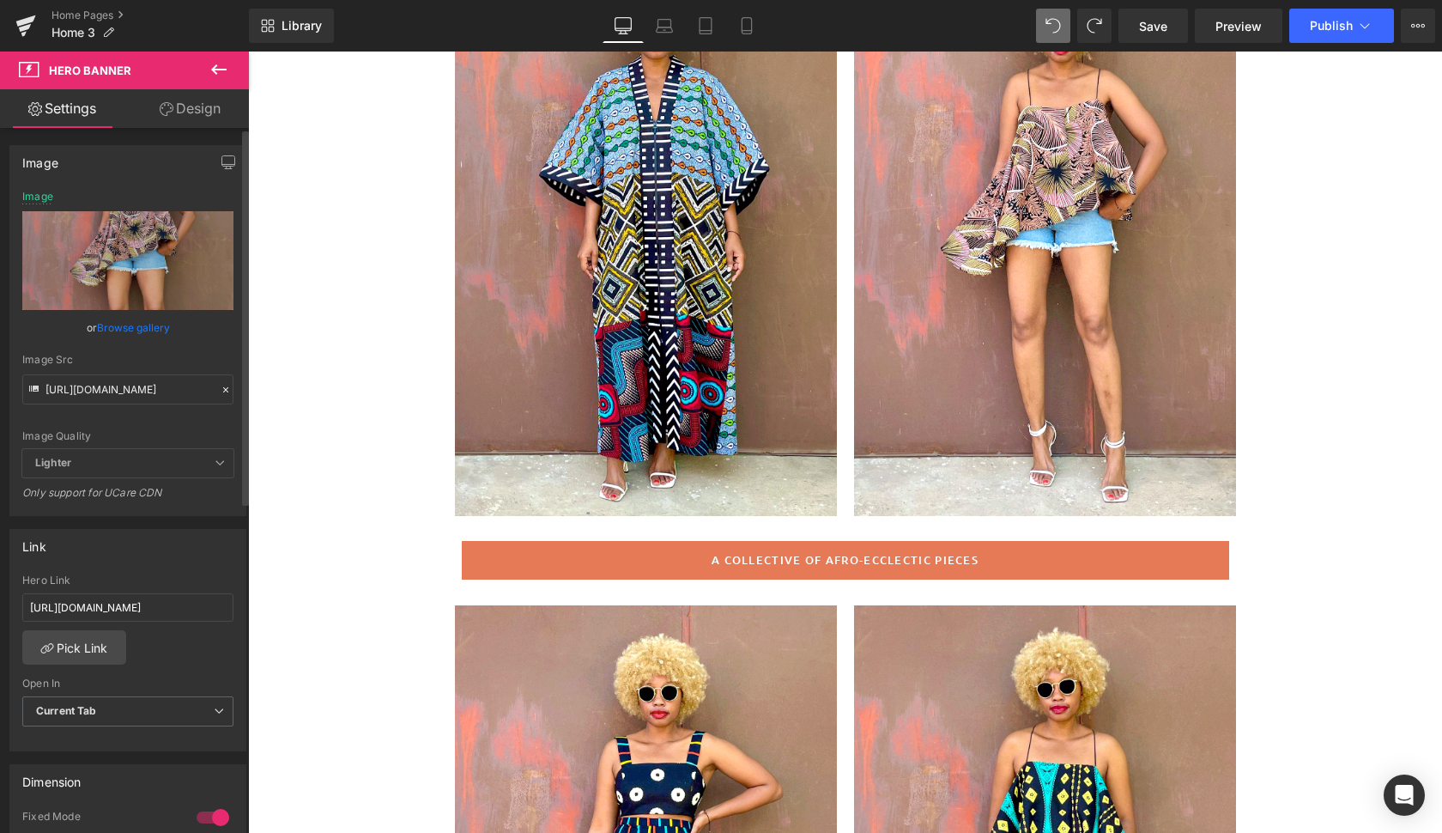
click at [136, 325] on link "Browse gallery" at bounding box center [133, 328] width 73 height 30
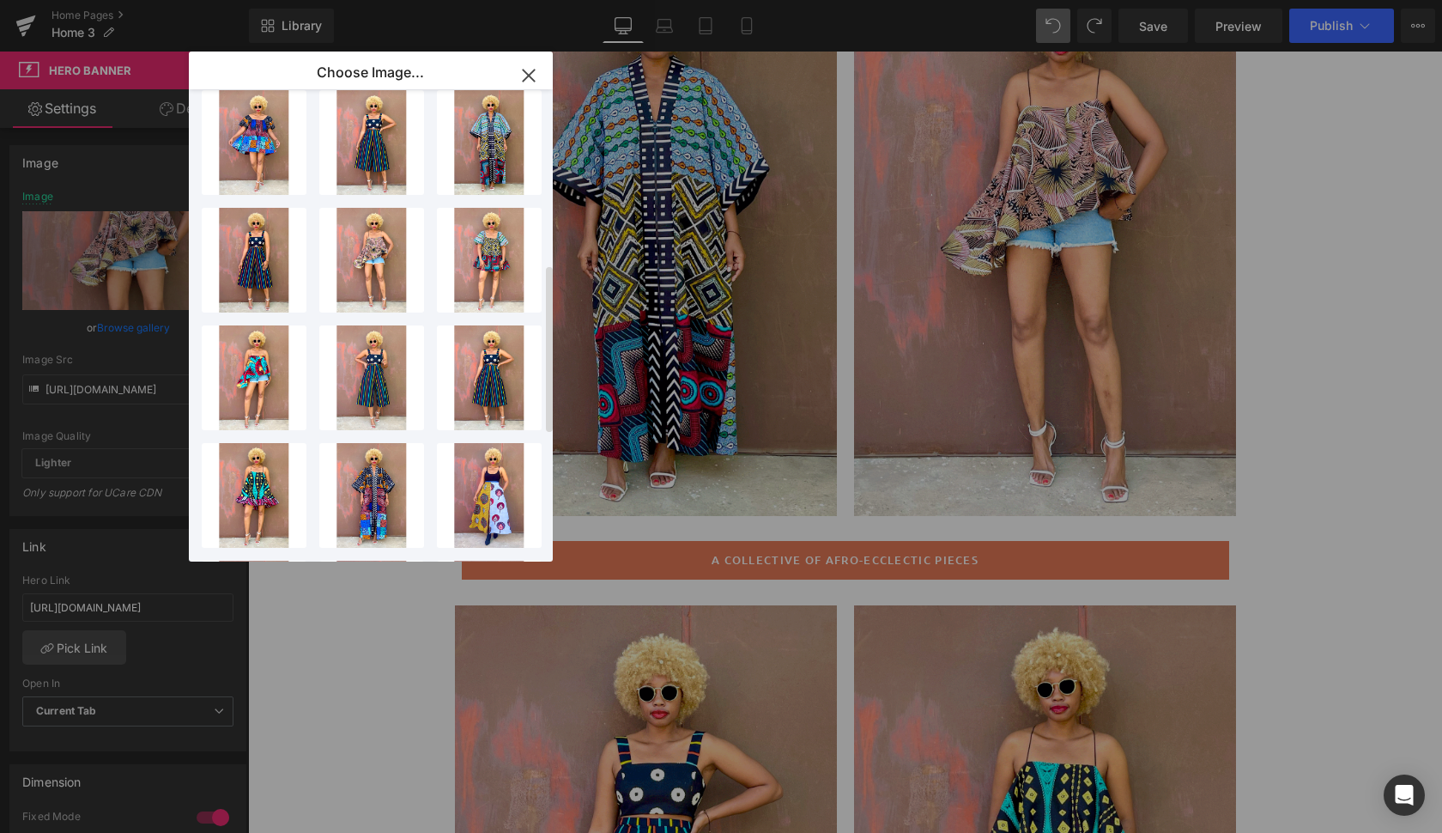
scroll to position [492, 0]
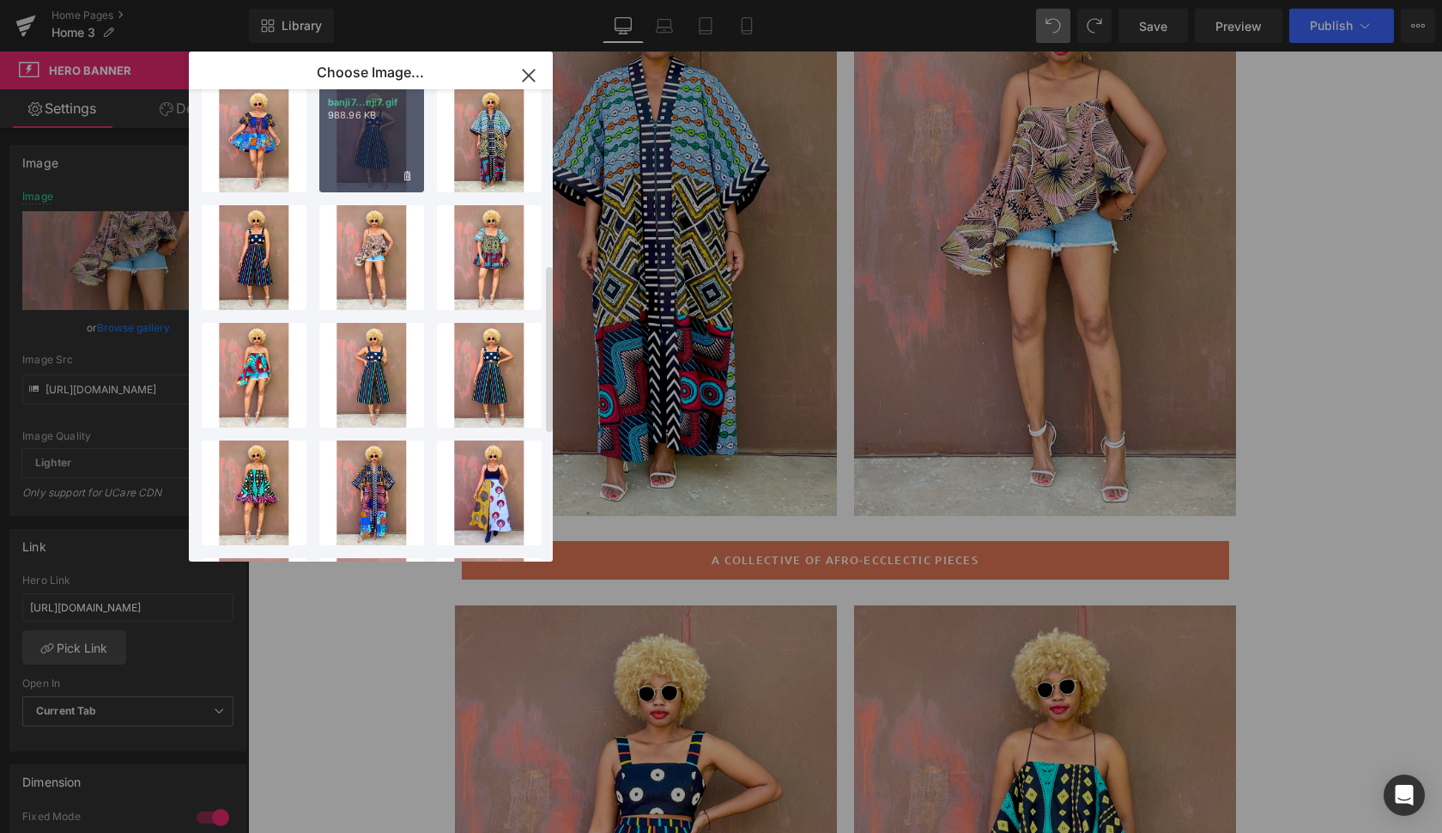
click at [368, 146] on div "banji7...nji7.gif 988.96 KB" at bounding box center [371, 140] width 105 height 105
type input "[URL][DOMAIN_NAME]"
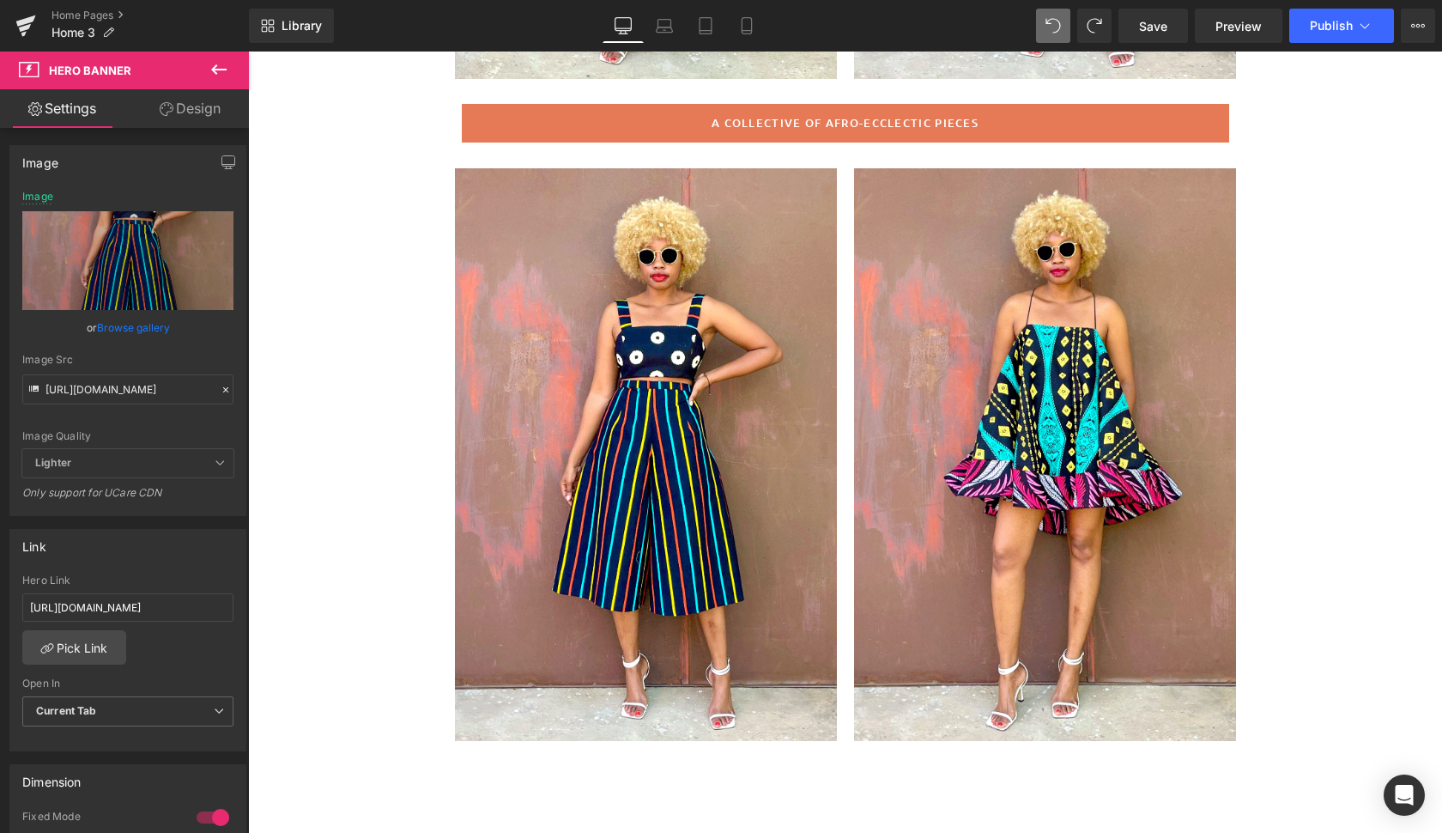
scroll to position [759, 0]
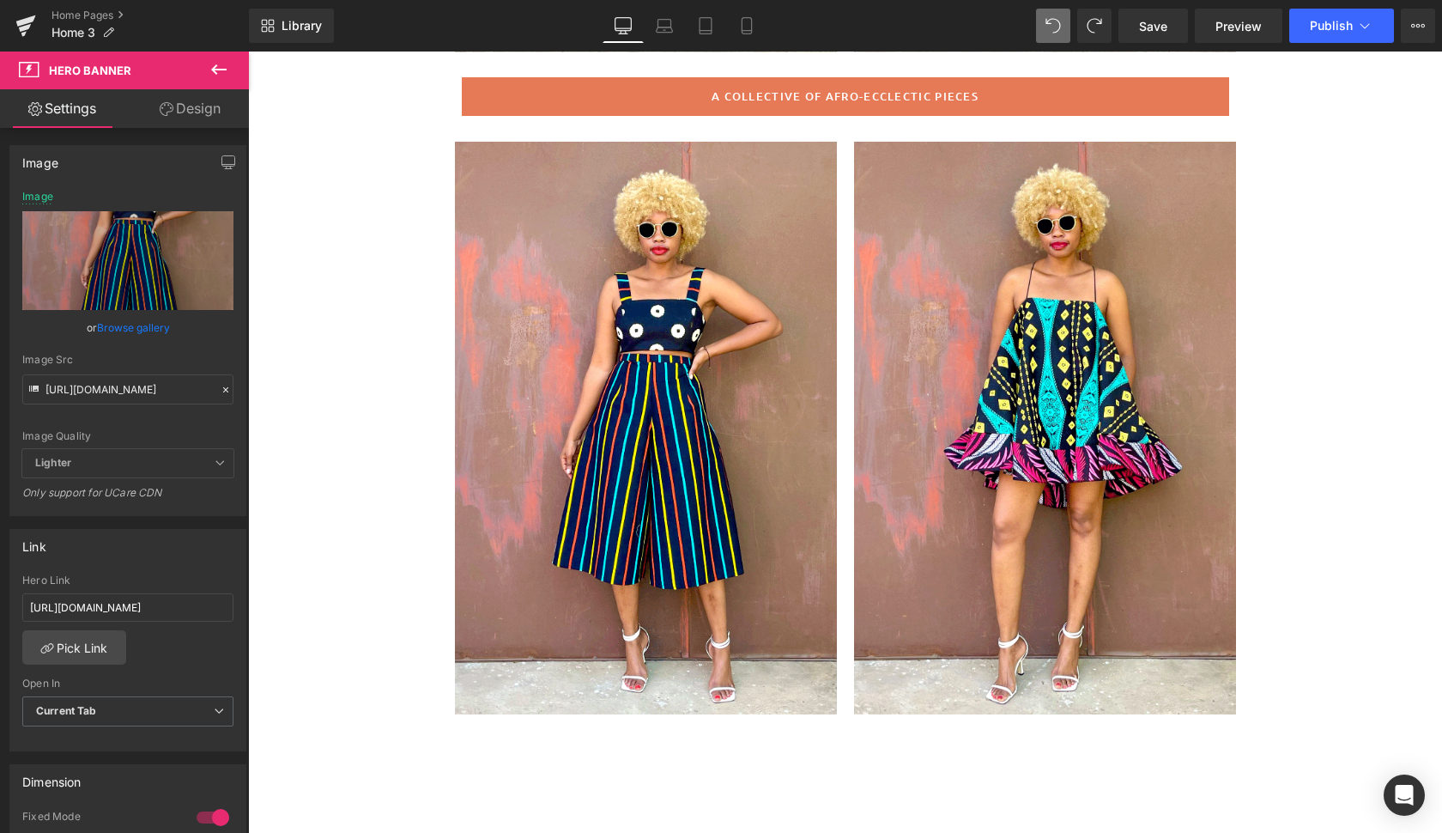
click at [785, 613] on div at bounding box center [646, 428] width 382 height 573
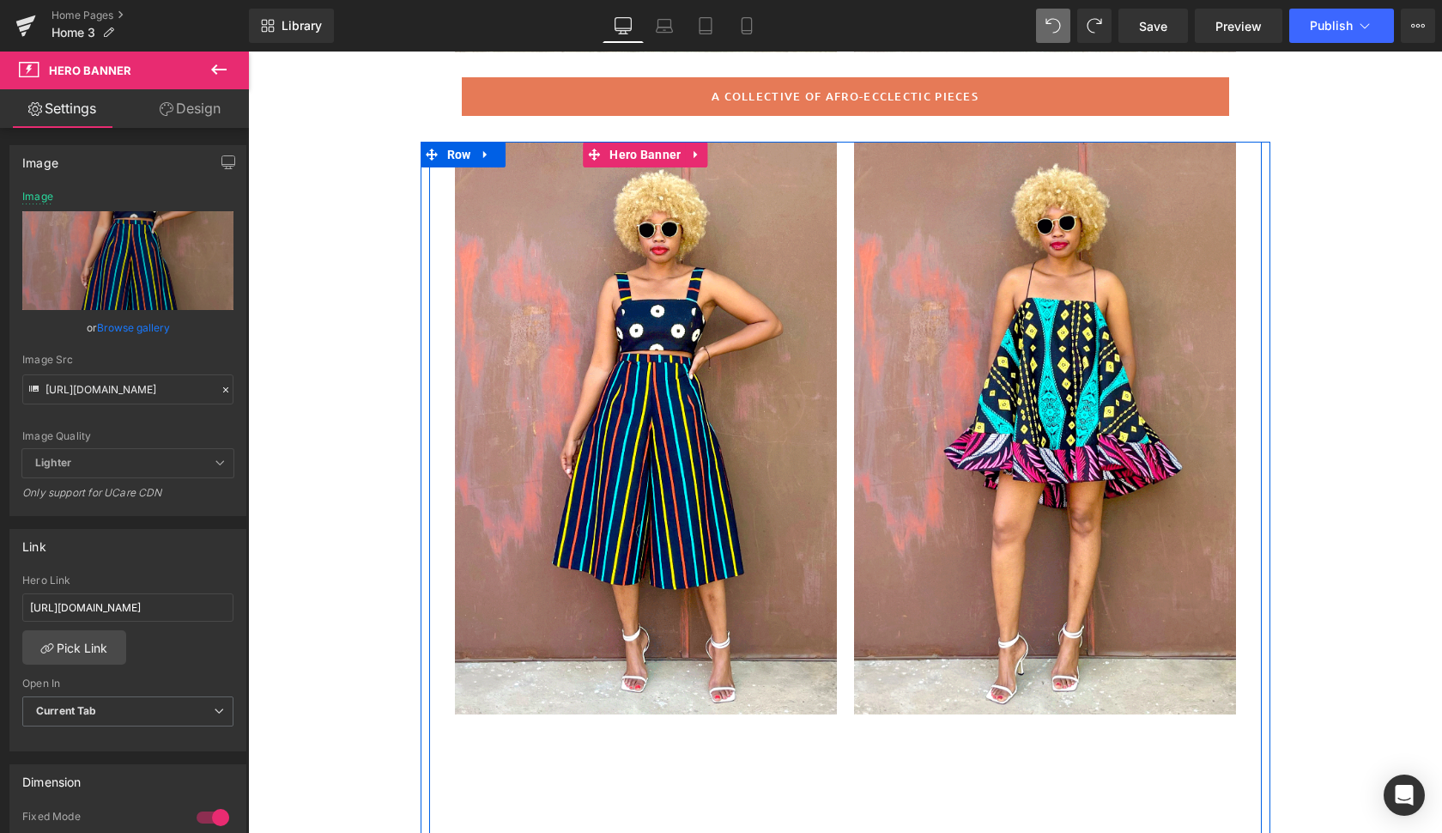
click at [785, 613] on div at bounding box center [646, 428] width 382 height 573
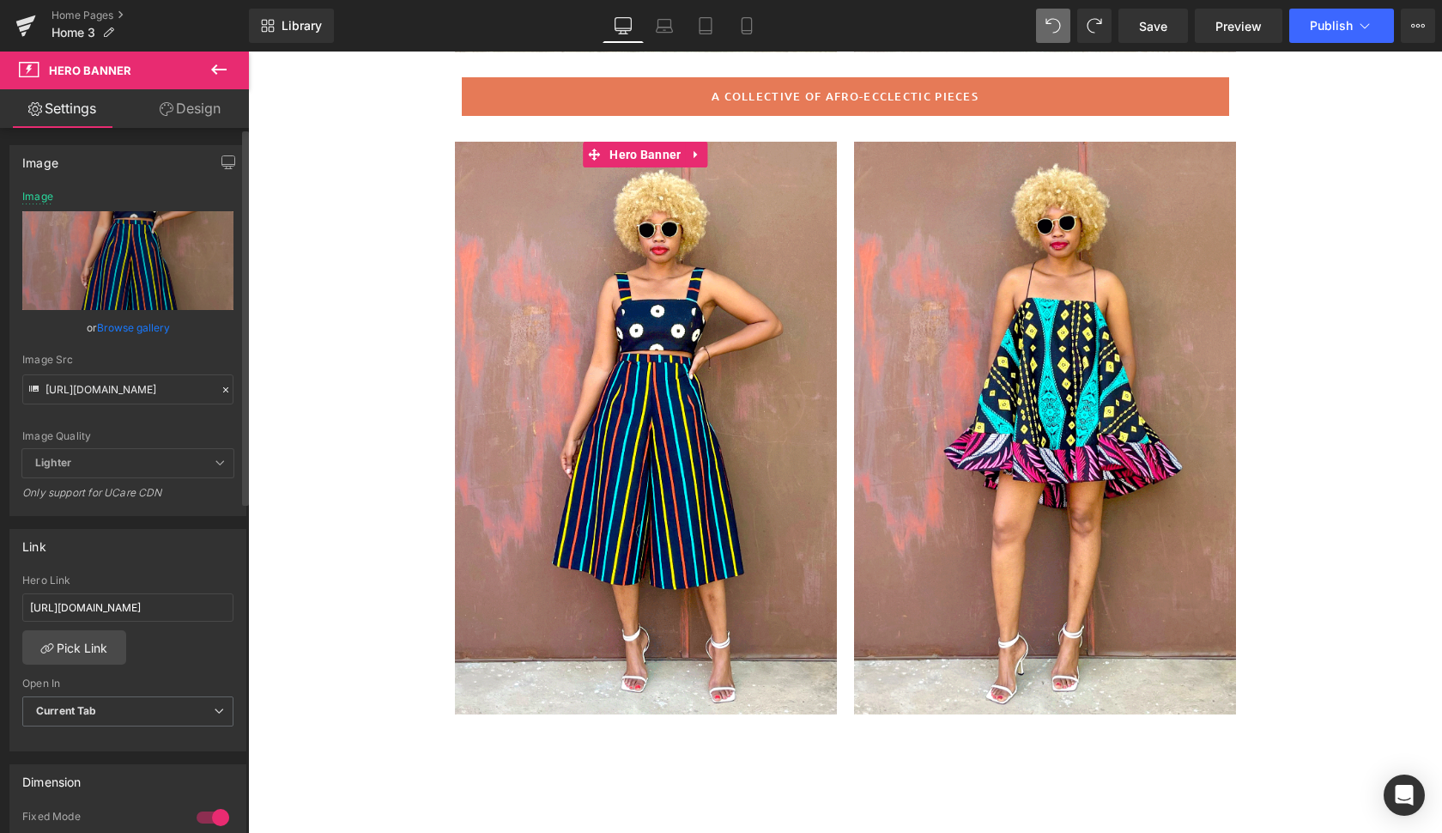
click at [133, 323] on link "Browse gallery" at bounding box center [133, 328] width 73 height 30
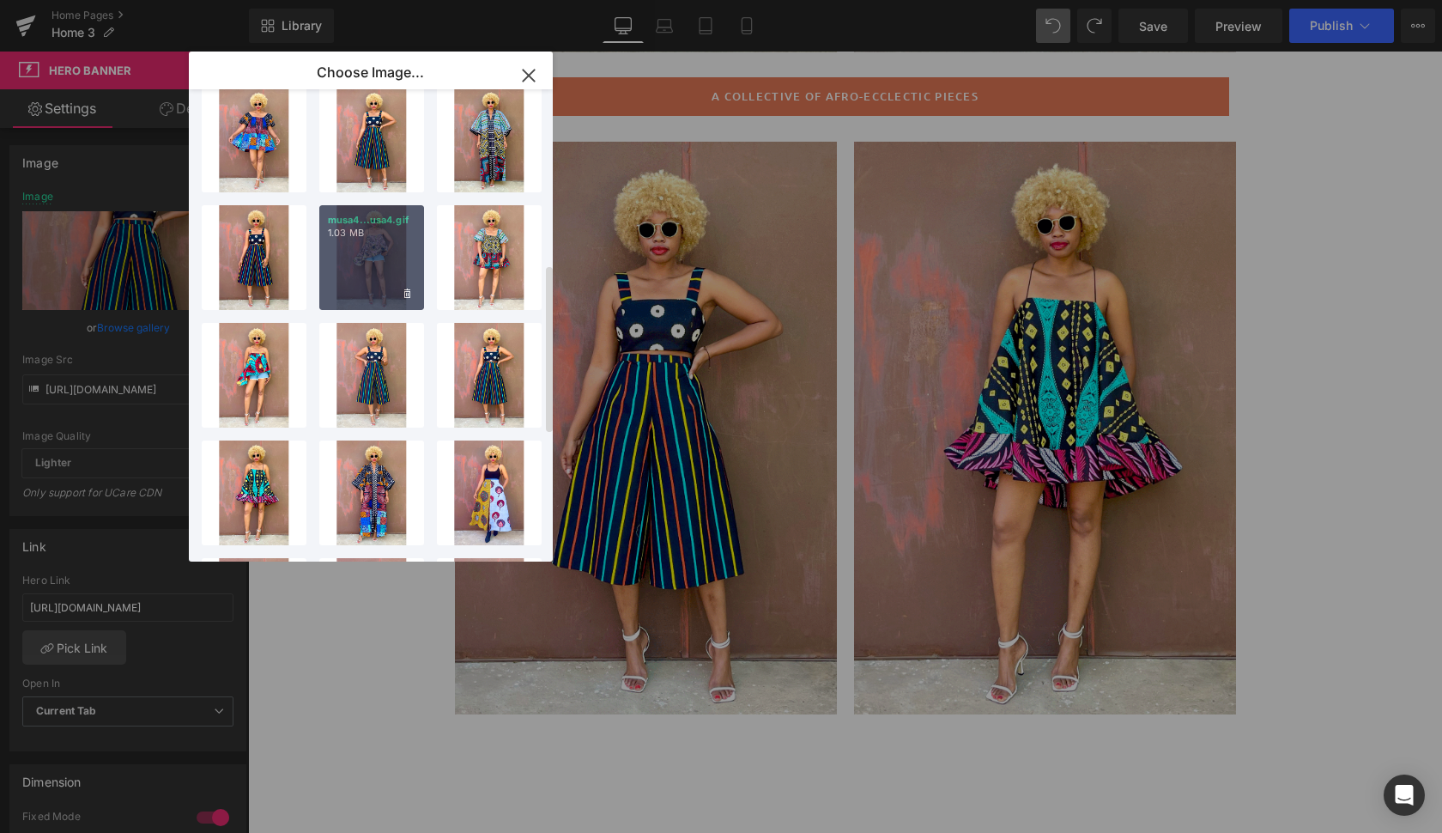
click at [367, 280] on div "musa4...usa4.gif 1.03 MB" at bounding box center [371, 257] width 105 height 105
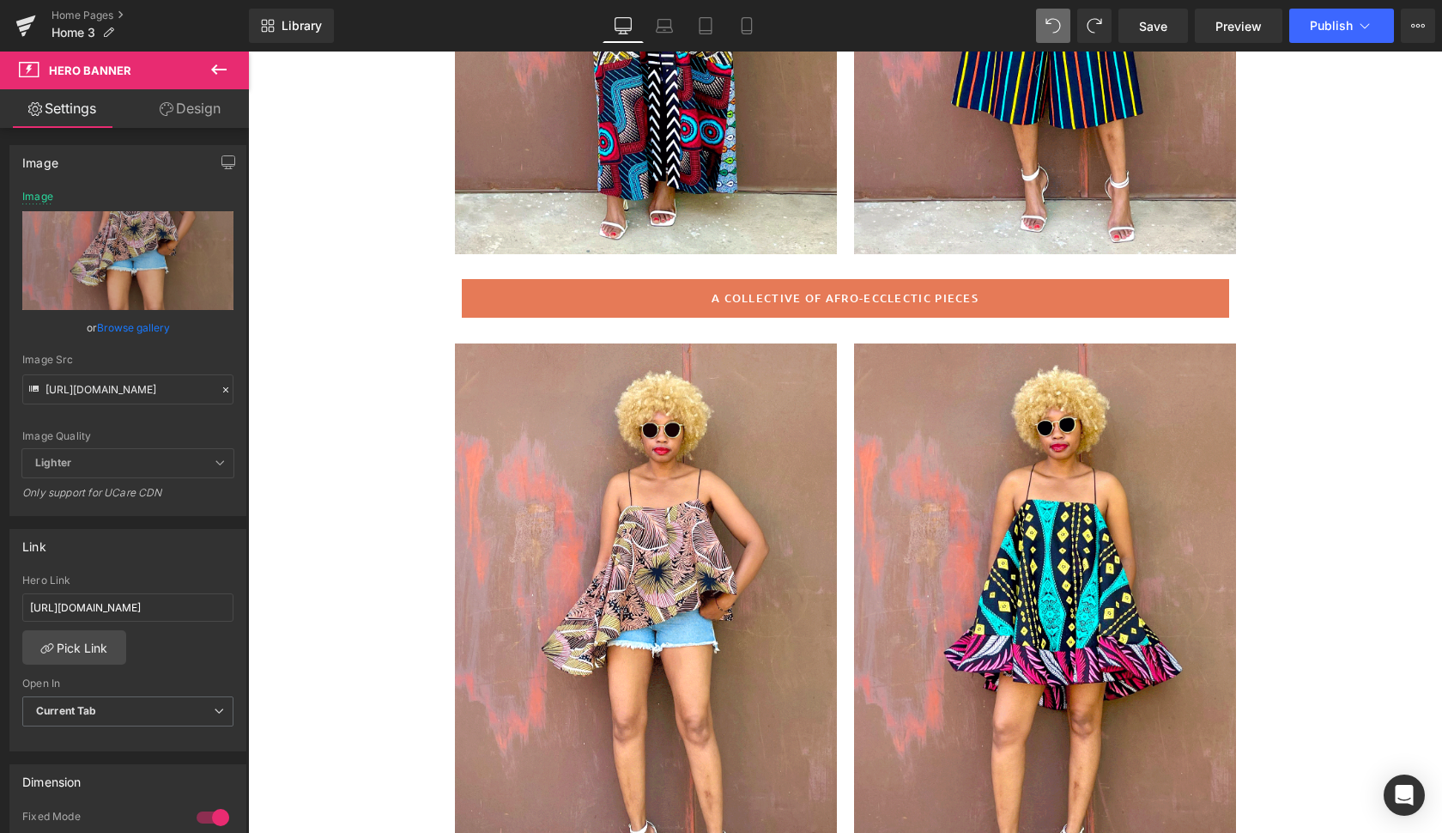
scroll to position [492, 0]
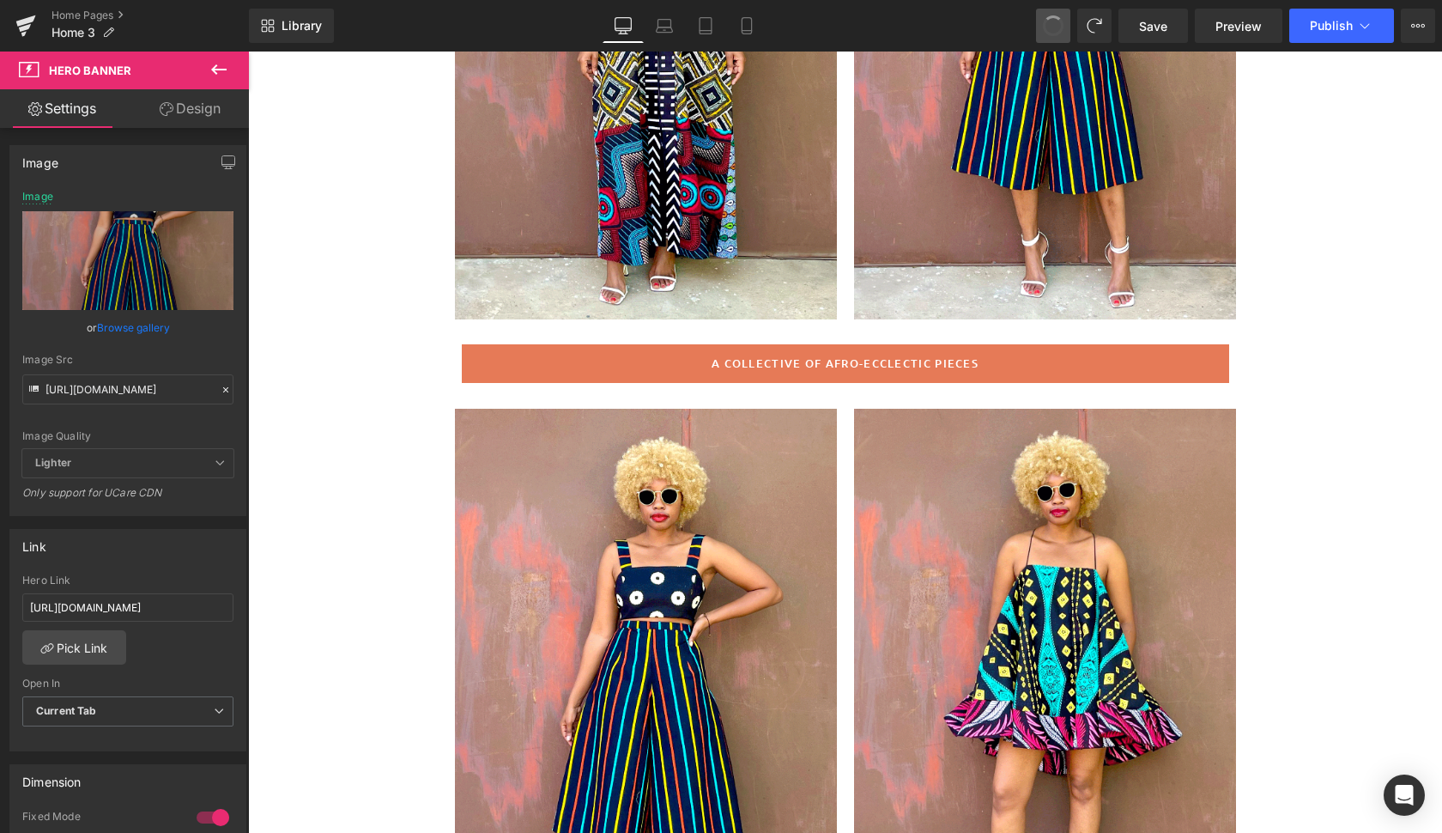
type input "[URL][DOMAIN_NAME]"
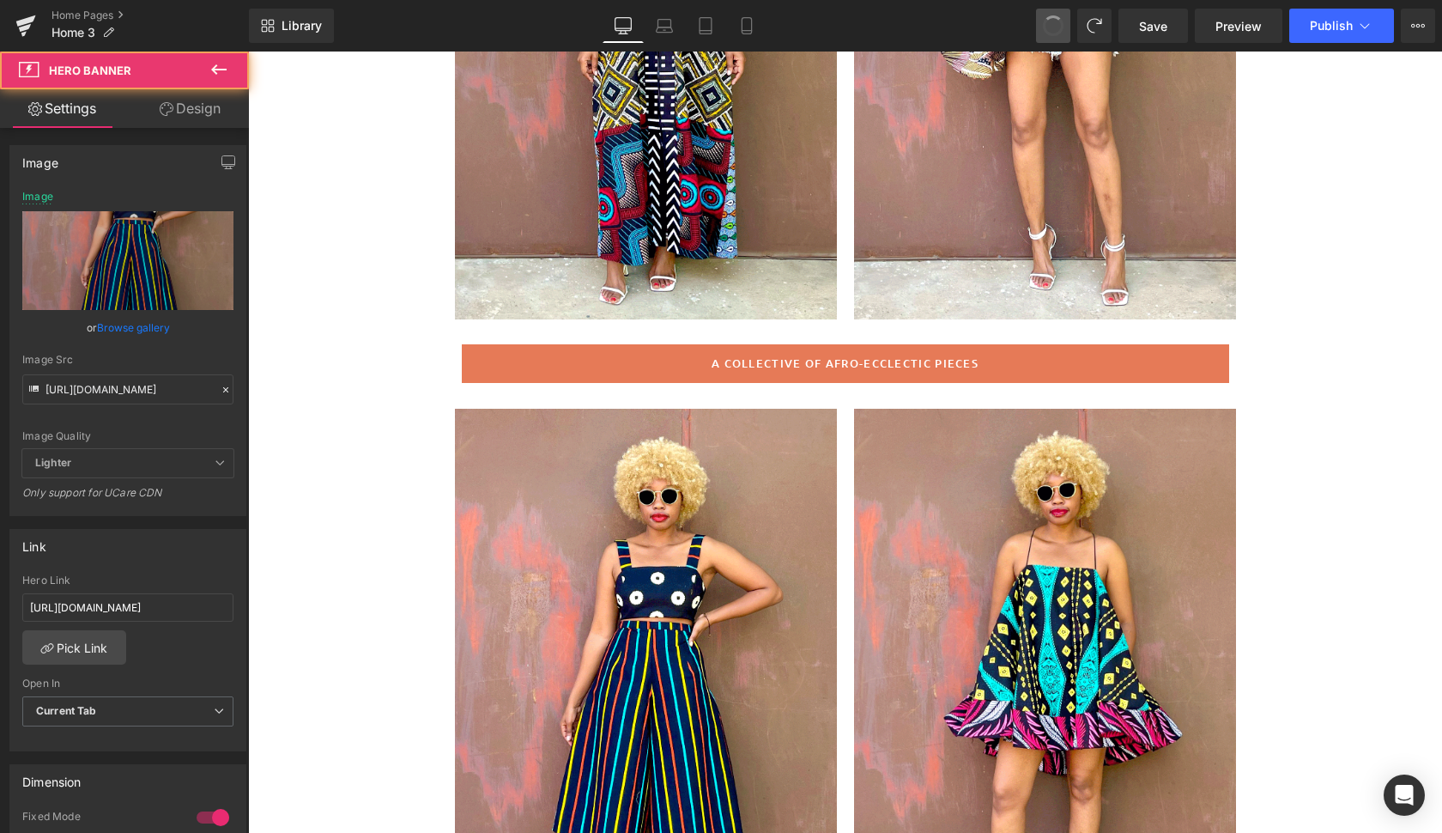
type input "[URL][DOMAIN_NAME]"
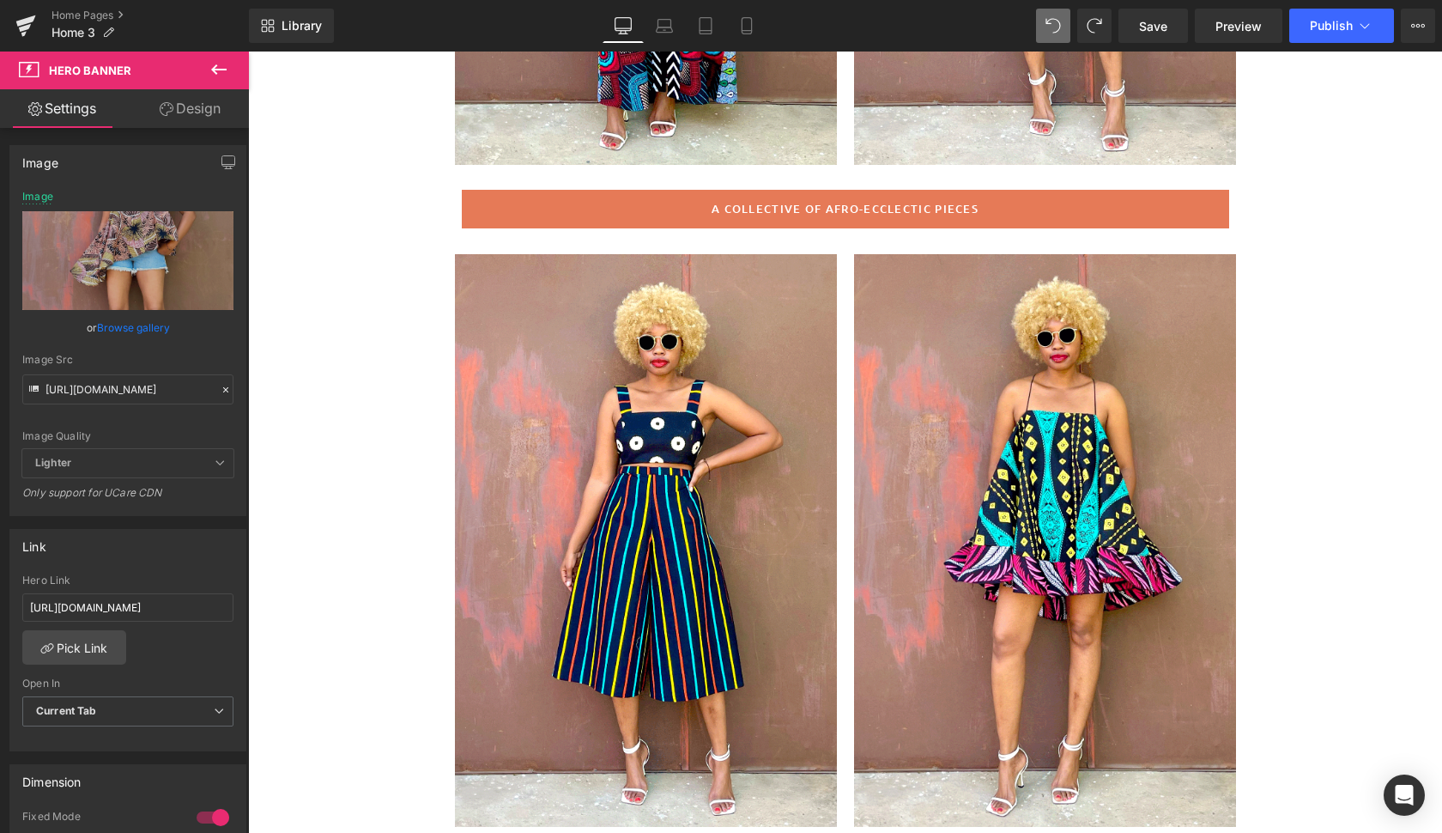
scroll to position [691, 0]
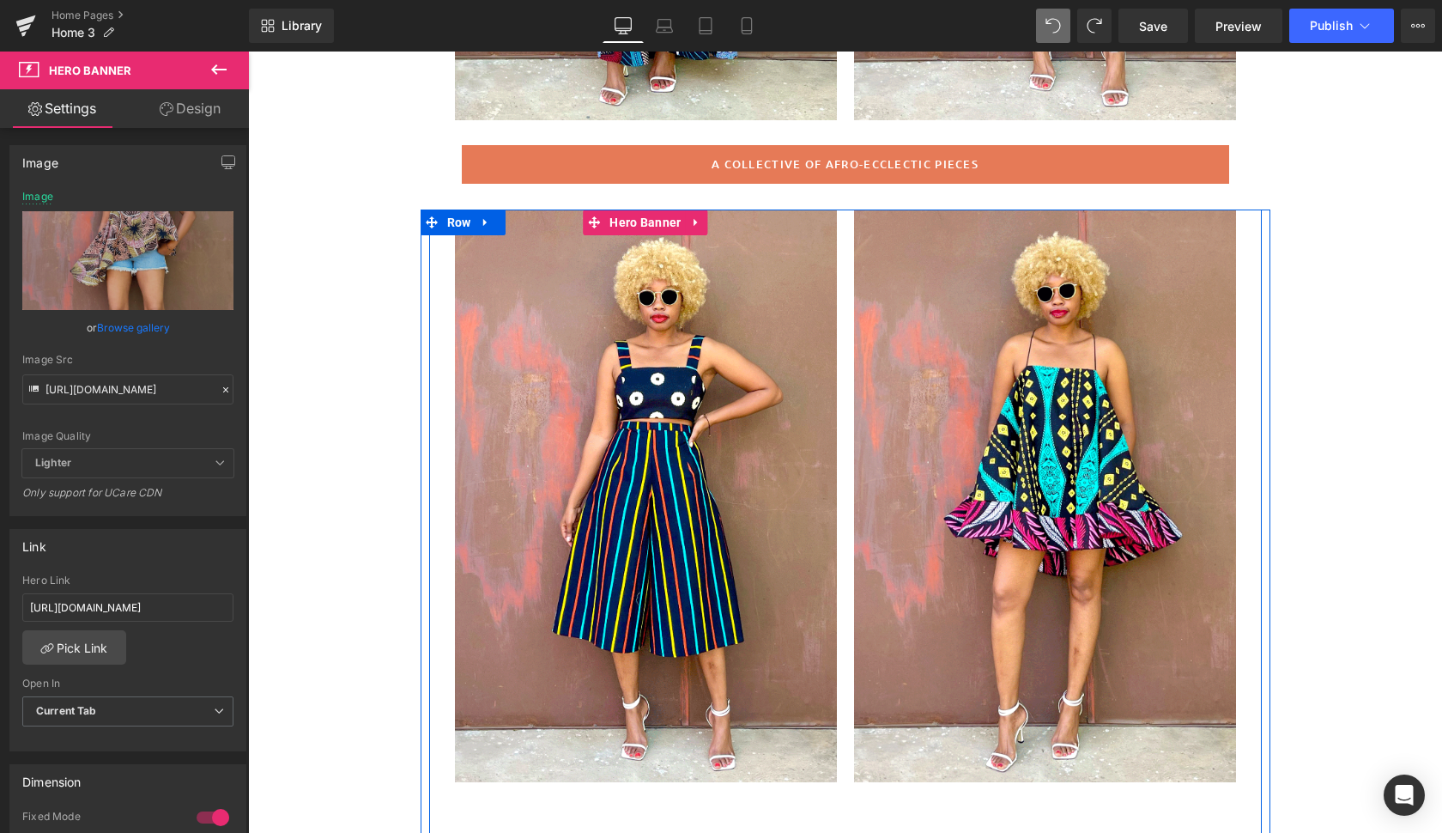
click at [792, 553] on div at bounding box center [646, 495] width 382 height 573
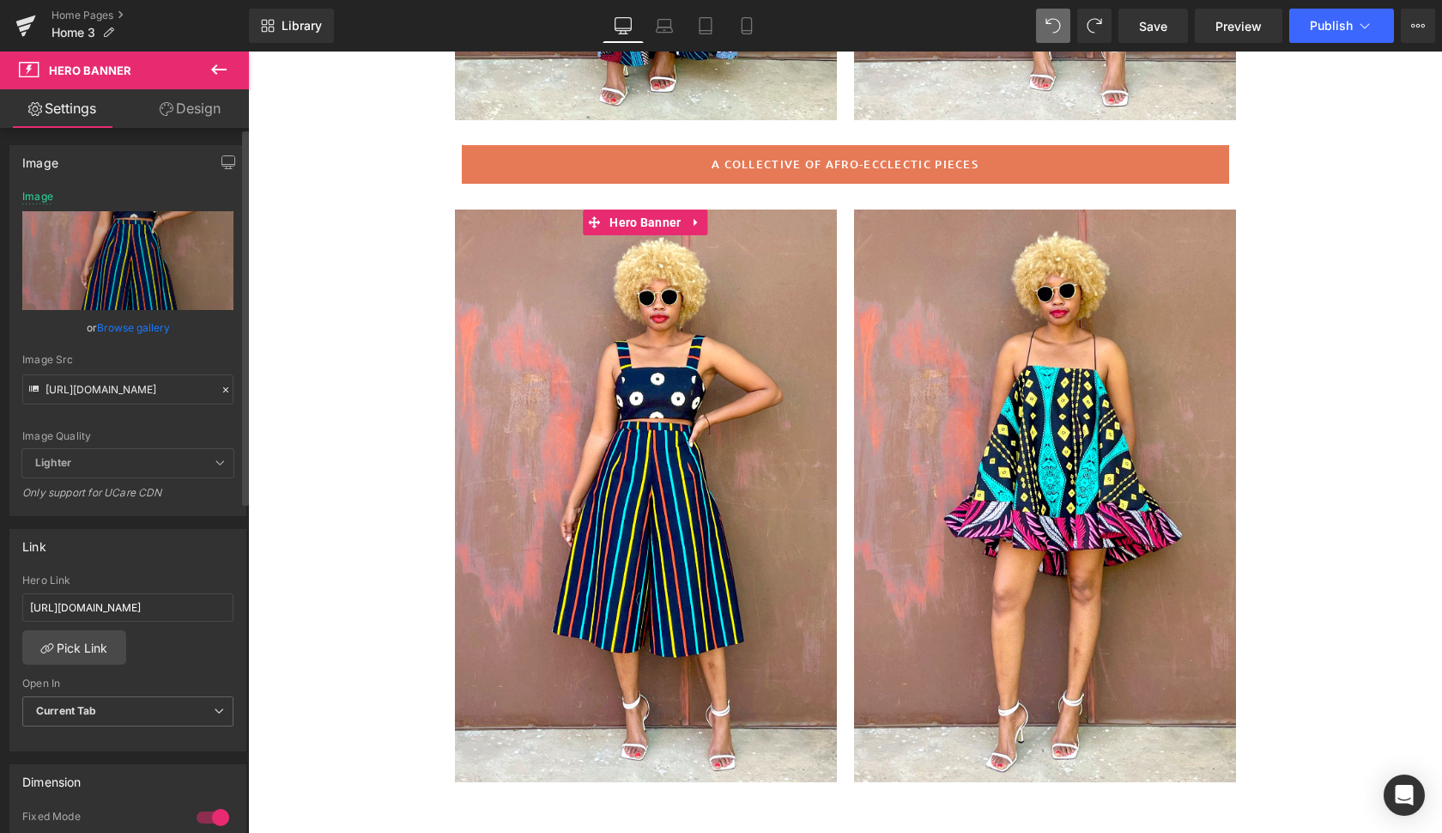
click at [124, 327] on link "Browse gallery" at bounding box center [133, 328] width 73 height 30
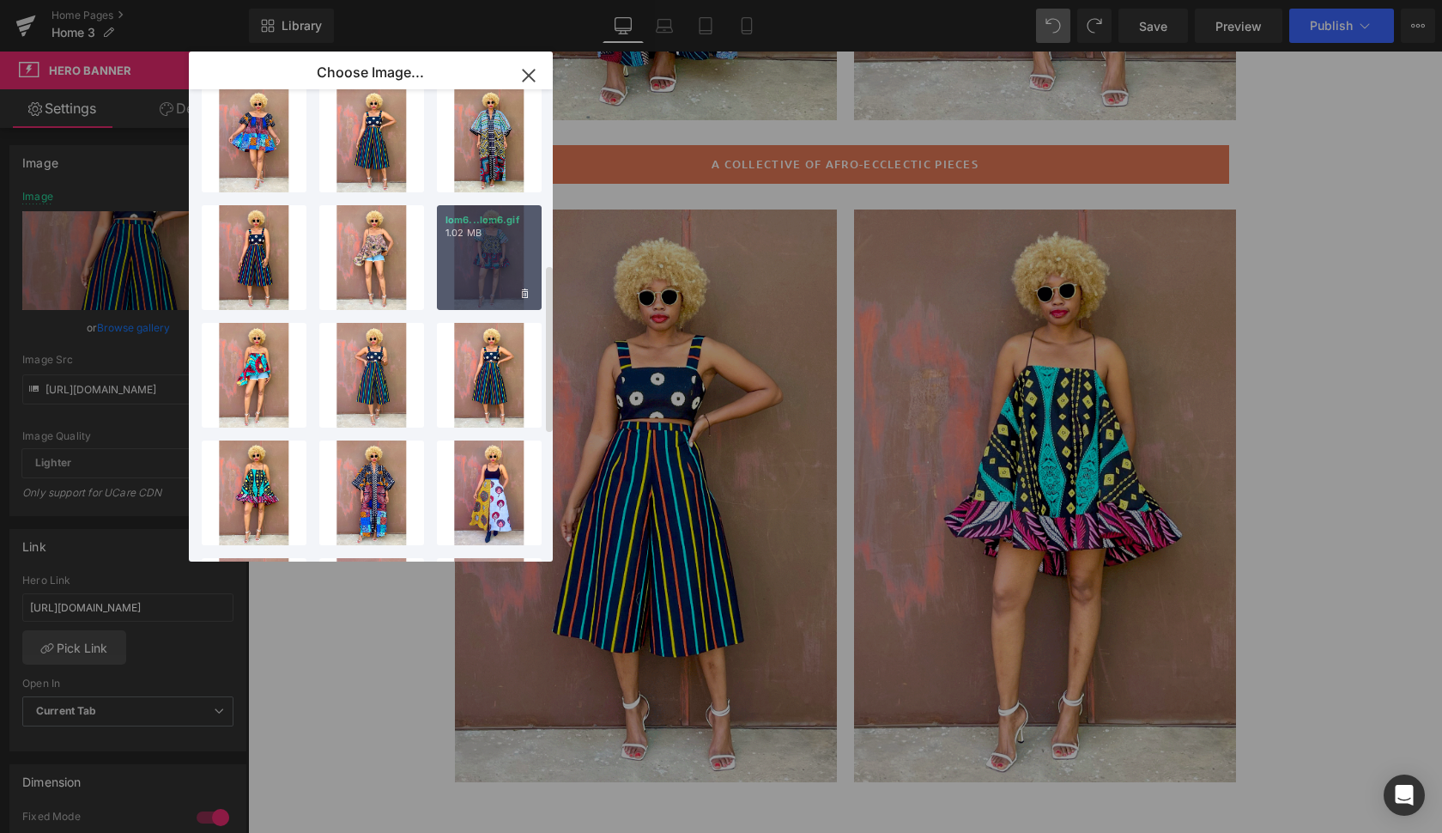
click at [507, 258] on div "lom6...lom6.gif 1.02 MB" at bounding box center [489, 257] width 105 height 105
type input "[URL][DOMAIN_NAME]"
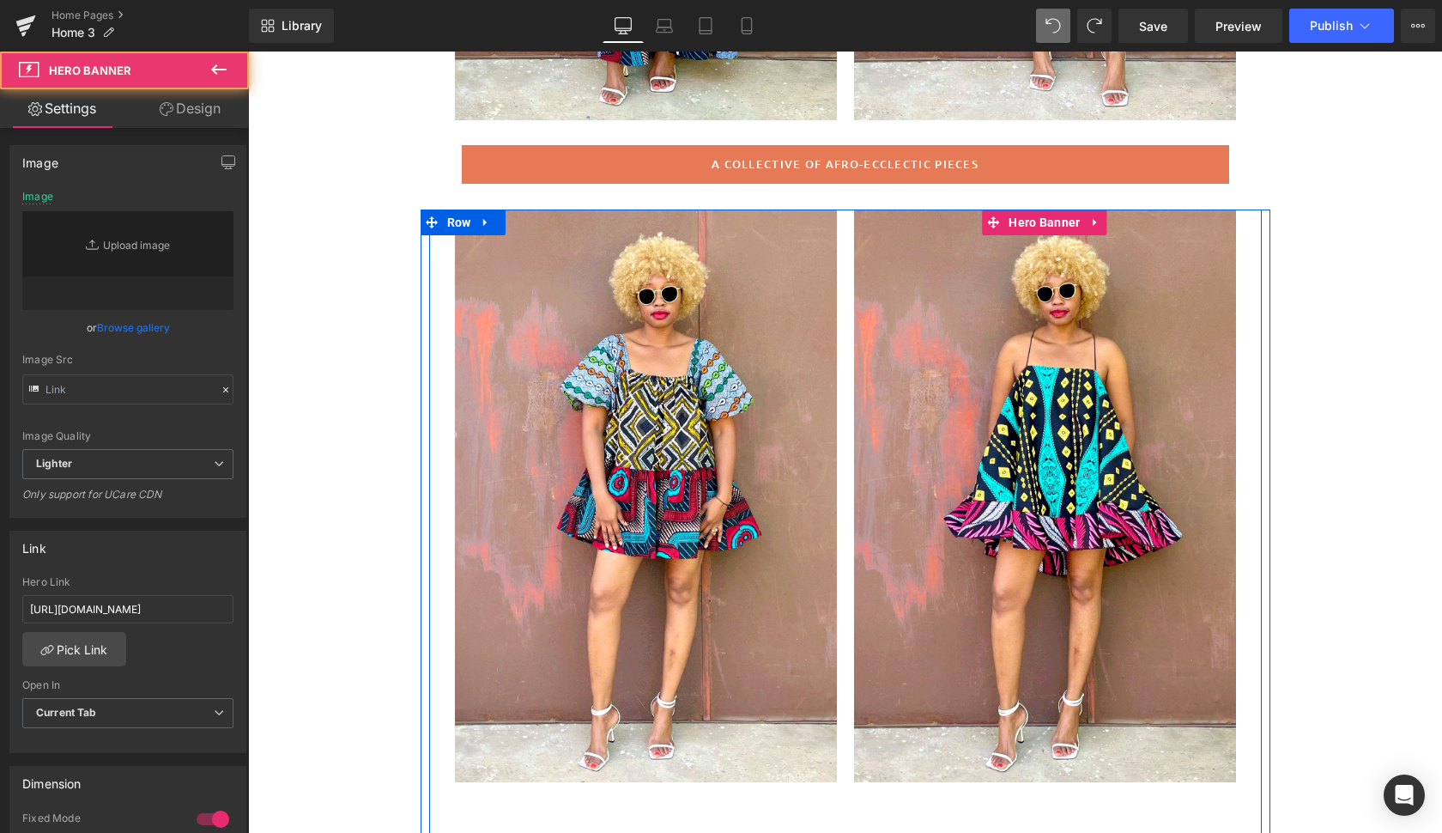
click at [1163, 713] on div at bounding box center [1045, 495] width 382 height 573
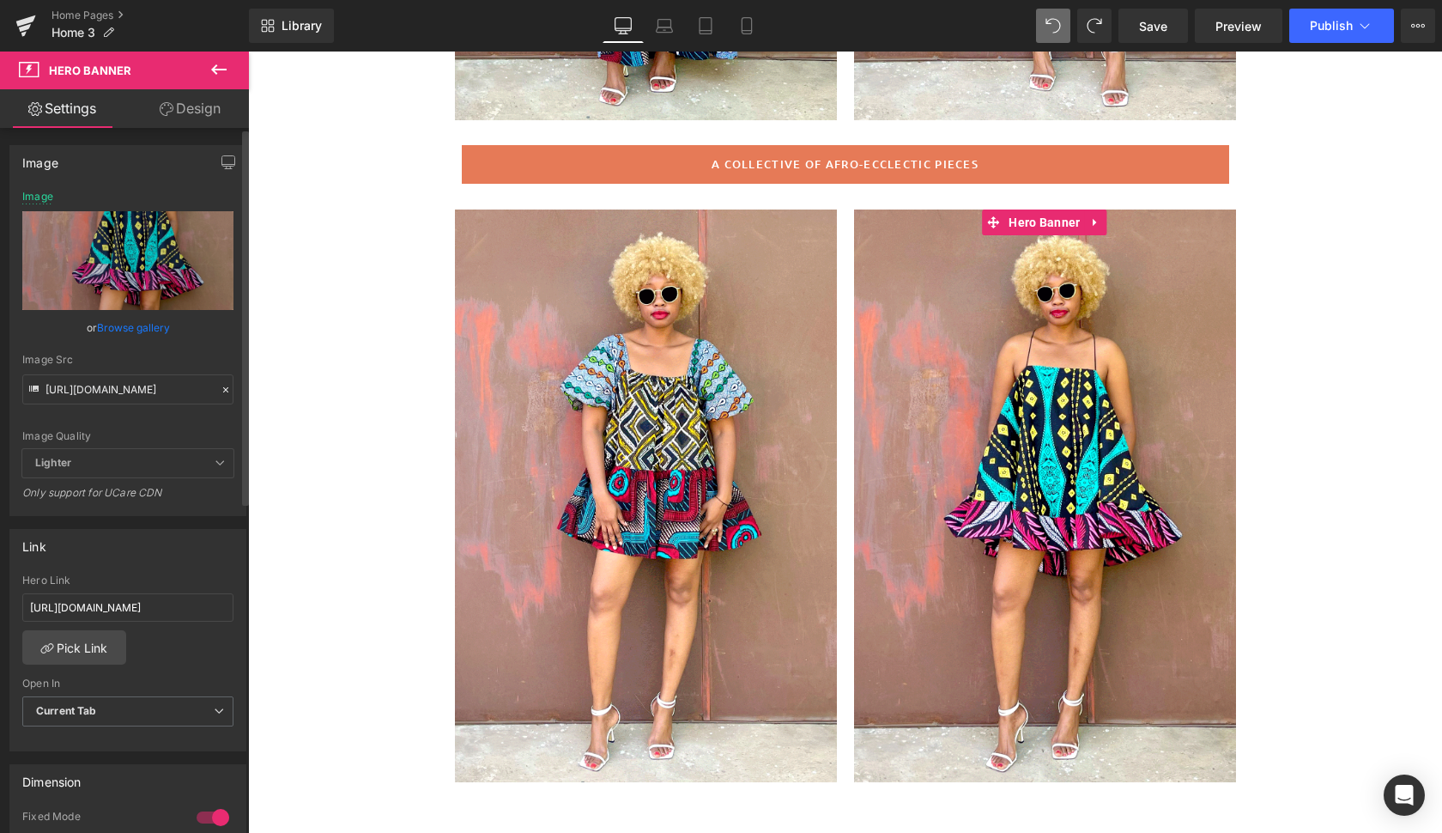
click at [128, 325] on link "Browse gallery" at bounding box center [133, 328] width 73 height 30
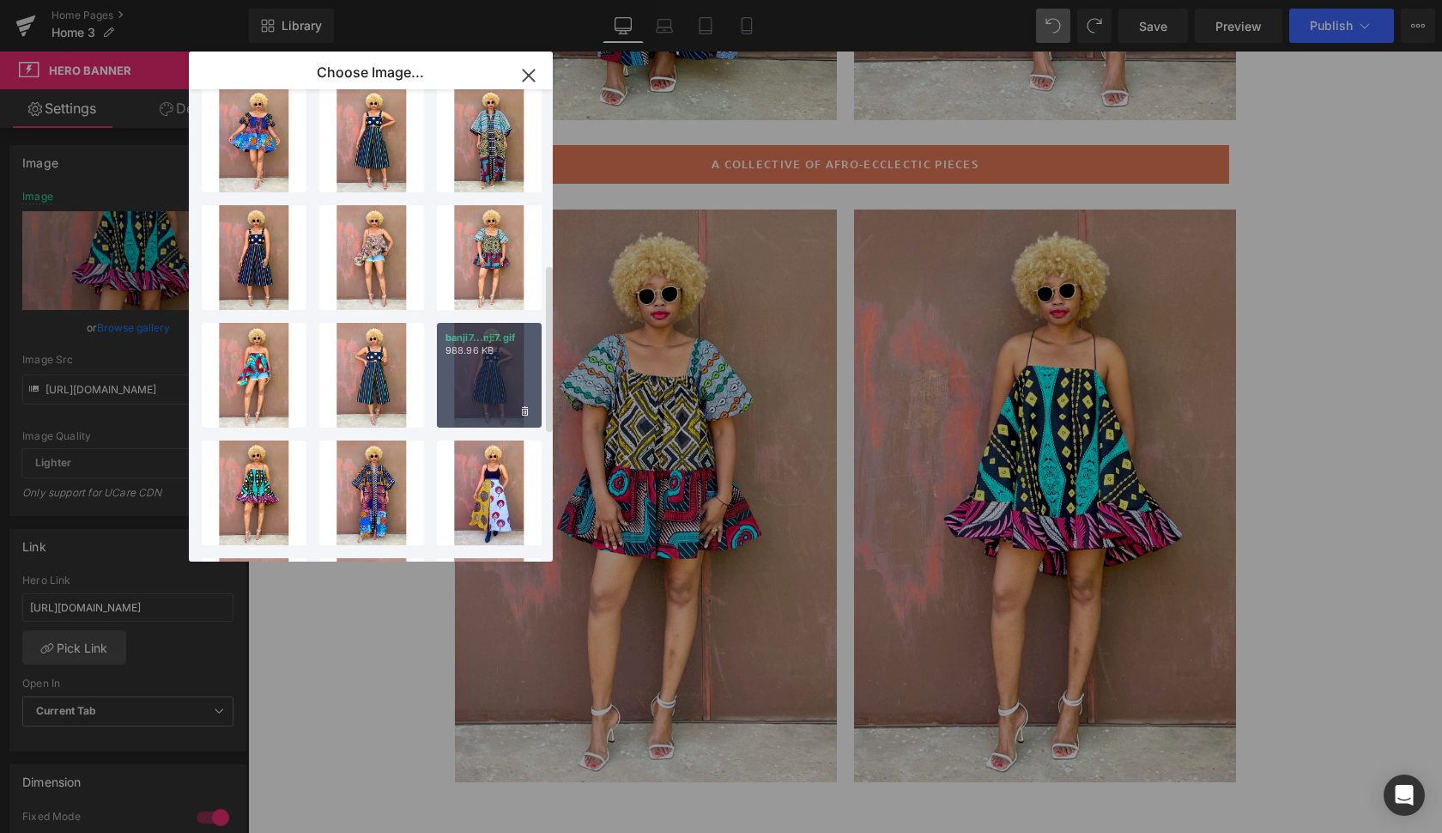
click at [500, 367] on div "banji7...nji7.gif 988.96 KB" at bounding box center [489, 375] width 105 height 105
type input "[URL][DOMAIN_NAME]"
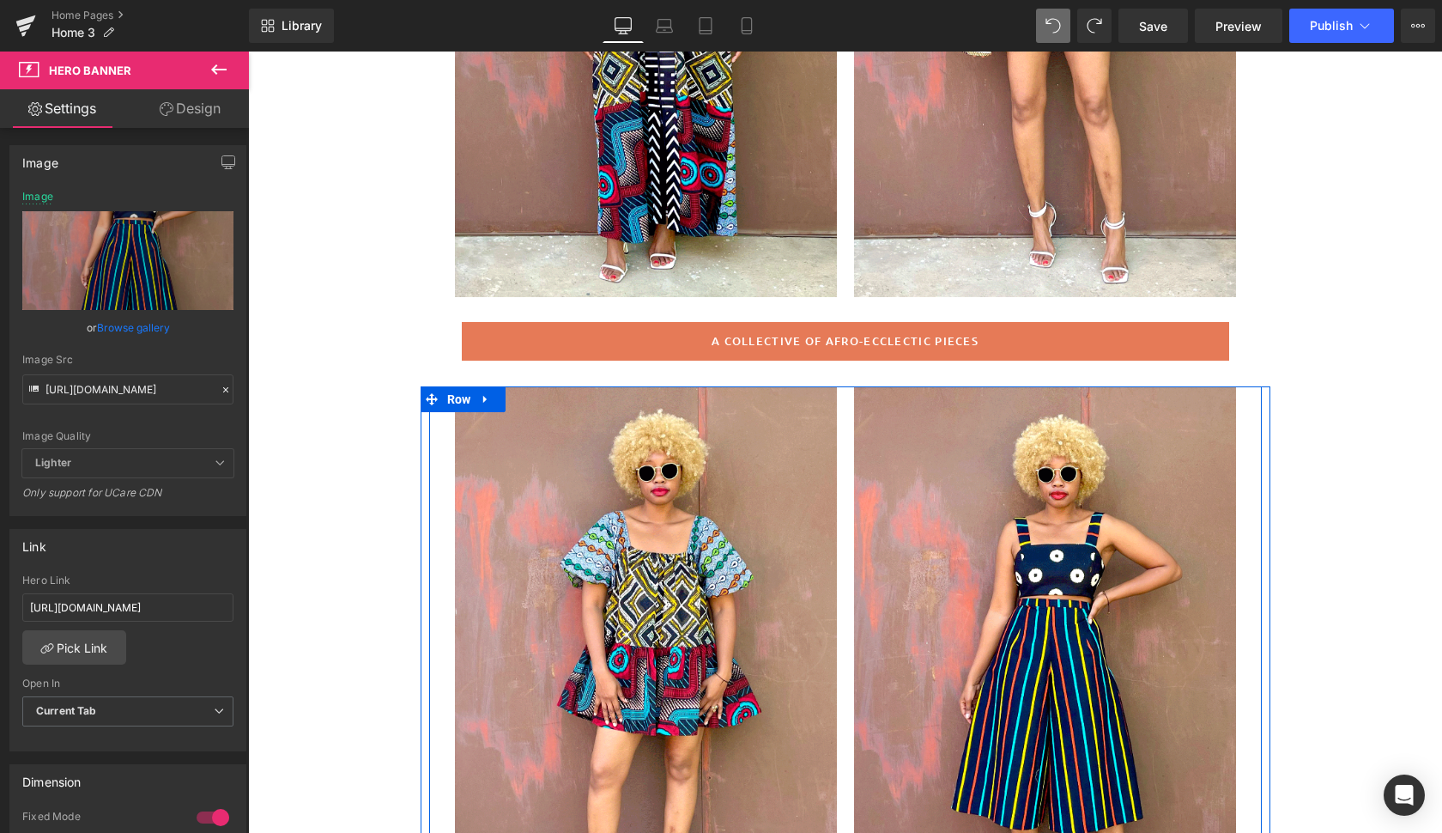
scroll to position [683, 0]
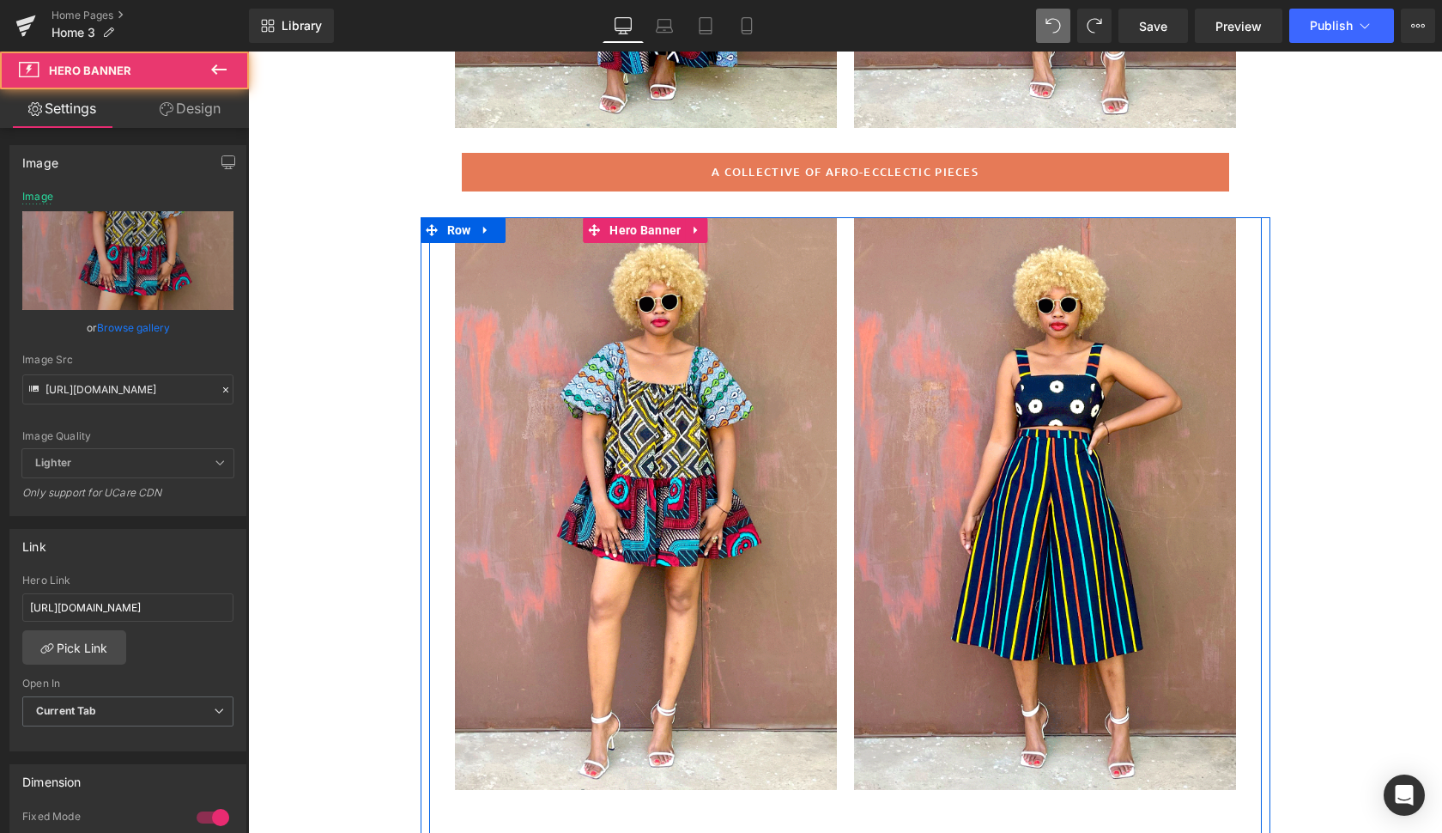
click at [735, 616] on div at bounding box center [646, 503] width 382 height 573
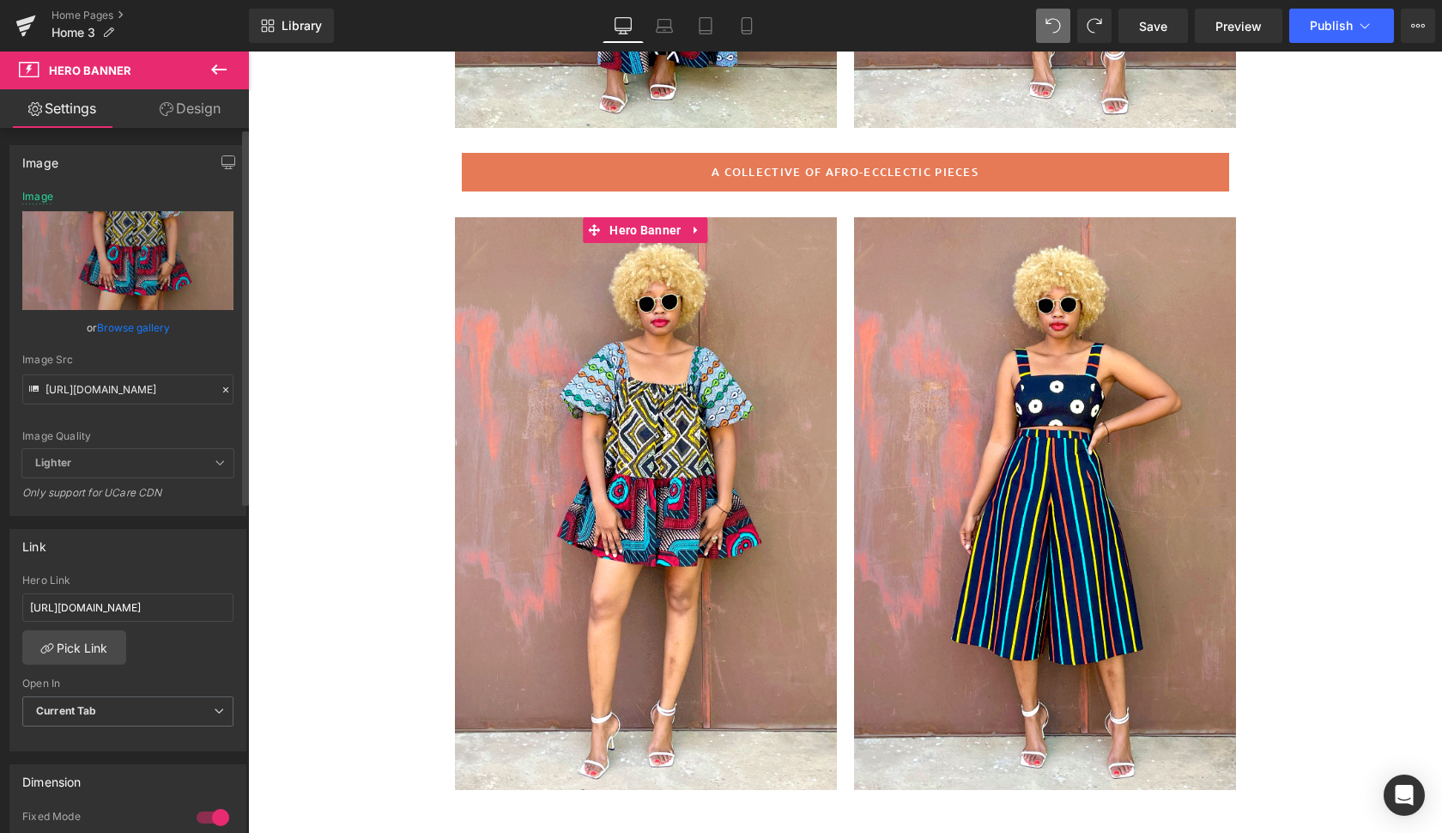
click at [131, 325] on link "Browse gallery" at bounding box center [133, 328] width 73 height 30
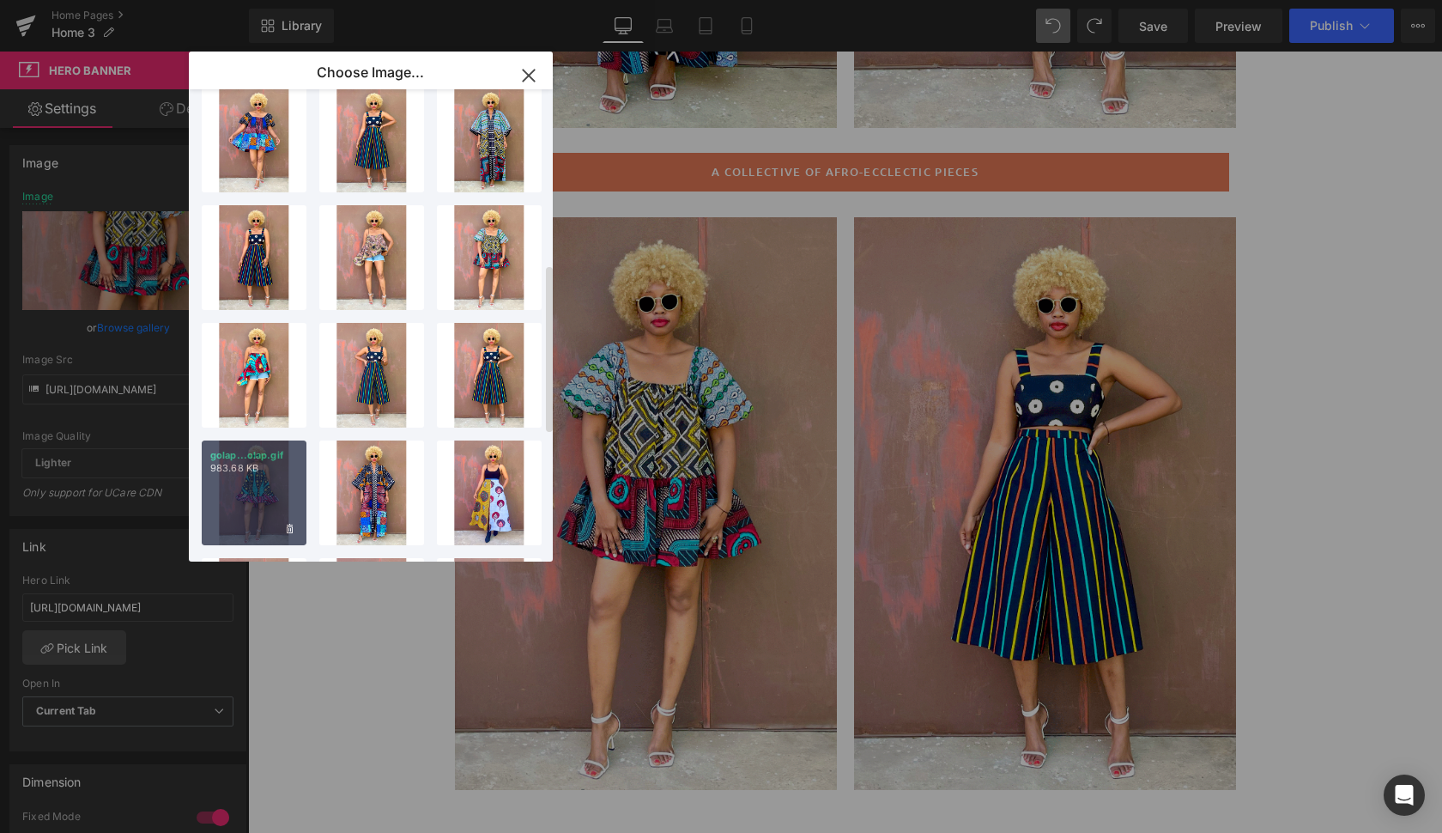
click at [250, 489] on div "golap...olap.gif 983.68 KB" at bounding box center [254, 492] width 105 height 105
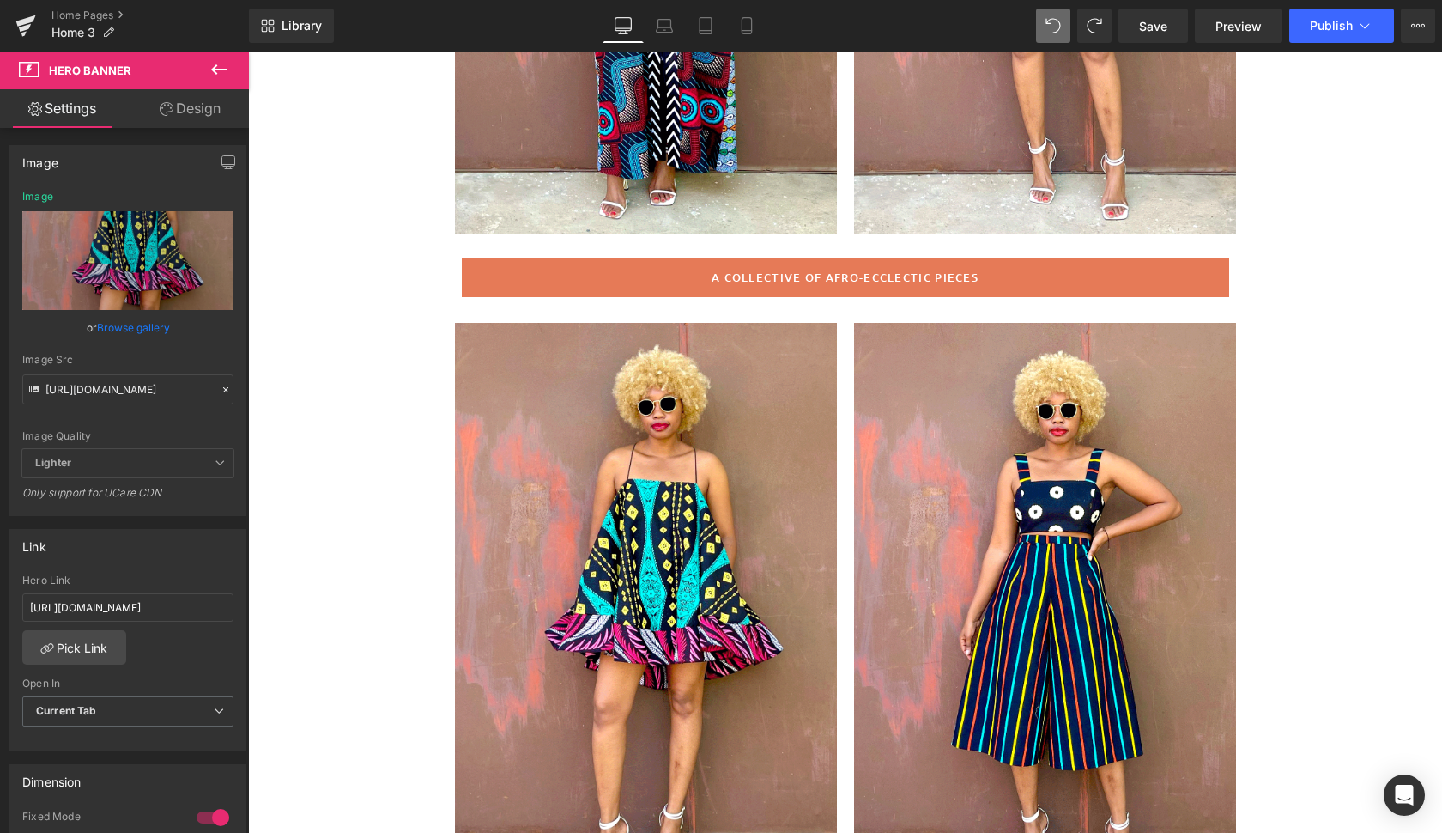
scroll to position [584, 0]
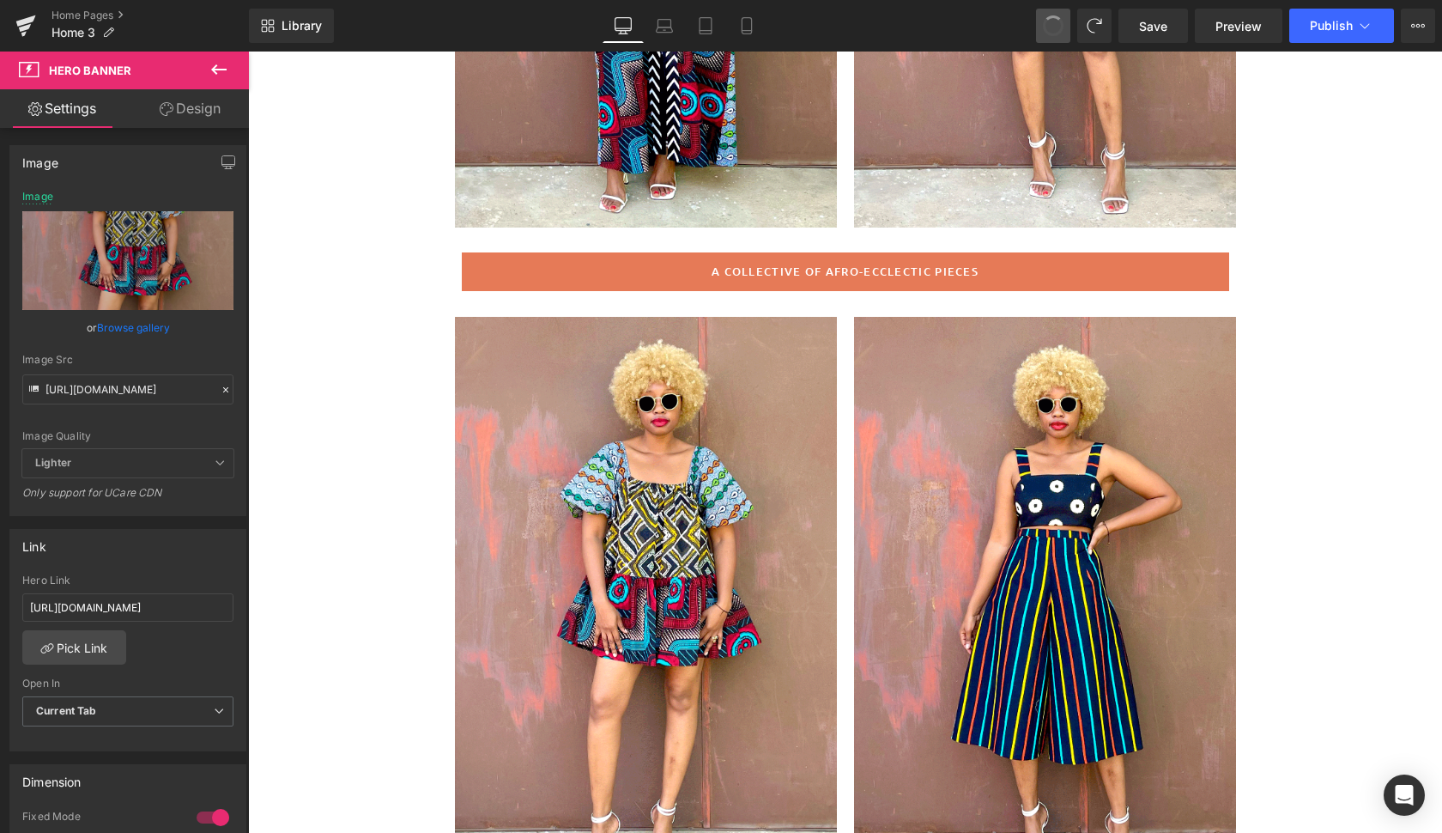
type input "[URL][DOMAIN_NAME]"
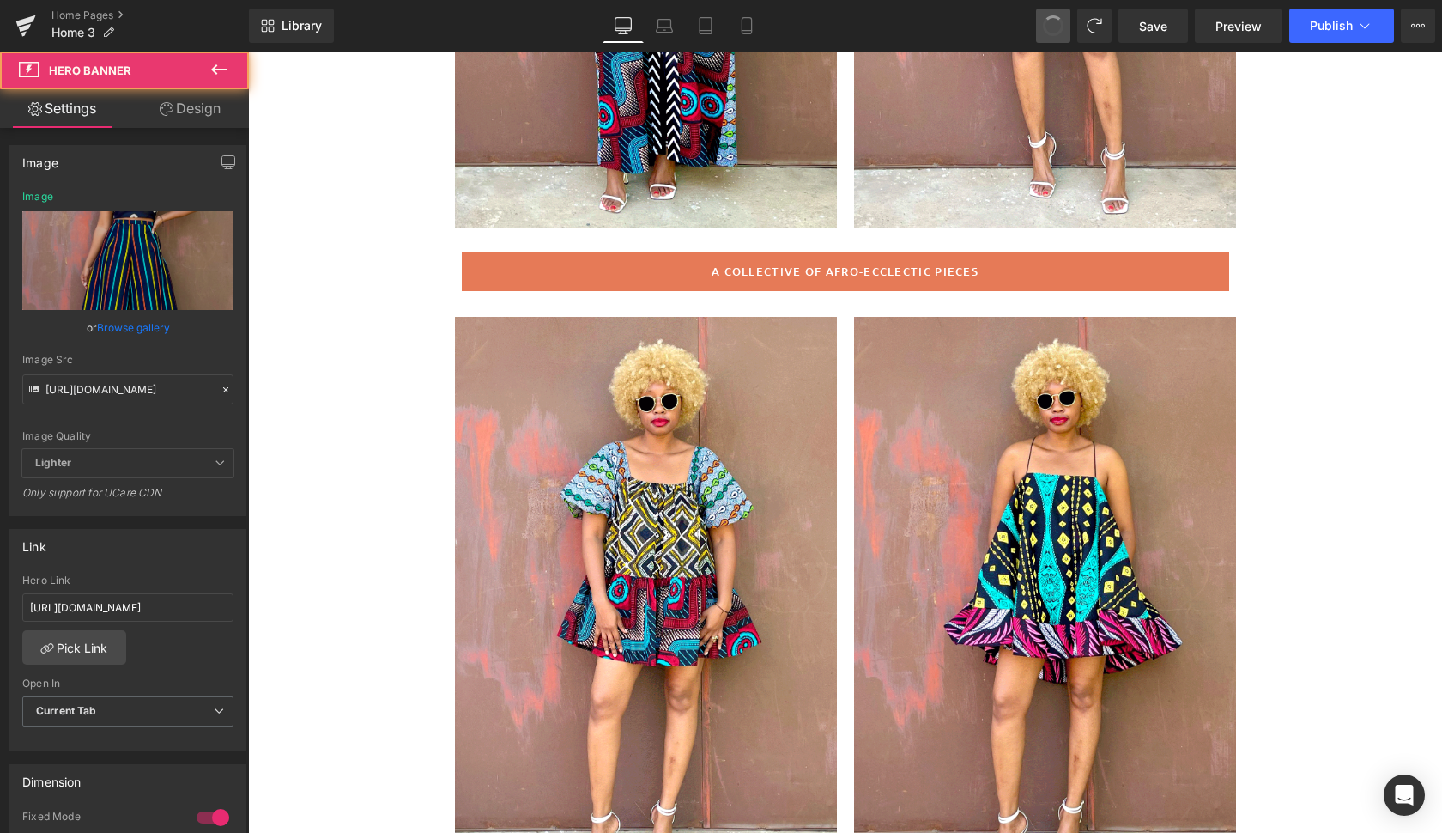
type input "[URL][DOMAIN_NAME]"
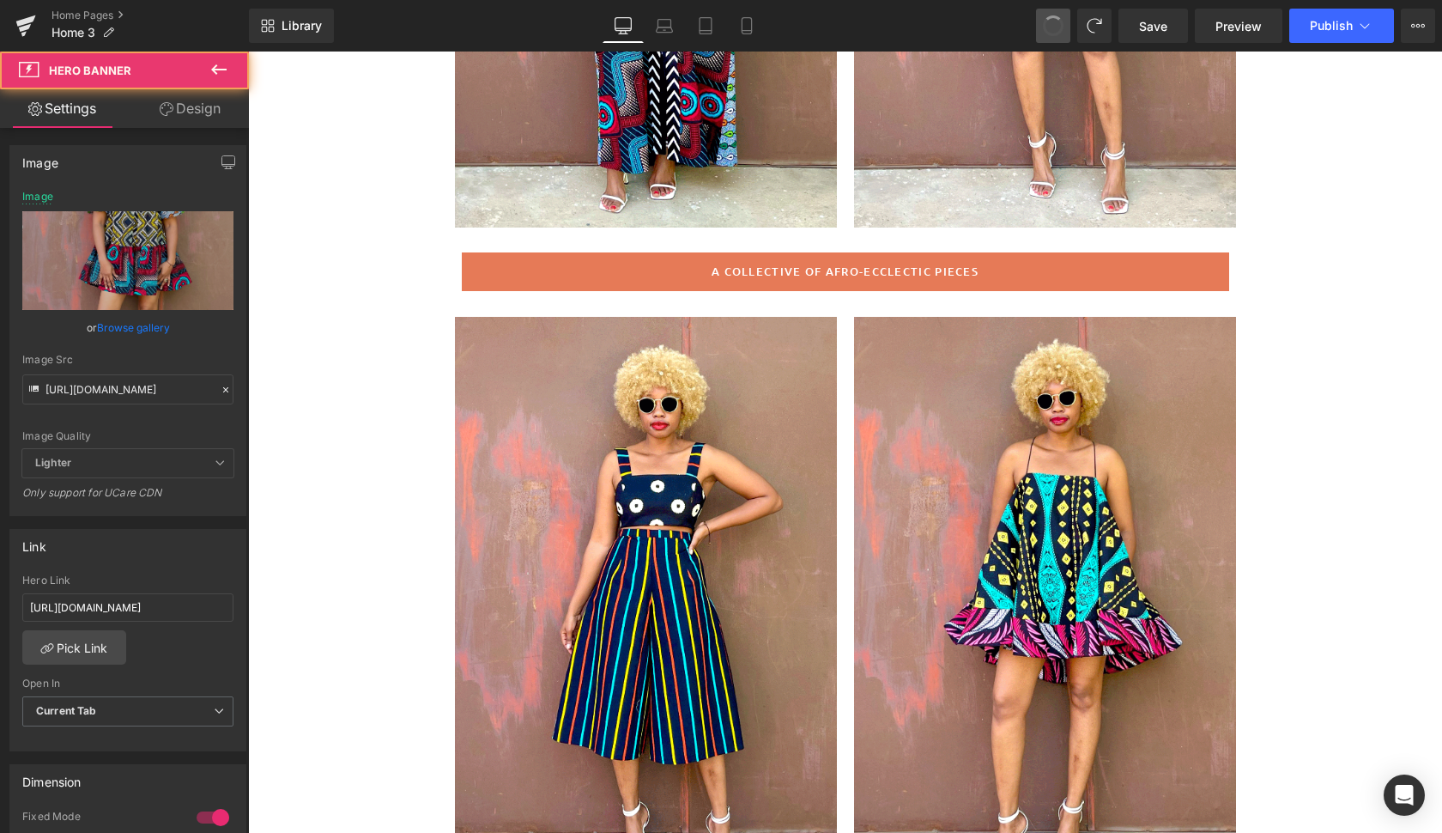
type input "[URL][DOMAIN_NAME]"
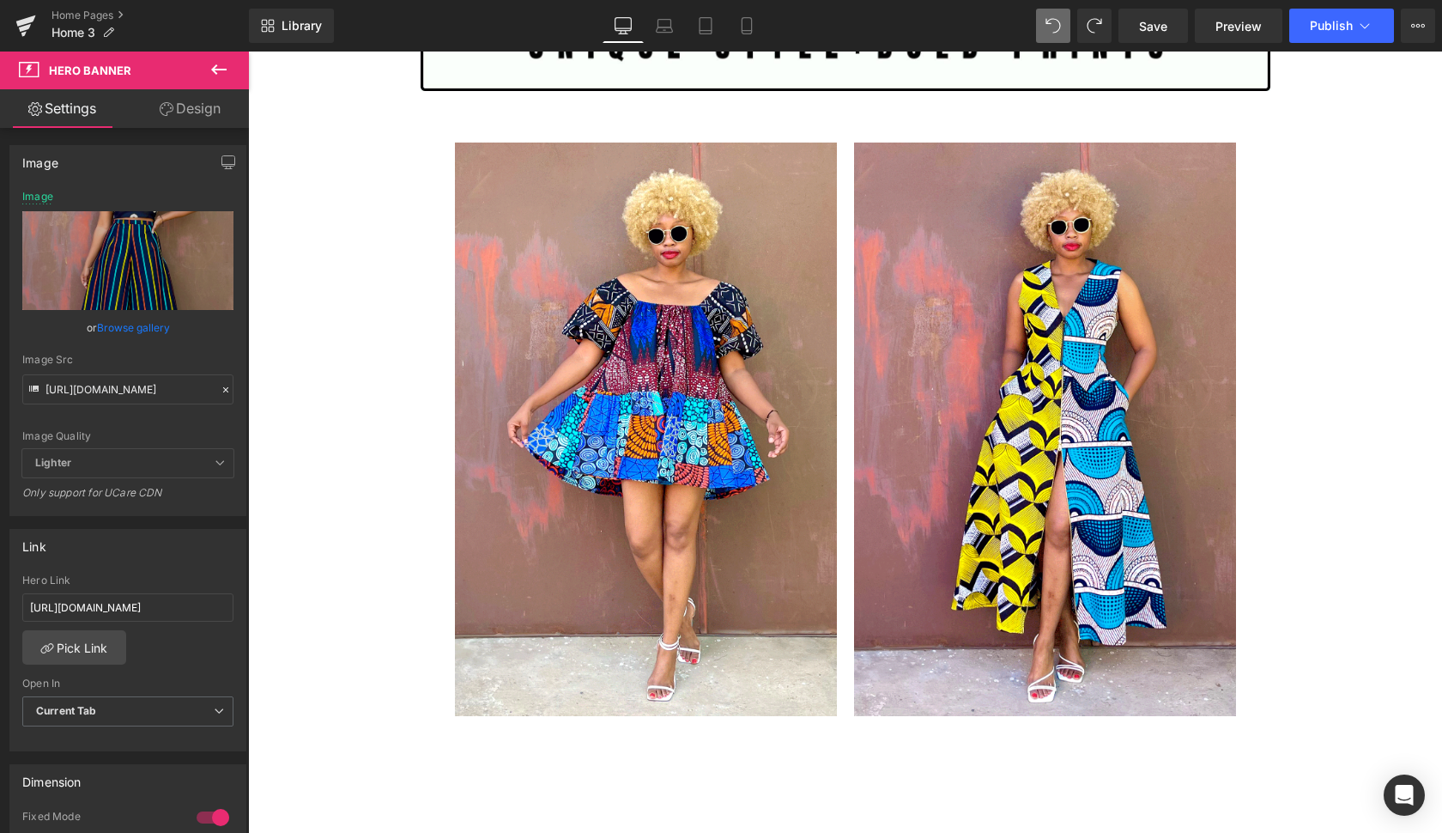
scroll to position [4048, 0]
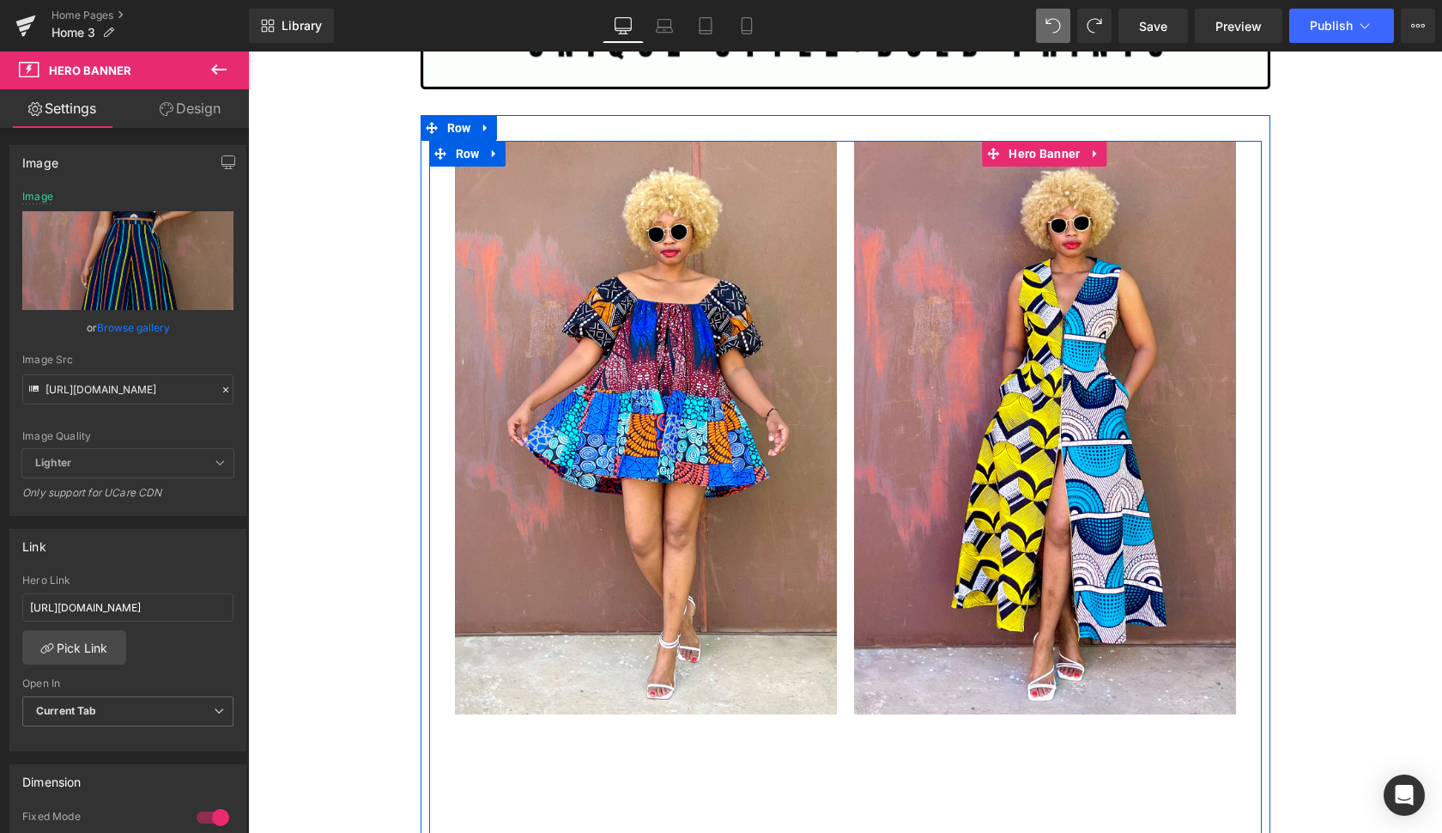
click at [1203, 344] on div at bounding box center [1045, 427] width 382 height 573
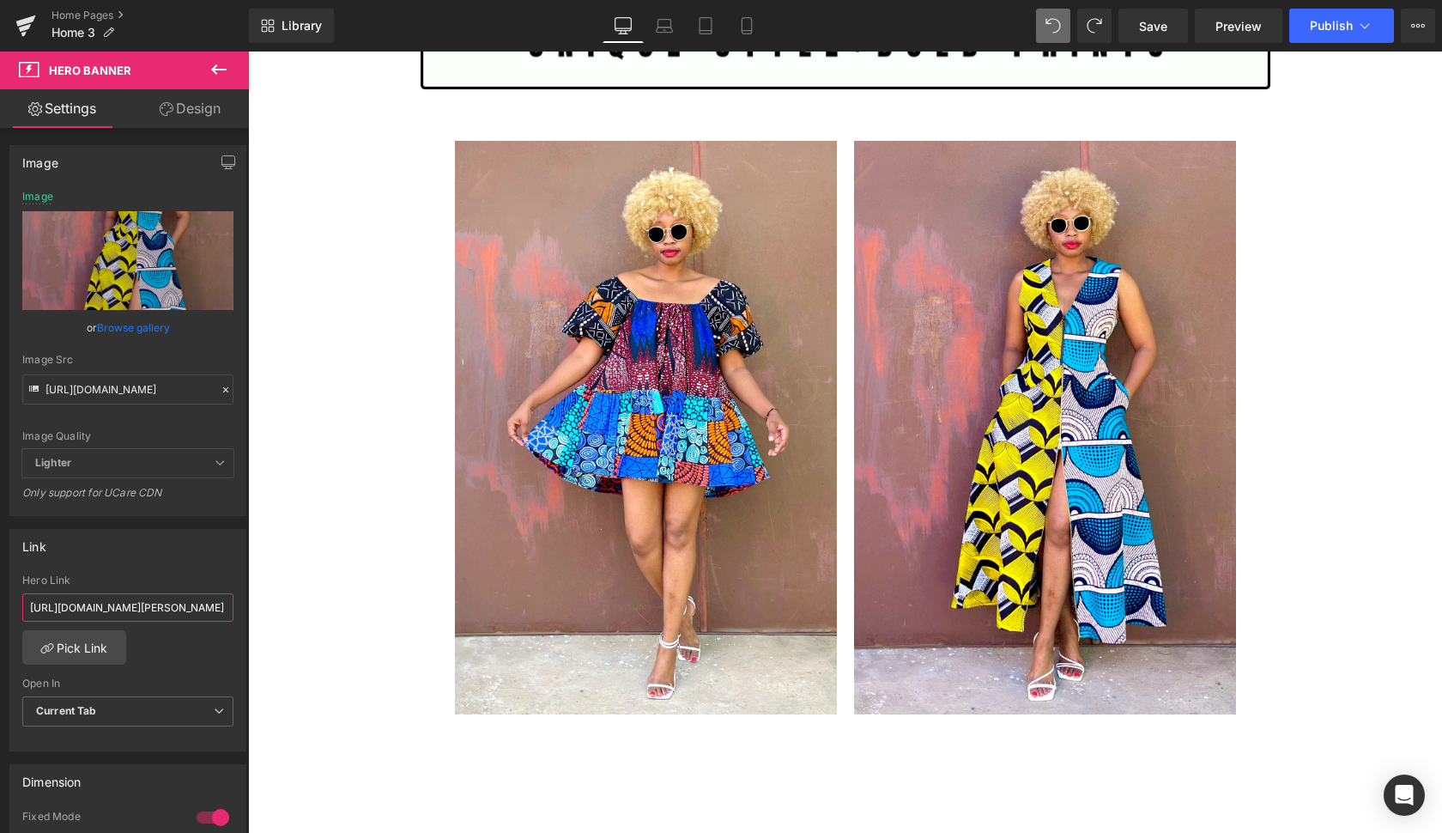
drag, startPoint x: 273, startPoint y: 658, endPoint x: 368, endPoint y: 638, distance: 97.3
paste input "eko-mini-skirt-only-sold-out-copy"
type input "[URL][DOMAIN_NAME]"
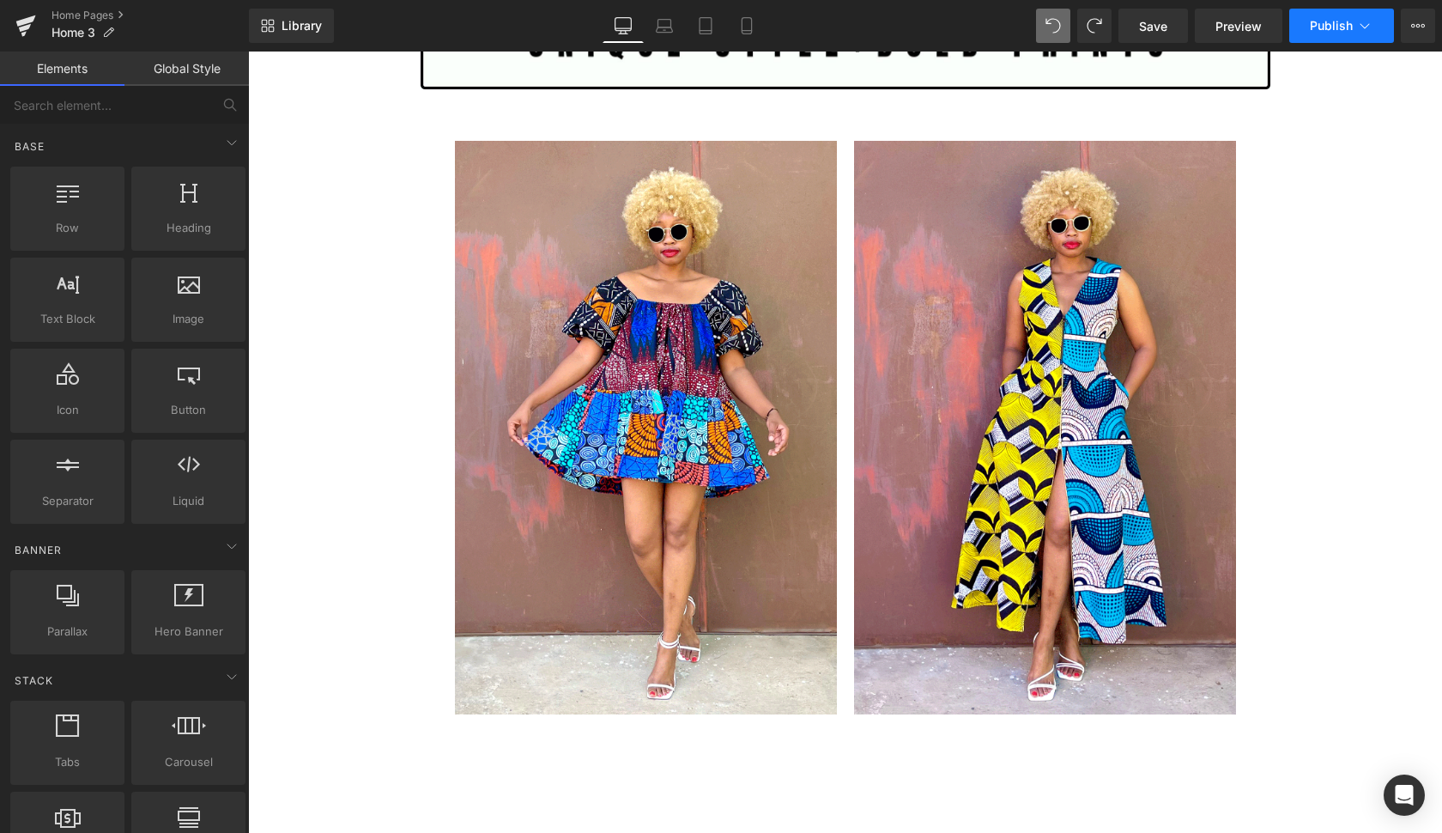
click at [1329, 32] on span "Publish" at bounding box center [1331, 26] width 43 height 14
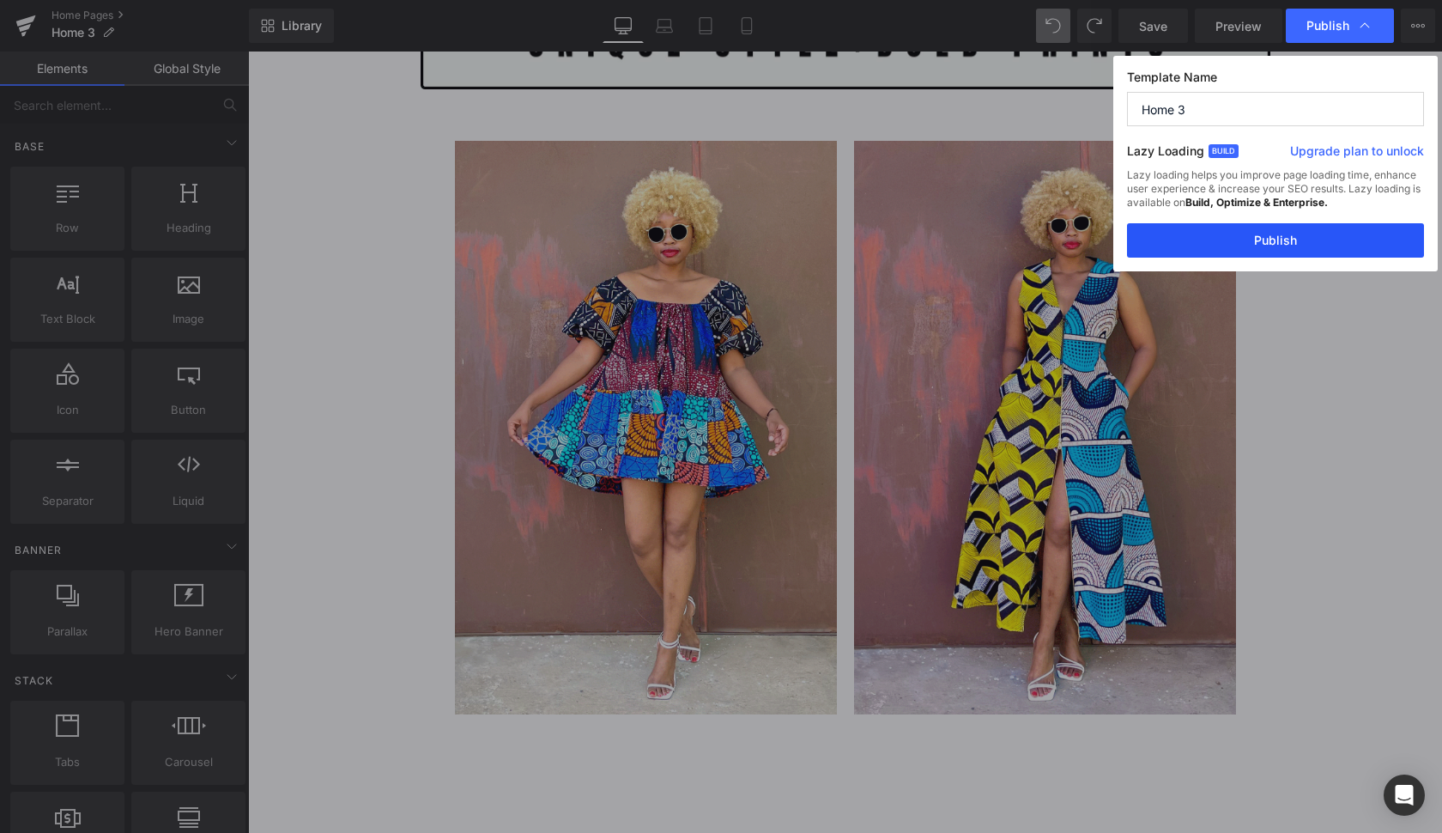
click at [1335, 242] on button "Publish" at bounding box center [1275, 240] width 297 height 34
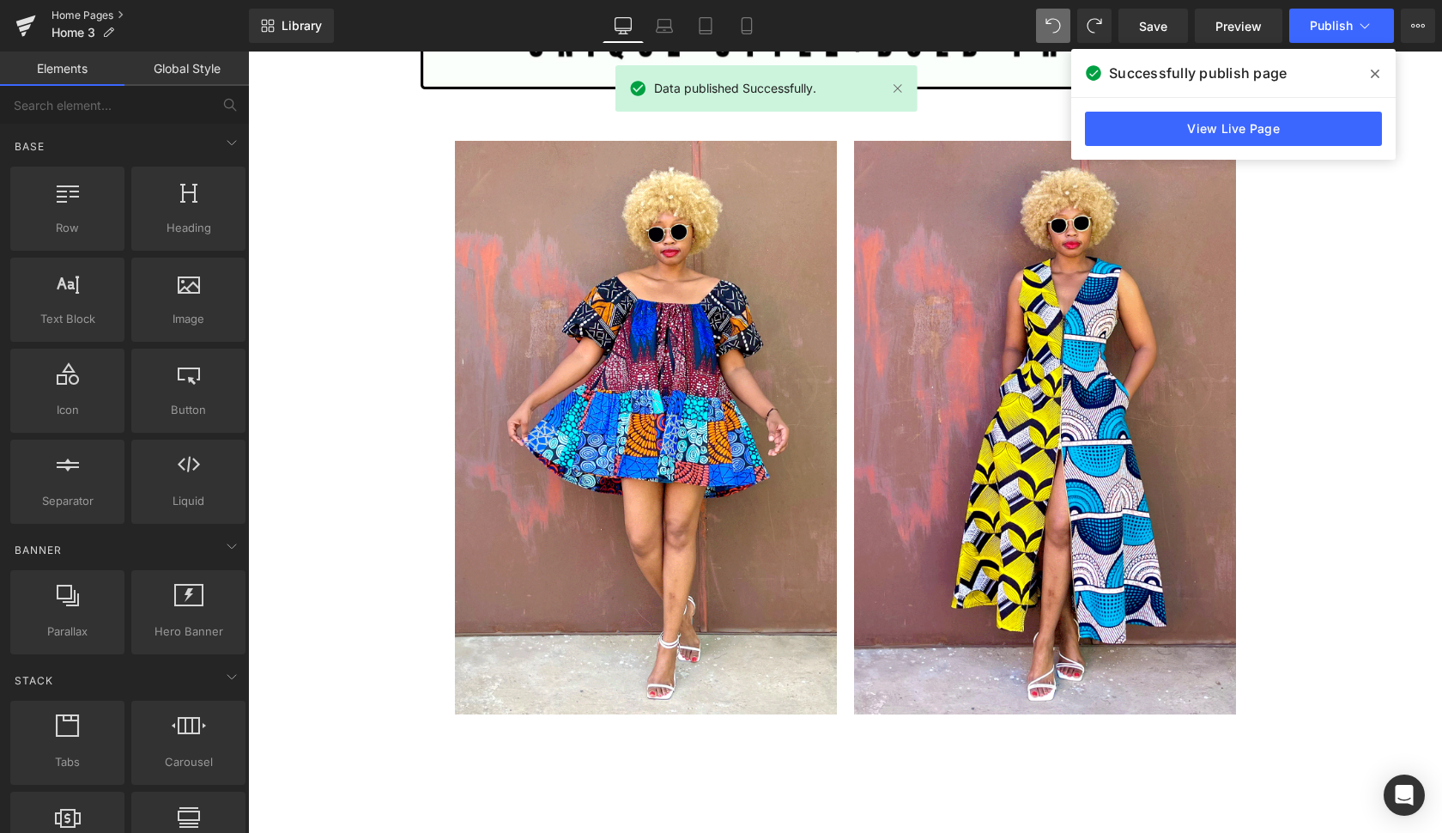
click at [96, 15] on link "Home Pages" at bounding box center [150, 16] width 197 height 14
